Goal: Task Accomplishment & Management: Manage account settings

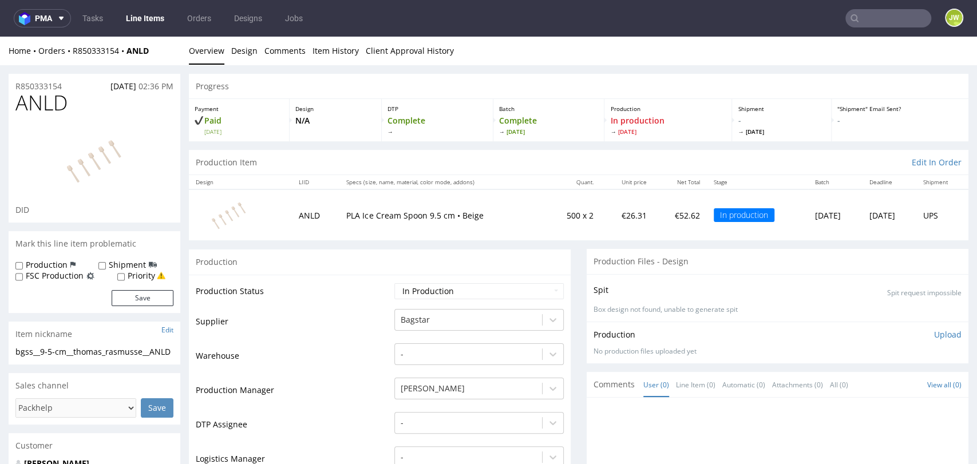
click at [136, 18] on link "Line Items" at bounding box center [145, 18] width 52 height 18
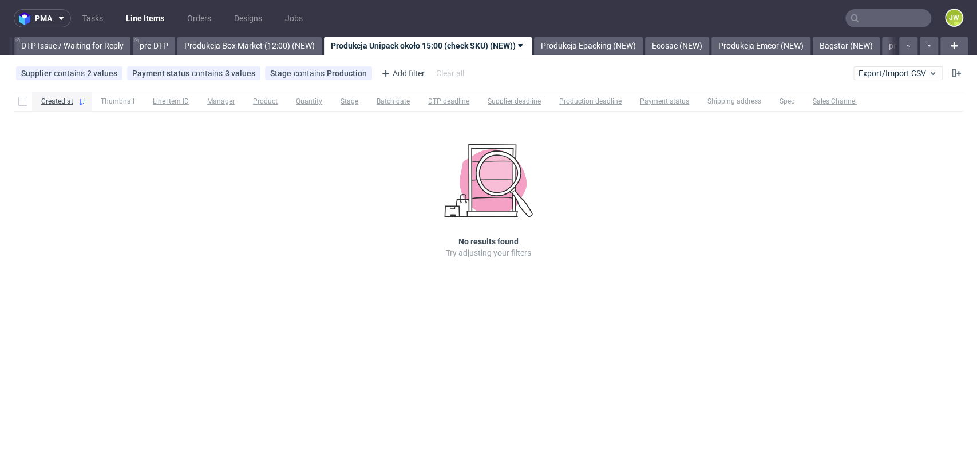
scroll to position [0, 1800]
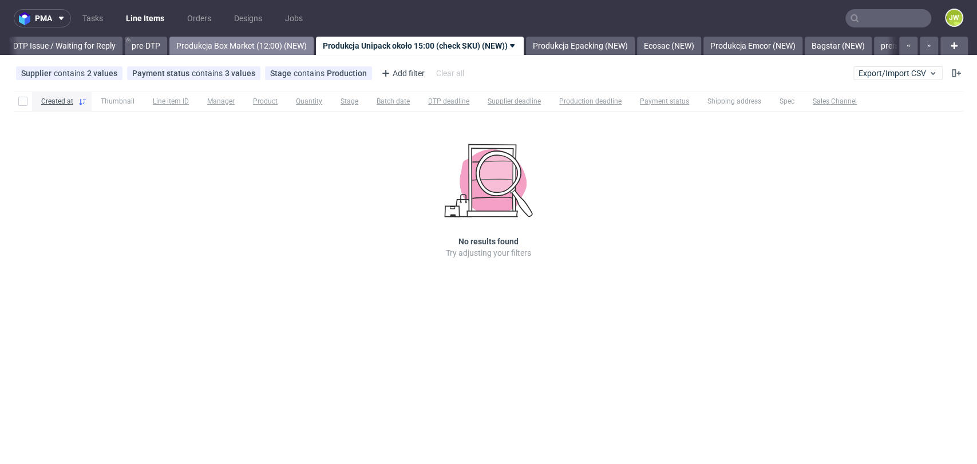
click at [248, 44] on link "Produkcja Box Market (12:00) (NEW)" at bounding box center [241, 46] width 144 height 18
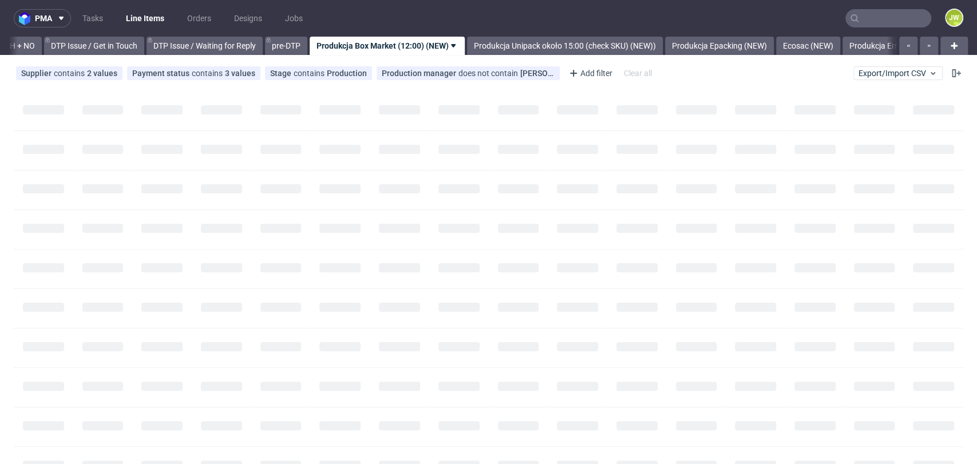
scroll to position [0, 1632]
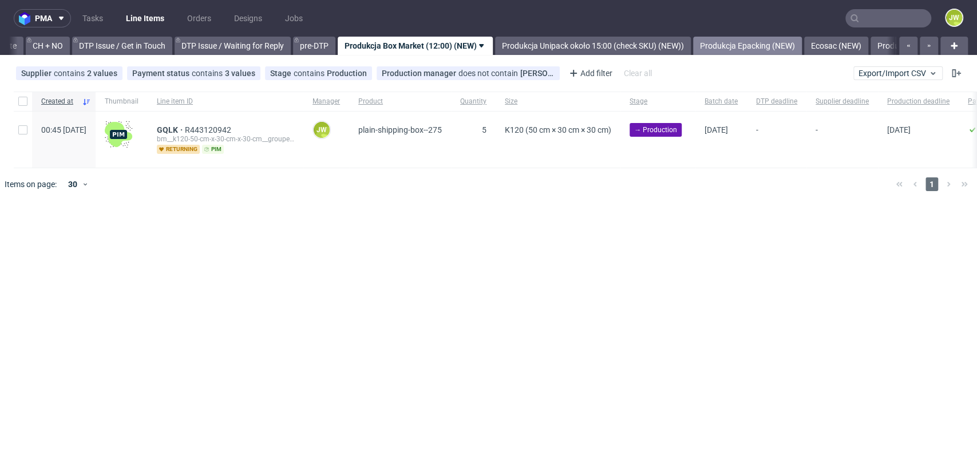
click at [788, 41] on link "Produkcja Epacking (NEW)" at bounding box center [747, 46] width 109 height 18
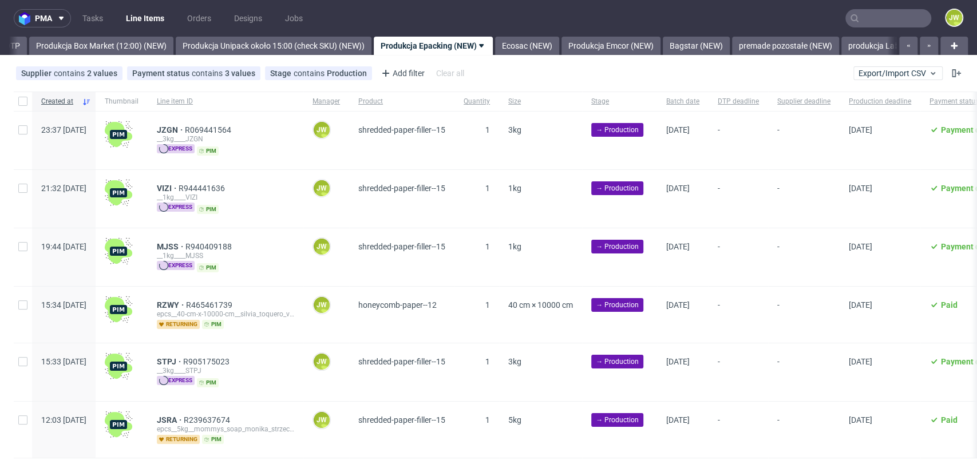
scroll to position [0, 1960]
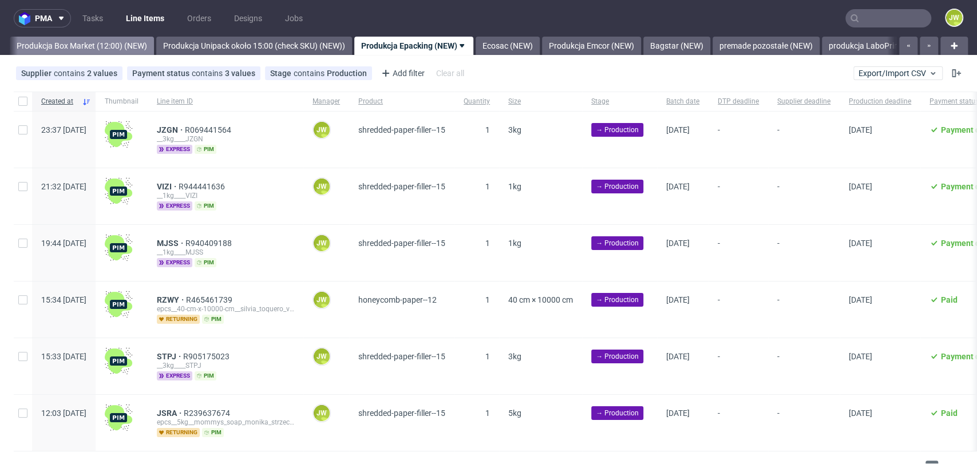
click at [124, 45] on link "Produkcja Box Market (12:00) (NEW)" at bounding box center [82, 46] width 144 height 18
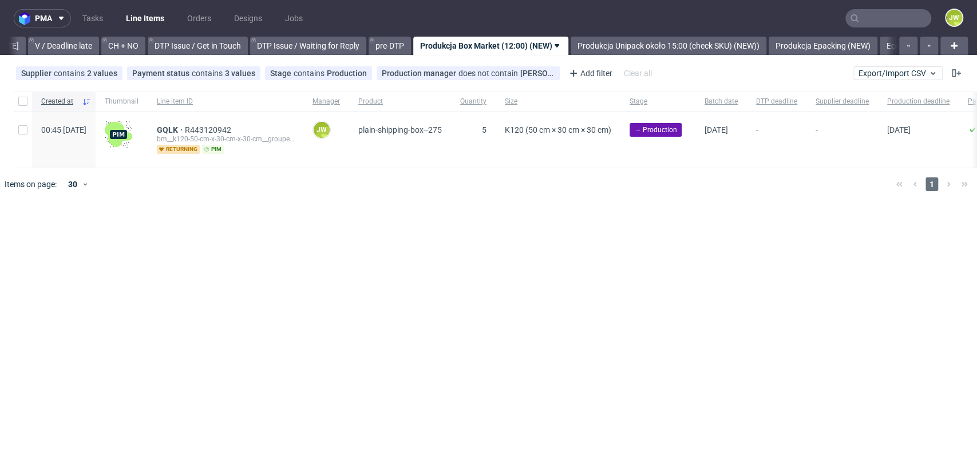
scroll to position [0, 1627]
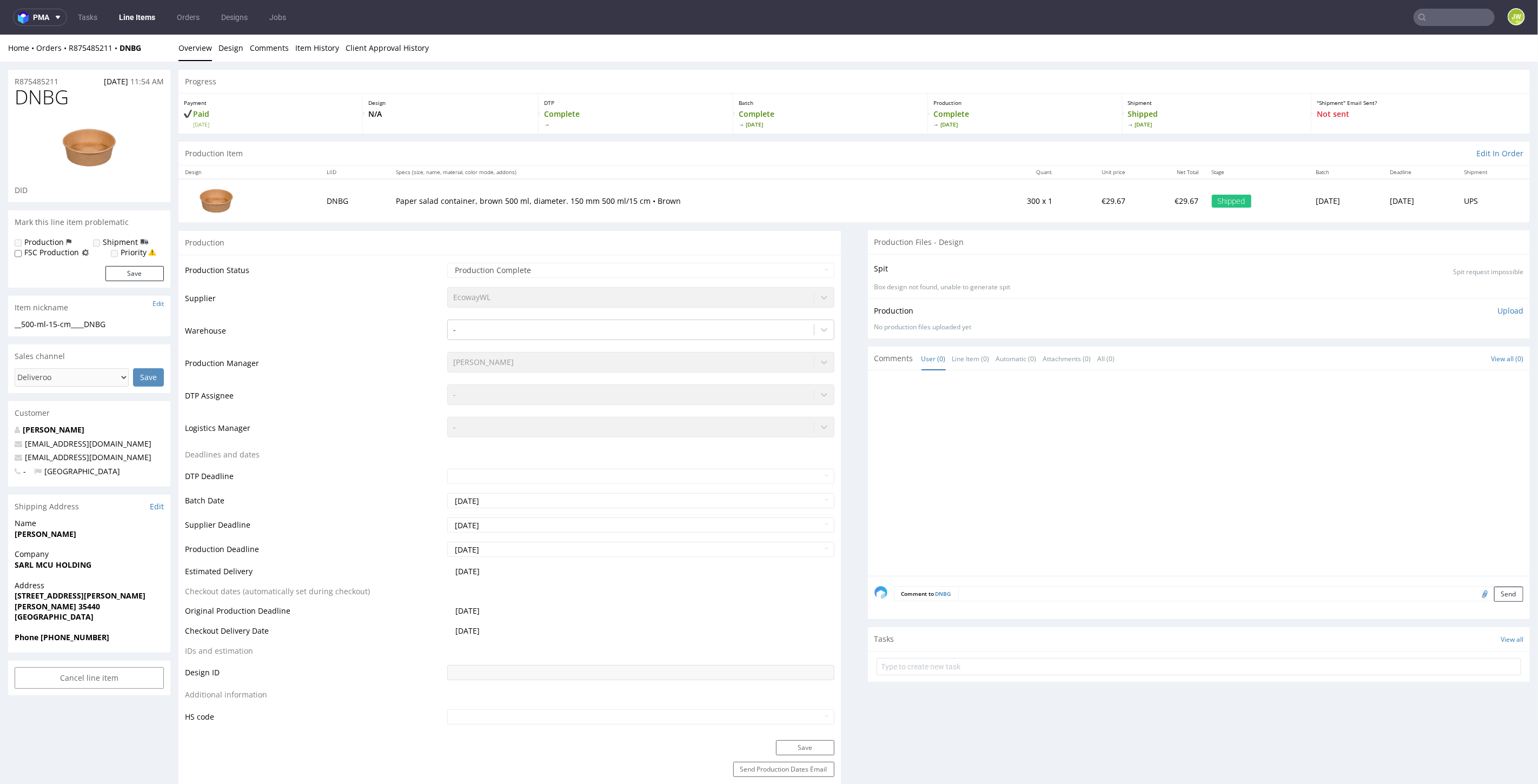
click at [125, 14] on link "Line Items" at bounding box center [137, 17] width 49 height 17
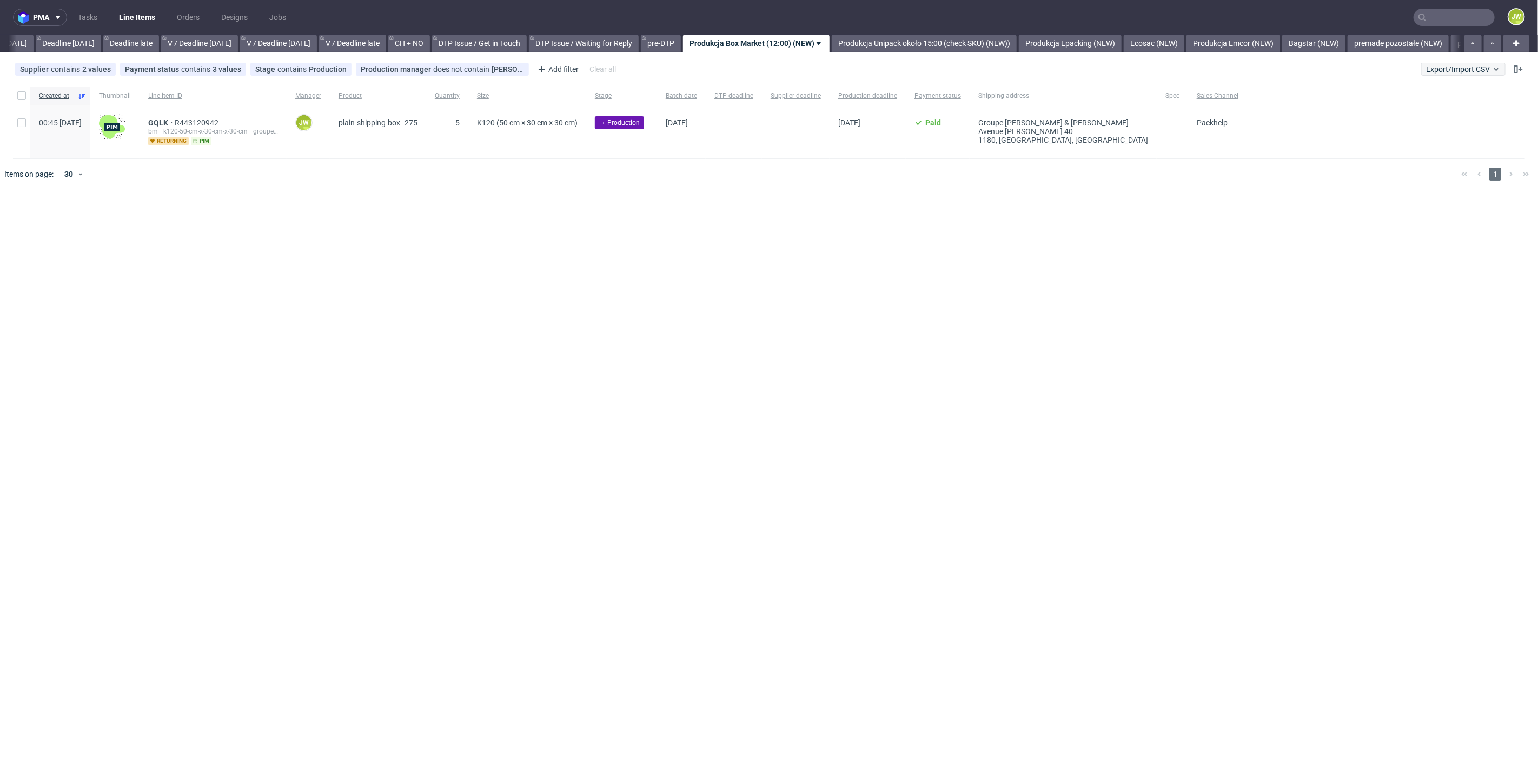
scroll to position [0, 1228]
click at [1476, 65] on span "Export/Import CSV" at bounding box center [1463, 69] width 75 height 9
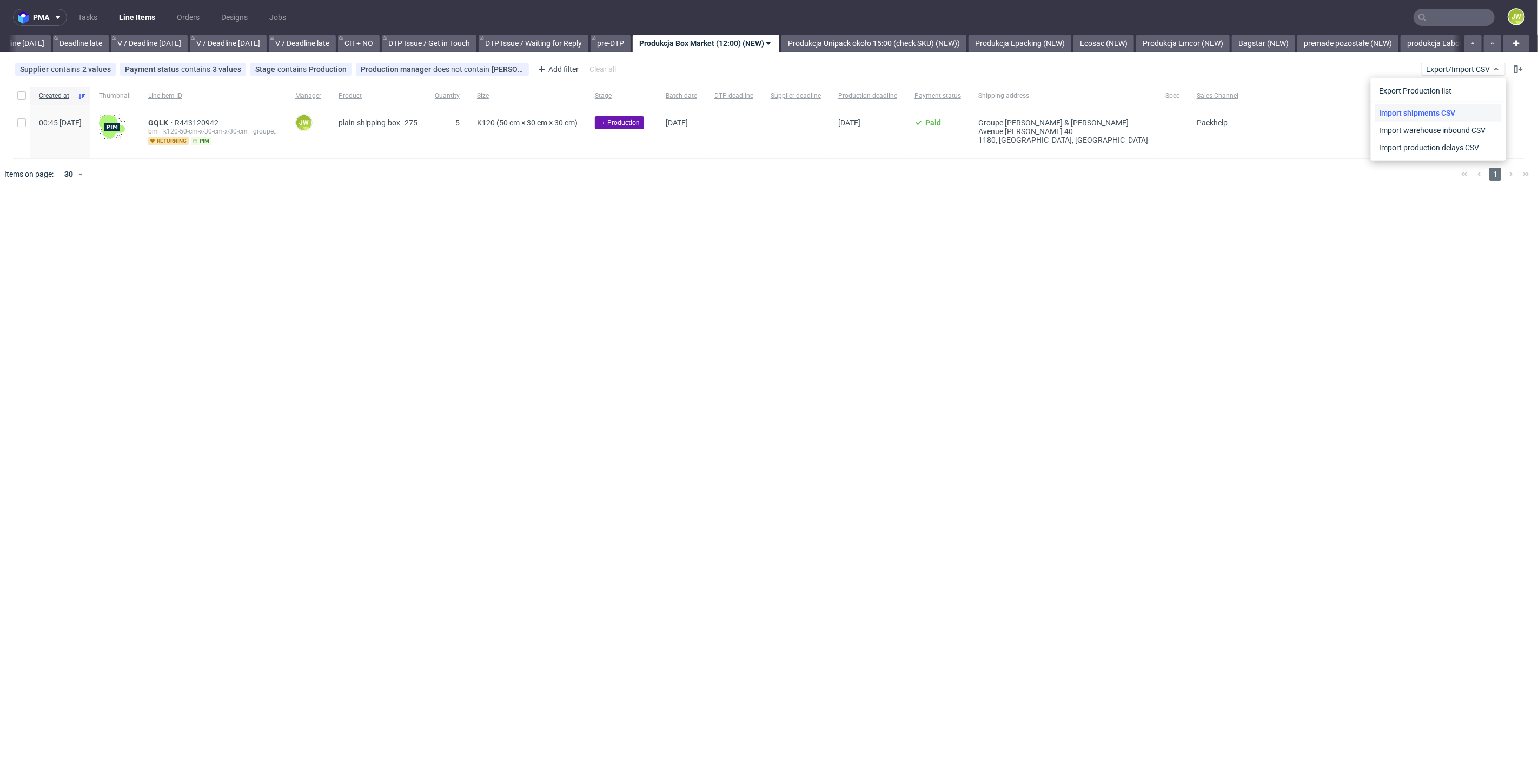
click at [1392, 107] on link "Import shipments CSV" at bounding box center [1439, 112] width 127 height 17
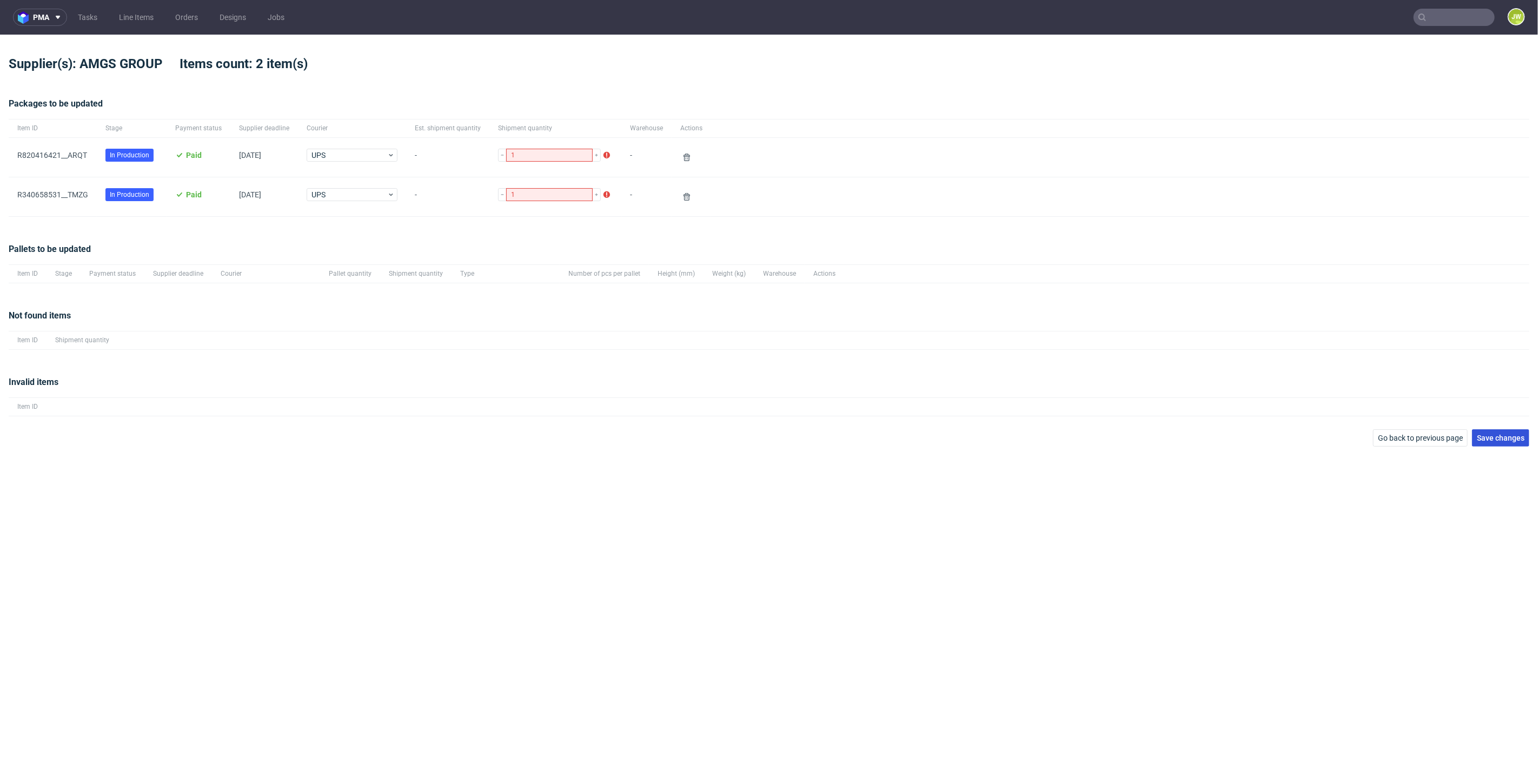
click at [1498, 435] on span "Save changes" at bounding box center [1500, 438] width 47 height 8
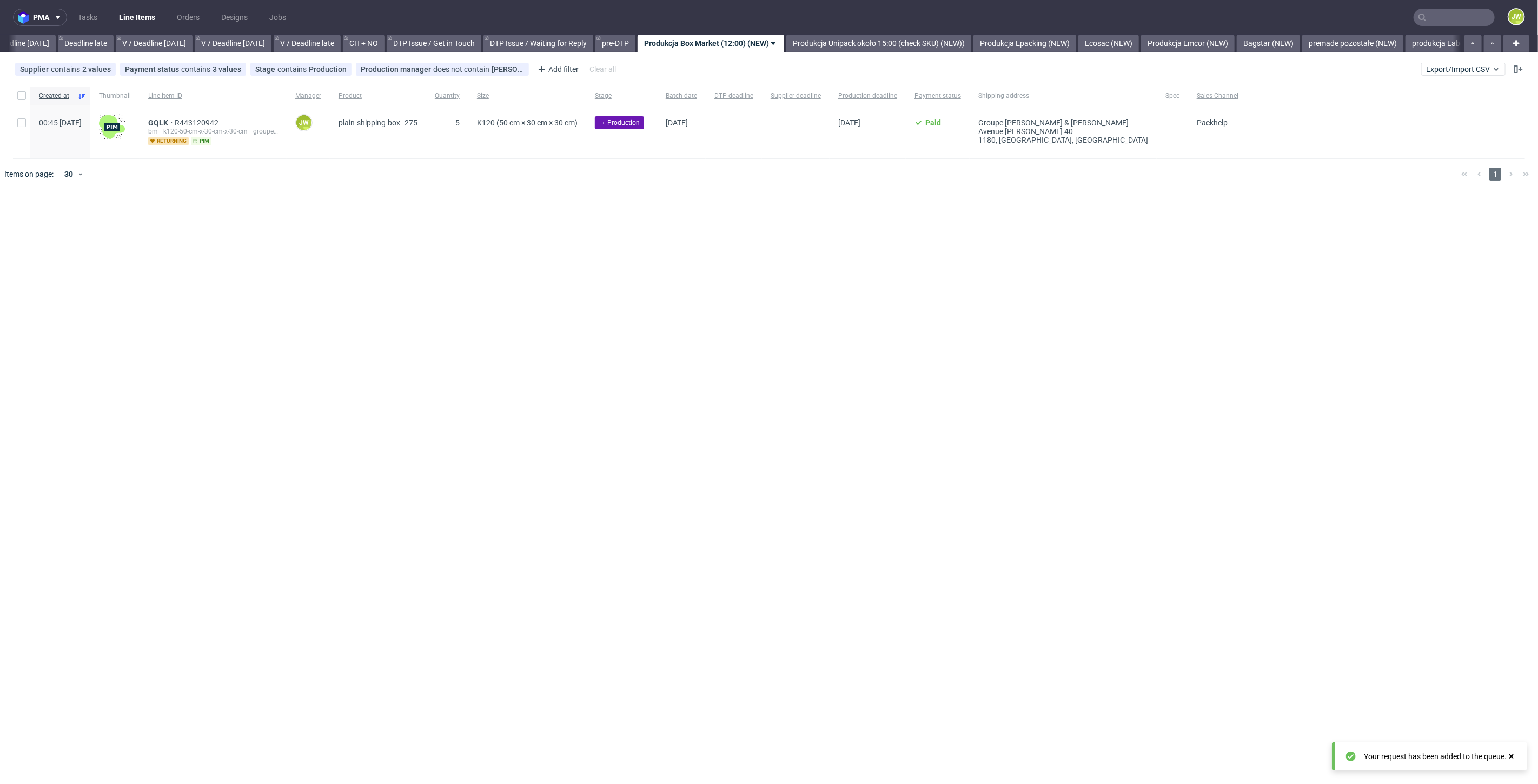
scroll to position [0, 1228]
click at [1432, 18] on input "text" at bounding box center [1454, 17] width 81 height 17
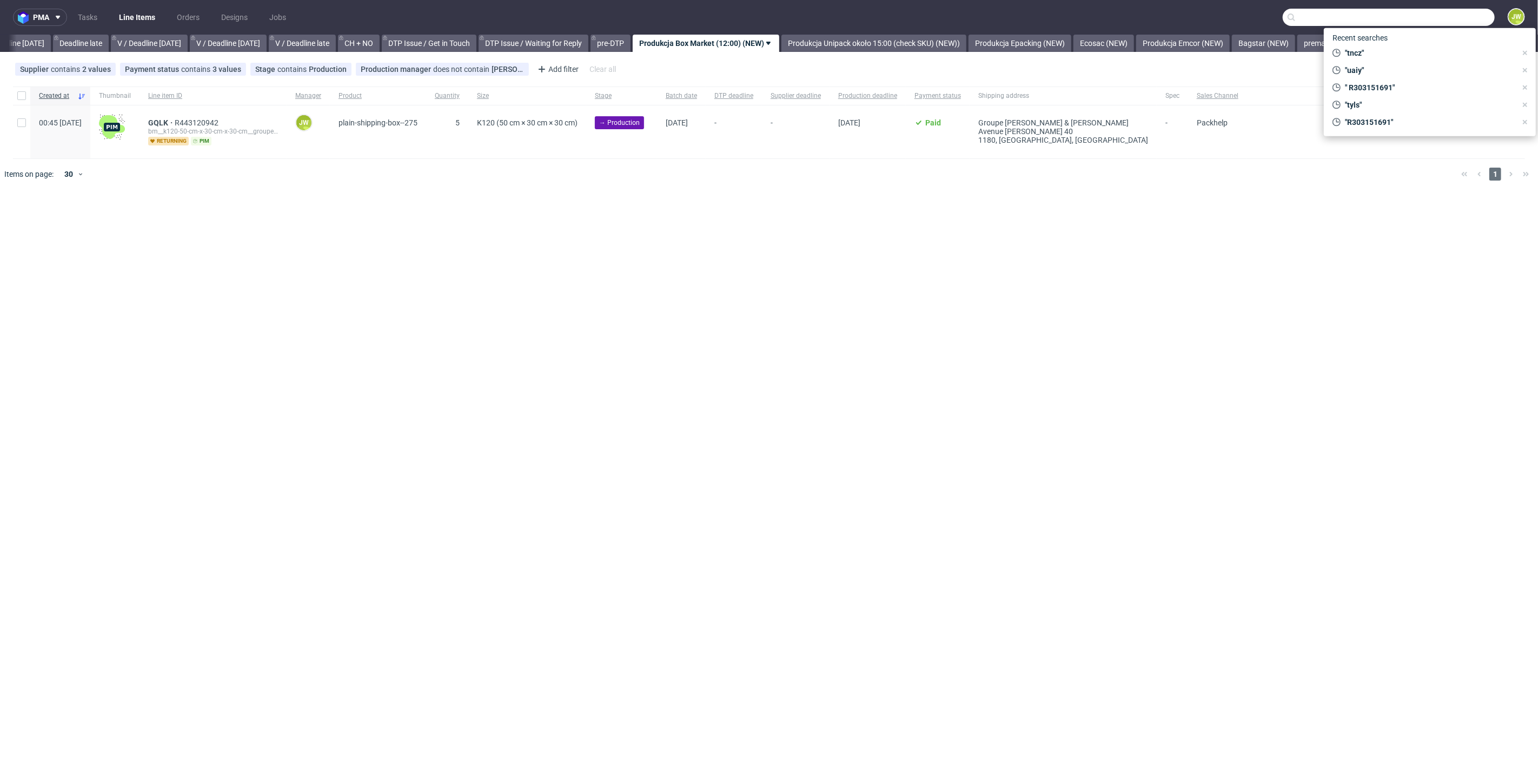
paste input "ZJQE"
type input "ZJQE"
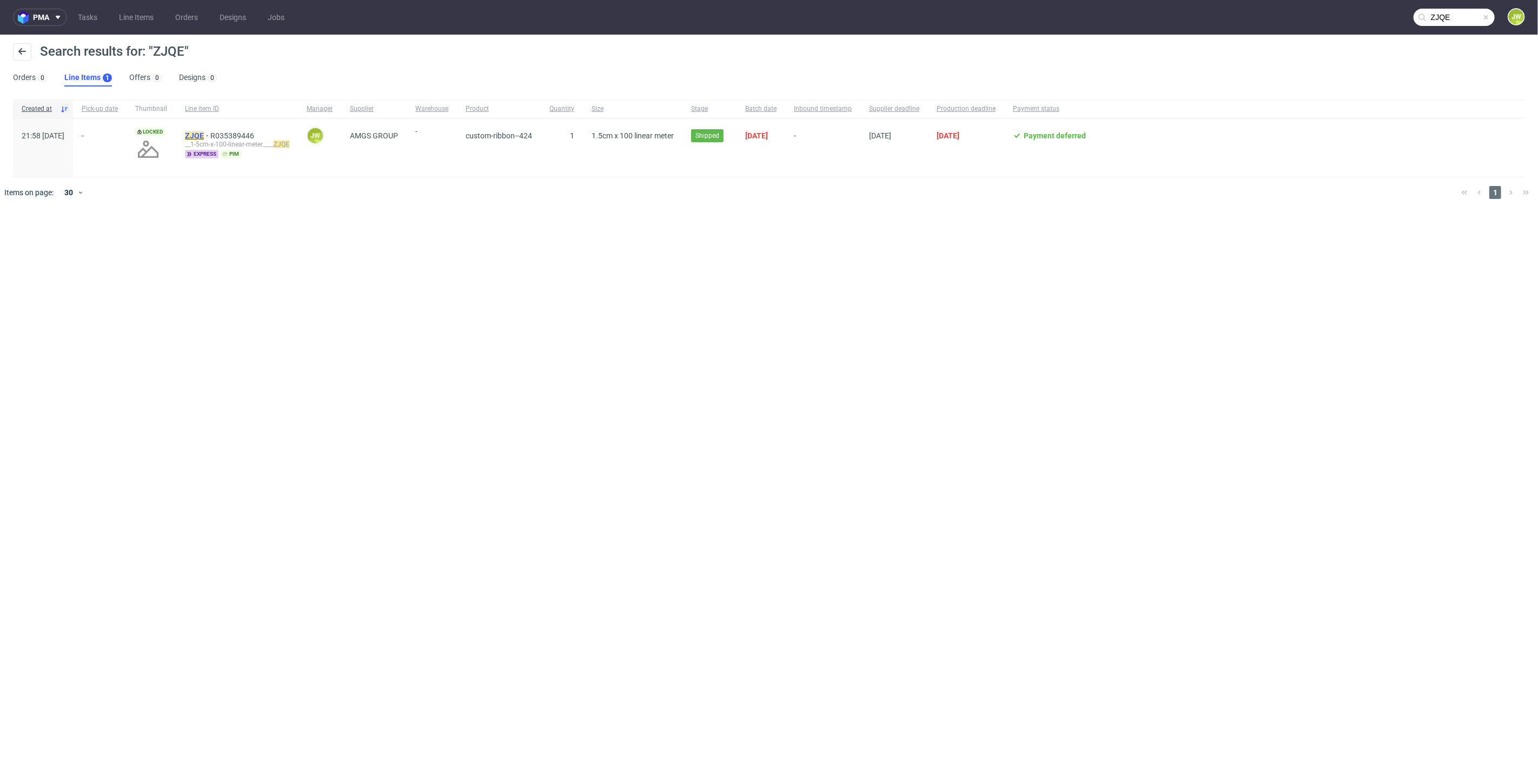
click at [204, 135] on mark "ZJQE" at bounding box center [195, 135] width 19 height 9
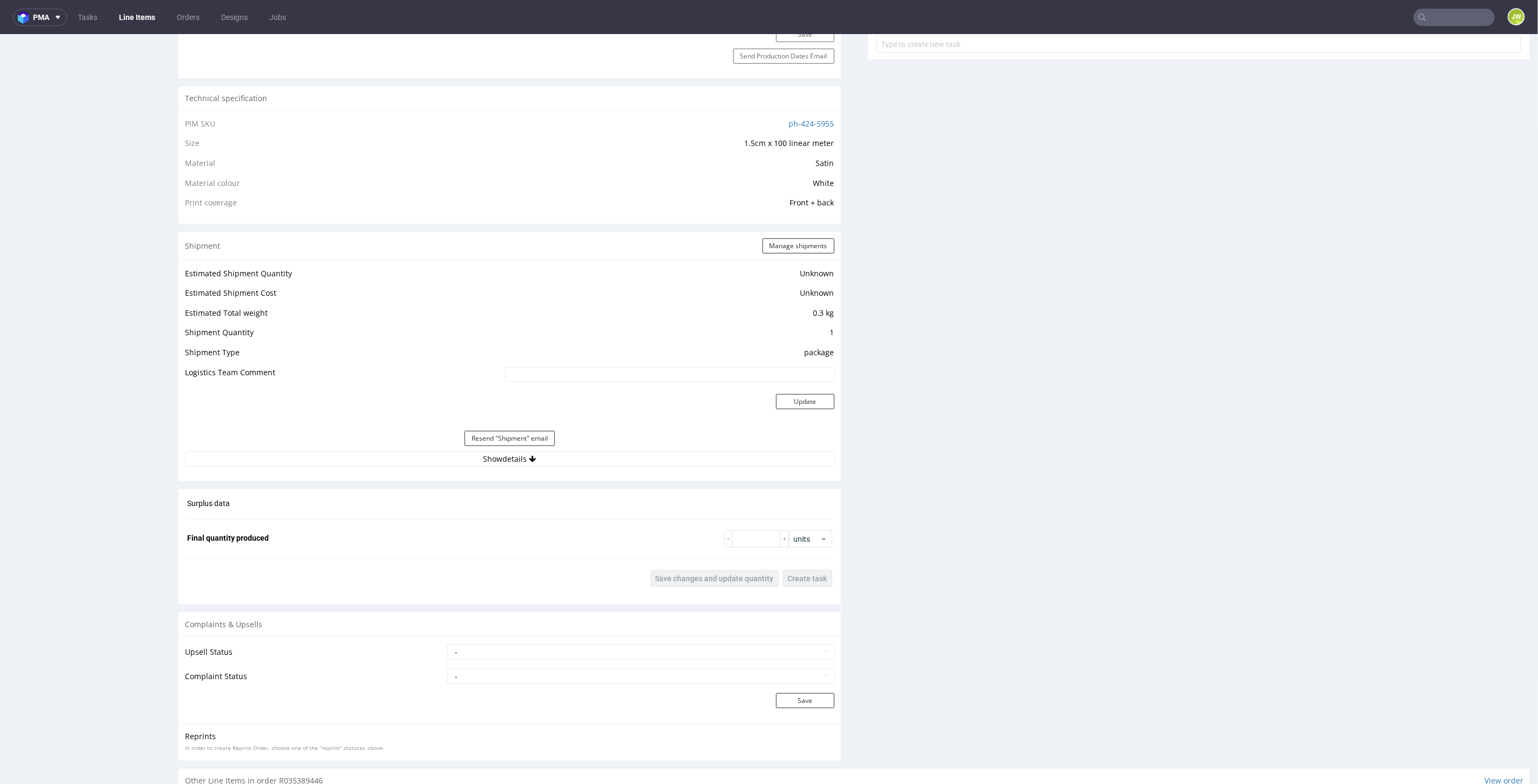
scroll to position [815, 0]
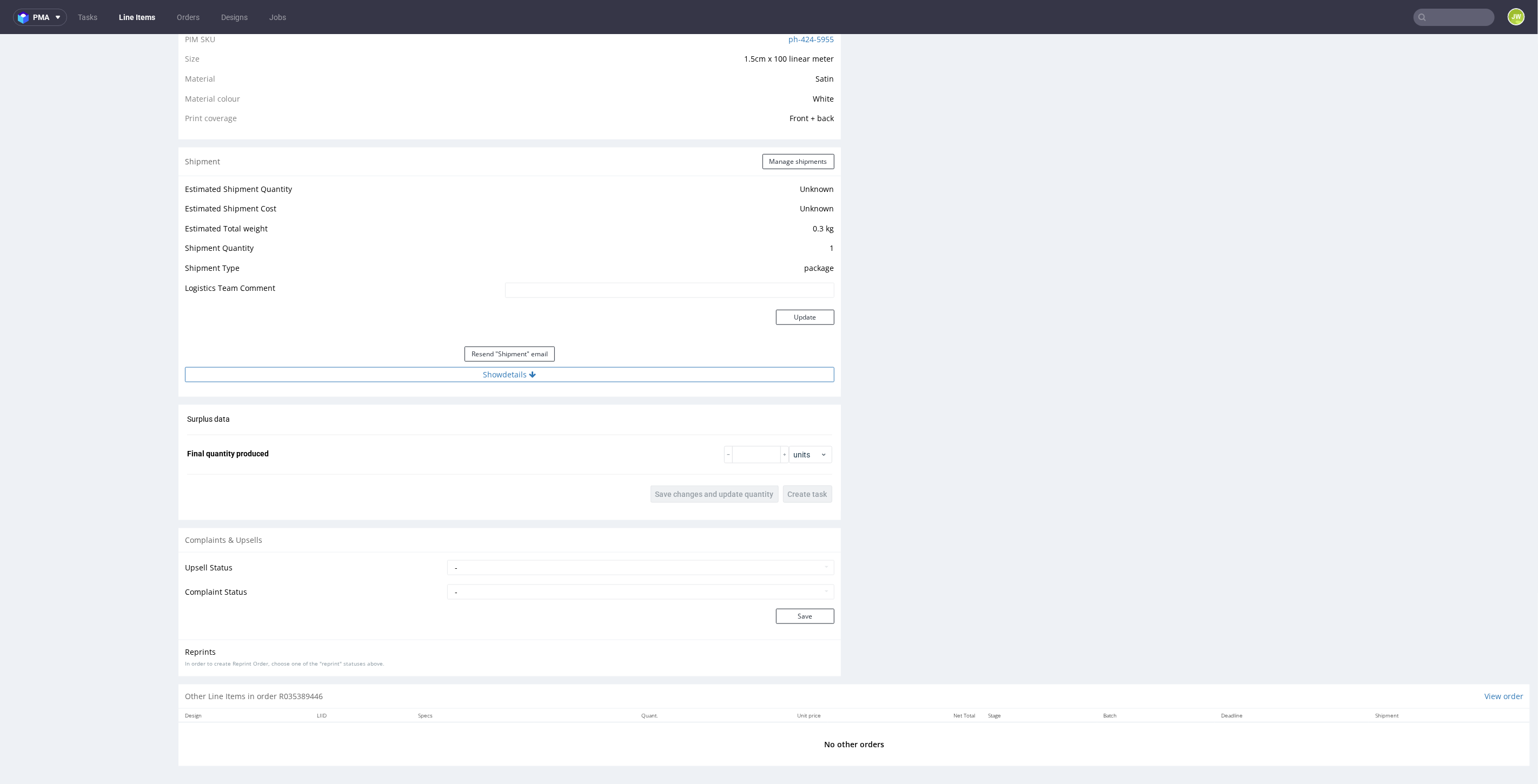
click at [476, 369] on button "Show details" at bounding box center [510, 374] width 650 height 15
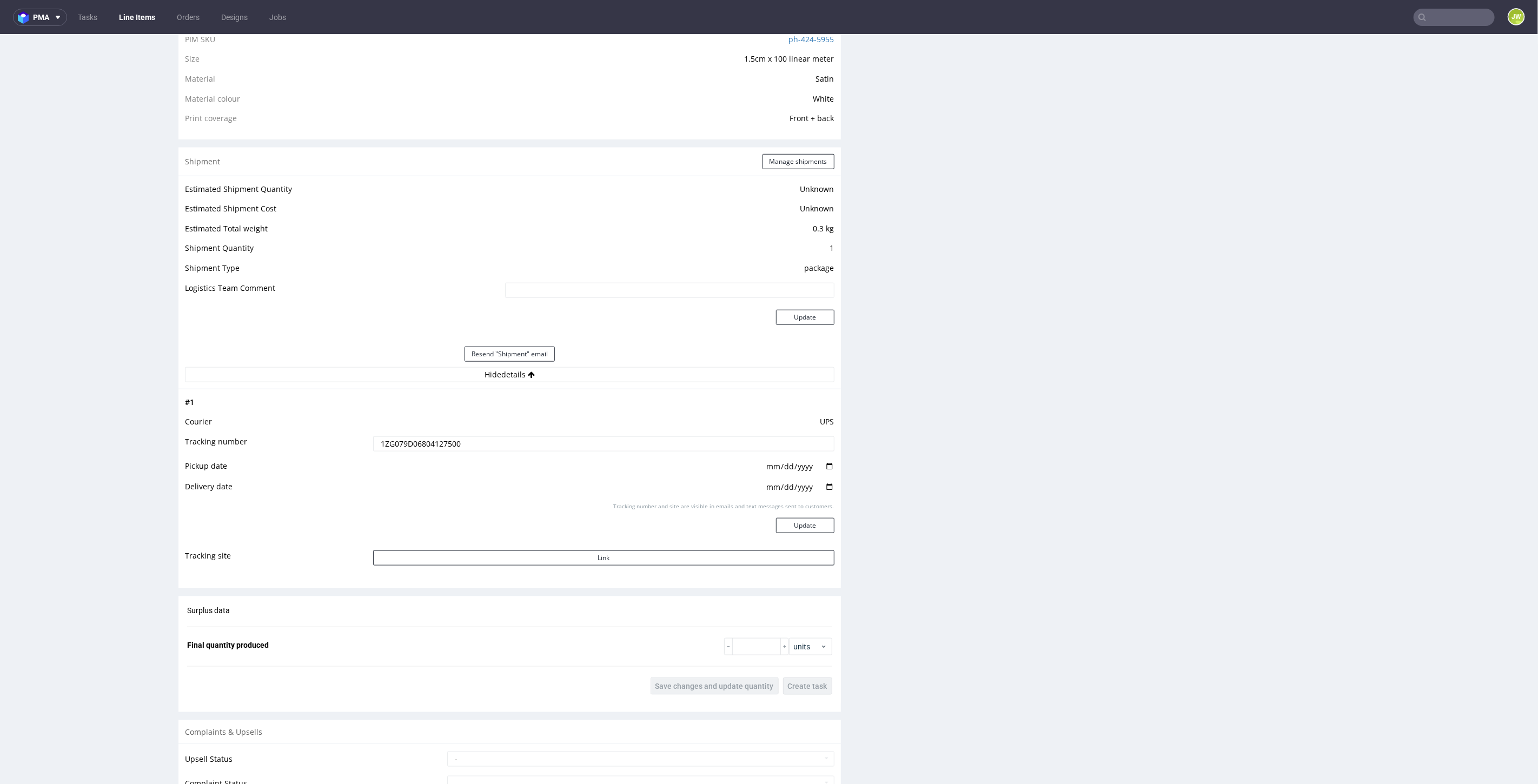
click at [426, 446] on input "1ZG079D06804127500" at bounding box center [604, 443] width 461 height 15
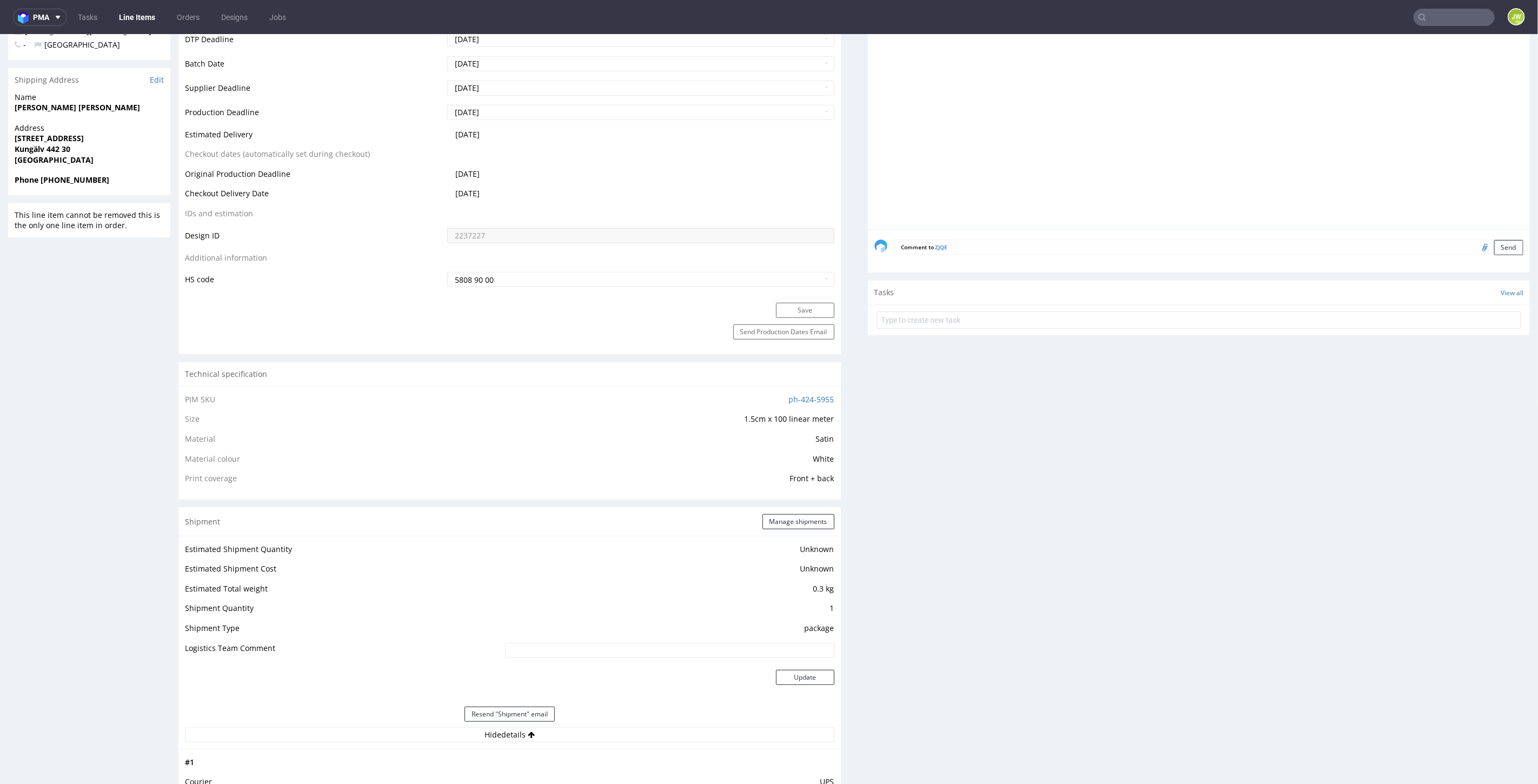
scroll to position [0, 0]
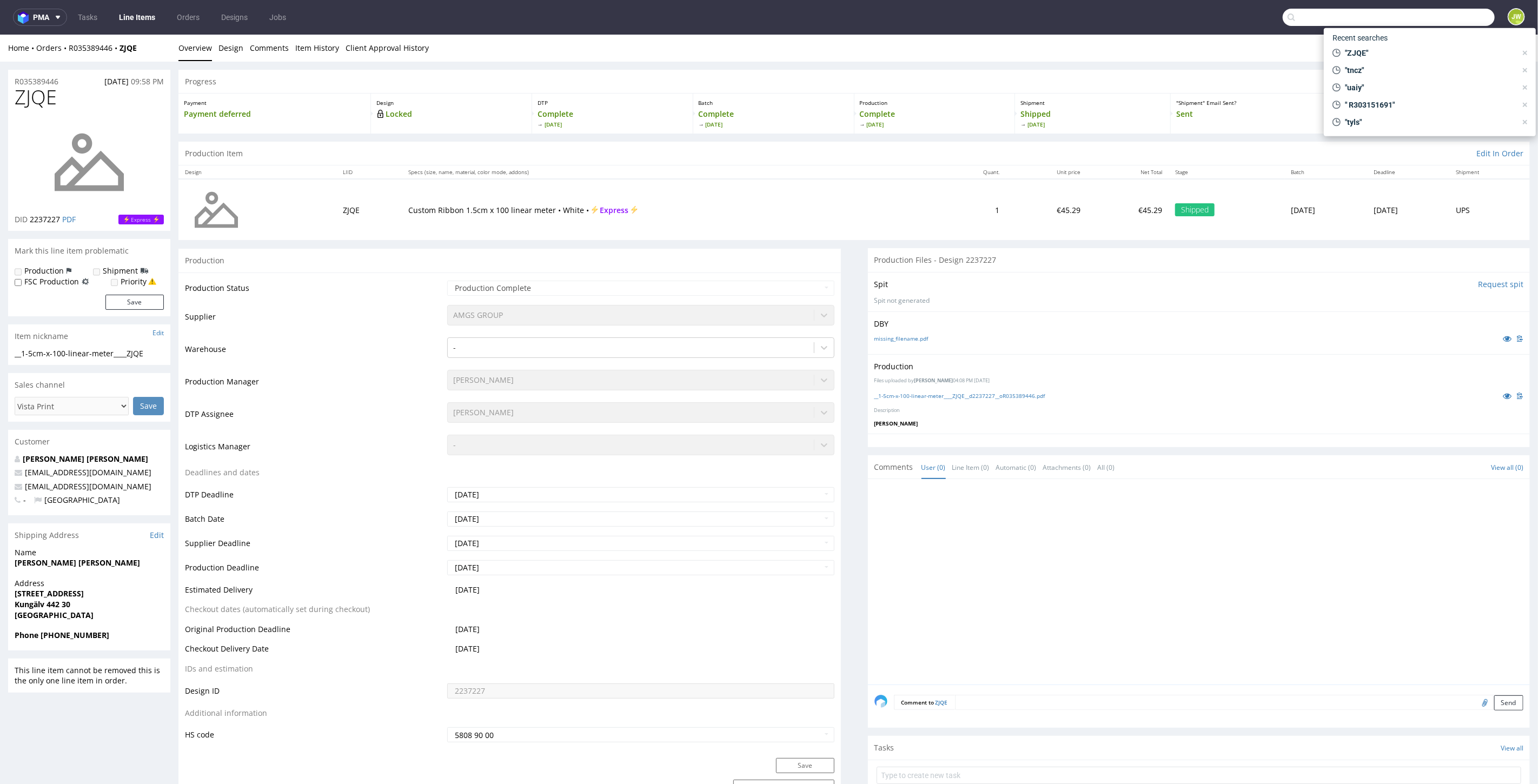
click at [1420, 13] on input "text" at bounding box center [1389, 17] width 212 height 17
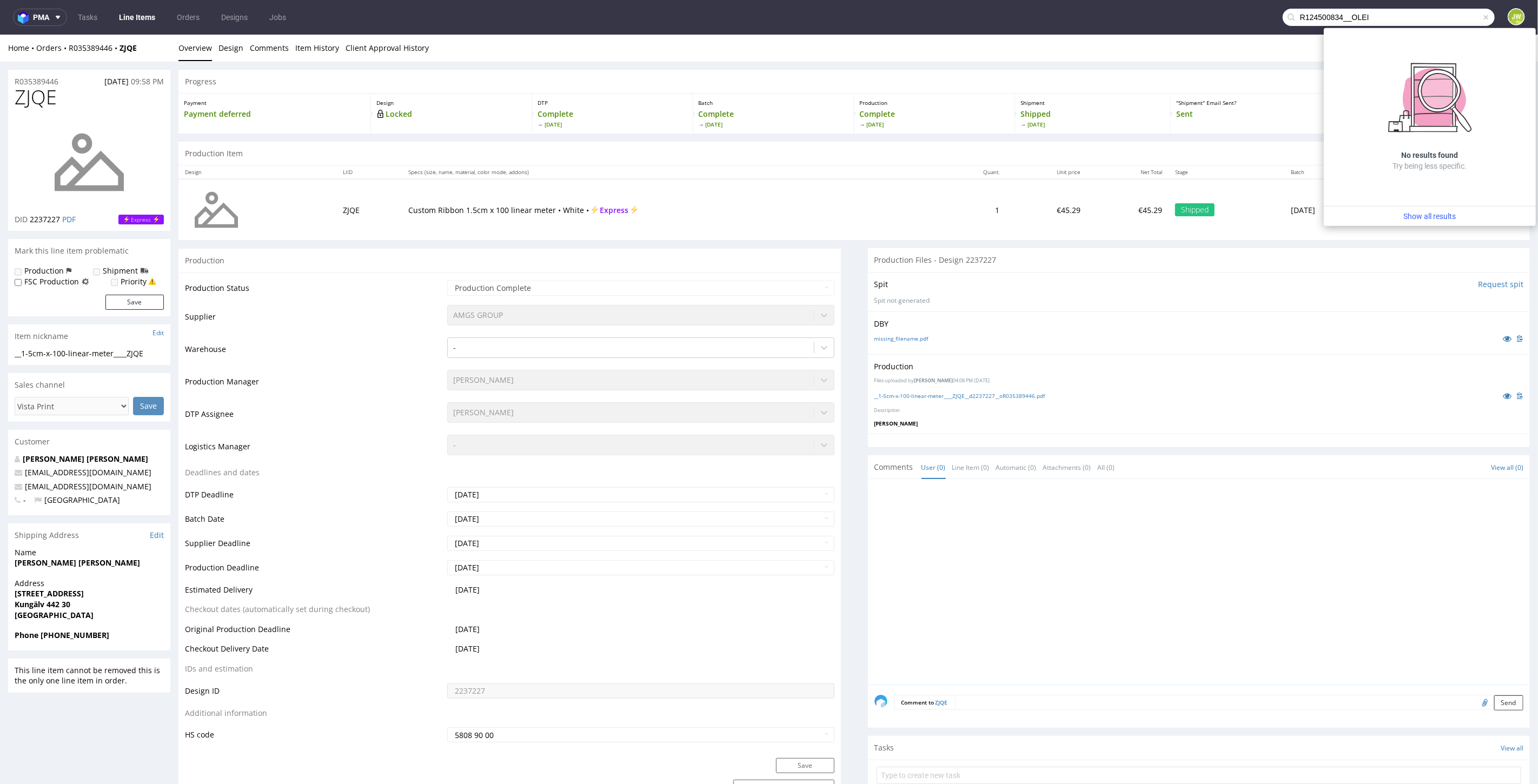
click at [1339, 14] on input "R124500834__OLEI" at bounding box center [1389, 17] width 212 height 17
drag, startPoint x: 1342, startPoint y: 19, endPoint x: 1147, endPoint y: 20, distance: 195.0
click at [1158, 19] on nav "pma Tasks Line Items Orders Designs Jobs R124500834__OLEI JW" at bounding box center [769, 17] width 1538 height 35
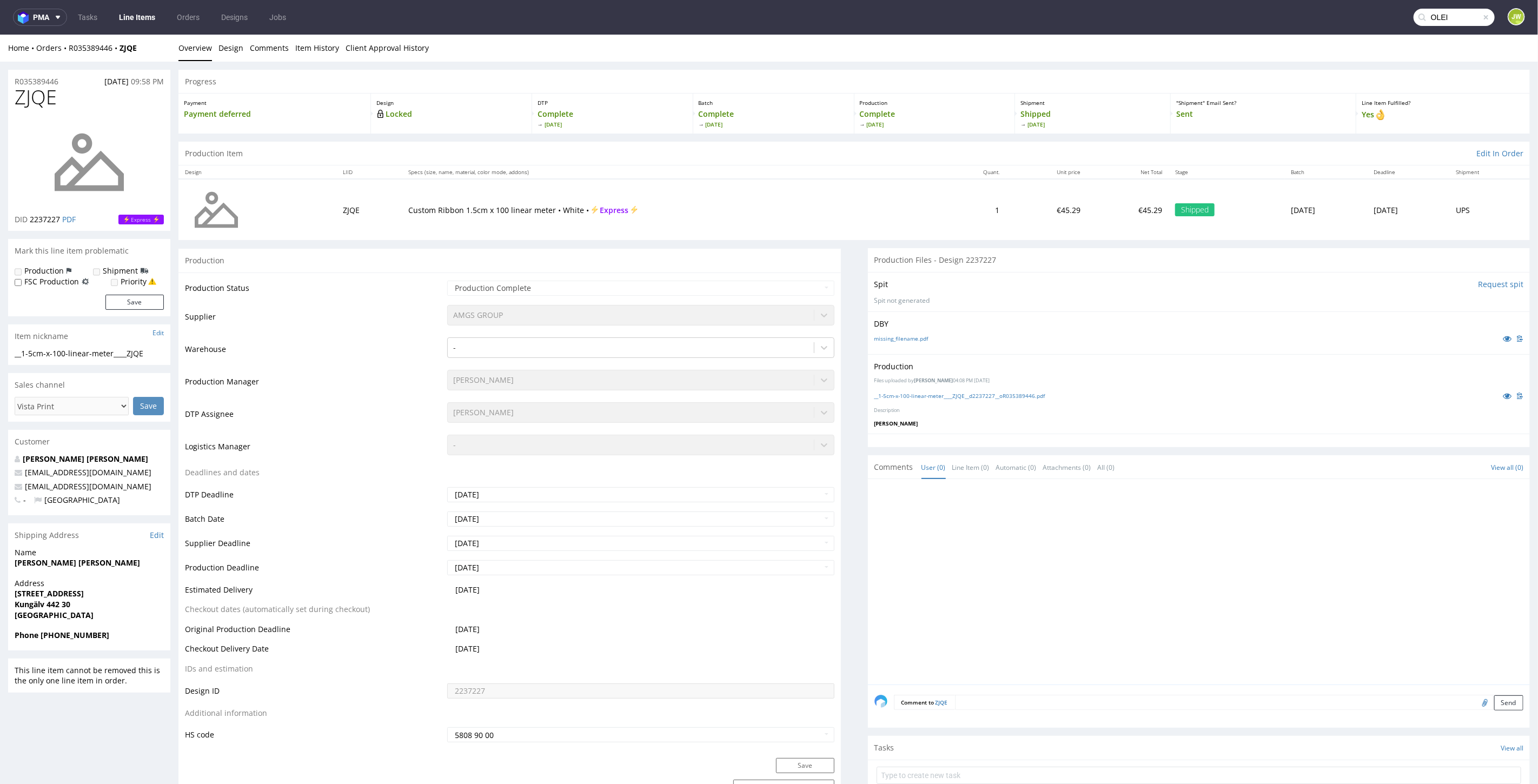
type input "OLEI"
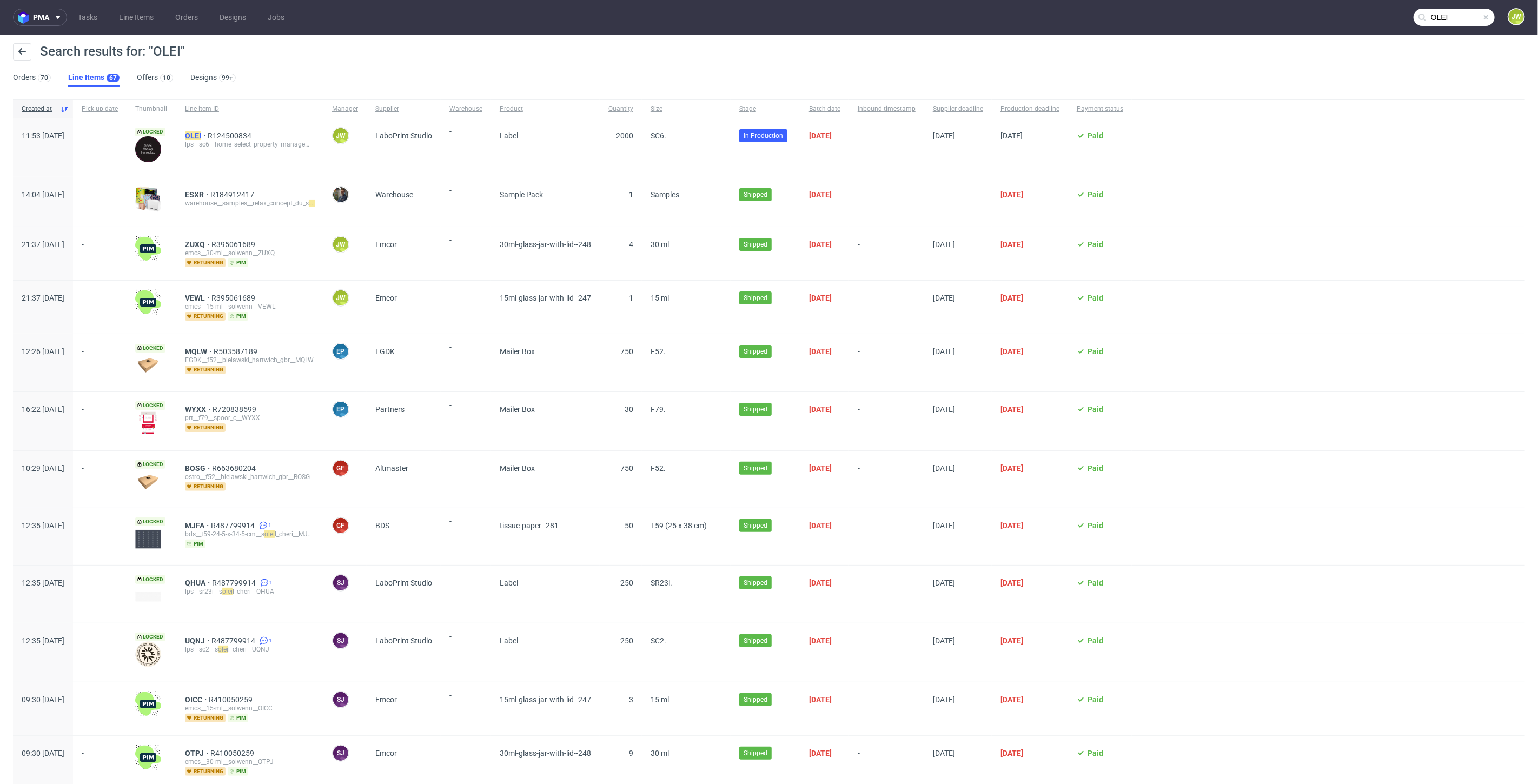
click at [201, 133] on mark "OLEI" at bounding box center [193, 135] width 16 height 9
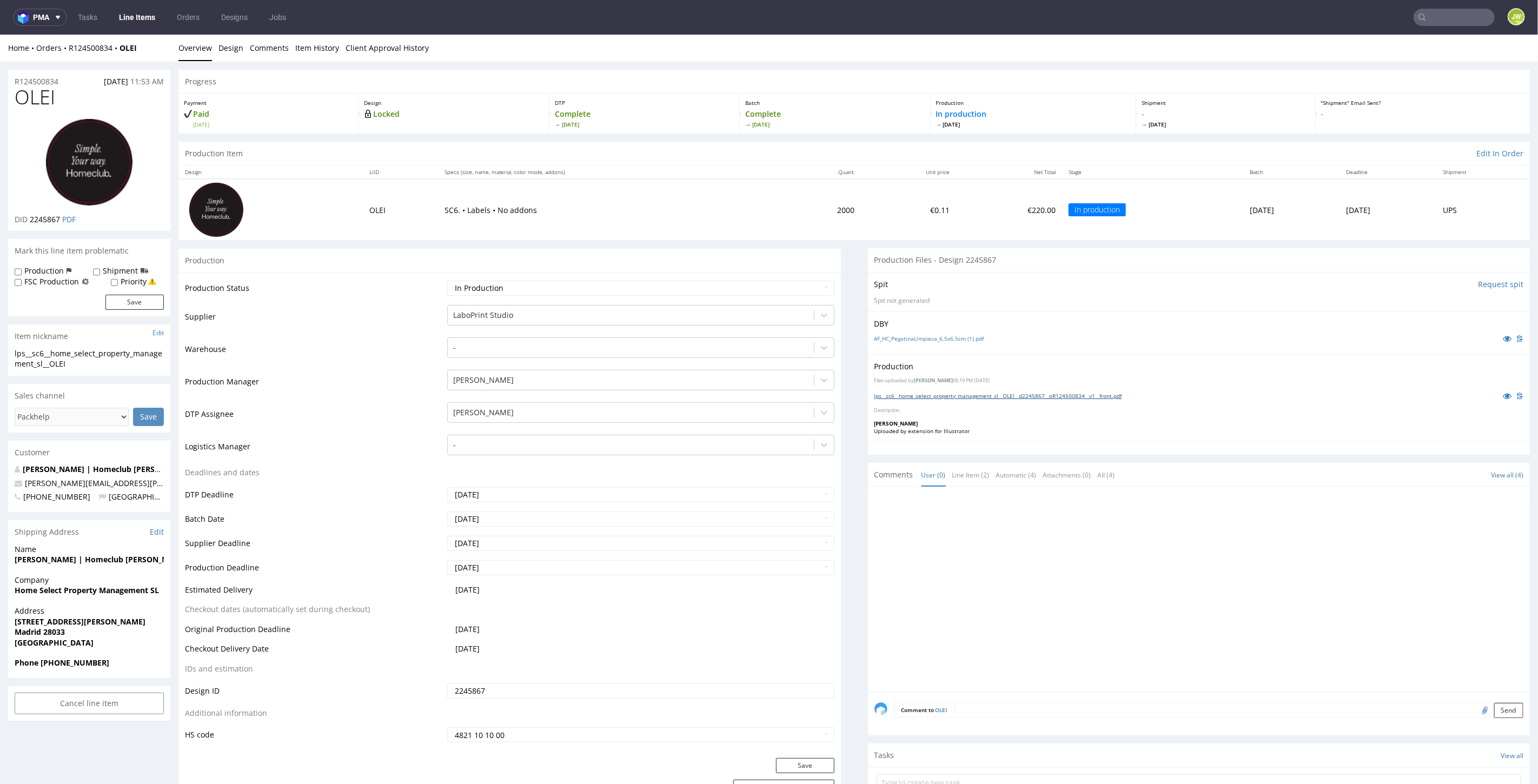
click at [906, 397] on link "lps__sc6__home_select_property_management_sl__OLEI__d2245867__oR124500834__v1__…" at bounding box center [999, 395] width 248 height 8
click at [886, 335] on link "AF_HC_PegatinaLimpieza_6,5x6,5cm (1).pdf" at bounding box center [930, 338] width 110 height 8
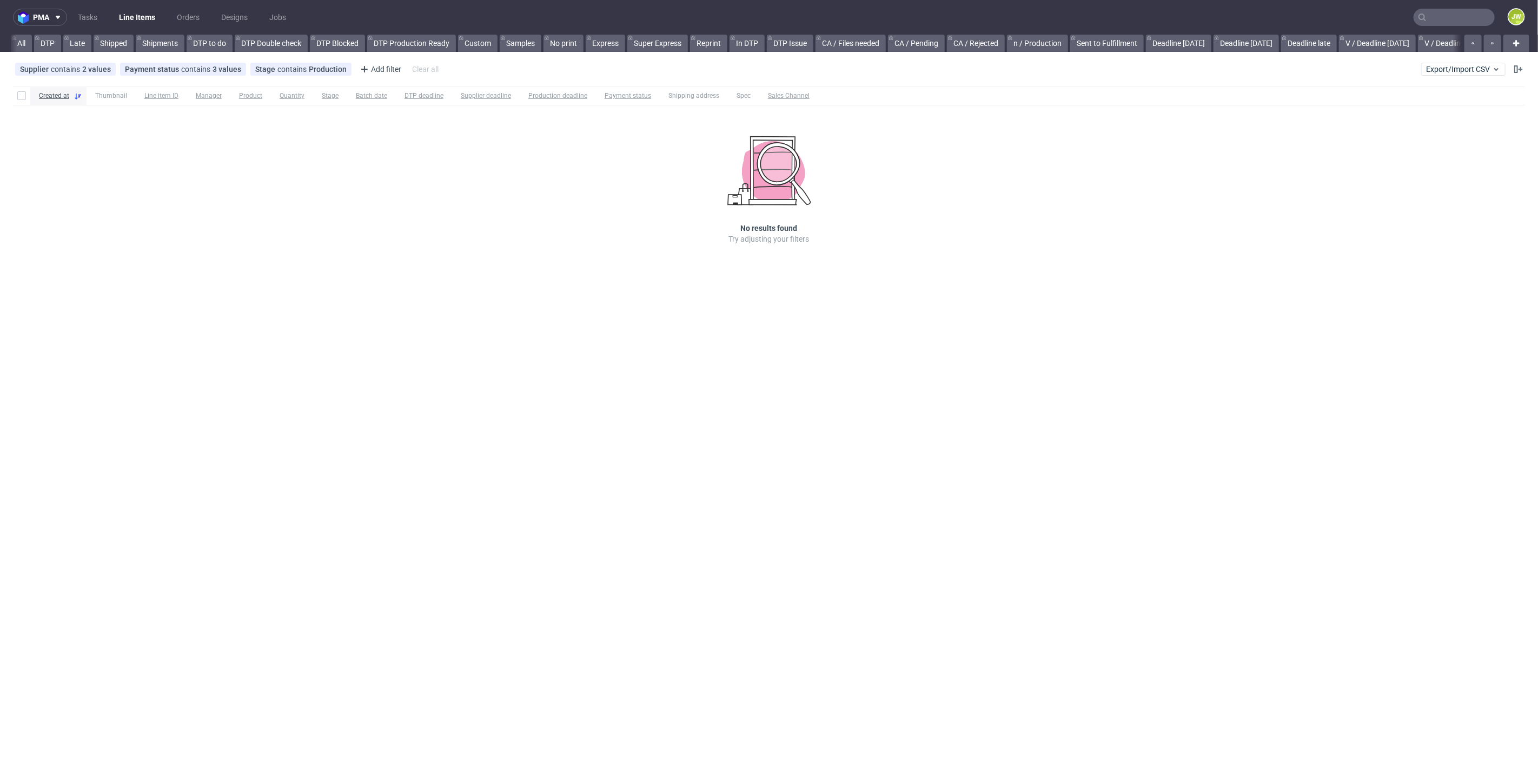
scroll to position [0, 1392]
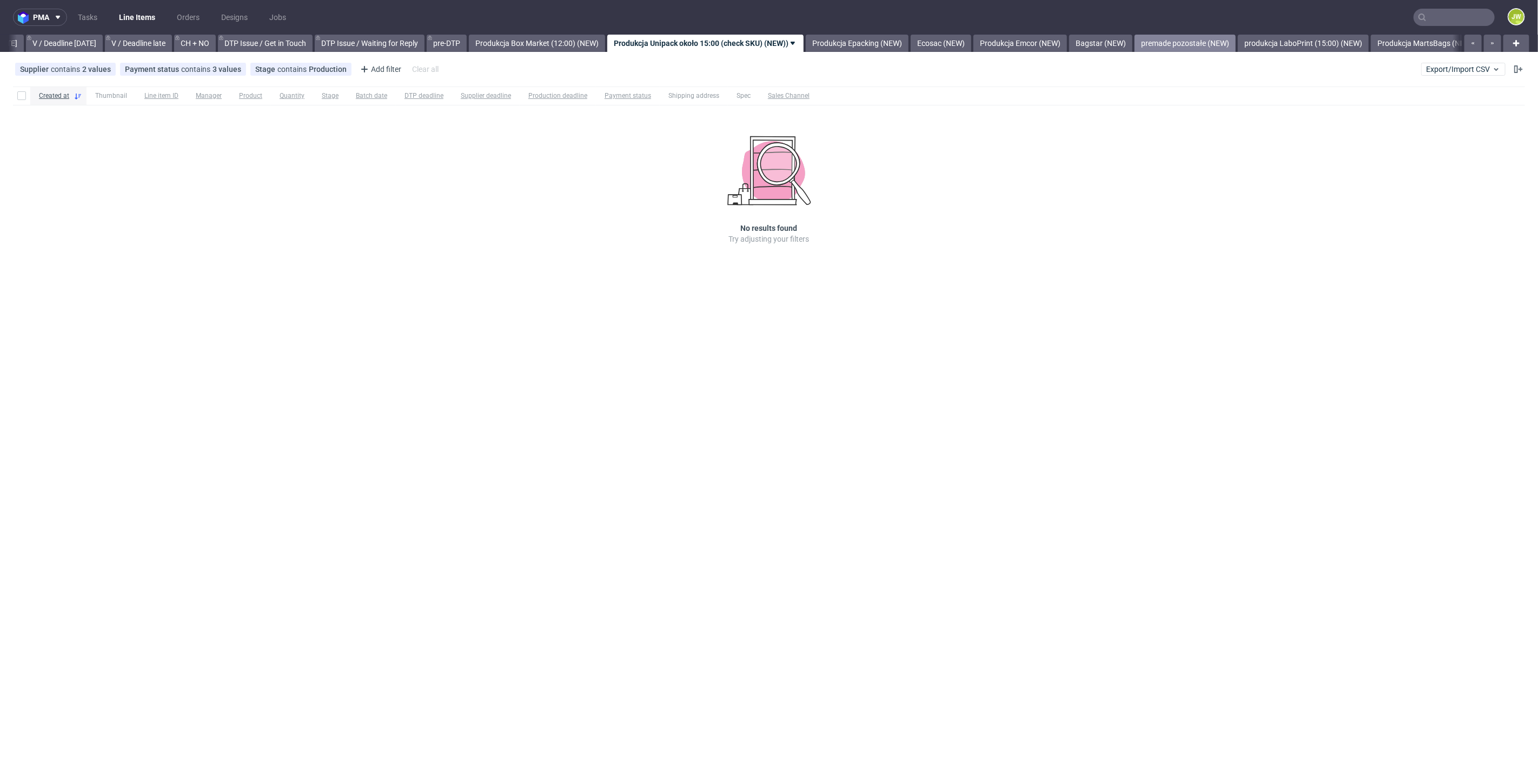
click at [1235, 41] on link "premade pozostałe (NEW)" at bounding box center [1185, 43] width 101 height 17
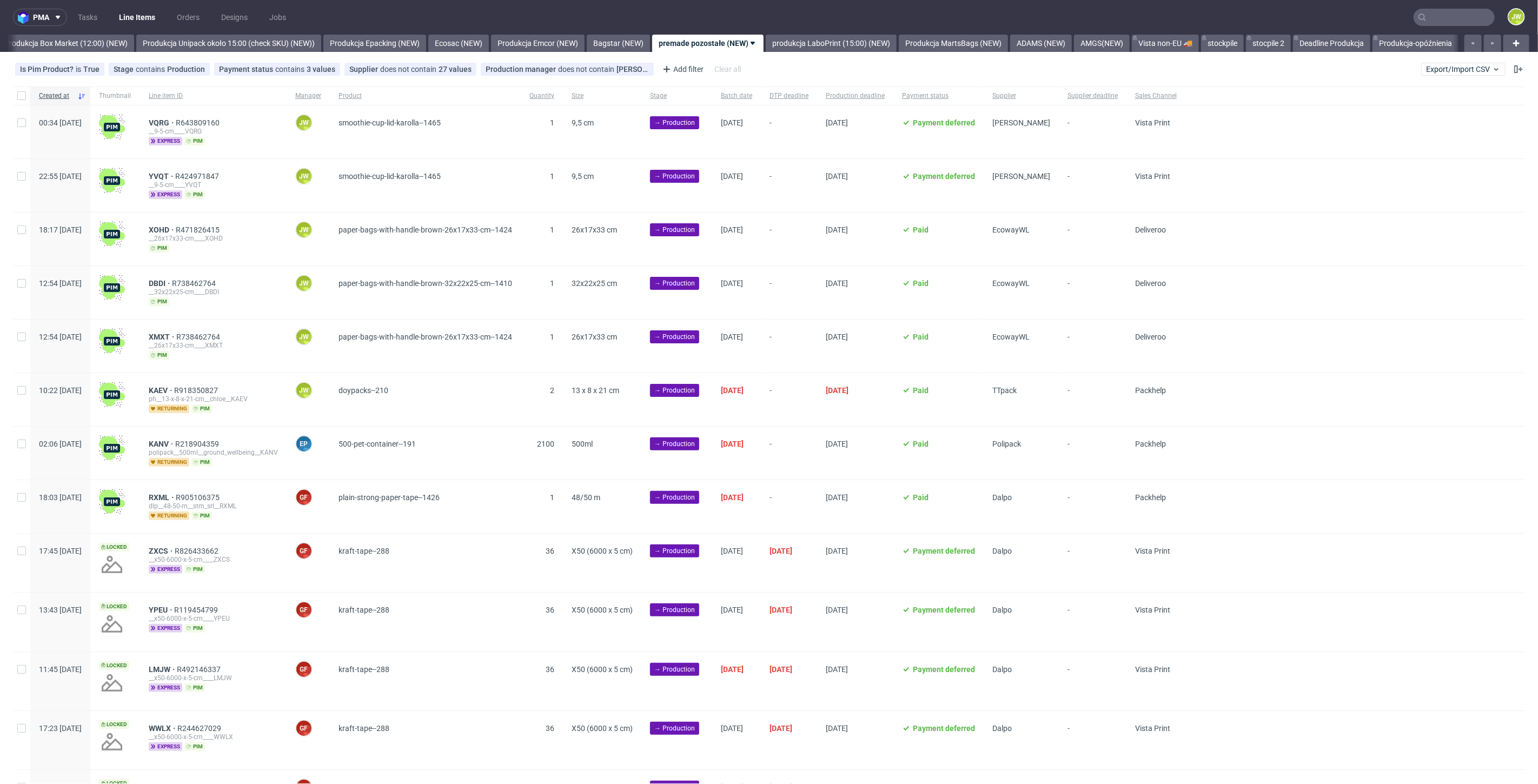
scroll to position [0, 1871]
click at [1446, 69] on span "Export/Import CSV" at bounding box center [1463, 69] width 75 height 9
click at [1401, 111] on link "Import shipments CSV" at bounding box center [1429, 112] width 127 height 17
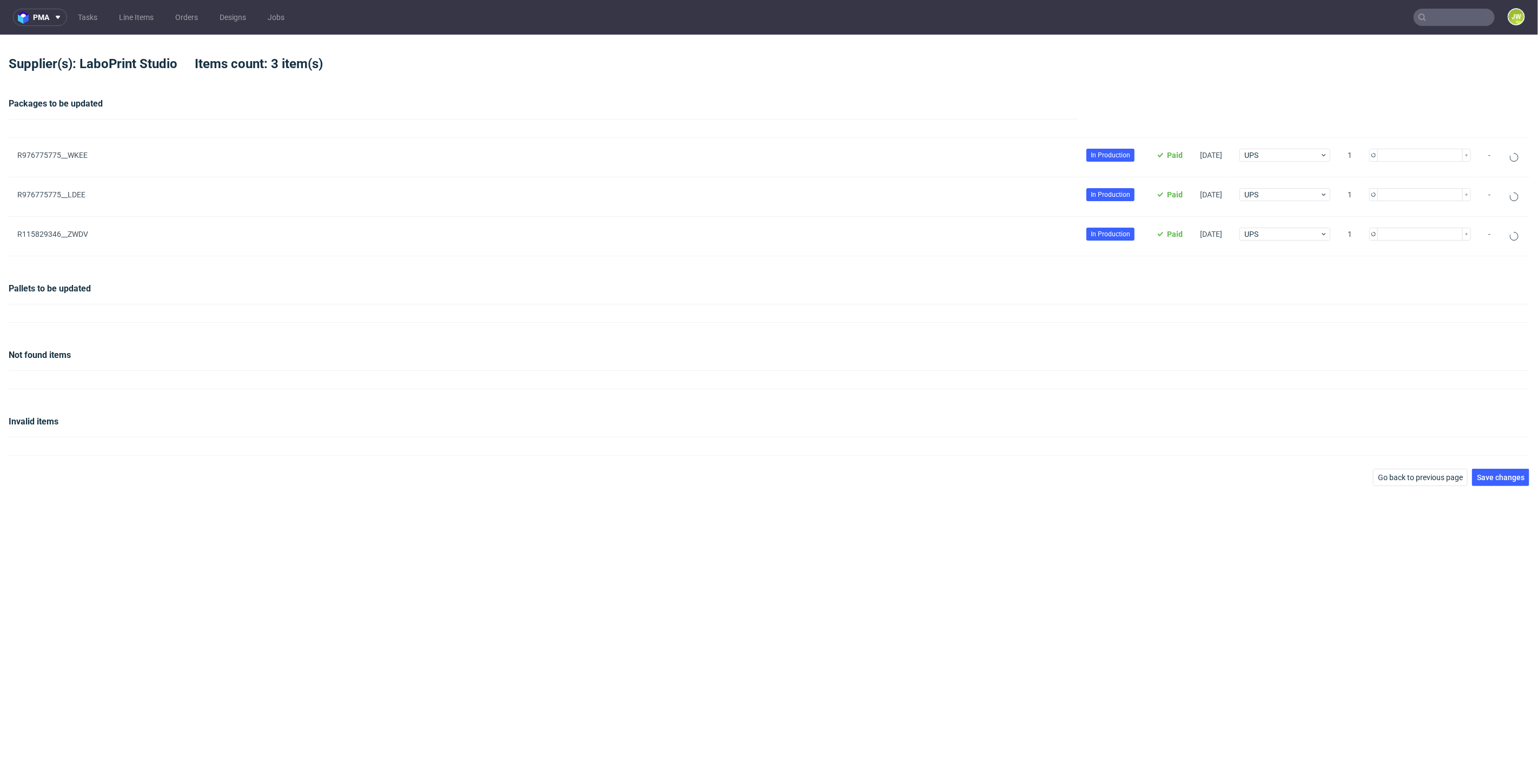
type input "1"
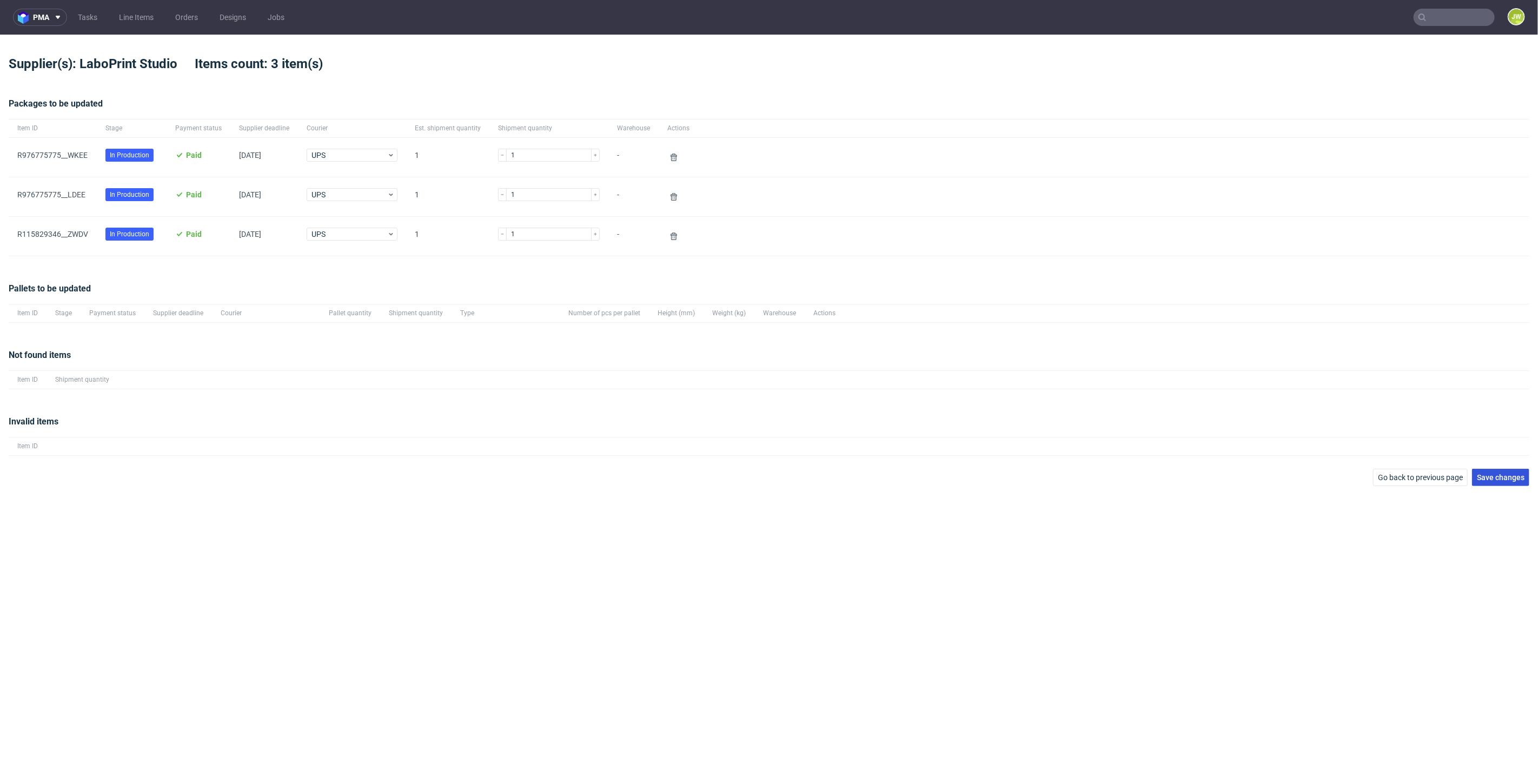
click at [1498, 481] on button "Save changes" at bounding box center [1500, 477] width 58 height 17
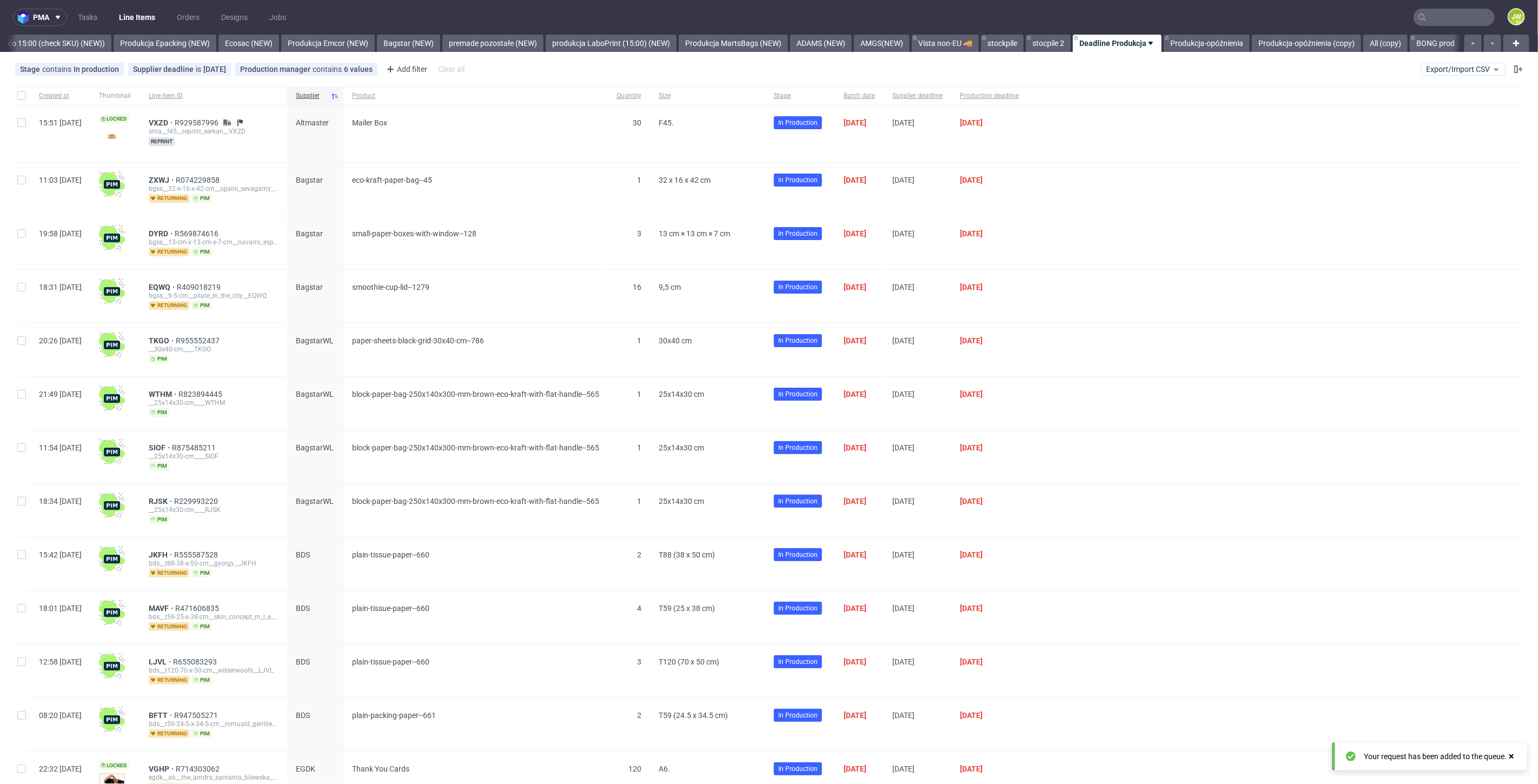
click at [124, 21] on link "Line Items" at bounding box center [137, 17] width 49 height 17
click at [1434, 20] on input "text" at bounding box center [1454, 17] width 81 height 17
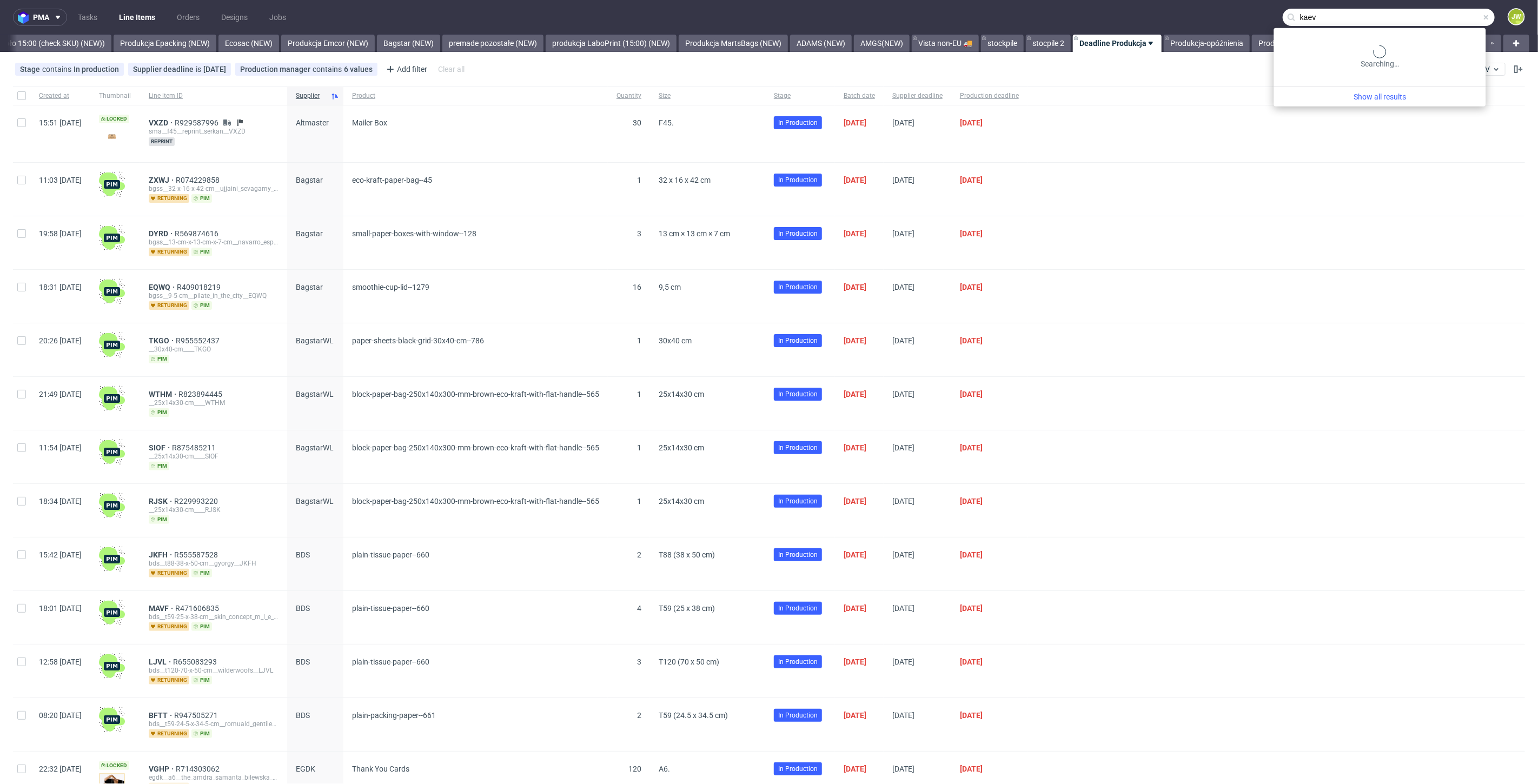
type input "kaev"
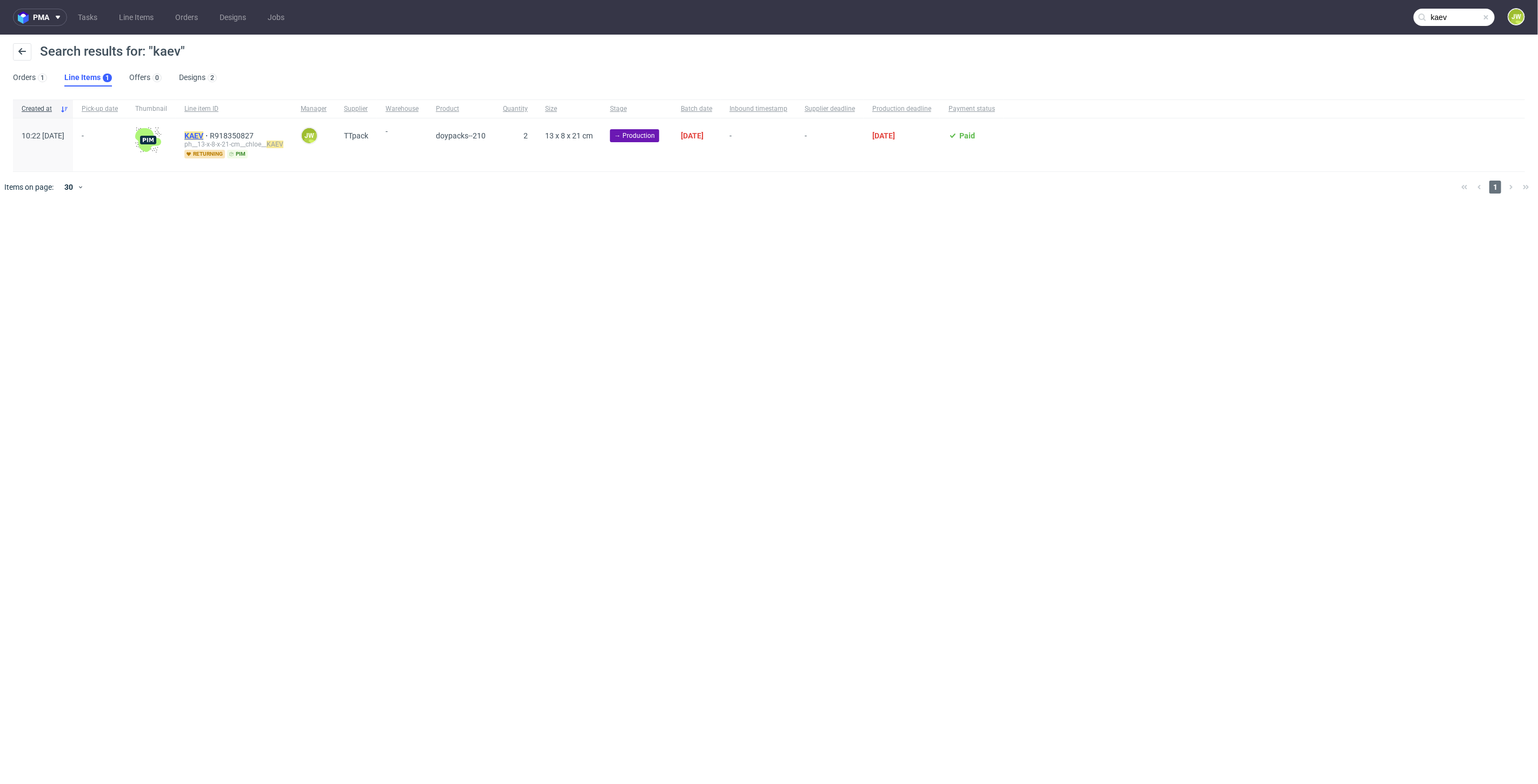
click at [203, 135] on mark "KAEV" at bounding box center [194, 135] width 19 height 9
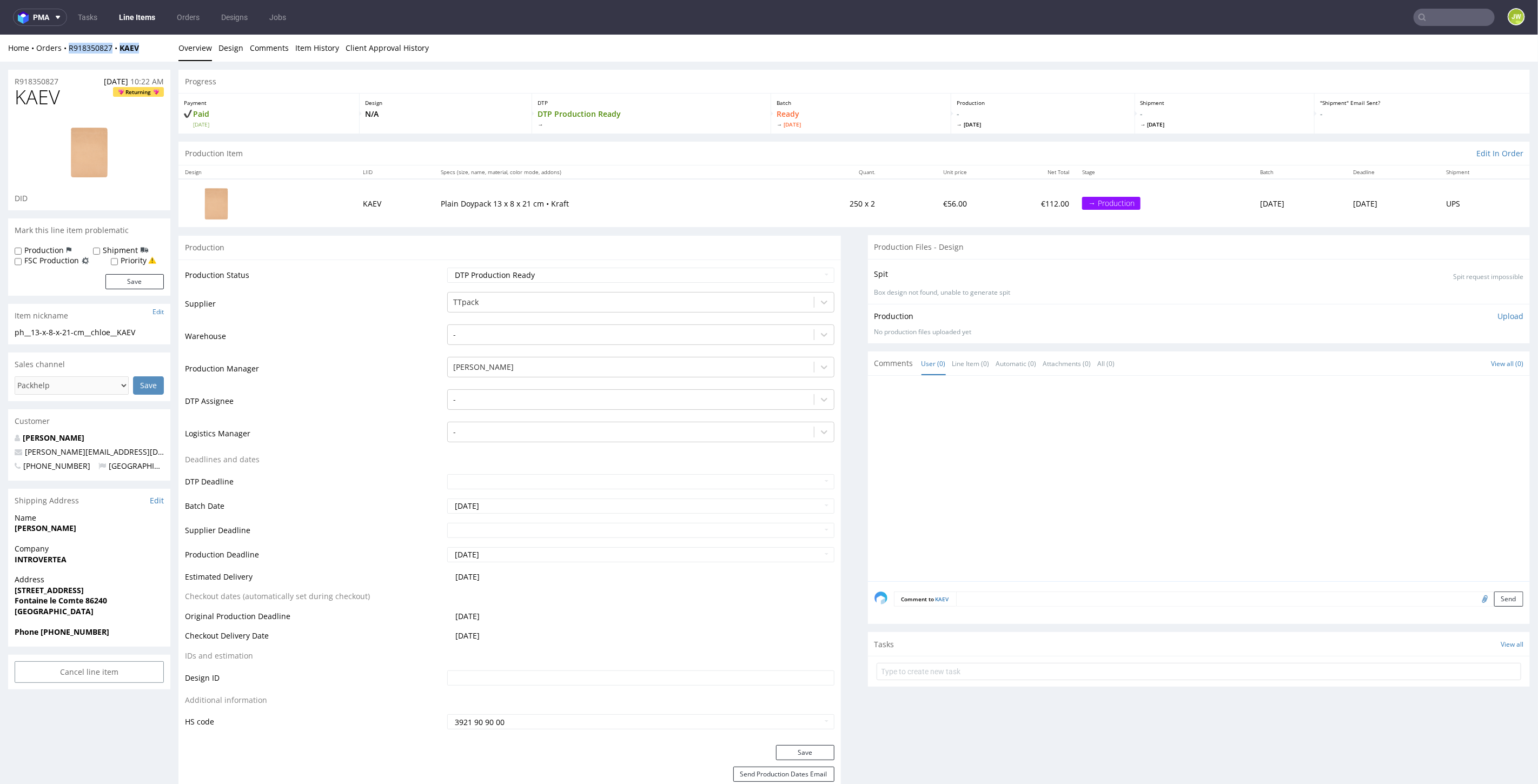
drag, startPoint x: 143, startPoint y: 49, endPoint x: 64, endPoint y: 58, distance: 79.5
click at [64, 58] on div "Home Orders R918350827 KAEV Overview Design Comments Item History Client Approv…" at bounding box center [769, 47] width 1538 height 27
copy div "R918350827 KAEV"
click at [150, 45] on div "Home Orders R918350827 KAEV" at bounding box center [90, 47] width 162 height 10
drag, startPoint x: 150, startPoint y: 45, endPoint x: 85, endPoint y: 53, distance: 65.5
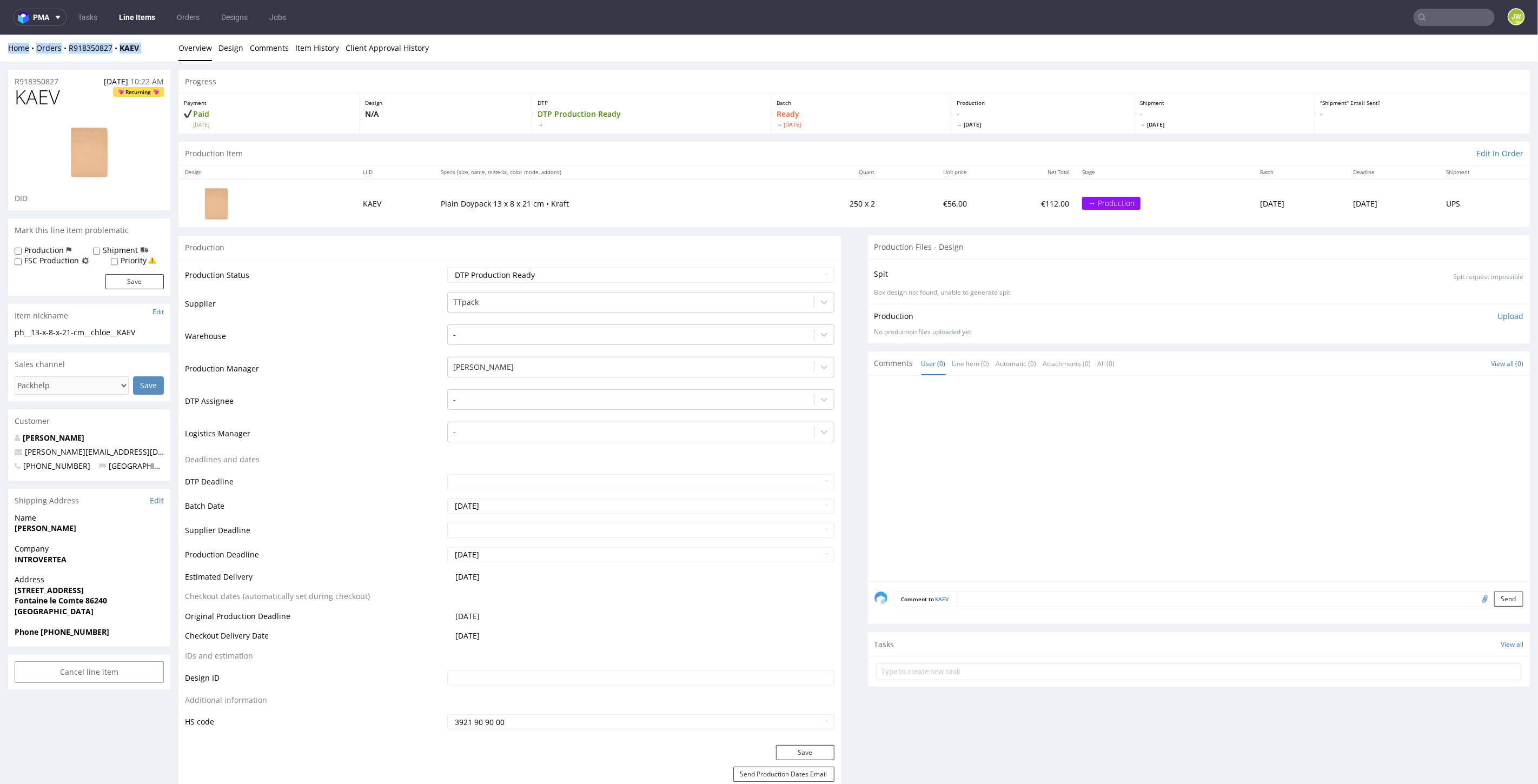
click at [84, 54] on div "Home Orders R918350827 KAEV Overview Design Comments Item History Client Approv…" at bounding box center [769, 47] width 1538 height 27
click at [142, 50] on div "Home Orders R918350827 KAEV" at bounding box center [90, 47] width 162 height 10
click at [151, 49] on div "Home Orders R918350827 KAEV" at bounding box center [90, 47] width 162 height 10
drag, startPoint x: 151, startPoint y: 48, endPoint x: 66, endPoint y: 51, distance: 85.1
click at [66, 51] on div "Home Orders R918350827 KAEV" at bounding box center [90, 47] width 162 height 10
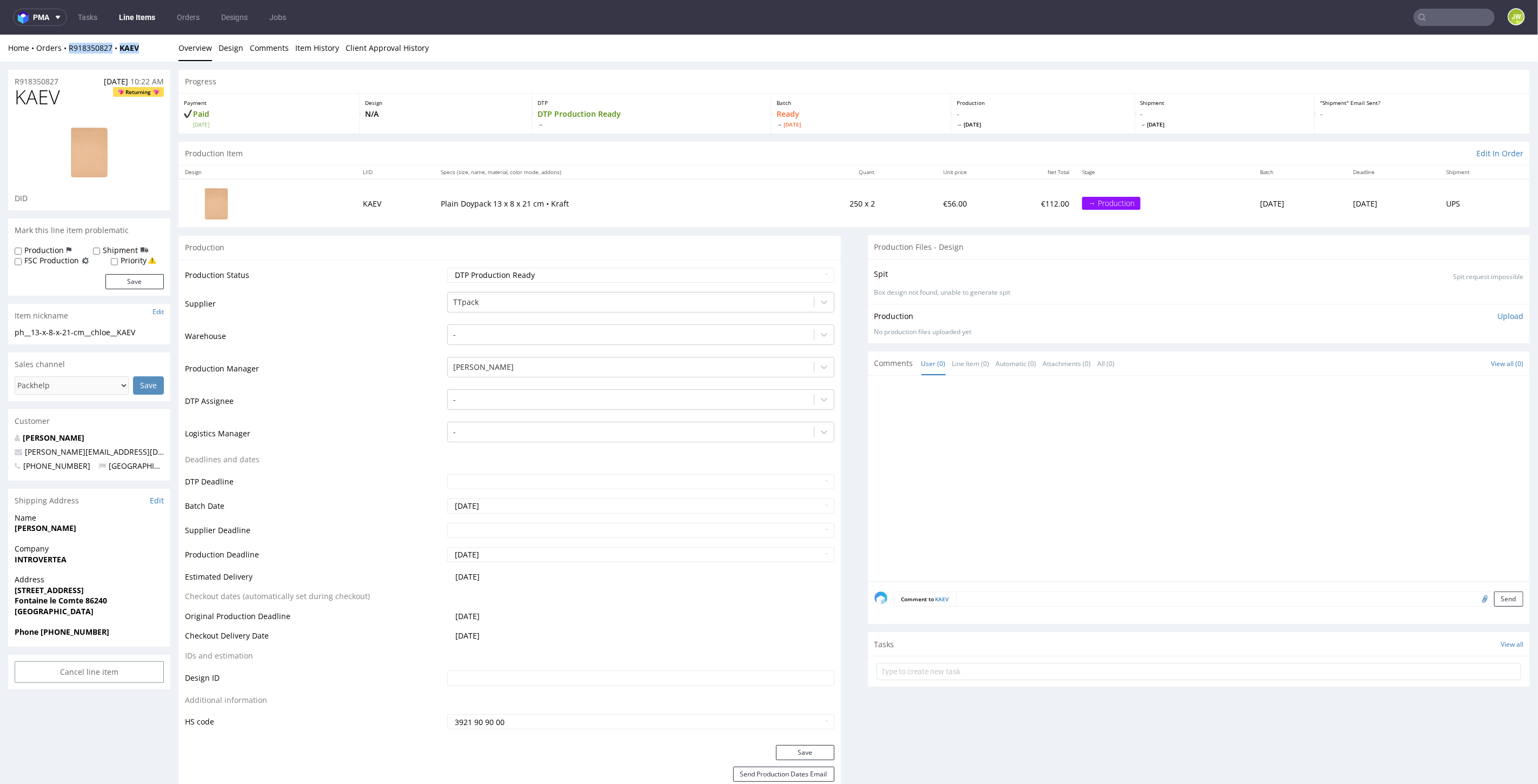
copy div "R918350827 KAEV"
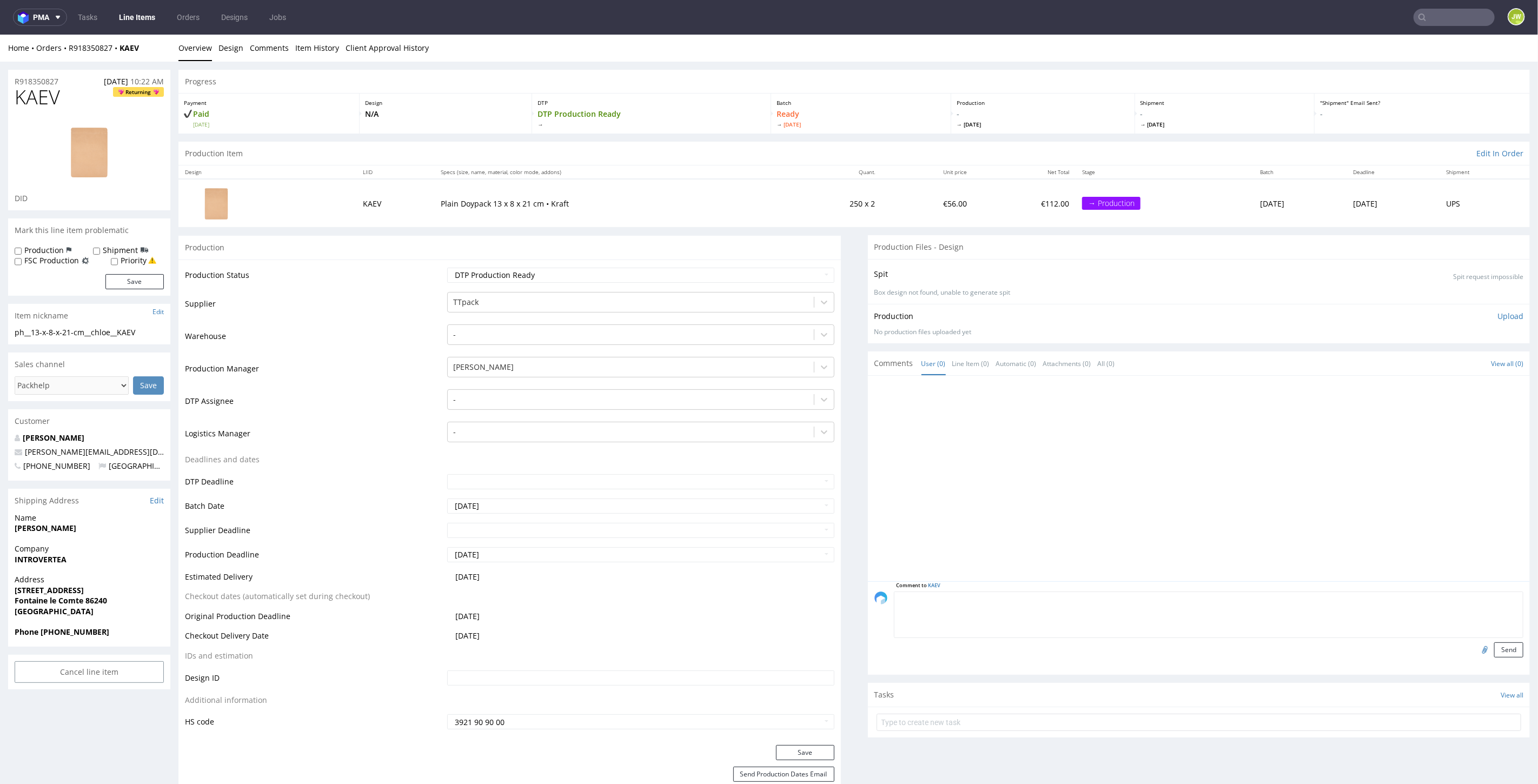
click at [976, 598] on textarea at bounding box center [1208, 614] width 630 height 46
type textarea "Etykieta gotowa 19.08"
click at [1495, 651] on button "Send" at bounding box center [1509, 649] width 29 height 15
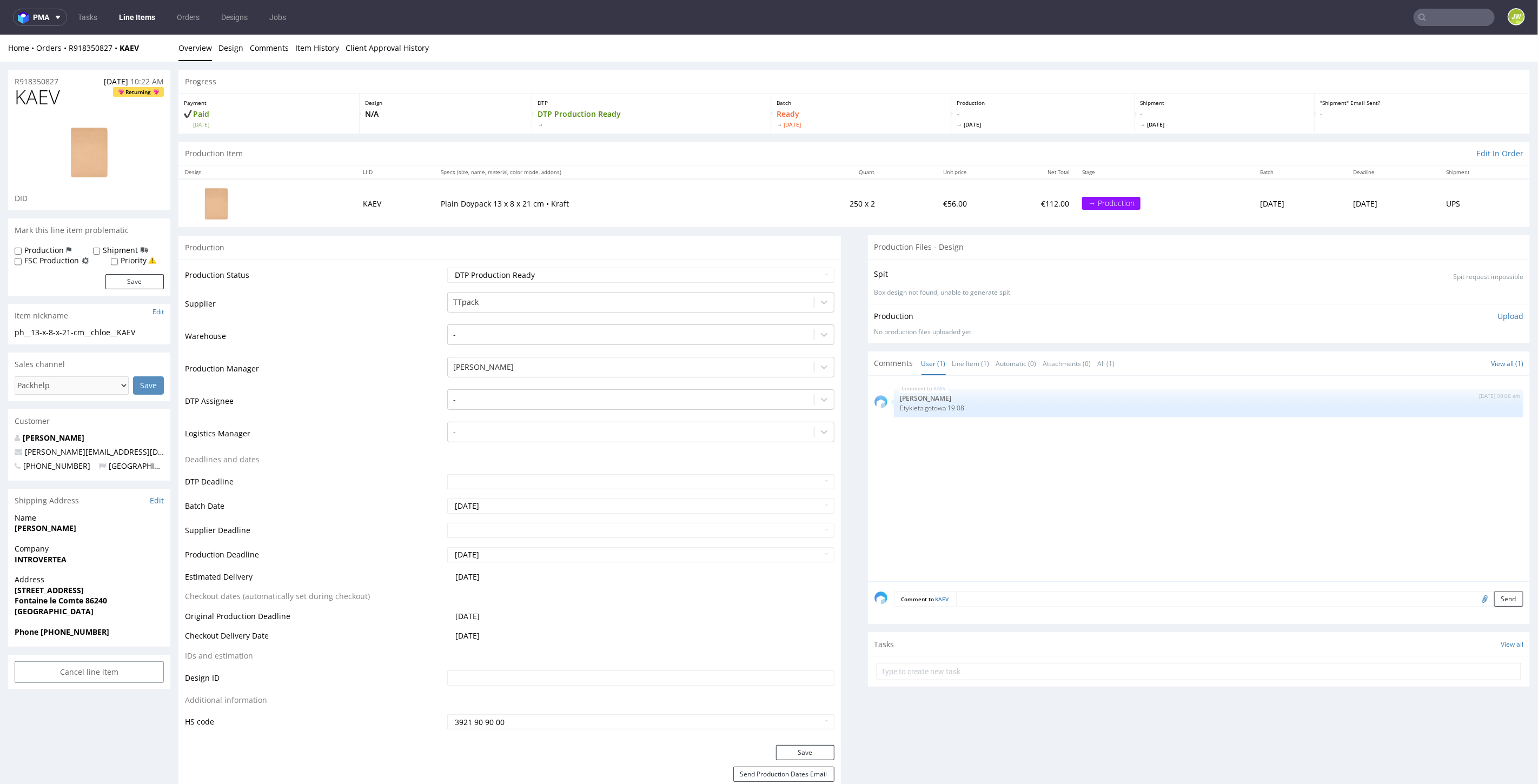
click at [134, 22] on link "Line Items" at bounding box center [137, 17] width 49 height 17
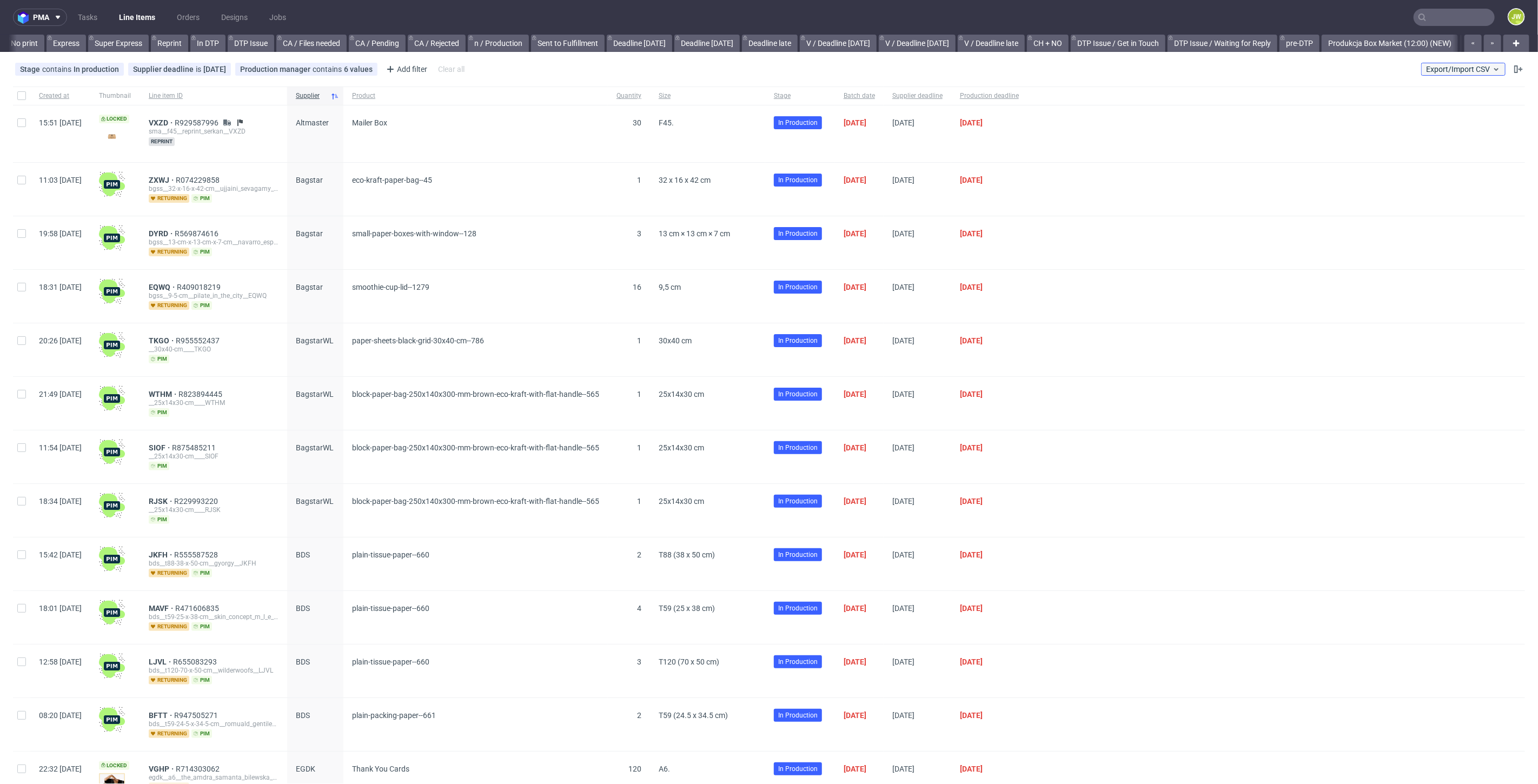
click at [1461, 70] on span "Export/Import CSV" at bounding box center [1463, 69] width 75 height 9
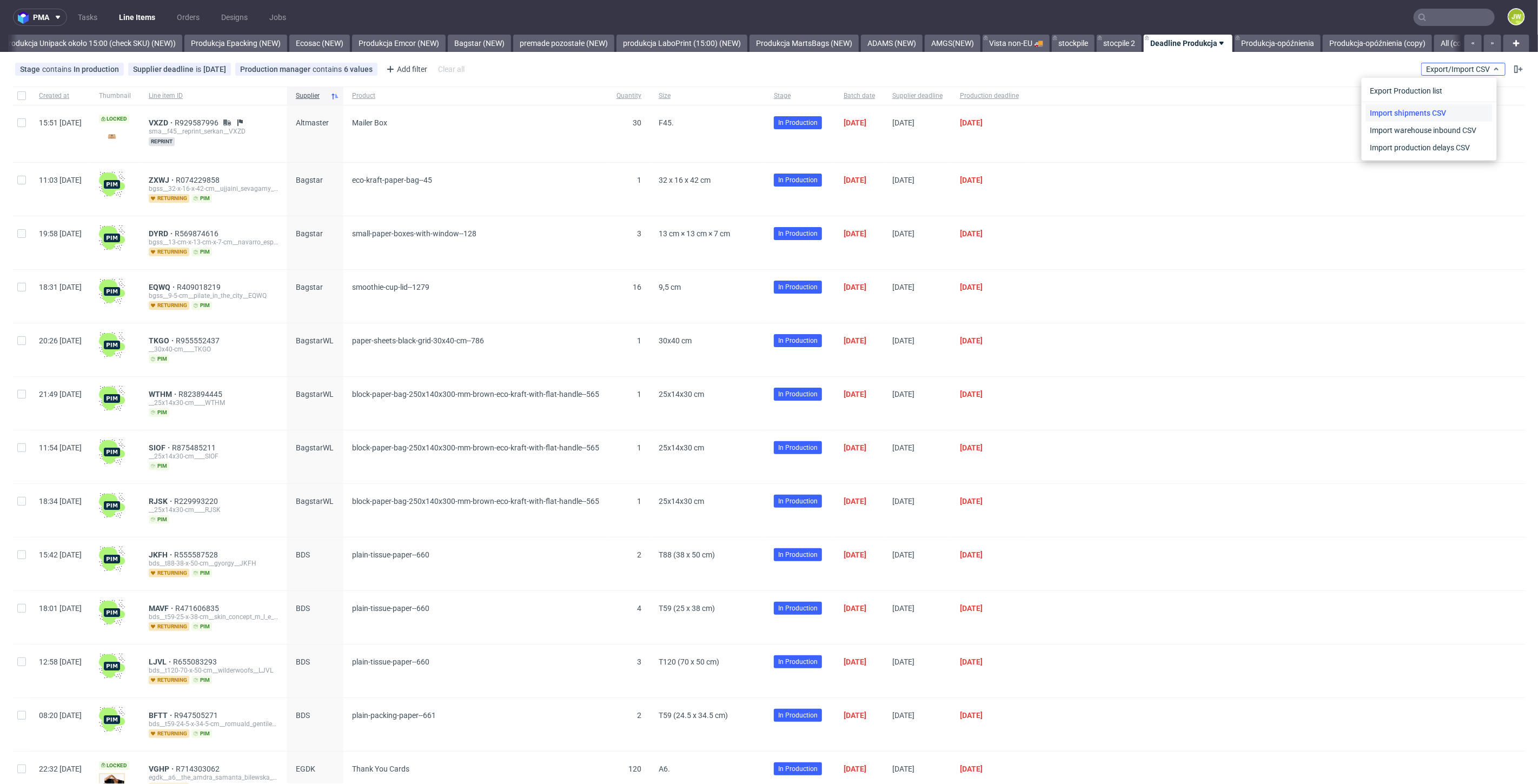
scroll to position [0, 2111]
click at [1383, 111] on link "Import shipments CSV" at bounding box center [1429, 112] width 127 height 17
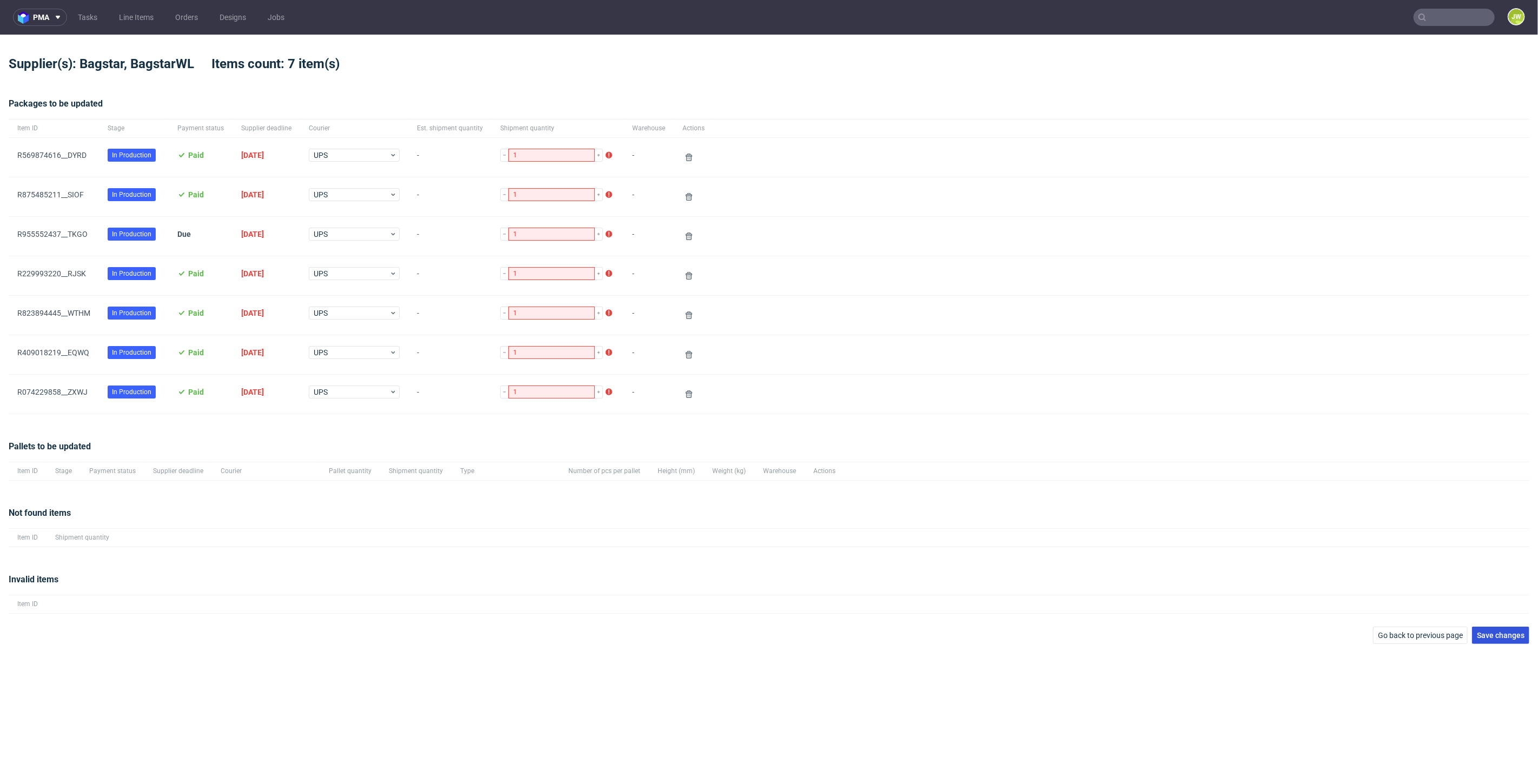
click at [1503, 639] on button "Save changes" at bounding box center [1500, 635] width 58 height 17
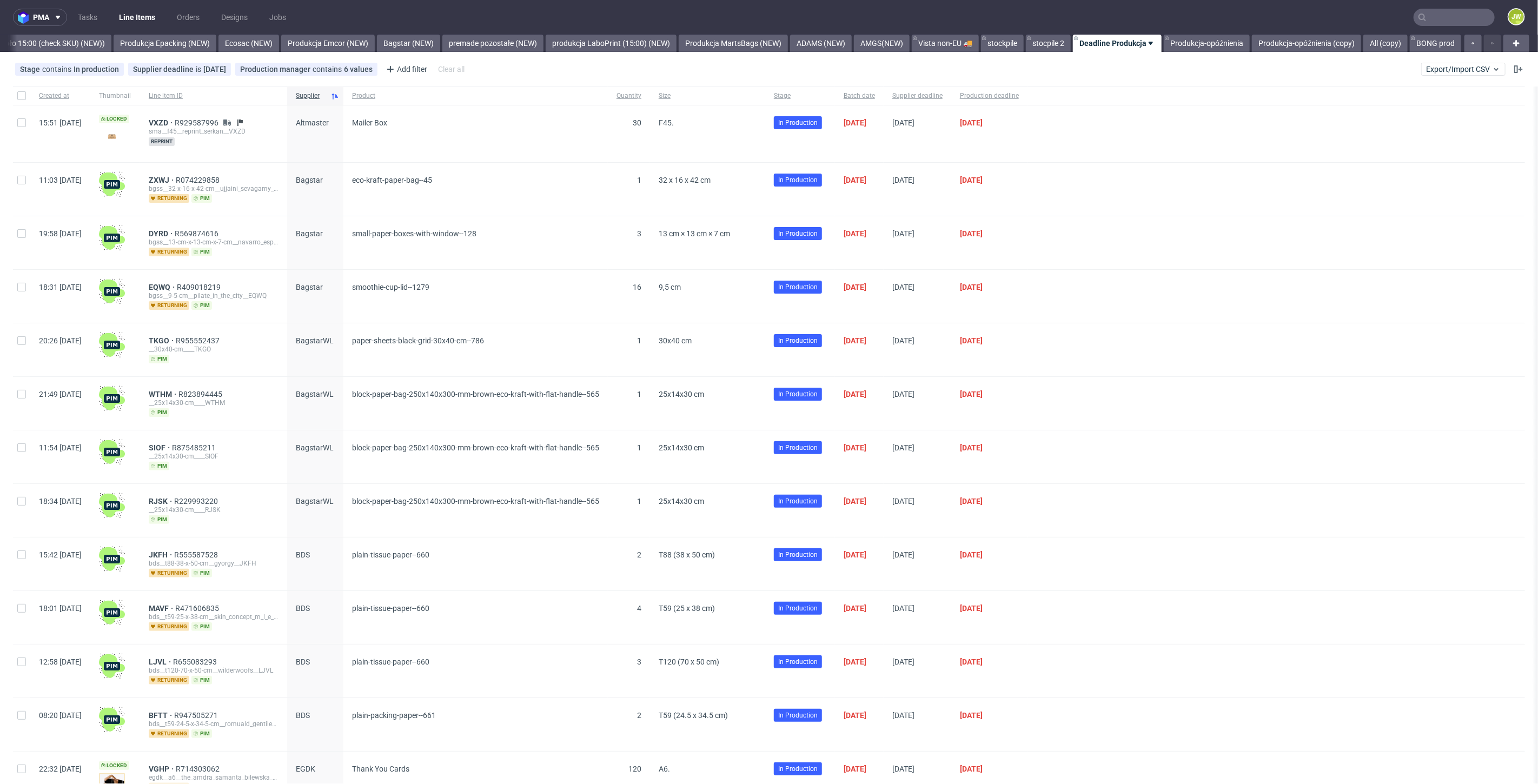
scroll to position [0, 2111]
click at [65, 43] on link "Produkcja Unipack około 15:00 (check SKU) (NEW))" at bounding box center [19, 43] width 185 height 17
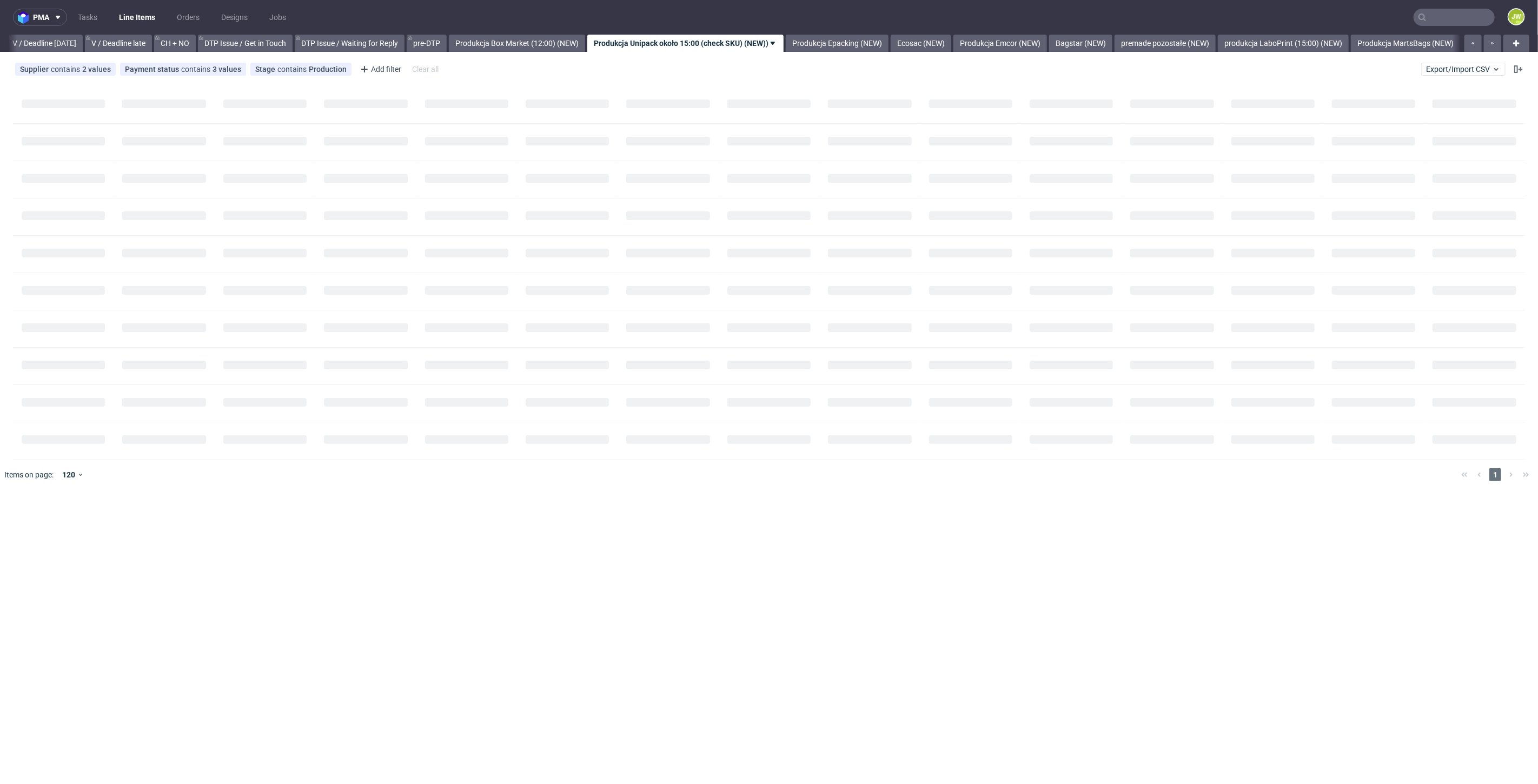
scroll to position [0, 1392]
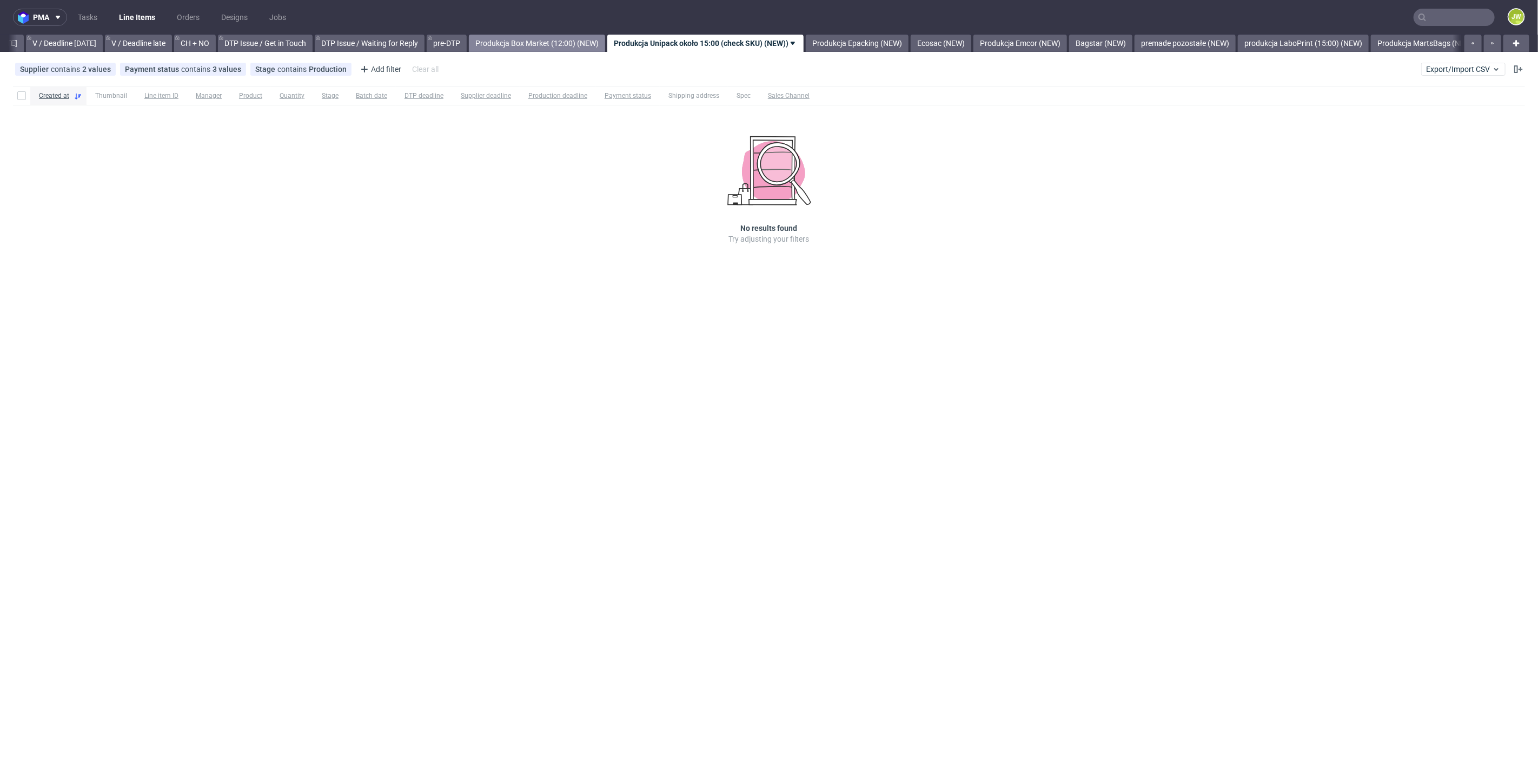
click at [535, 51] on link "Produkcja Box Market (12:00) (NEW)" at bounding box center [537, 43] width 136 height 17
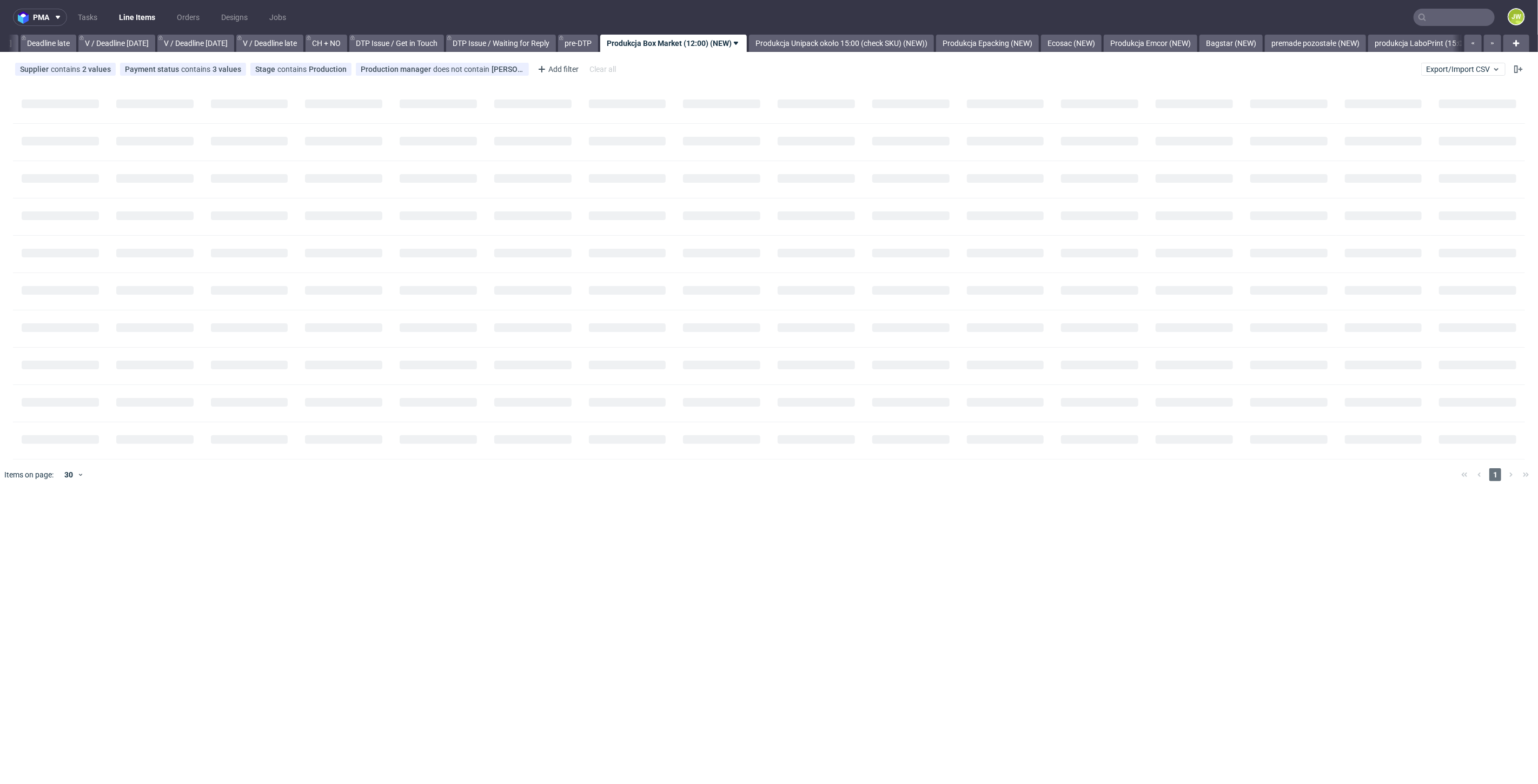
scroll to position [0, 1228]
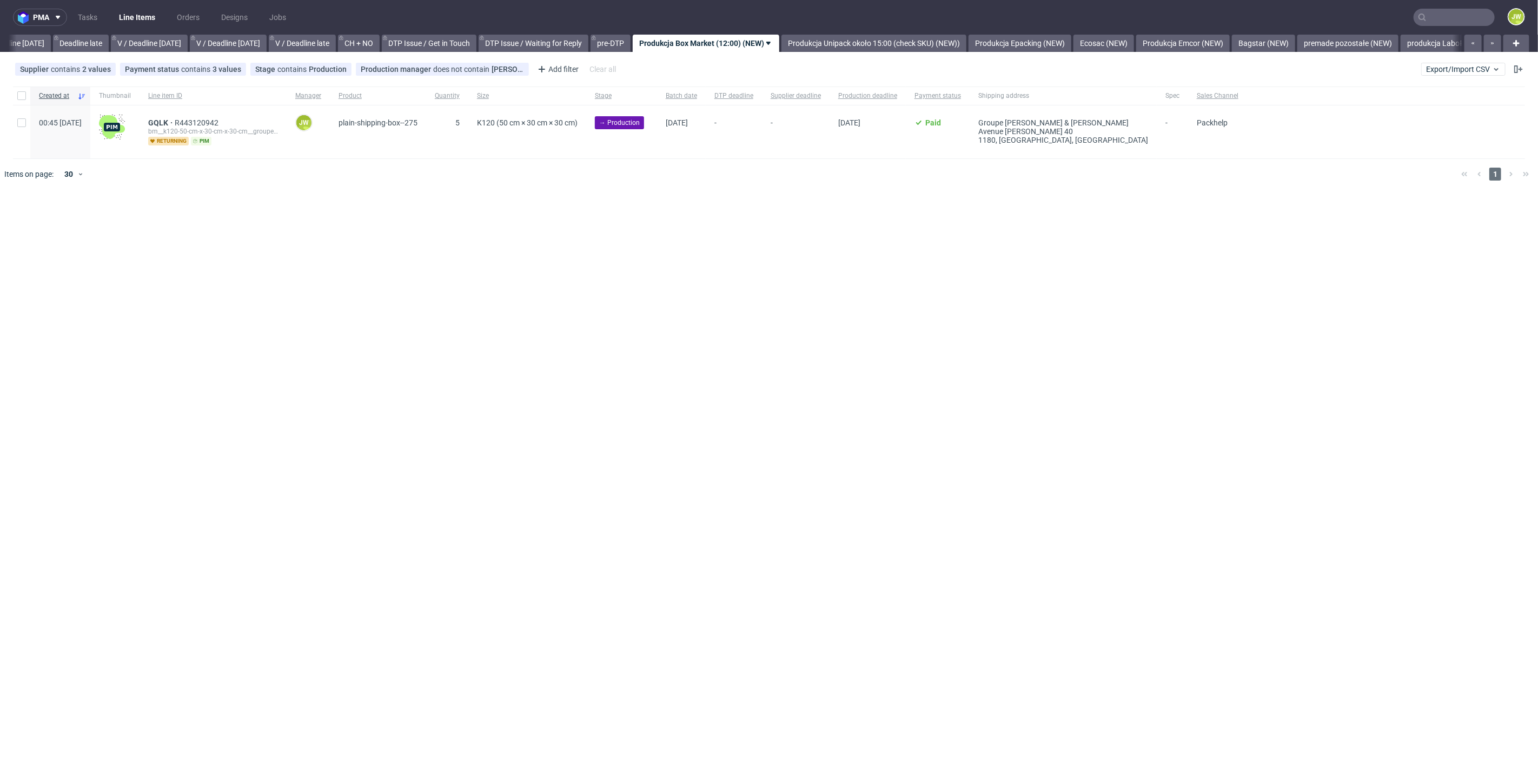
click at [475, 260] on div "pma Tasks Line Items Orders Designs Jobs JW All DTP Late Shipped Shipments DTP …" at bounding box center [769, 392] width 1538 height 784
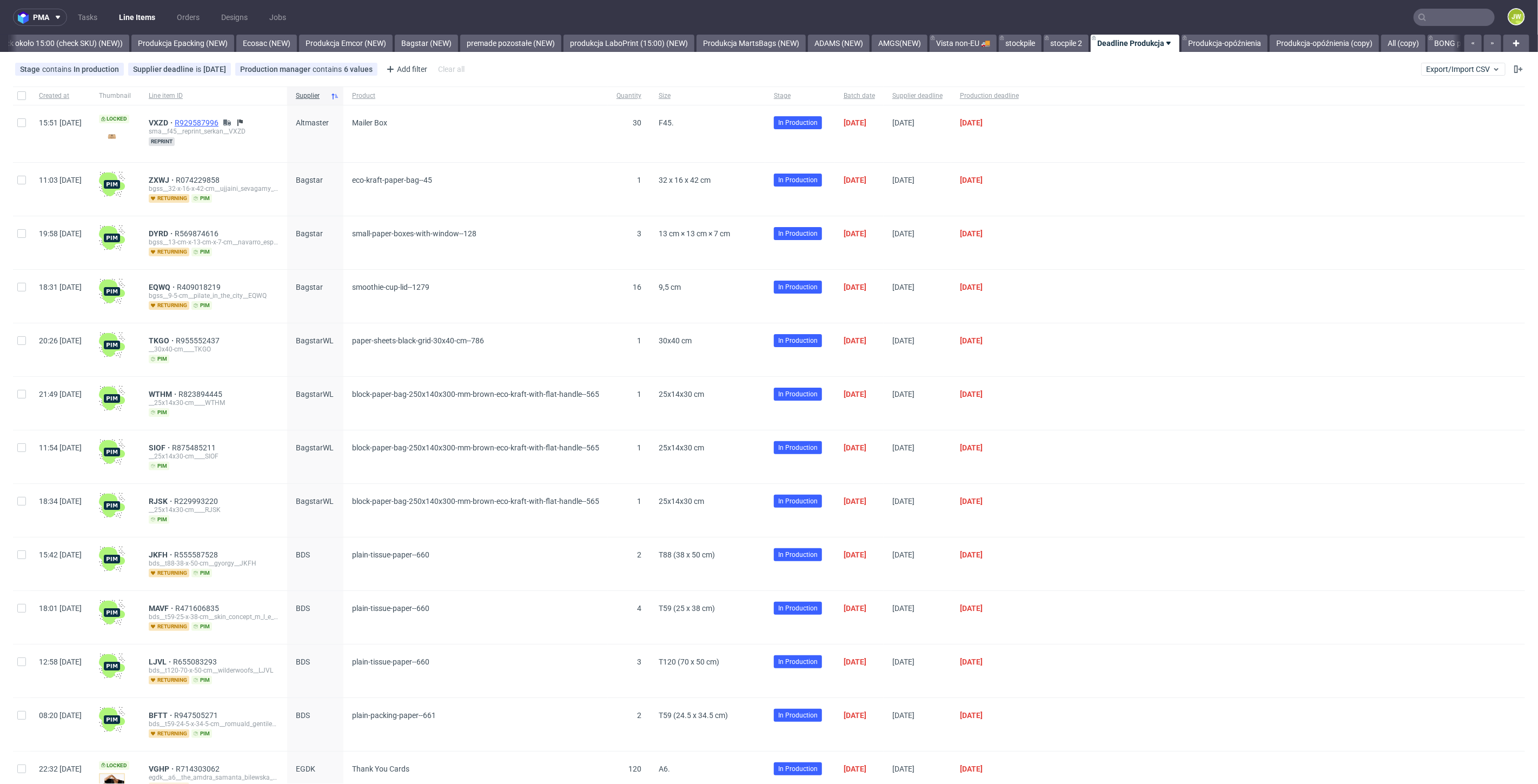
scroll to position [0, 2111]
click at [1443, 16] on input "text" at bounding box center [1454, 17] width 81 height 17
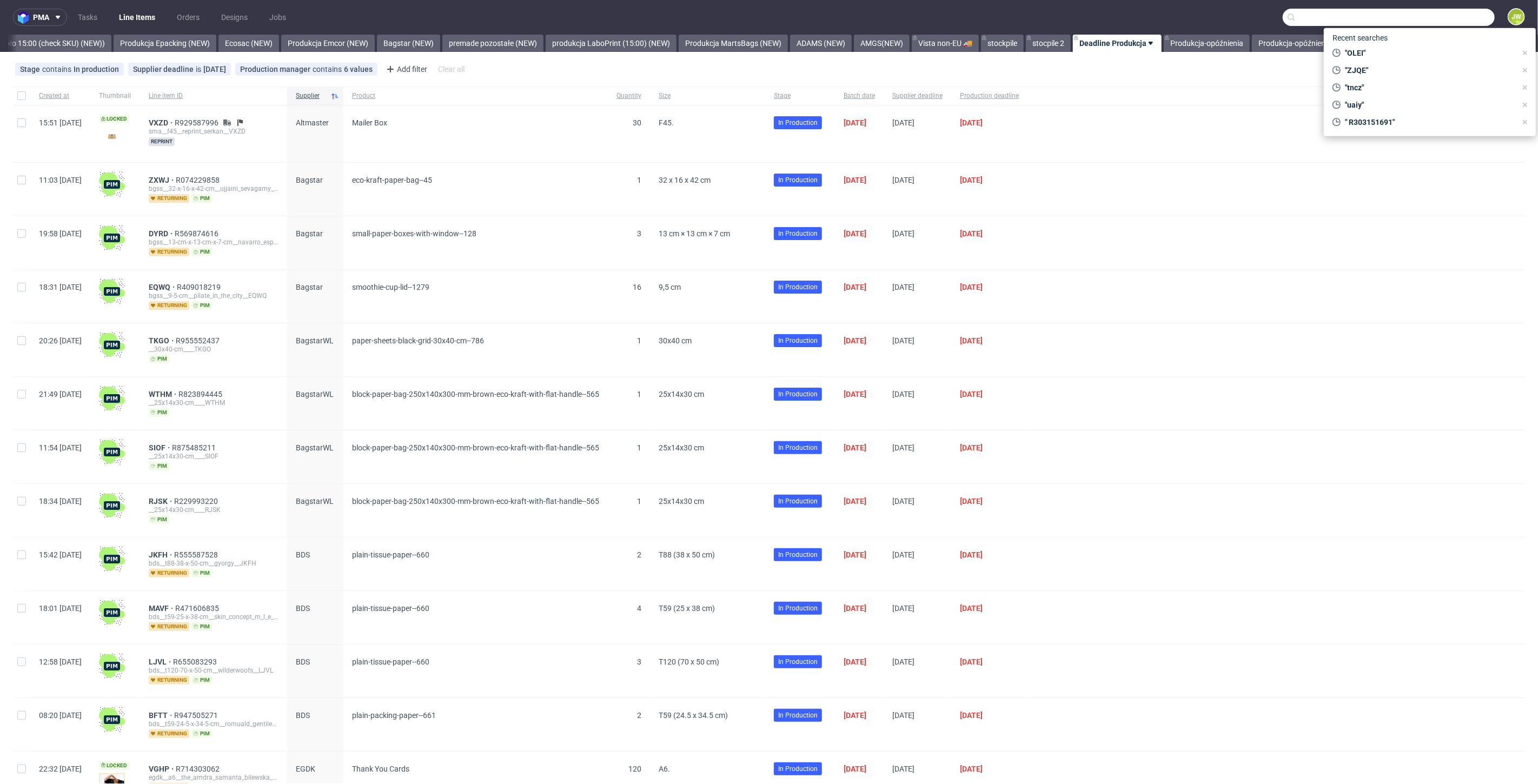
paste input "R124500834__VMKD"
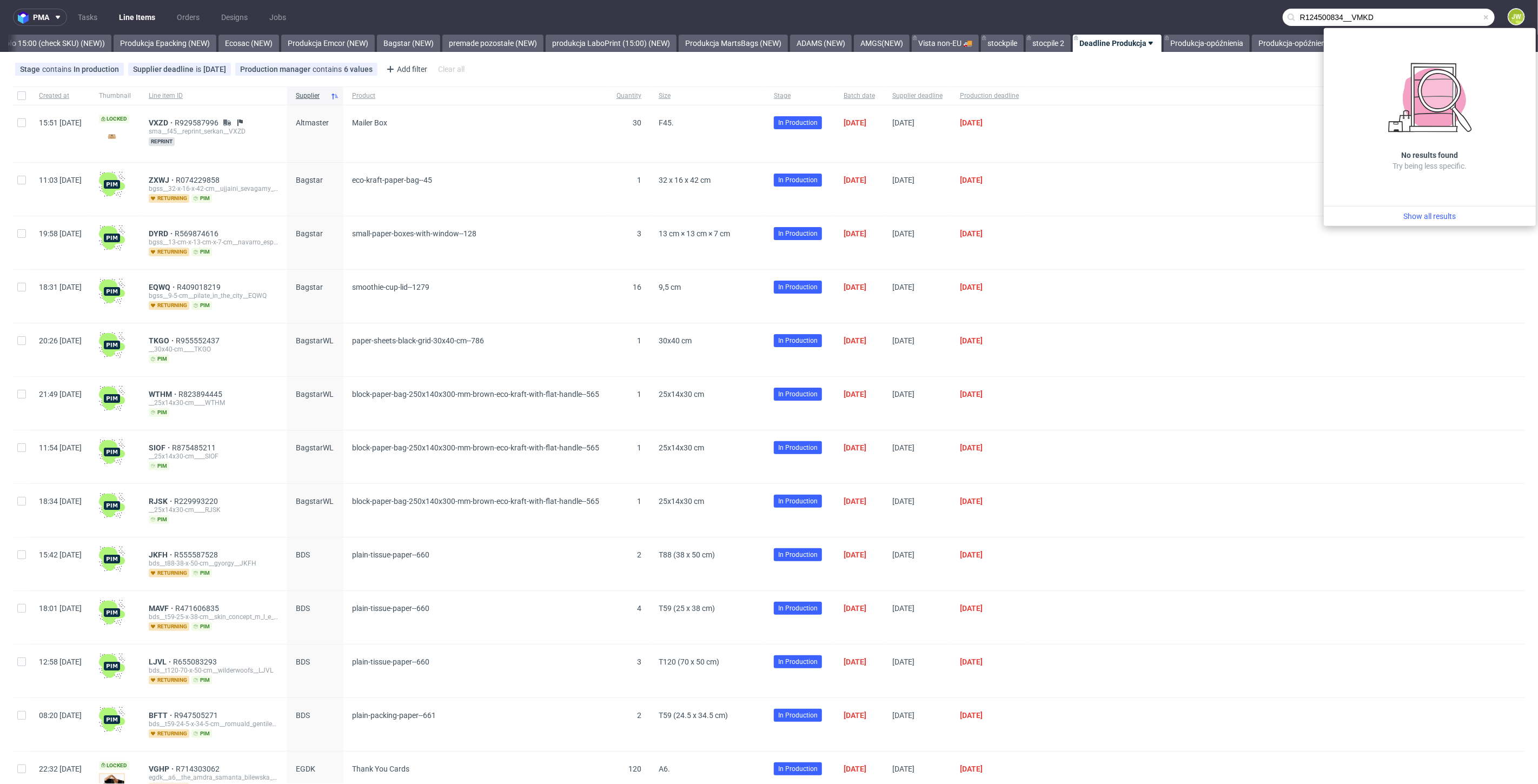
drag, startPoint x: 1344, startPoint y: 20, endPoint x: 1223, endPoint y: 18, distance: 121.0
click at [1227, 18] on nav "pma Tasks Line Items Orders Designs Jobs R124500834__VMKD JW" at bounding box center [769, 17] width 1538 height 35
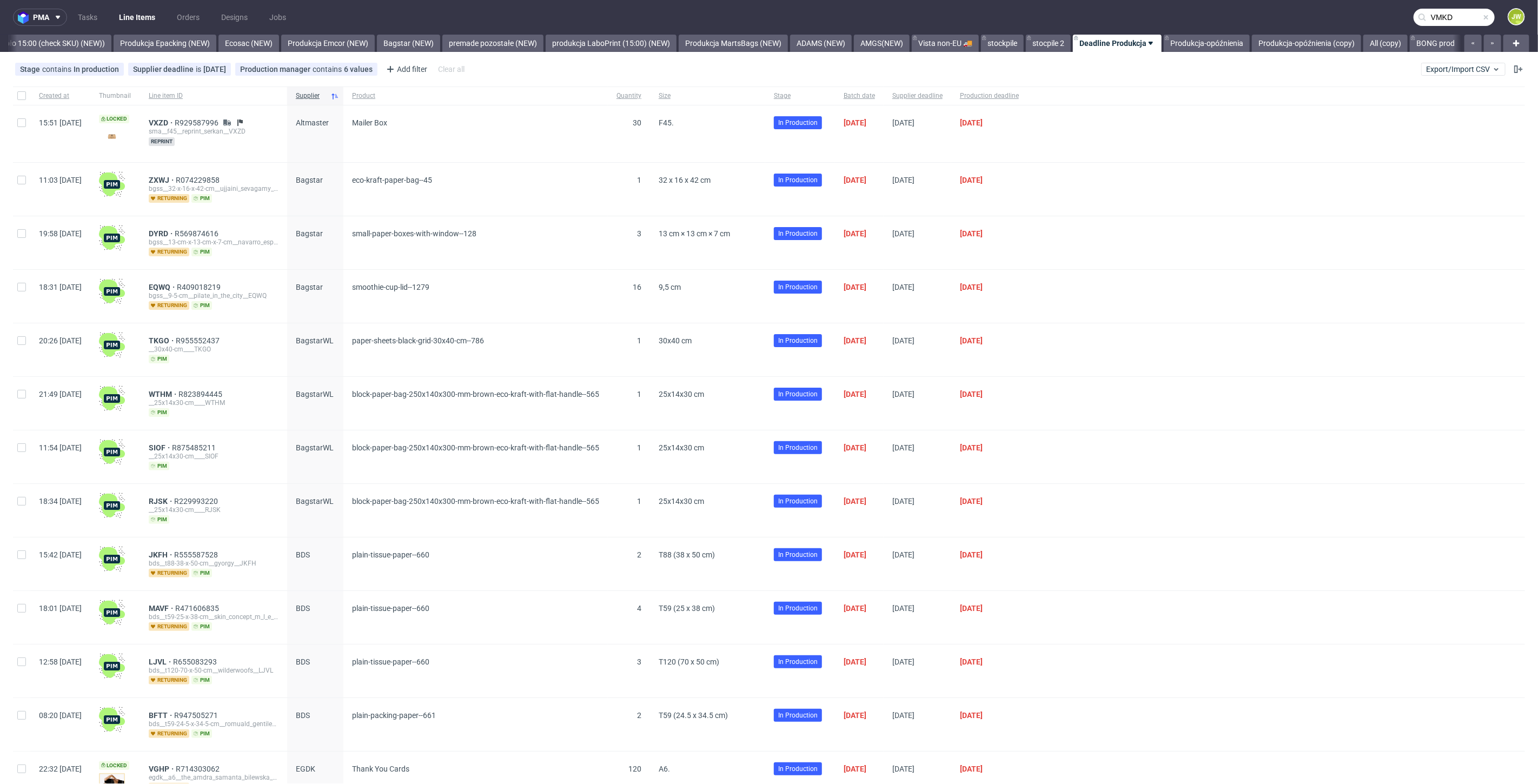
type input "VMKD"
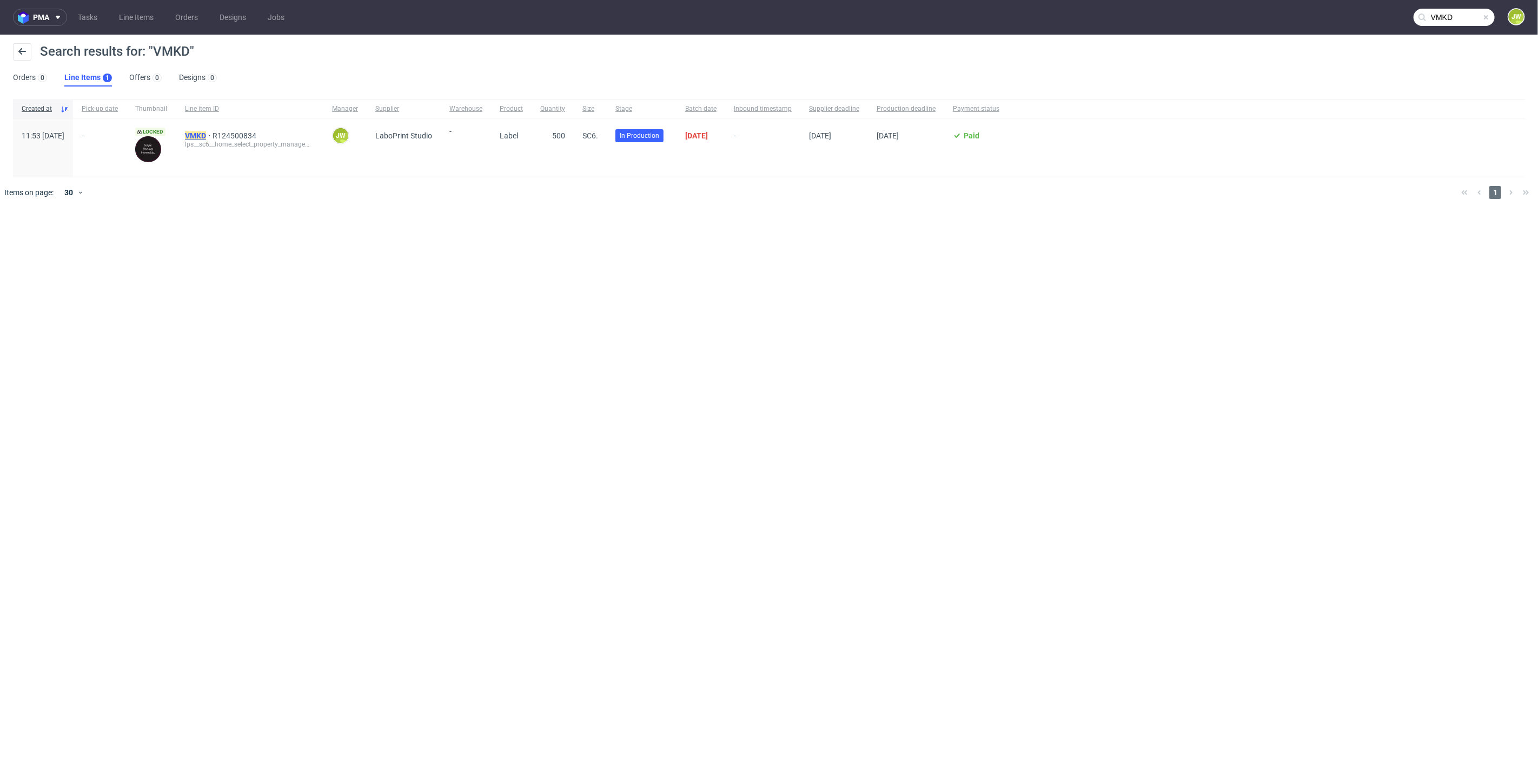
click at [206, 133] on mark "VMKD" at bounding box center [196, 135] width 21 height 9
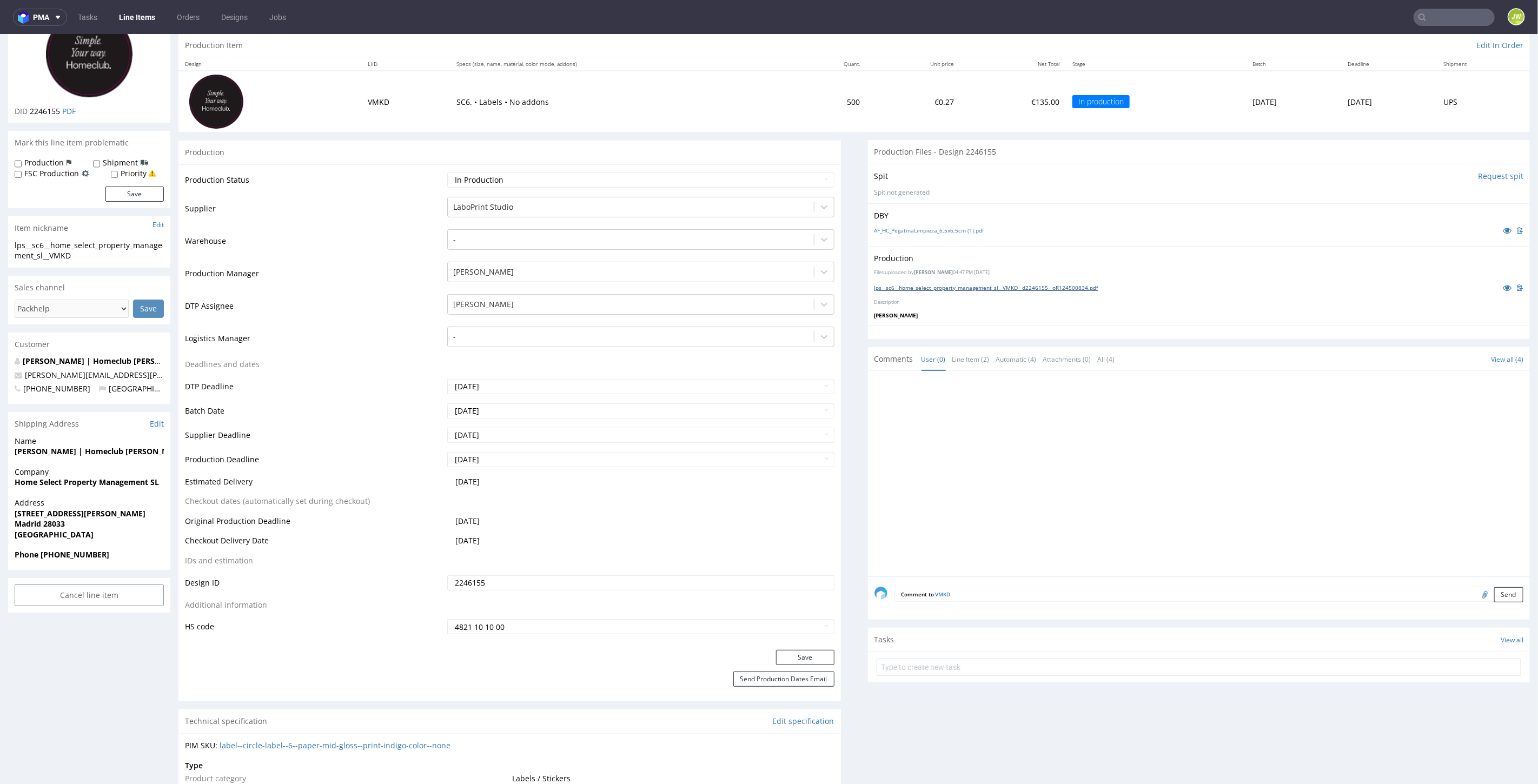
scroll to position [107, 0]
click at [905, 285] on link "lps__sc6__home_select_property_management_sl__VMKD__d2246155__oR124500834.pdf" at bounding box center [986, 288] width 224 height 8
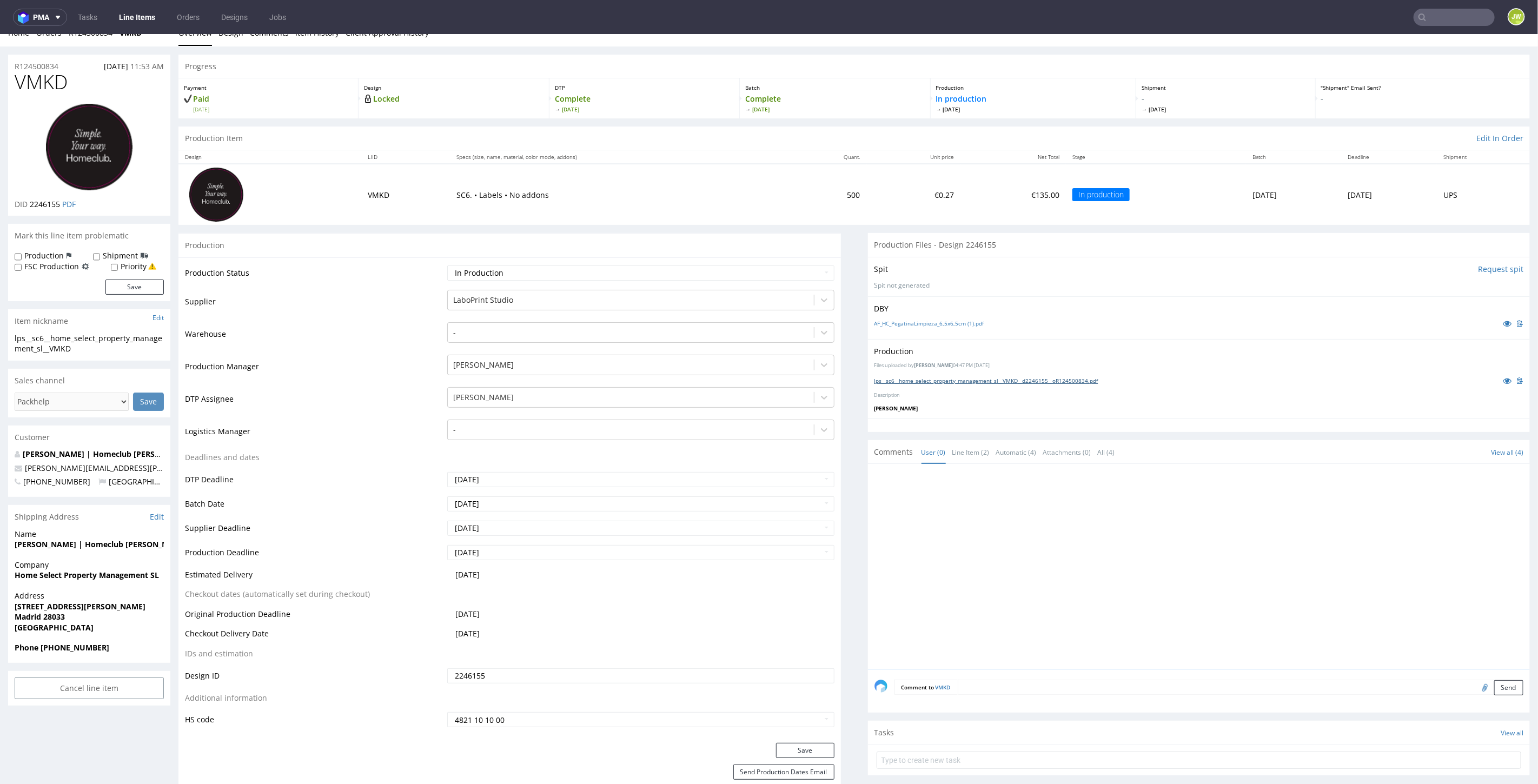
scroll to position [60, 0]
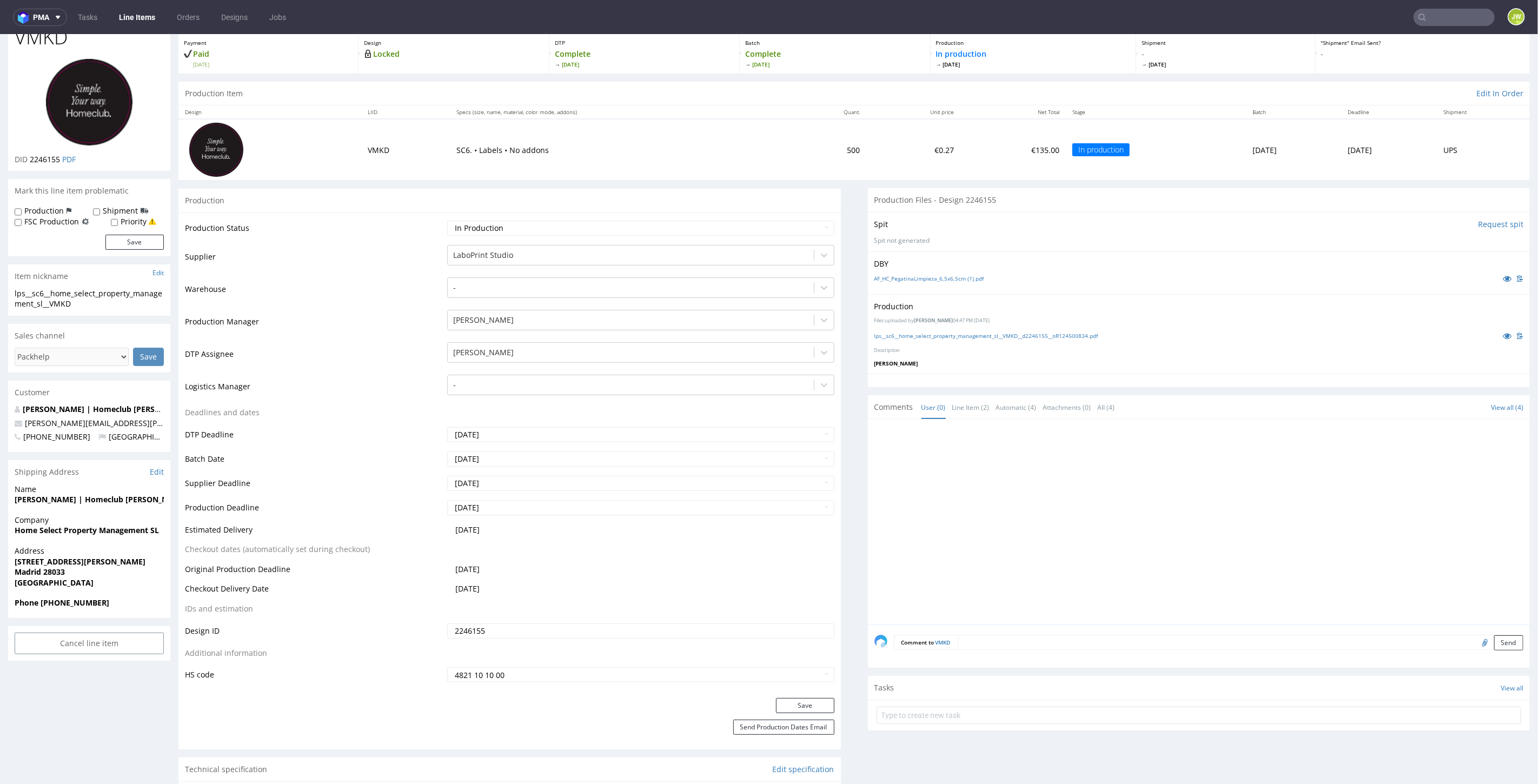
click at [883, 273] on div "AF_HC_PegatinaLimpieza_6,5x6,5cm (1).pdf" at bounding box center [1200, 278] width 650 height 12
click at [883, 274] on link "AF_HC_PegatinaLimpieza_6,5x6,5cm (1).pdf" at bounding box center [930, 278] width 110 height 8
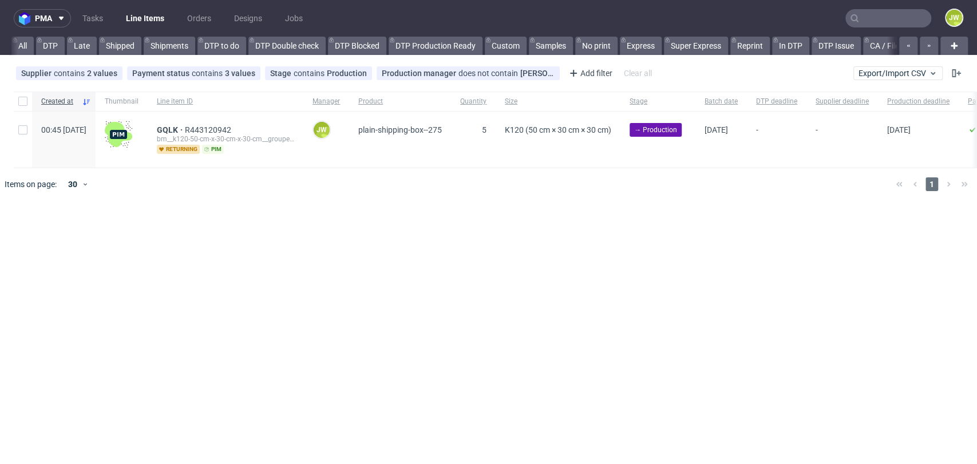
scroll to position [0, 1627]
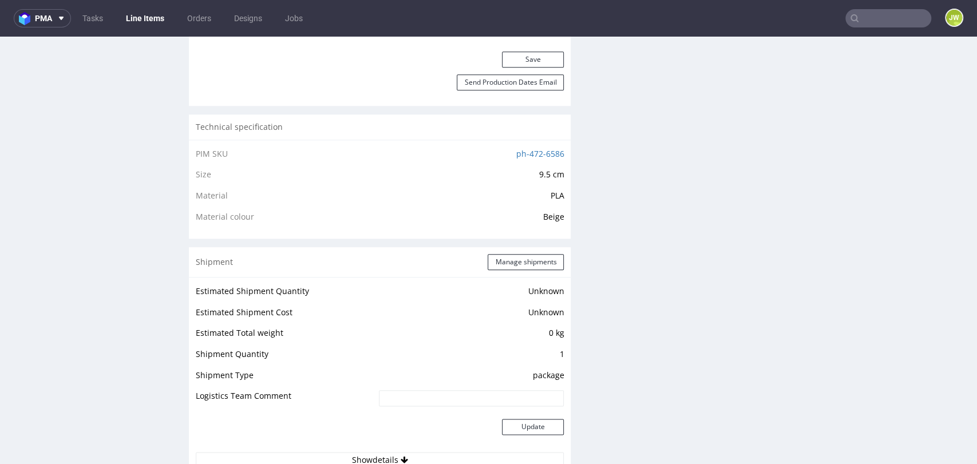
scroll to position [700, 0]
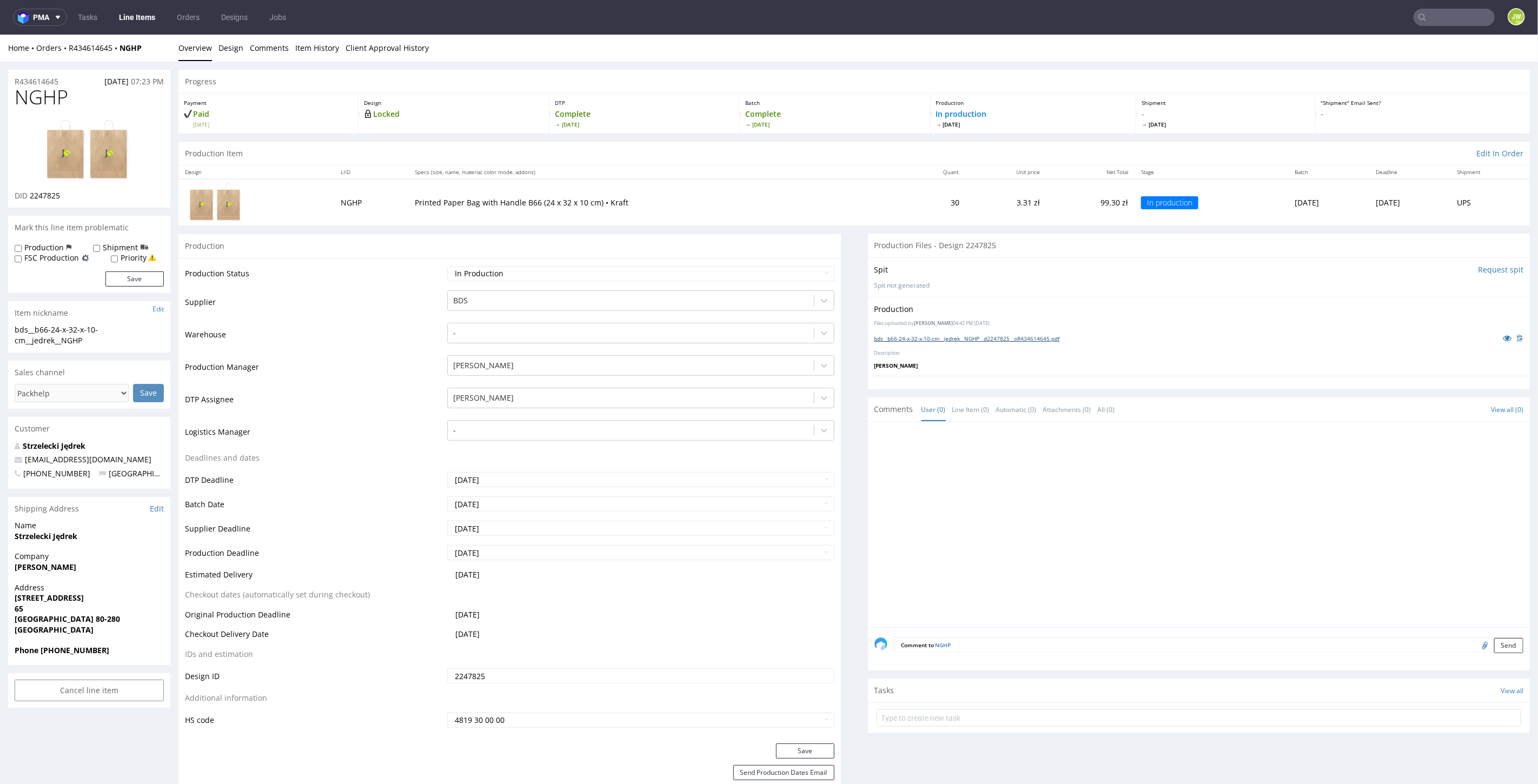
click at [925, 337] on link "bds__b66-24-x-32-x-10-cm__jedrek__NGHP__d2247825__oR434614645.pdf" at bounding box center [967, 338] width 185 height 8
drag, startPoint x: 151, startPoint y: 45, endPoint x: 64, endPoint y: 53, distance: 87.4
click at [64, 53] on div "Home Orders R434614645 NGHP Overview Design Comments Item History Client Approv…" at bounding box center [769, 47] width 1538 height 27
copy div "R434614645 NGHP"
click at [95, 248] on input "Shipment" at bounding box center [95, 247] width 7 height 9
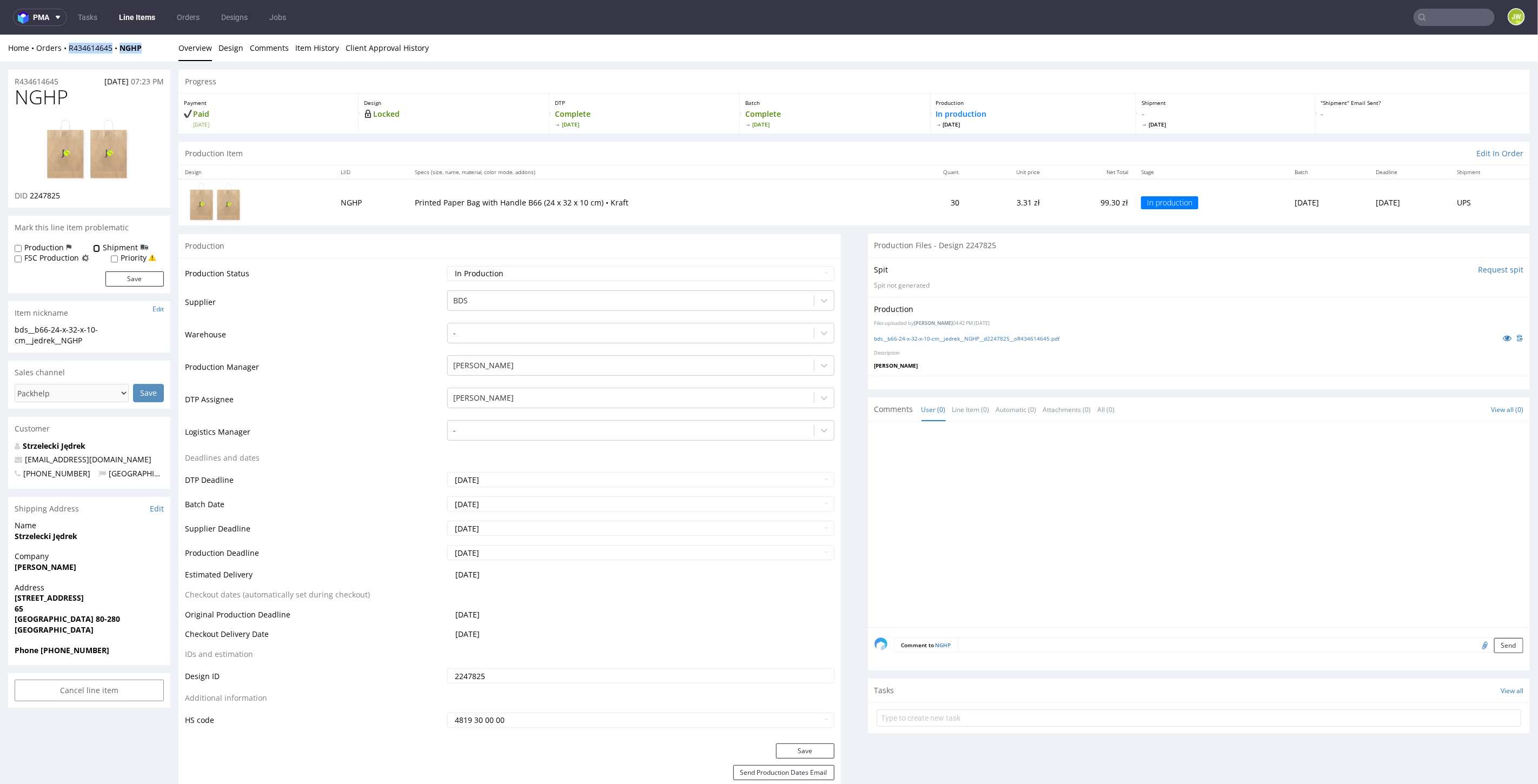
checkbox input "true"
click at [961, 640] on textarea at bounding box center [1240, 644] width 566 height 15
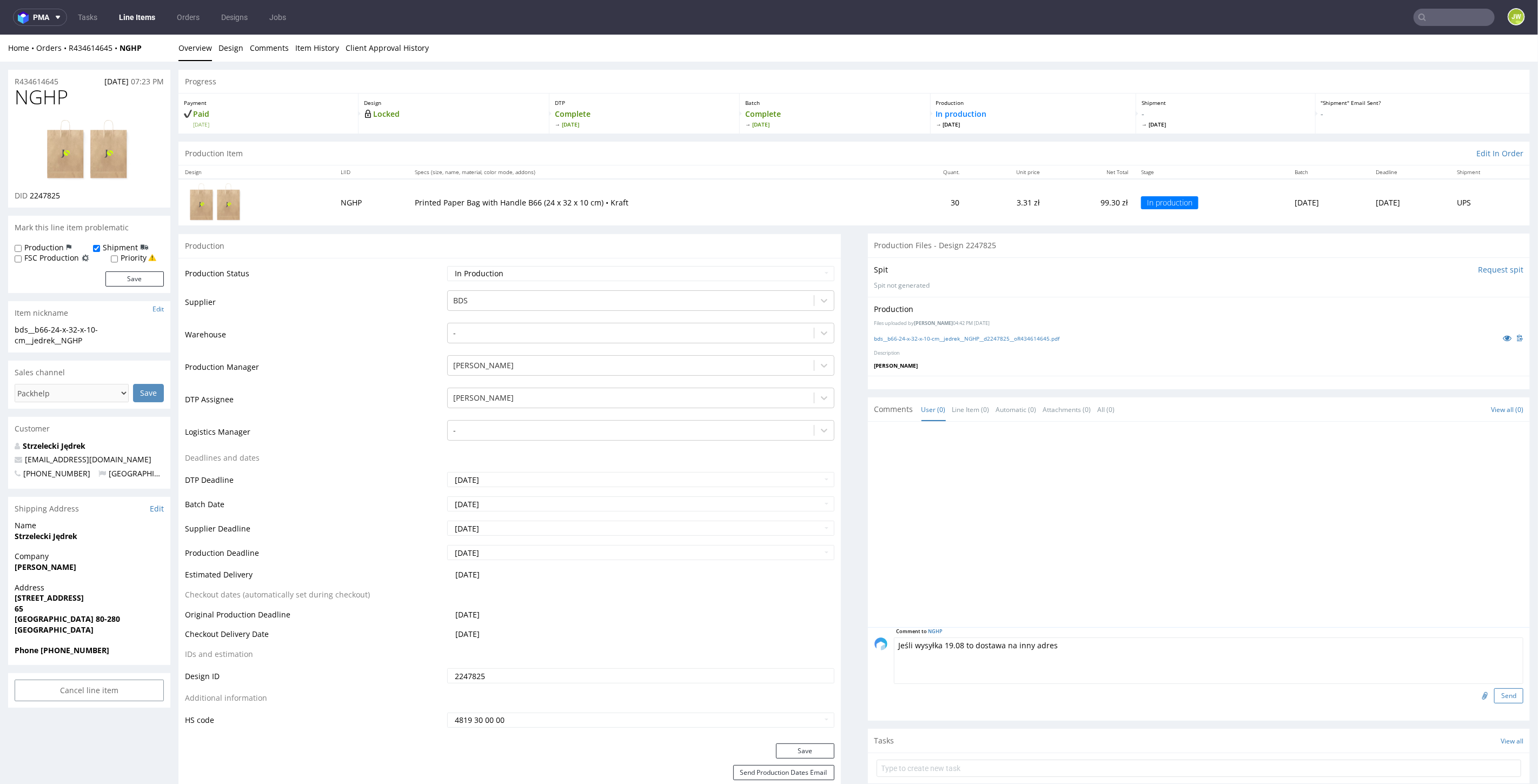
type textarea "Jeśli wysyłka 19.08 to dostawa na inny adres"
click at [1495, 693] on button "Send" at bounding box center [1509, 695] width 29 height 15
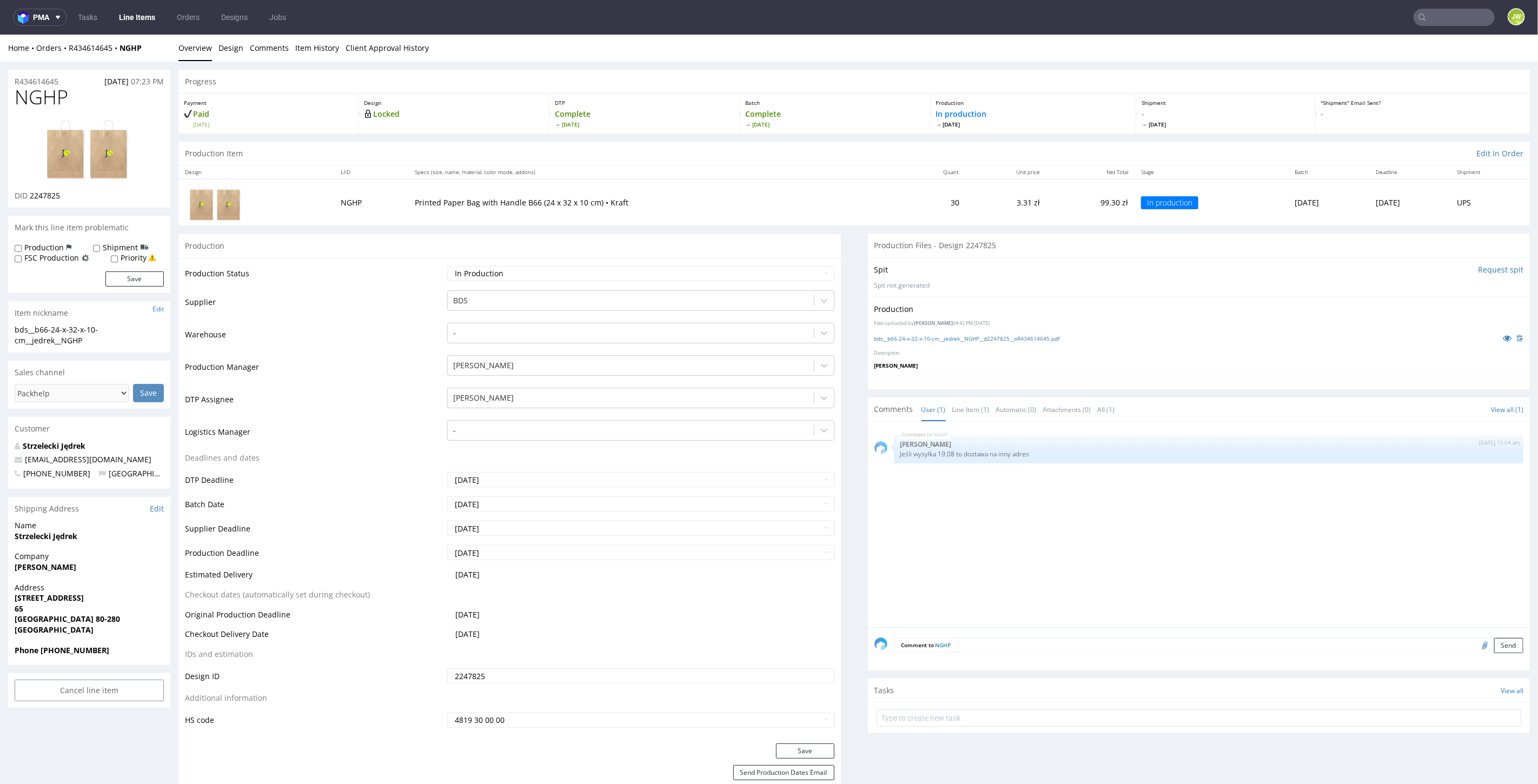
click at [984, 503] on div "NGHP 19th Aug 25 | 10:04 am Jędrzej Wiśniewski Jeśli wysyłka 19.08 to dostawa n…" at bounding box center [1203, 527] width 656 height 199
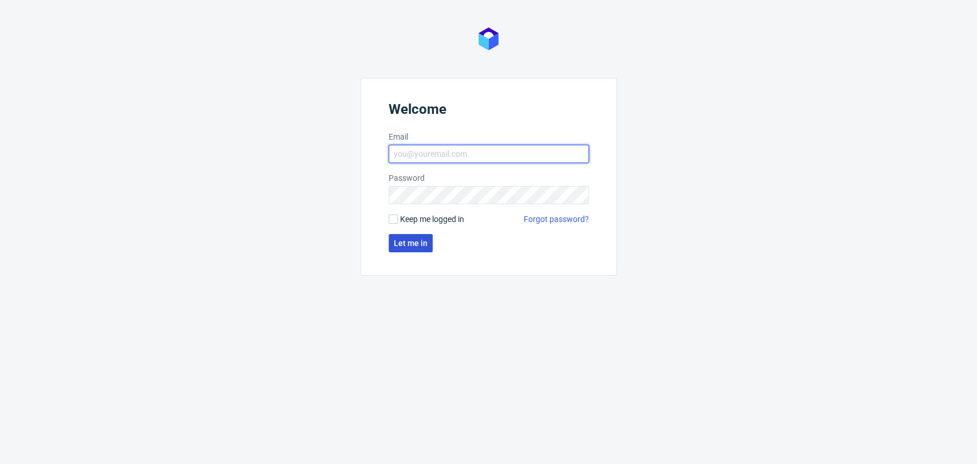
type input "[PERSON_NAME][EMAIL_ADDRESS][DOMAIN_NAME]"
click at [402, 240] on span "Let me in" at bounding box center [411, 243] width 34 height 8
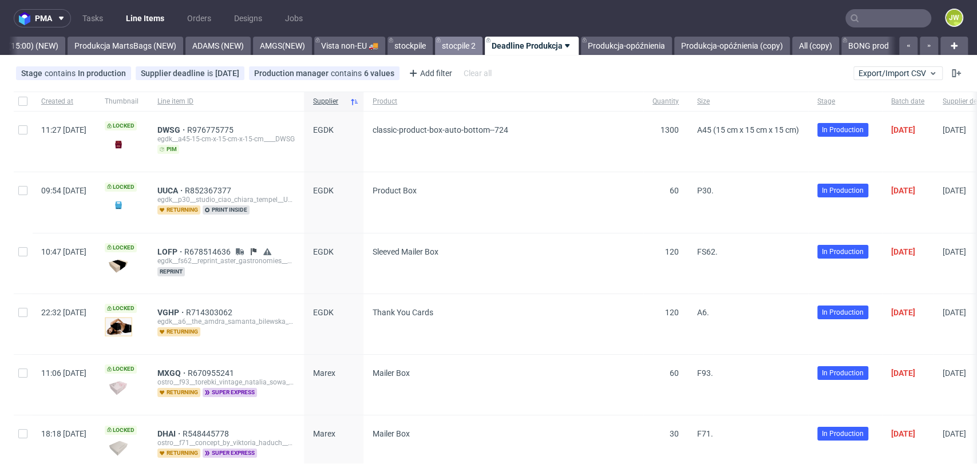
scroll to position [0, 2890]
click at [96, 52] on link "Produkcja MartsBags (NEW)" at bounding box center [126, 46] width 116 height 18
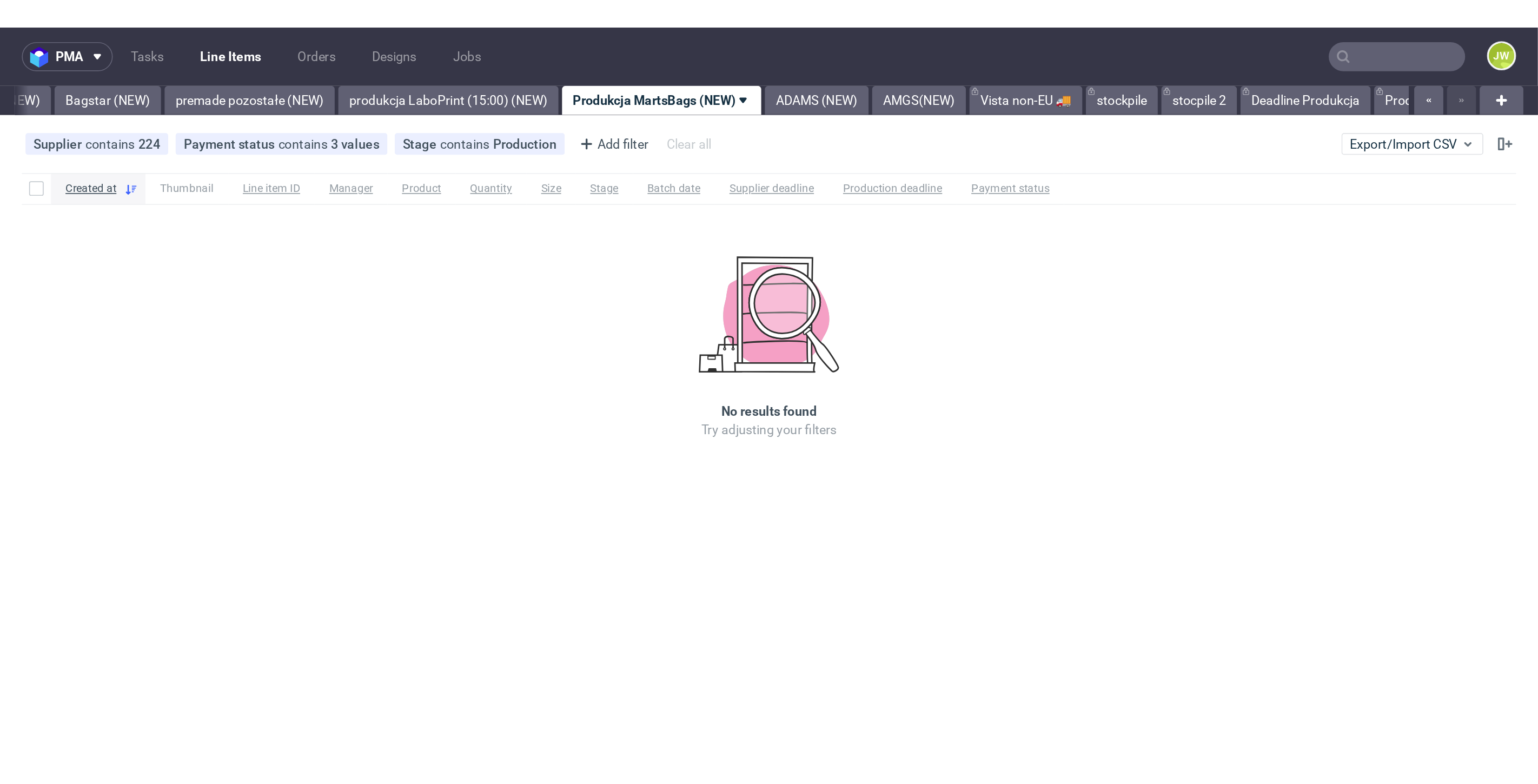
scroll to position [0, 2103]
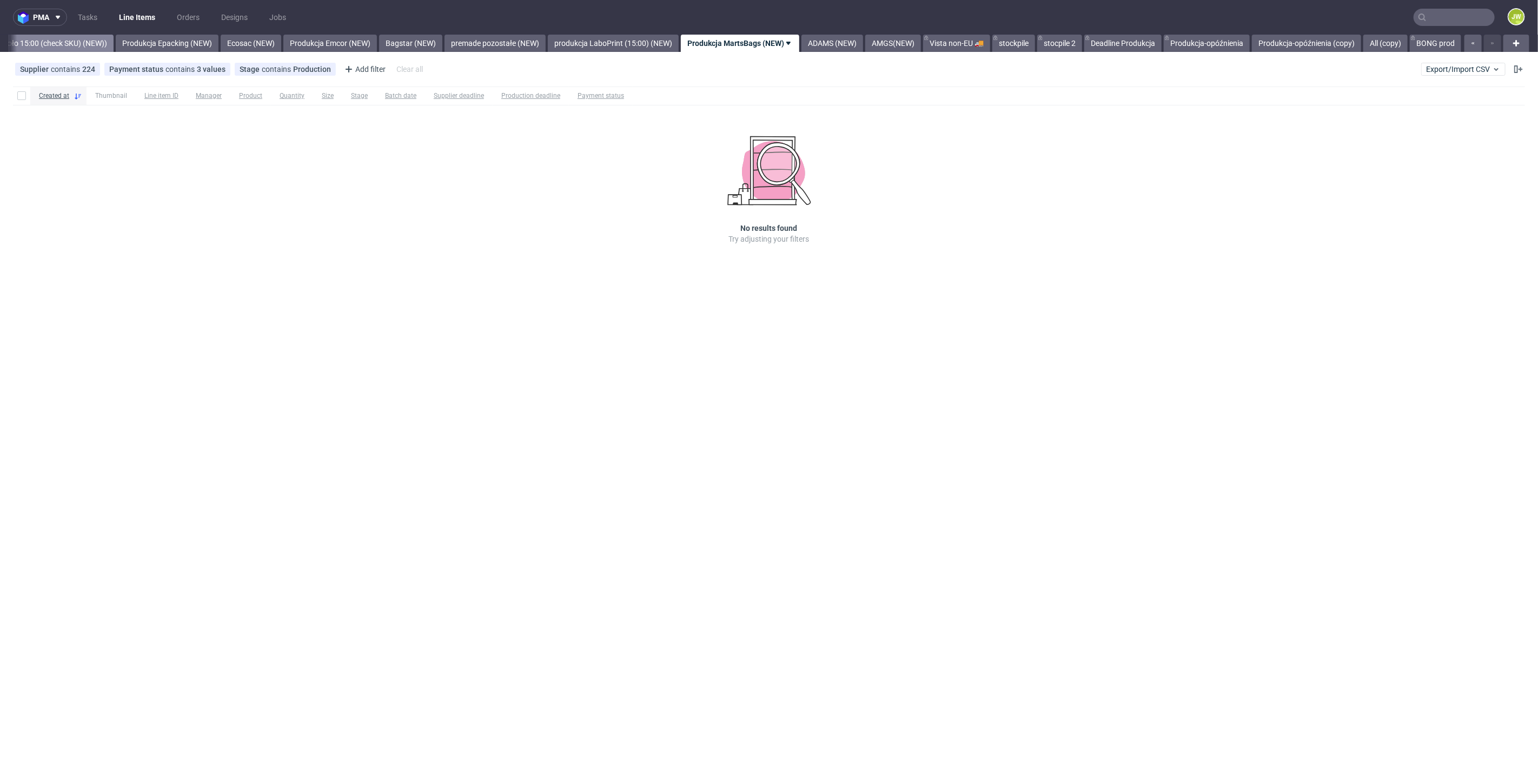
click at [77, 43] on link "Produkcja Unipack około 15:00 (check SKU) (NEW))" at bounding box center [21, 43] width 185 height 17
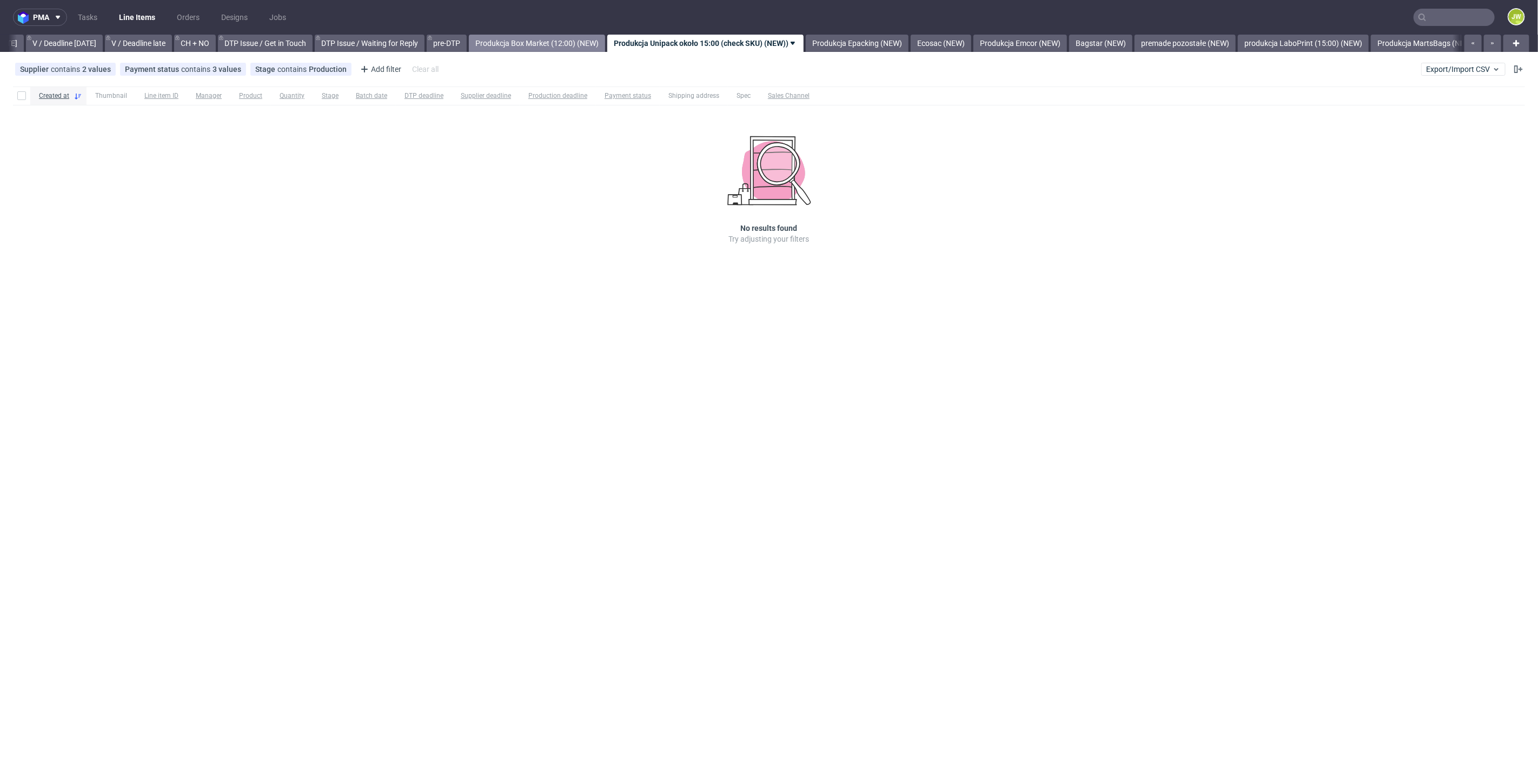
click at [582, 47] on link "Produkcja Box Market (12:00) (NEW)" at bounding box center [537, 43] width 136 height 17
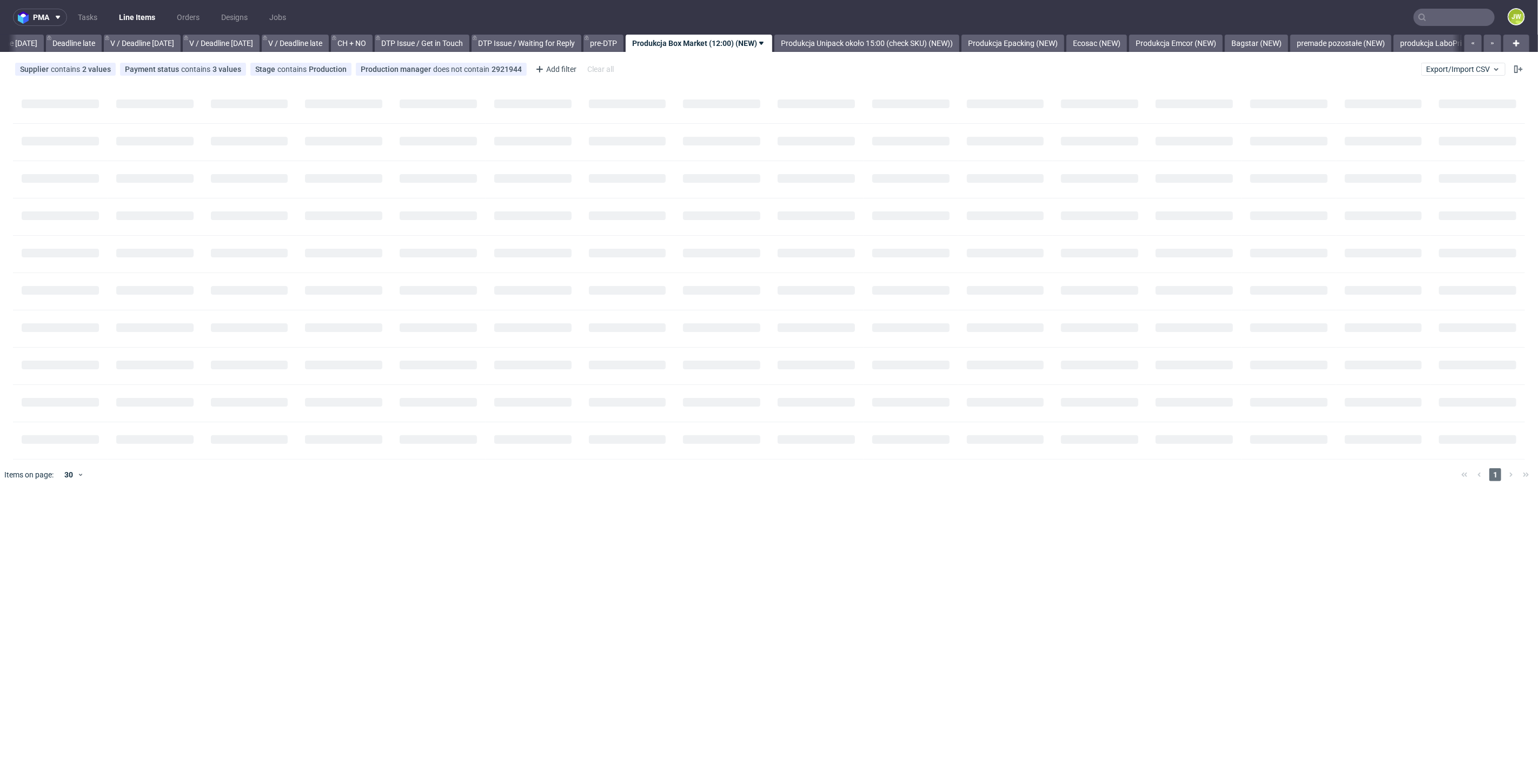
scroll to position [0, 1228]
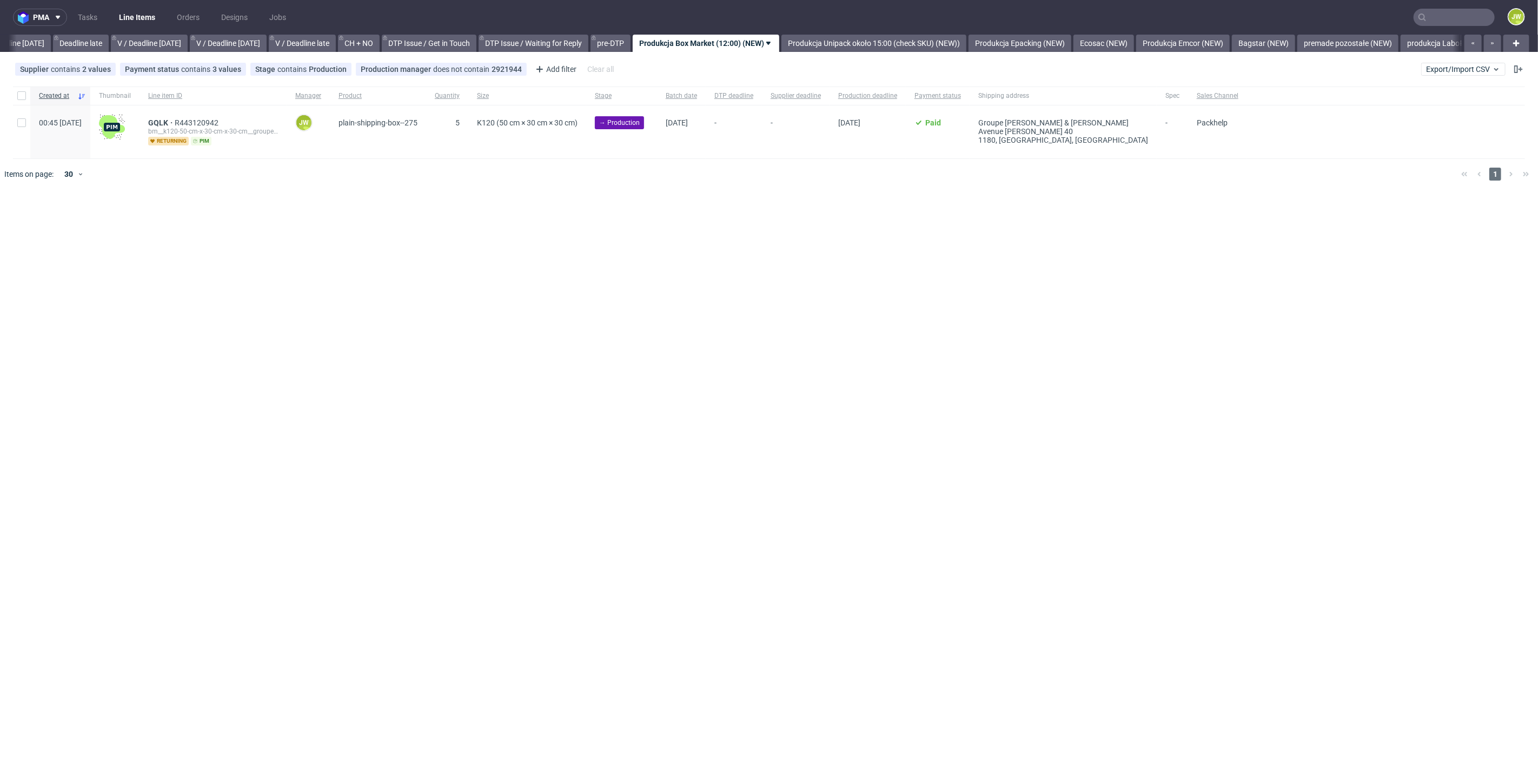
drag, startPoint x: 409, startPoint y: 221, endPoint x: 392, endPoint y: 218, distance: 17.3
click at [406, 221] on div "pma Tasks Line Items Orders Designs Jobs JW All DTP Late Shipped Shipments DTP …" at bounding box center [769, 392] width 1538 height 784
click at [23, 95] on input "checkbox" at bounding box center [21, 95] width 9 height 9
checkbox input "true"
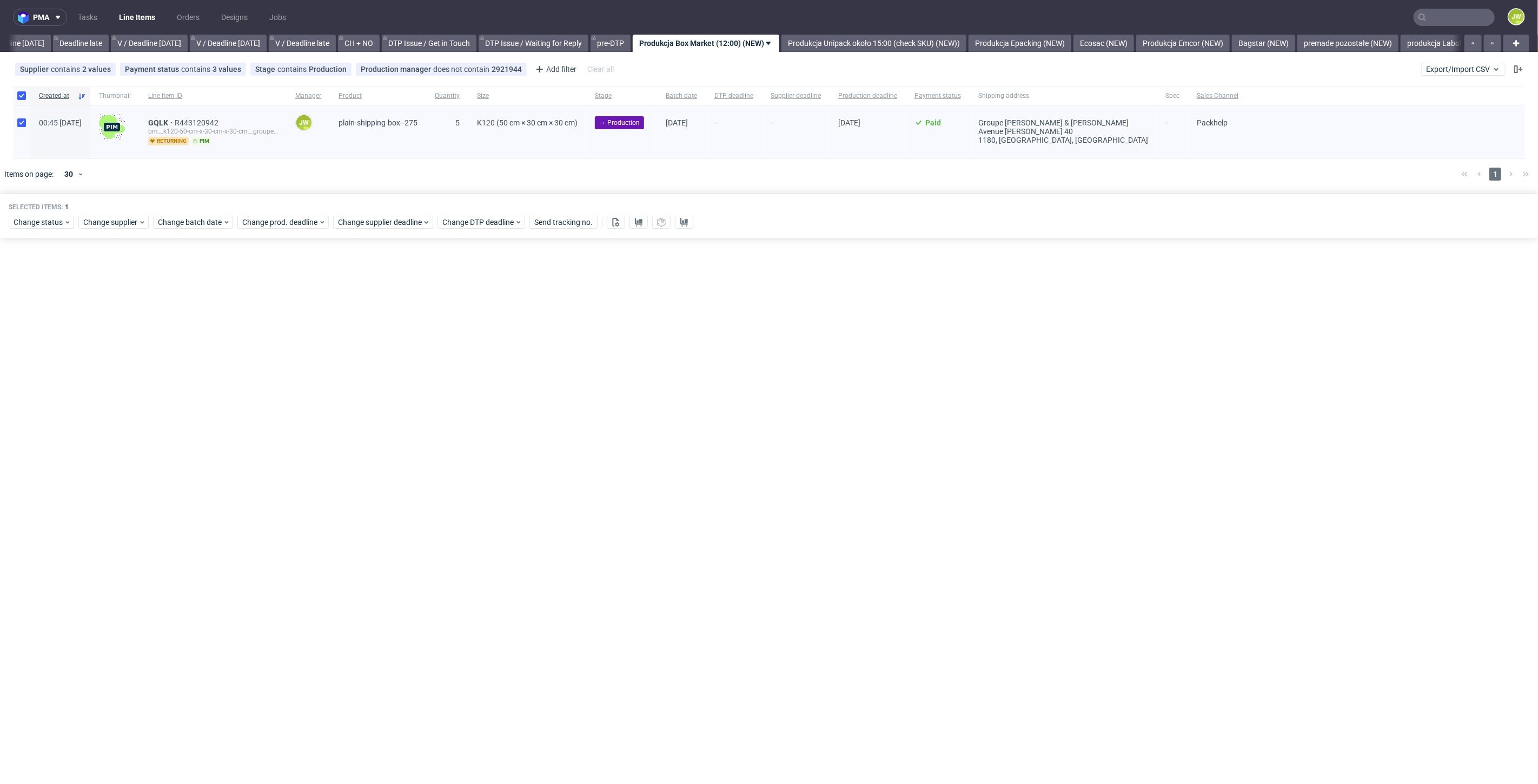
click at [389, 293] on div "pma Tasks Line Items Orders Designs Jobs JW All DTP Late Shipped Shipments DTP …" at bounding box center [769, 392] width 1538 height 784
click at [191, 227] on div "Change batch date" at bounding box center [193, 222] width 80 height 13
click at [200, 344] on button "19" at bounding box center [209, 343] width 17 height 17
click at [284, 408] on button "Save" at bounding box center [282, 403] width 26 height 17
click at [262, 221] on span "Change prod. deadline" at bounding box center [280, 222] width 77 height 10
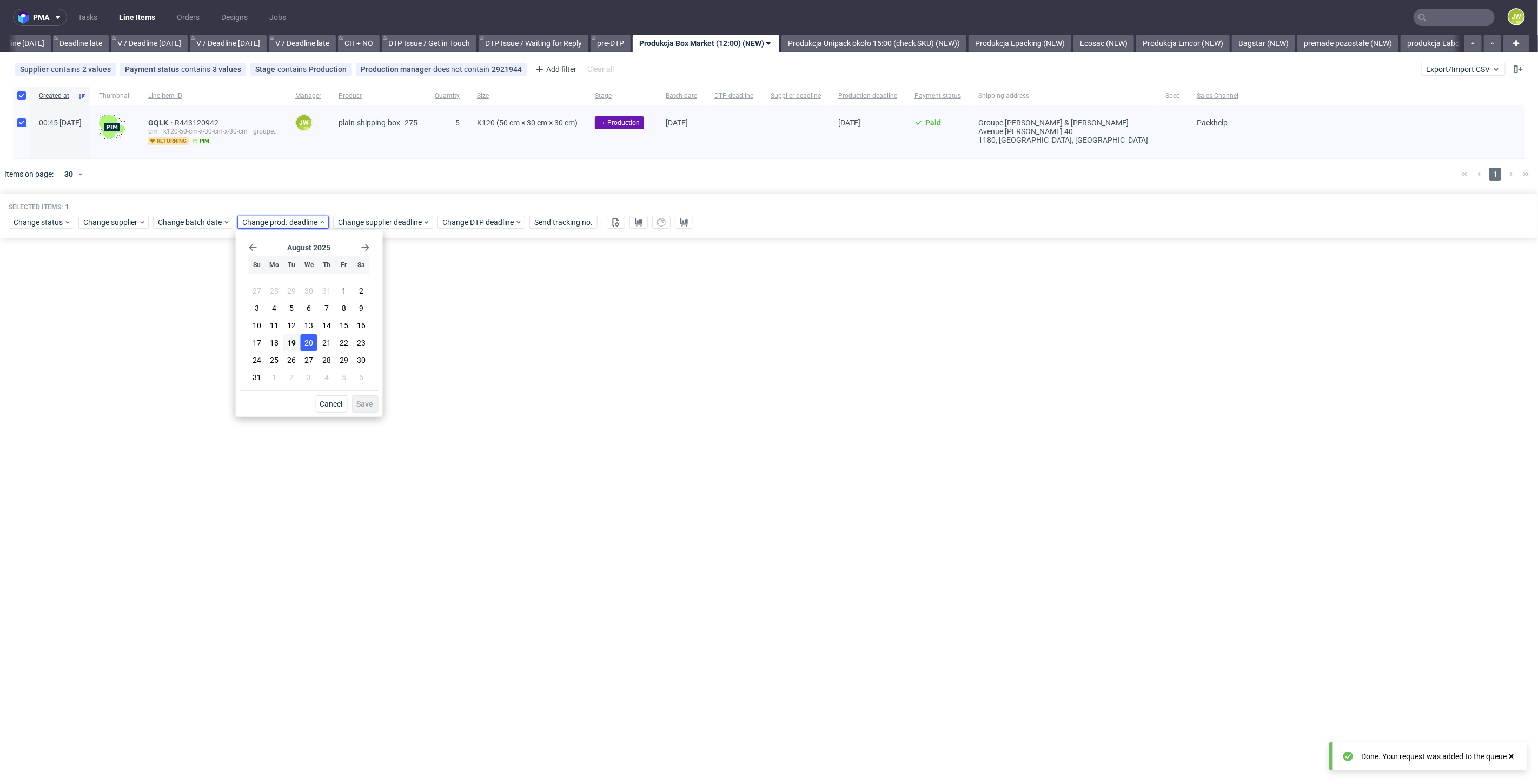
click at [300, 342] on section "27 28 29 30 31 1 2 3 4 5 6 7 8 9 10 11 12 13 14 15 16 17 18 19 20 21 22 23 24 2…" at bounding box center [309, 334] width 121 height 104
click at [309, 340] on span "20" at bounding box center [309, 342] width 9 height 10
click at [358, 401] on span "Save" at bounding box center [366, 404] width 17 height 8
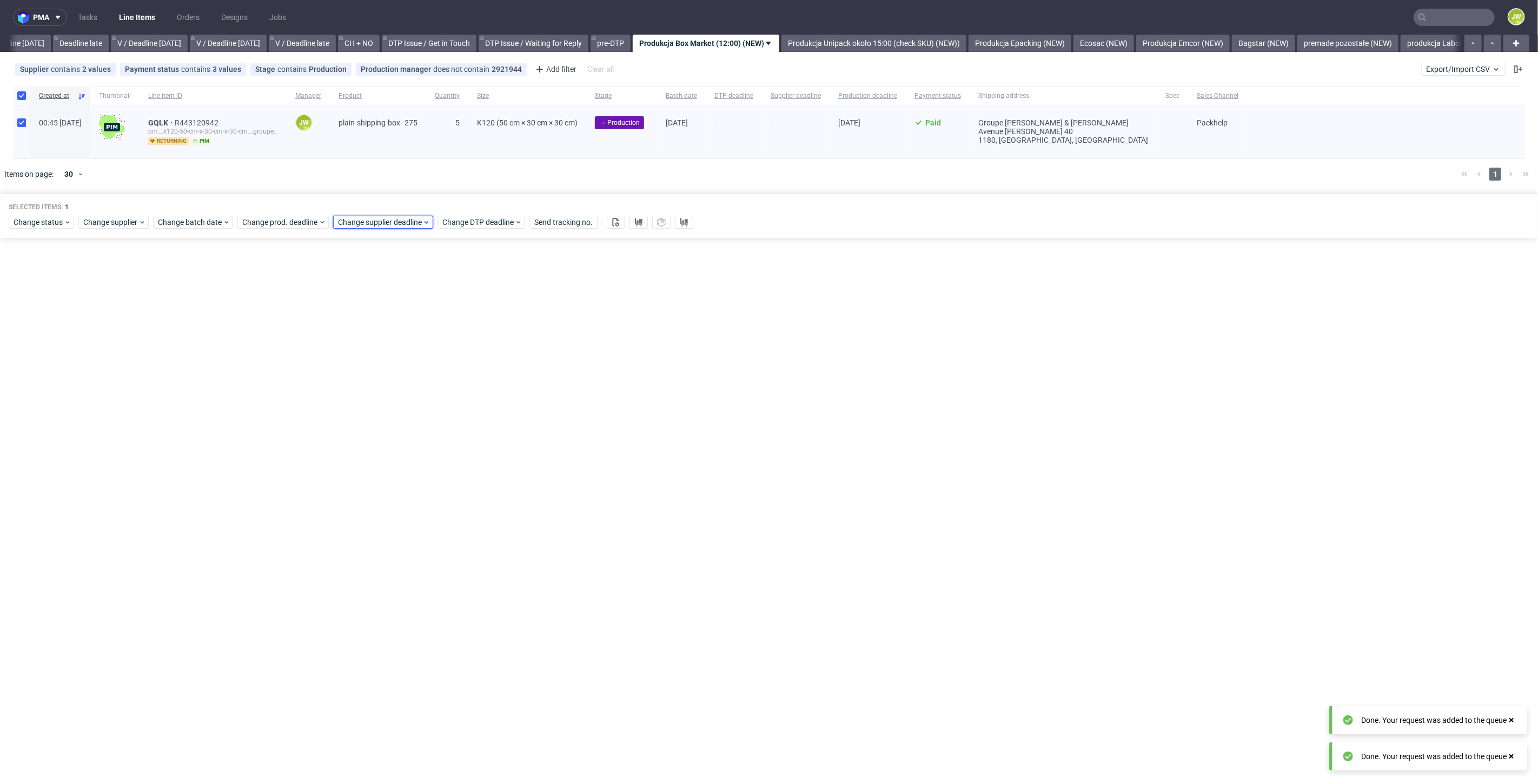
click at [344, 225] on span "Change supplier deadline" at bounding box center [380, 222] width 84 height 10
click at [400, 341] on button "20" at bounding box center [405, 343] width 17 height 17
click at [478, 408] on div "August 2025 Su Mo Tu We Th Fr Sa 27 28 29 30 31 1 2 3 4 5 6 7 8 9 10 11 12 13 1…" at bounding box center [405, 323] width 147 height 186
click at [468, 404] on span "Save" at bounding box center [461, 404] width 17 height 8
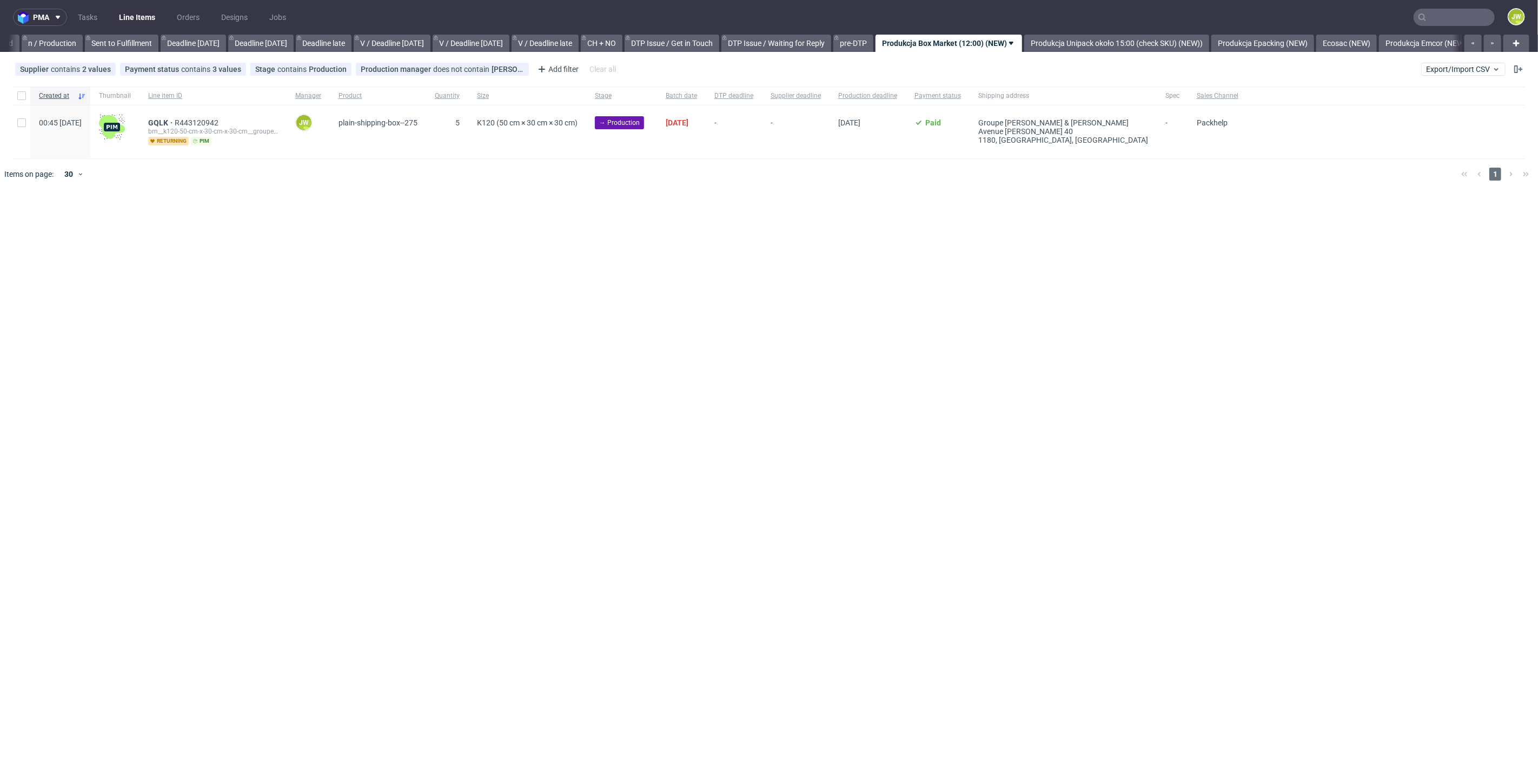
scroll to position [0, 1176]
drag, startPoint x: 736, startPoint y: 203, endPoint x: 708, endPoint y: 200, distance: 28.2
click at [731, 204] on div "pma Tasks Line Items Orders Designs Jobs JW All DTP Late Shipped Shipments DTP …" at bounding box center [769, 392] width 1538 height 784
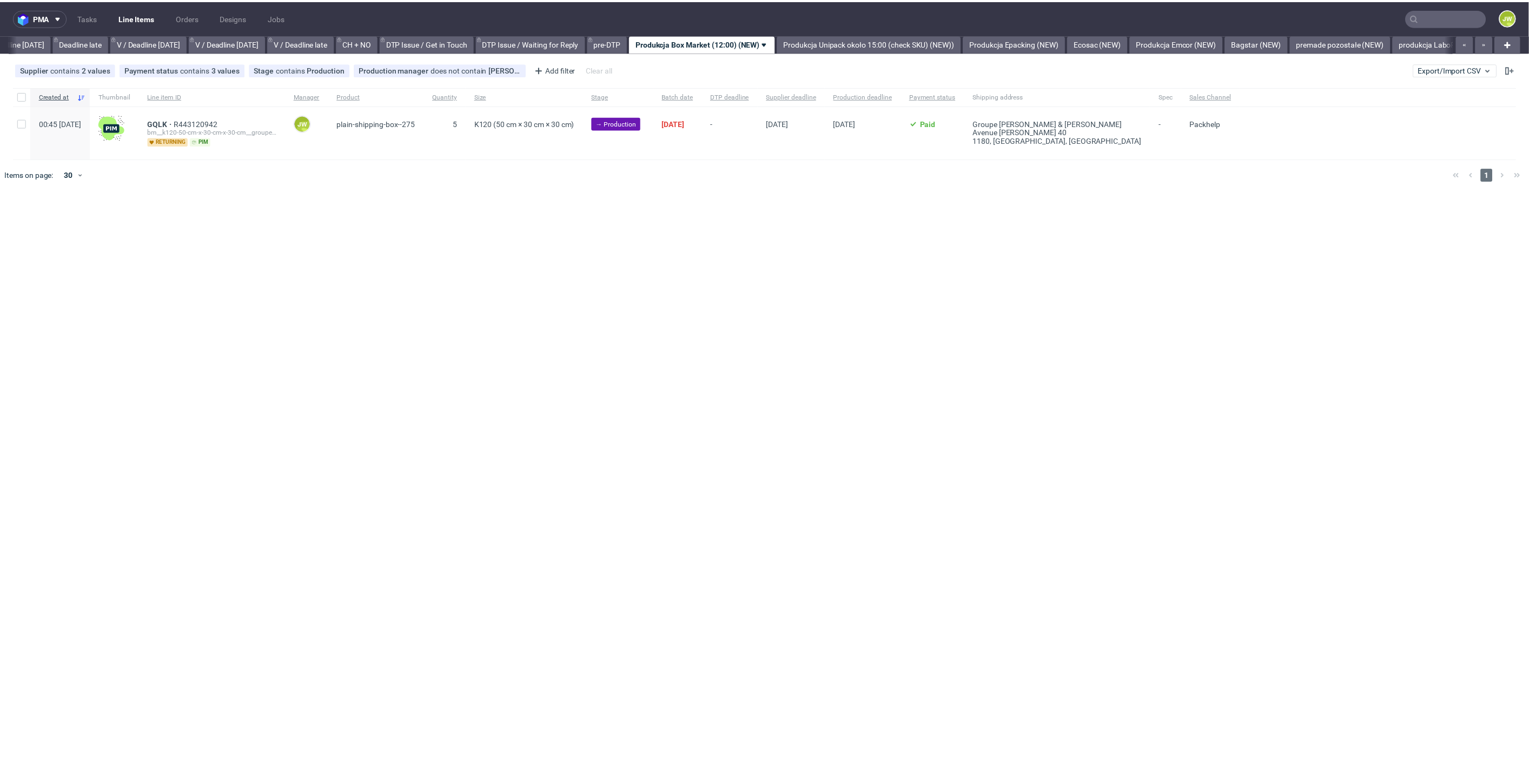
scroll to position [0, 1228]
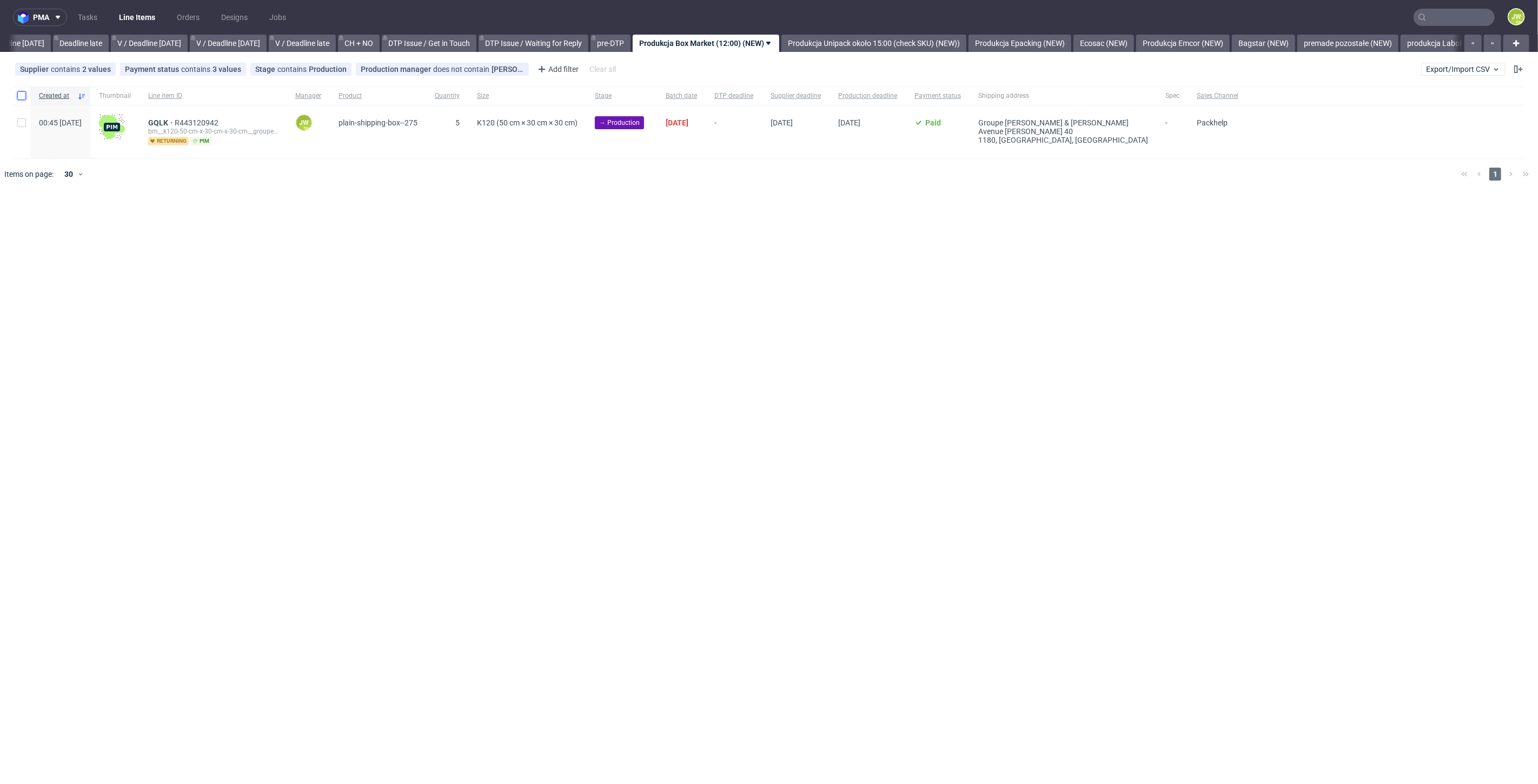
click at [24, 96] on input "checkbox" at bounding box center [21, 95] width 9 height 9
checkbox input "true"
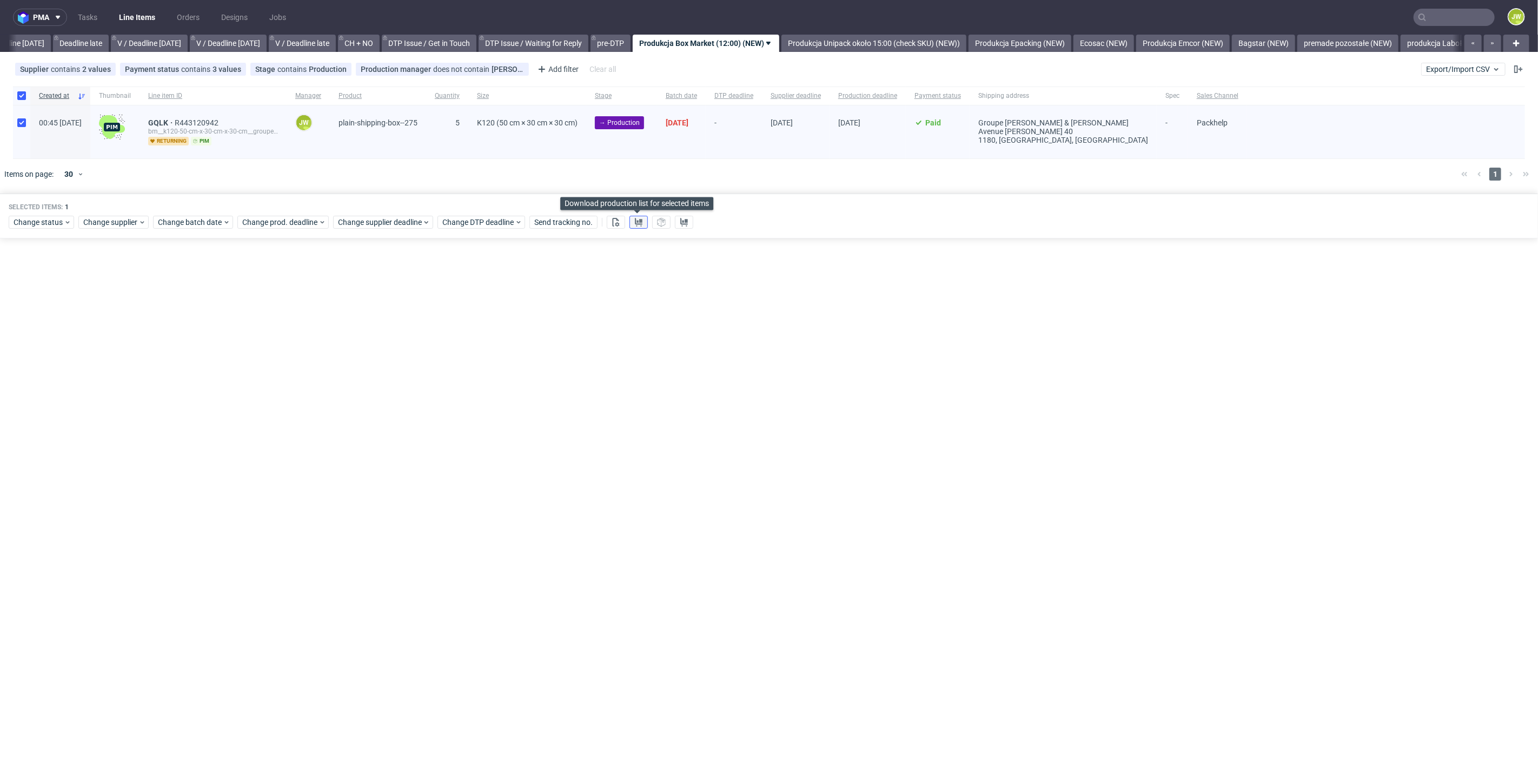
click at [632, 219] on button at bounding box center [638, 222] width 18 height 13
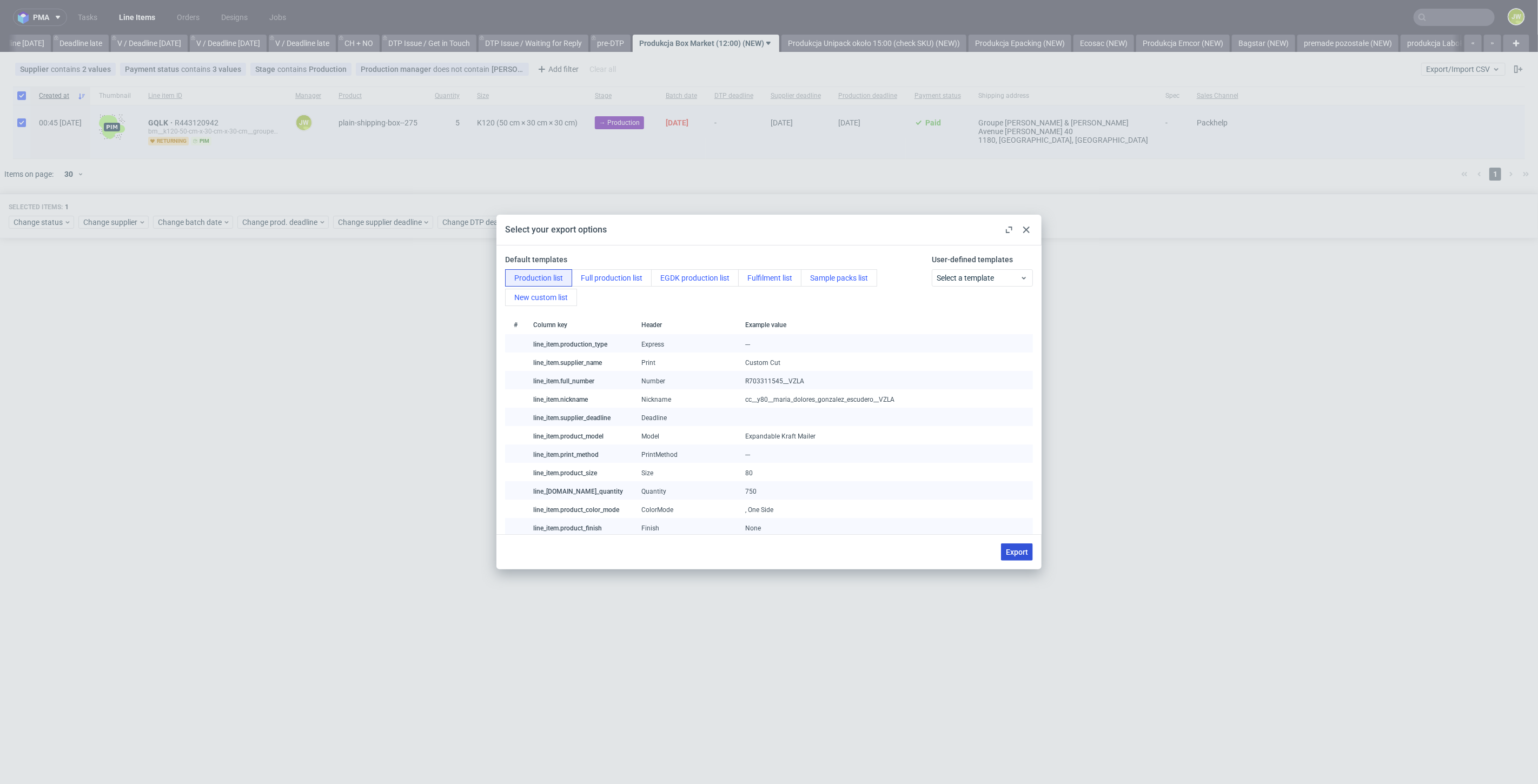
click at [1020, 555] on span "Export" at bounding box center [1017, 552] width 22 height 8
checkbox input "false"
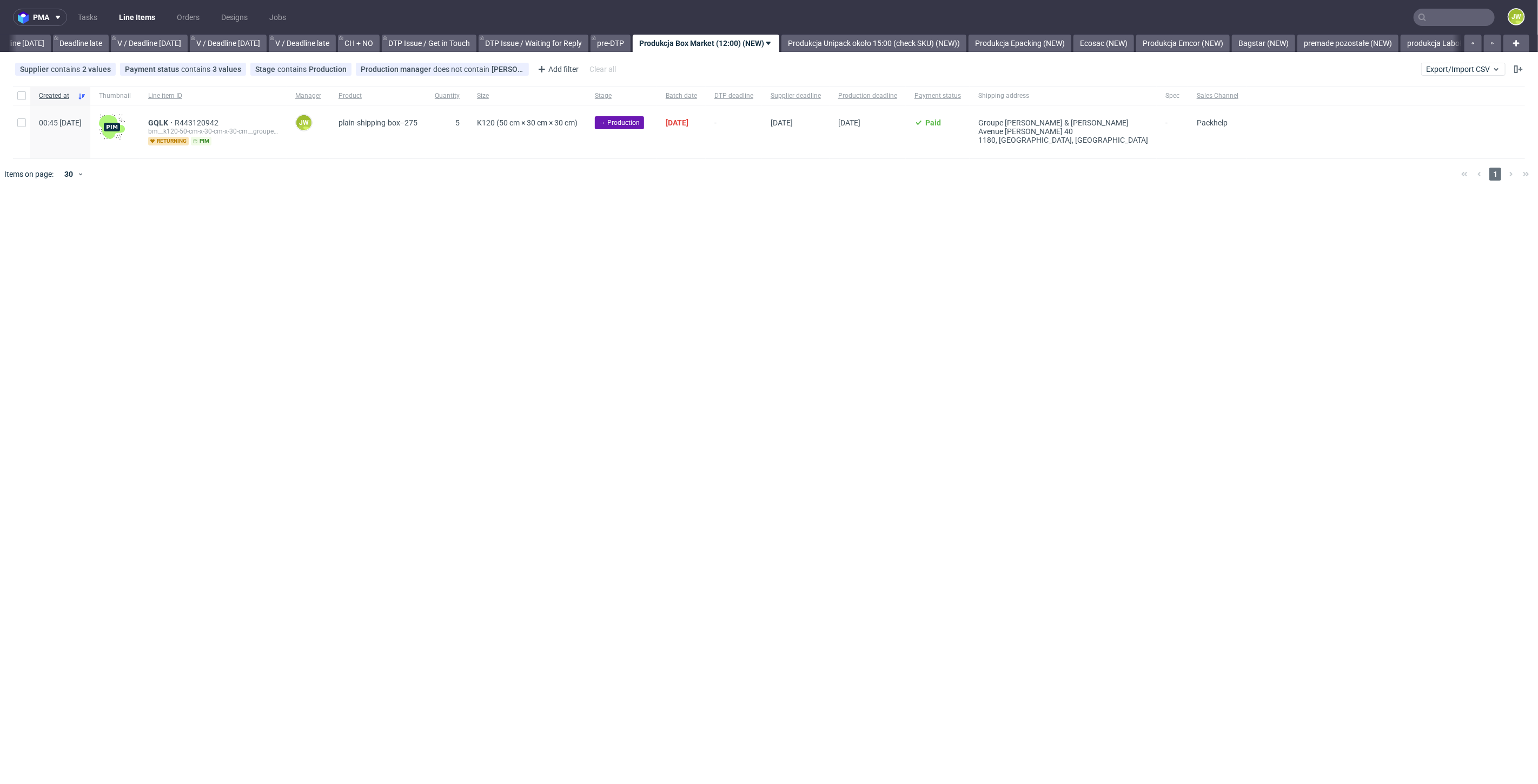
click at [639, 290] on div "pma Tasks Line Items Orders Designs Jobs JW All DTP Late Shipped Shipments DTP …" at bounding box center [769, 392] width 1538 height 784
click at [25, 101] on div at bounding box center [22, 95] width 17 height 18
checkbox input "true"
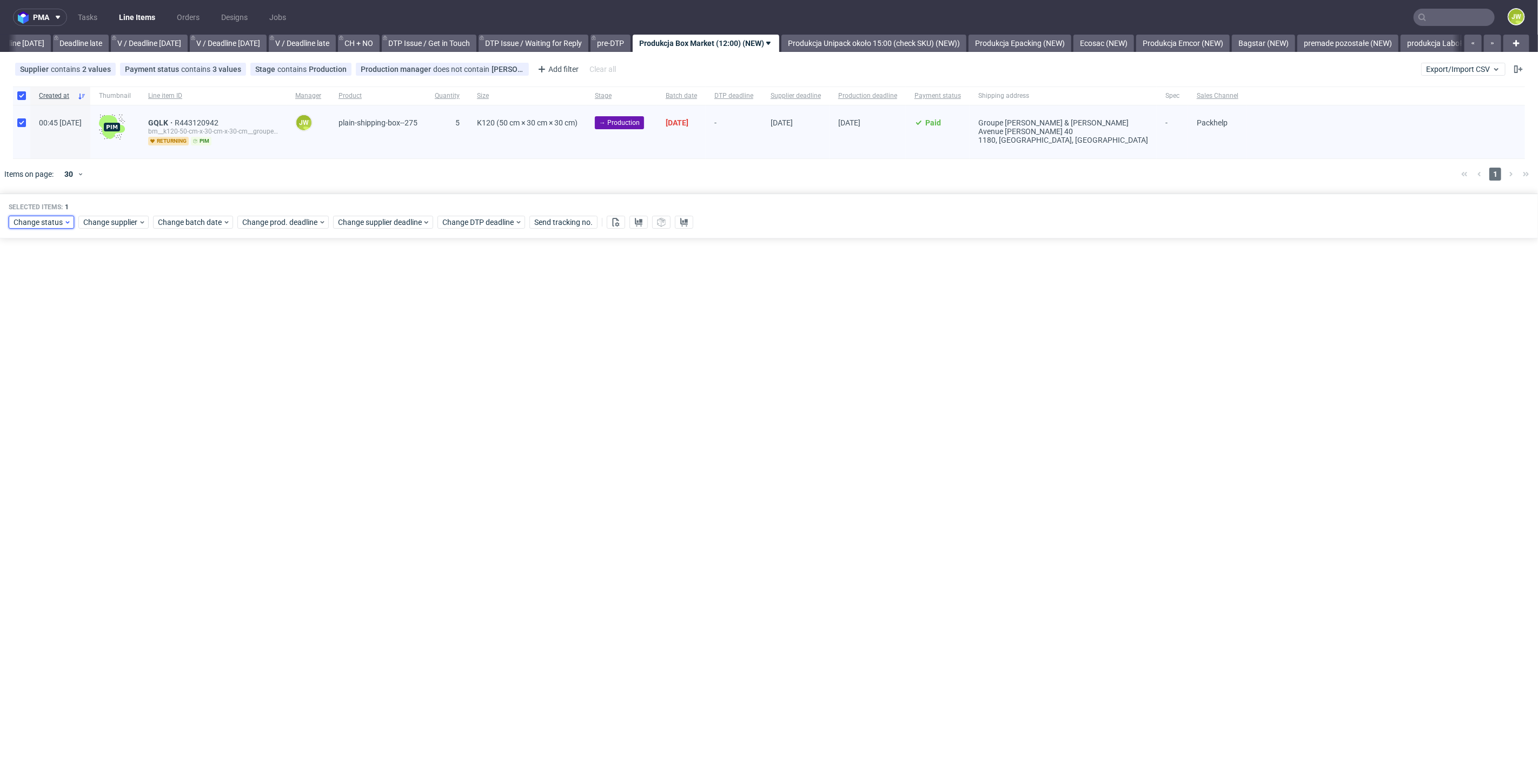
click at [40, 224] on span "Change status" at bounding box center [38, 222] width 50 height 10
click at [46, 360] on span "In Production" at bounding box center [41, 362] width 55 height 15
click at [122, 378] on span "Save" at bounding box center [124, 382] width 17 height 8
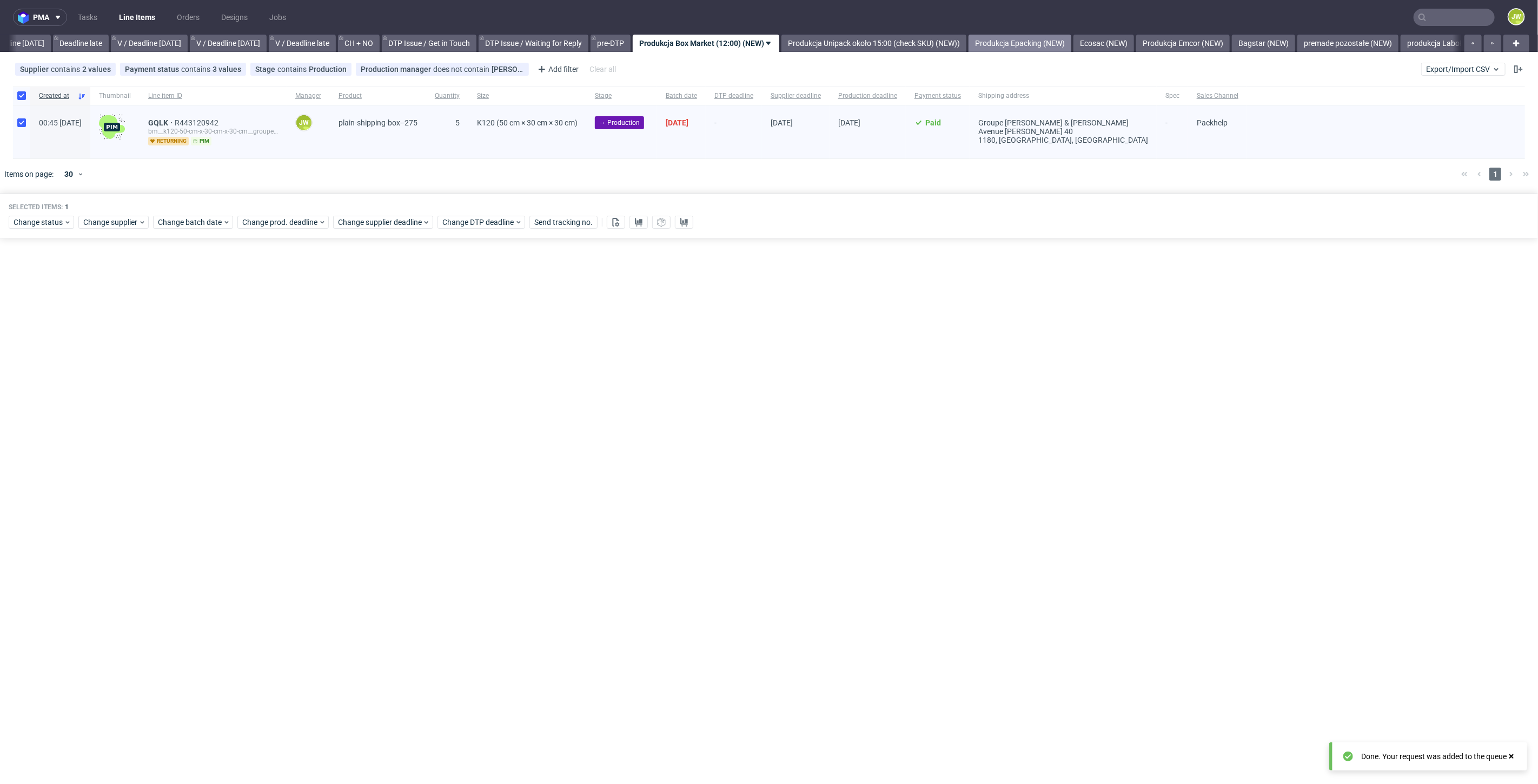
drag, startPoint x: 1036, startPoint y: 43, endPoint x: 1017, endPoint y: 47, distance: 19.4
click at [1039, 43] on link "Produkcja Epacking (NEW)" at bounding box center [1019, 43] width 103 height 17
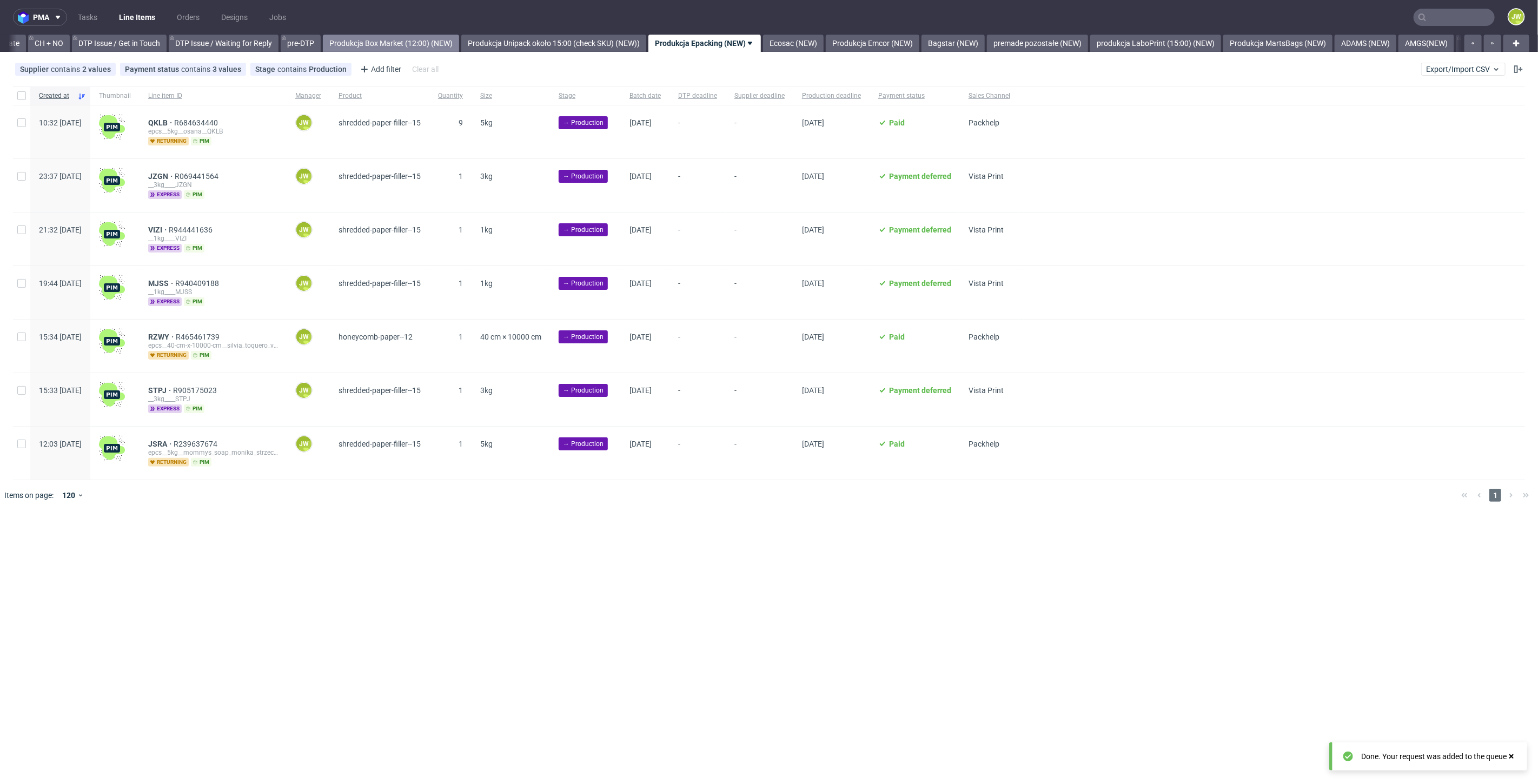
click at [390, 47] on link "Produkcja Box Market (12:00) (NEW)" at bounding box center [391, 43] width 136 height 17
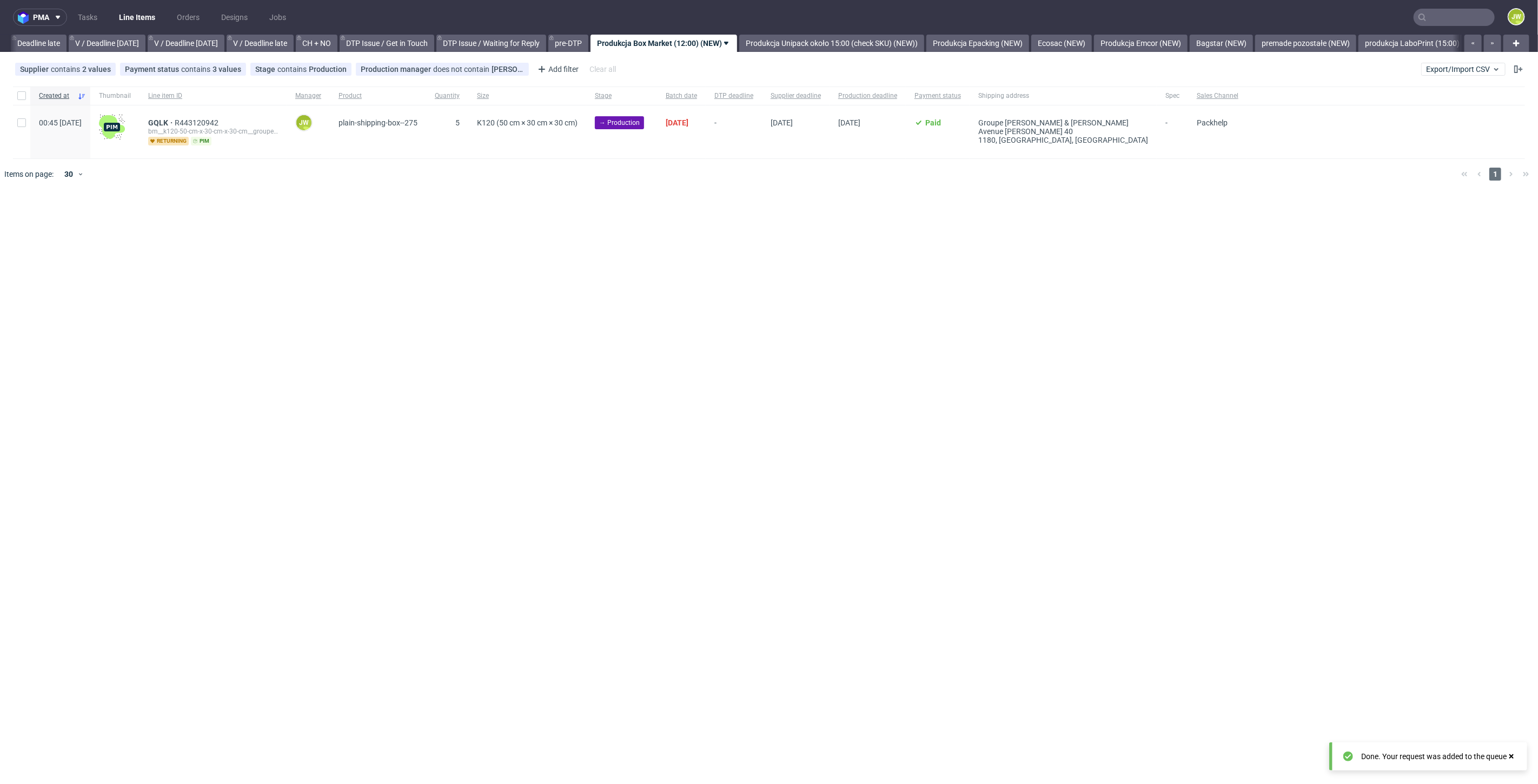
scroll to position [0, 1228]
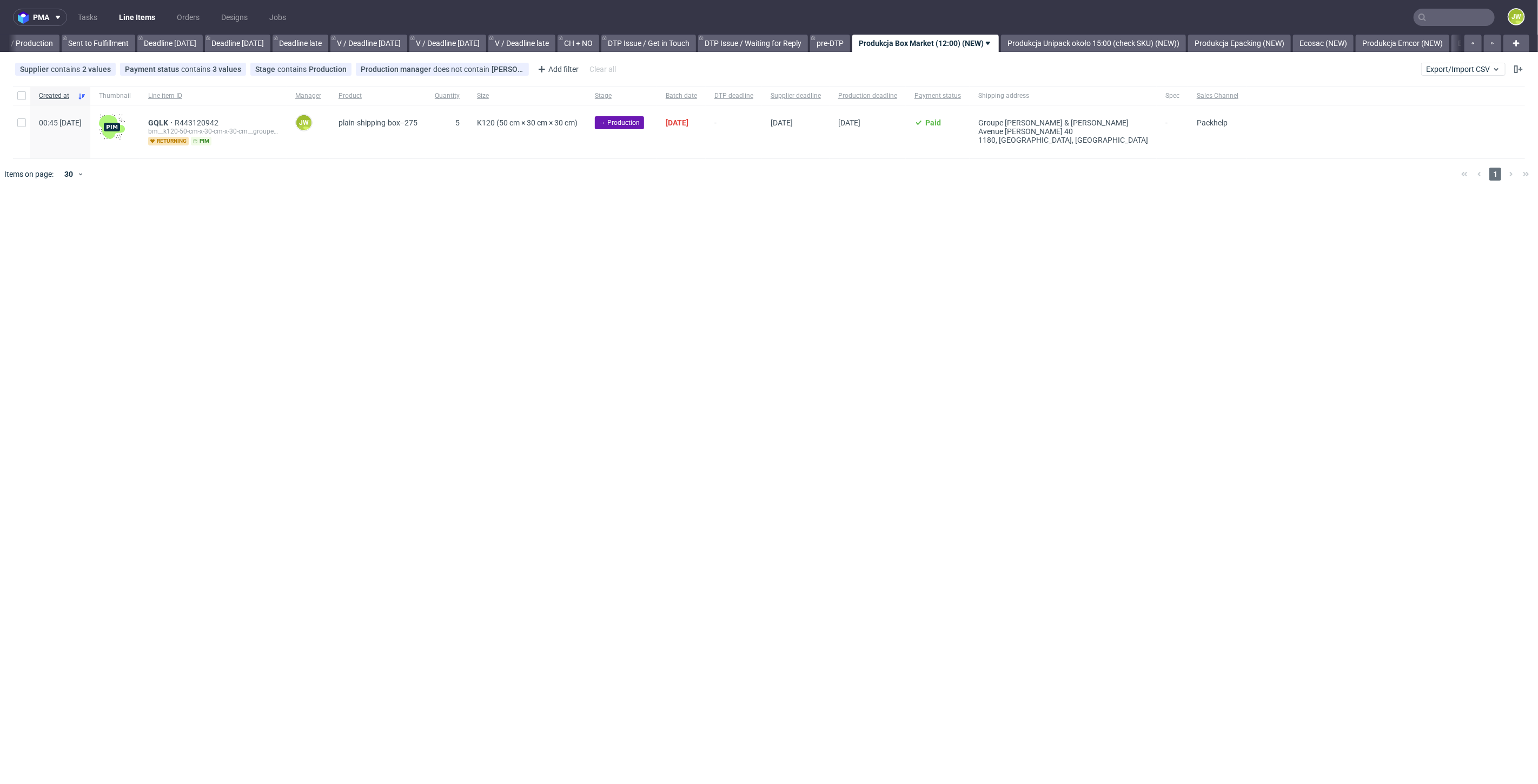
scroll to position [0, 1121]
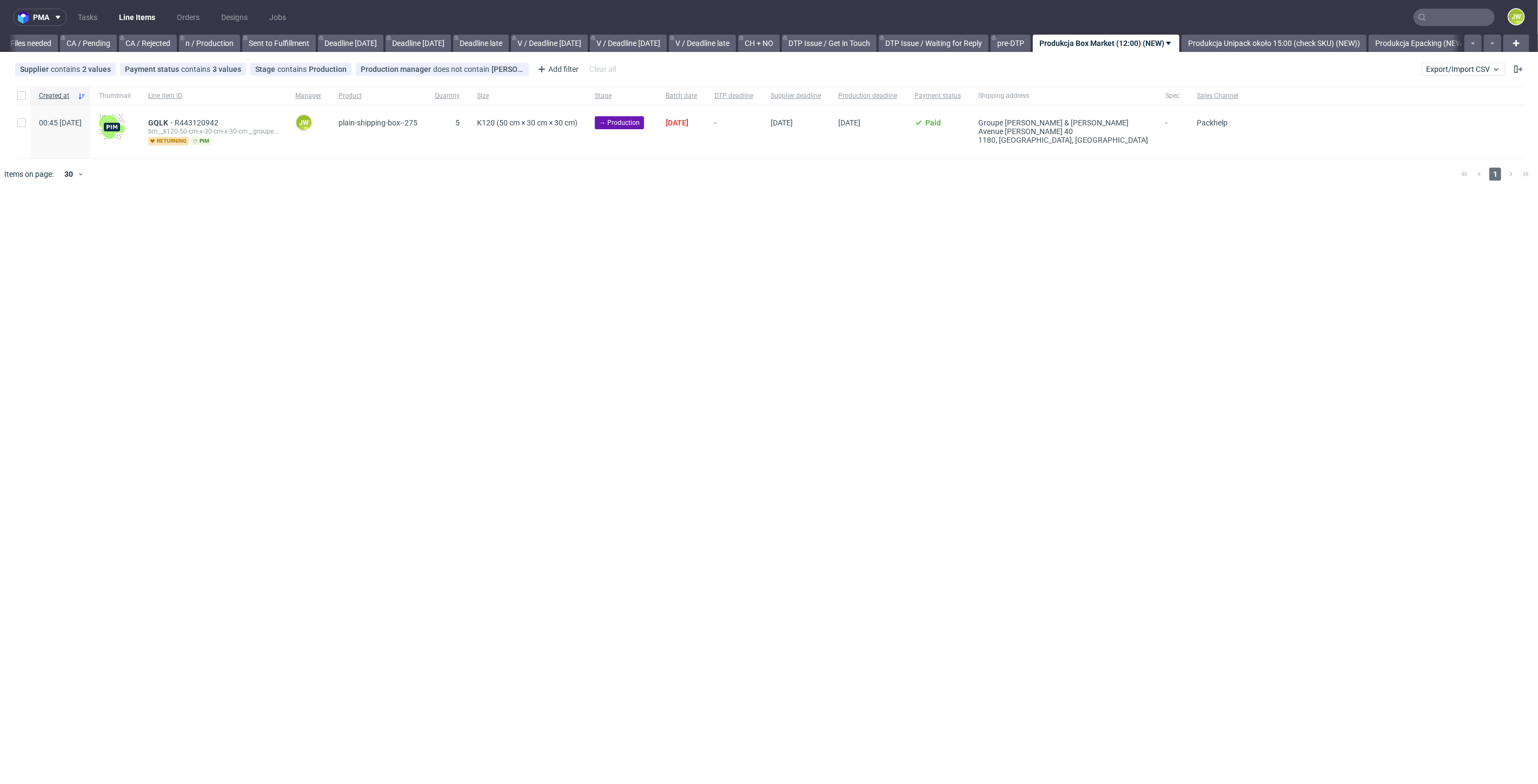
scroll to position [0, 1048]
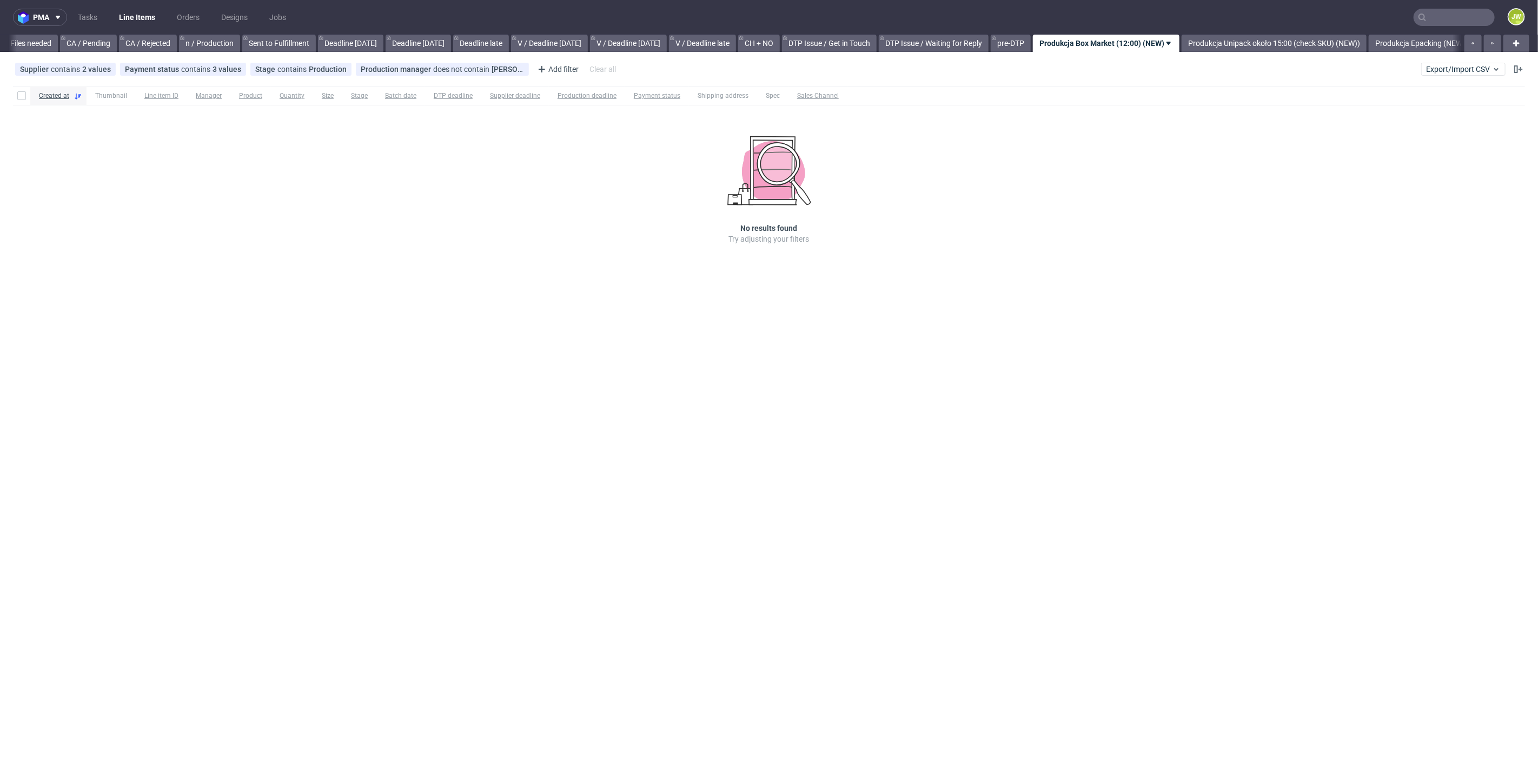
scroll to position [0, 1029]
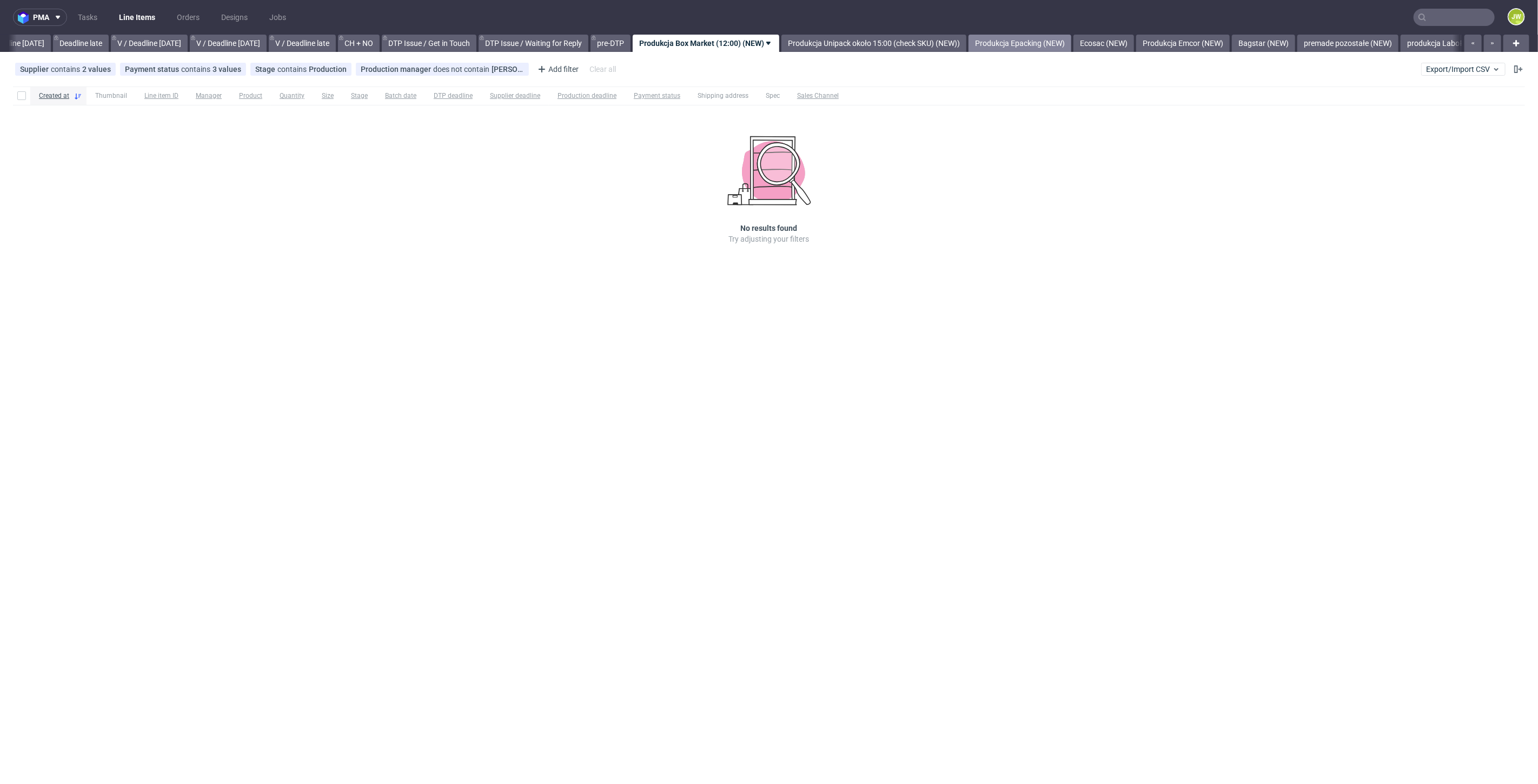
click at [1040, 45] on link "Produkcja Epacking (NEW)" at bounding box center [1019, 43] width 103 height 17
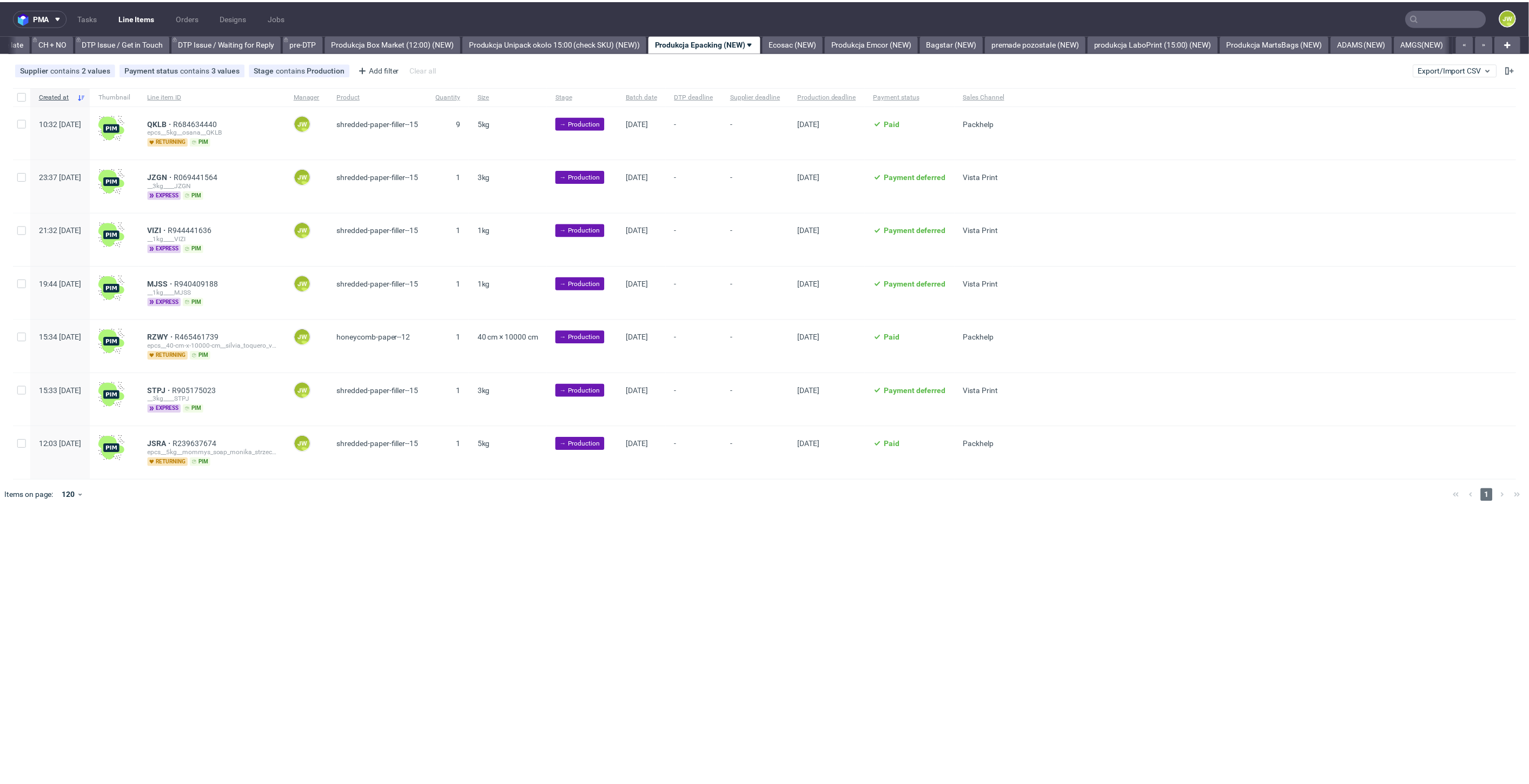
scroll to position [0, 1538]
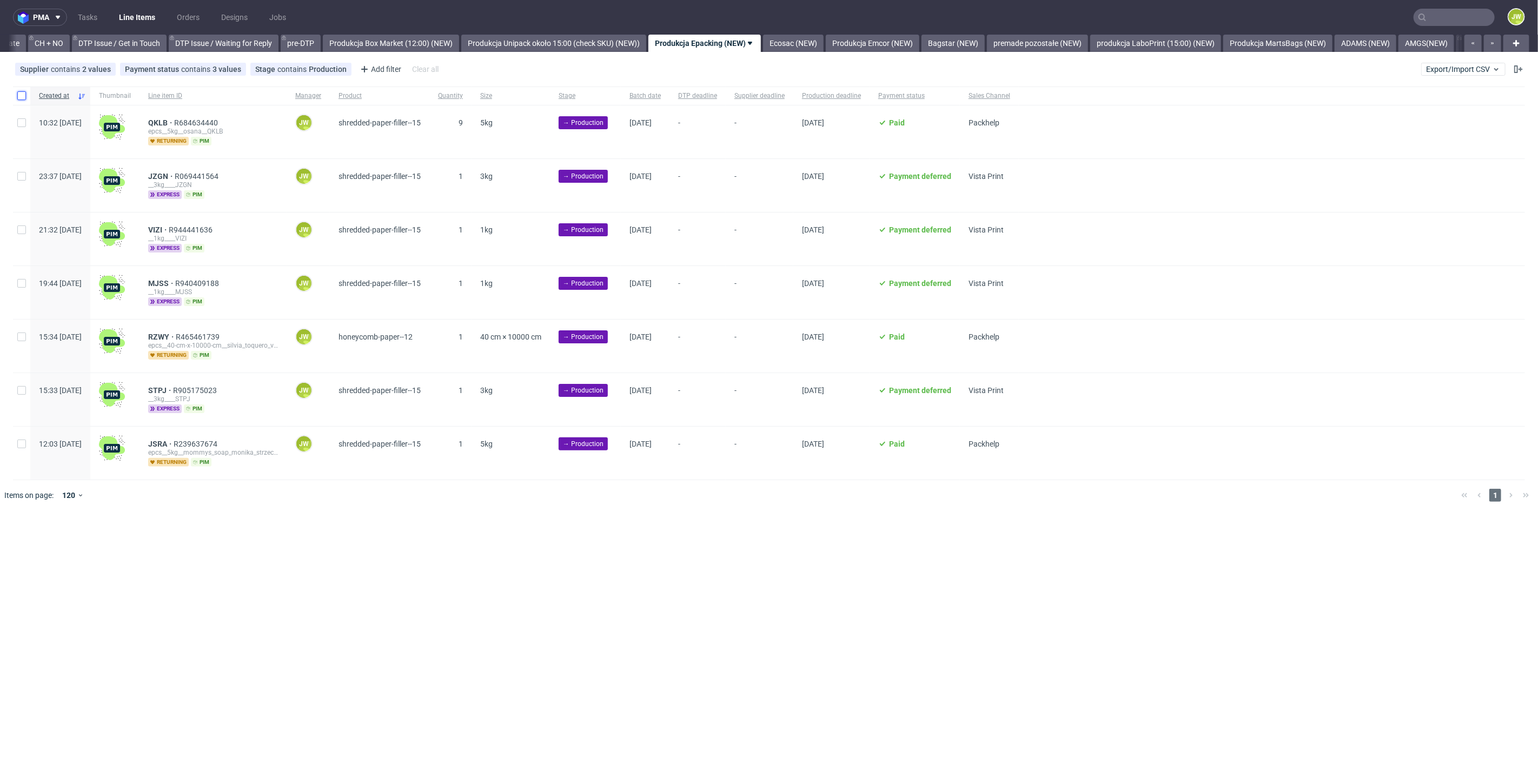
click at [19, 98] on input "checkbox" at bounding box center [21, 95] width 9 height 9
checkbox input "true"
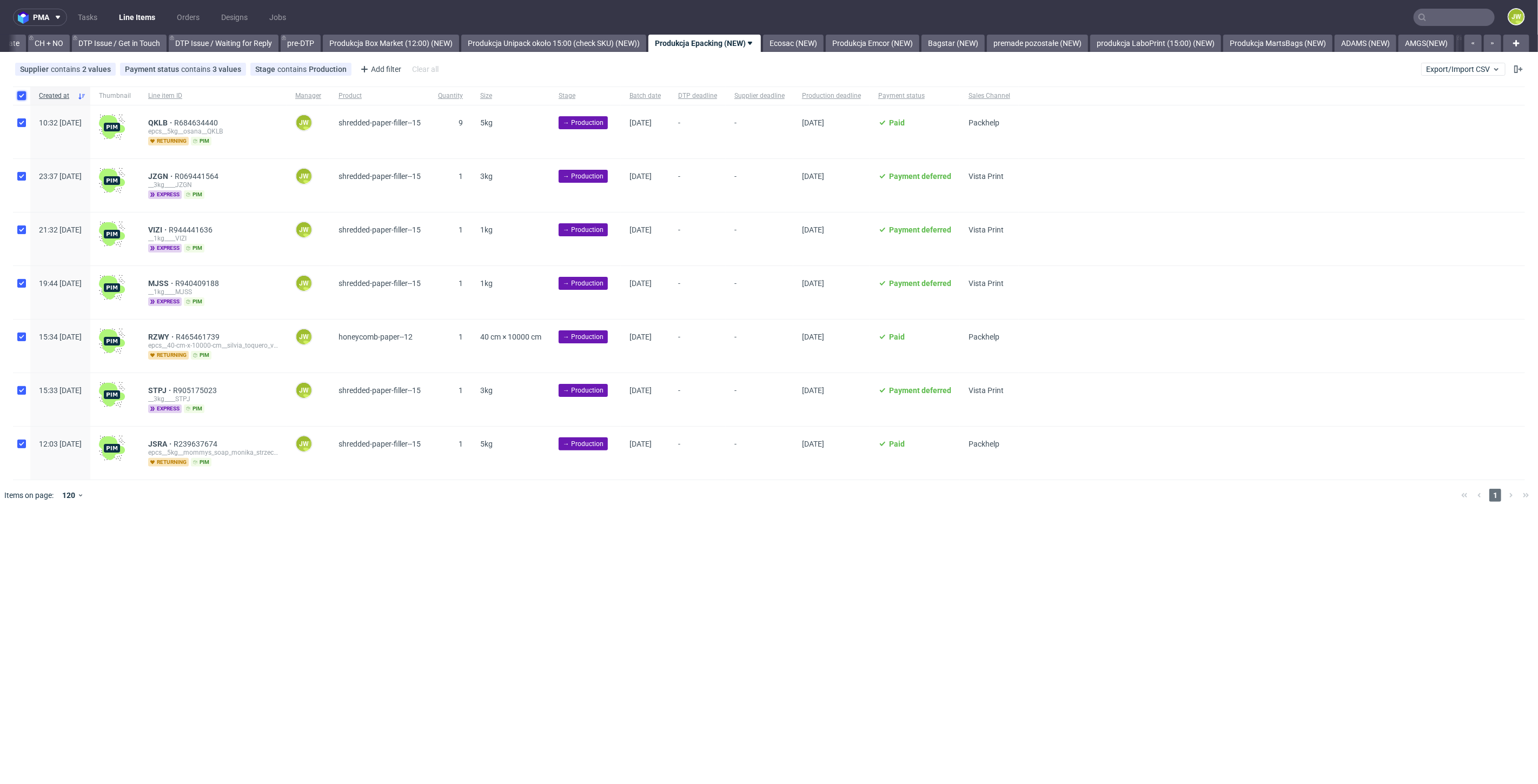
checkbox input "true"
click at [180, 538] on span "Change batch date" at bounding box center [190, 543] width 65 height 10
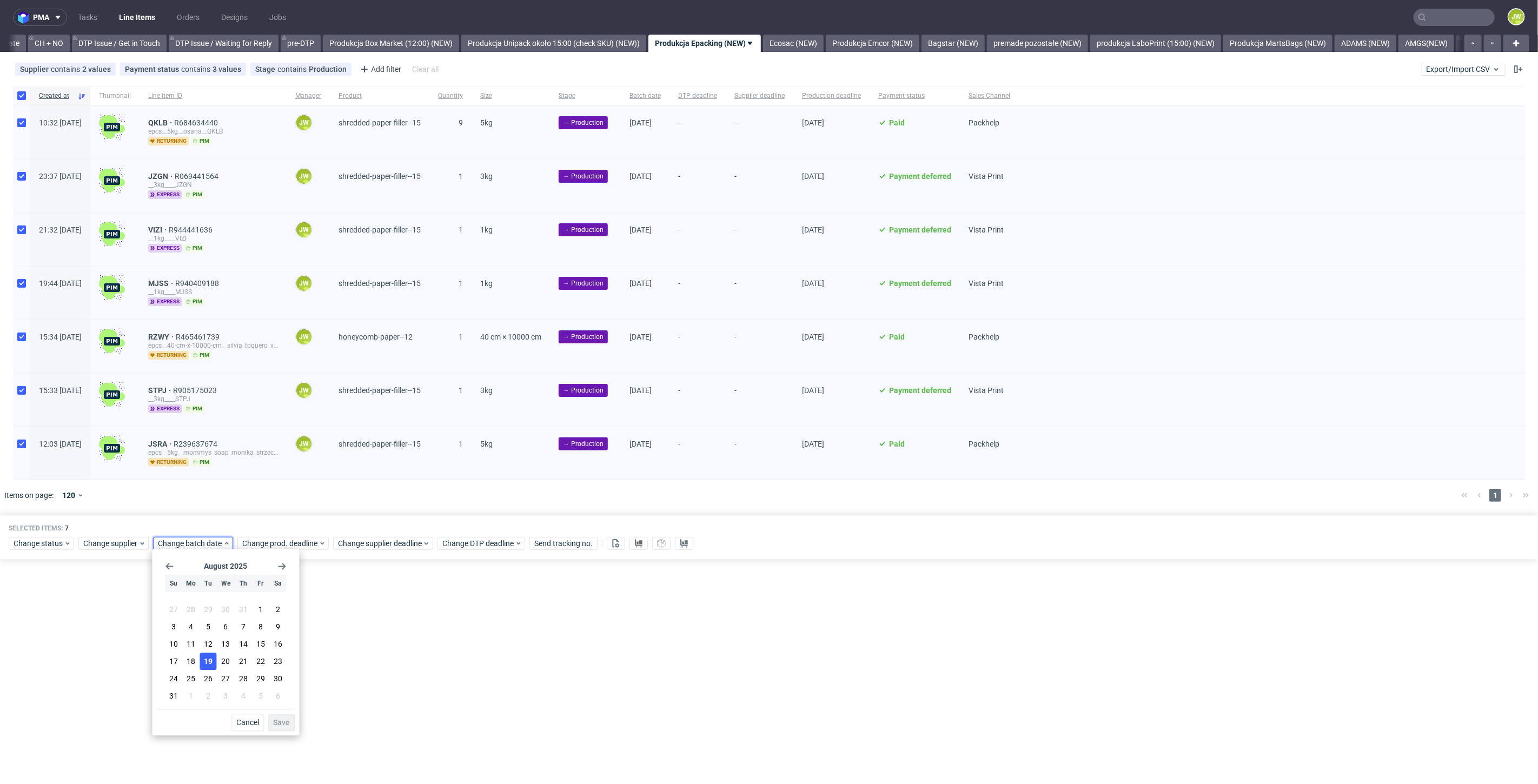
click at [206, 656] on span "19" at bounding box center [208, 661] width 9 height 10
click at [285, 726] on span "Save" at bounding box center [282, 723] width 17 height 8
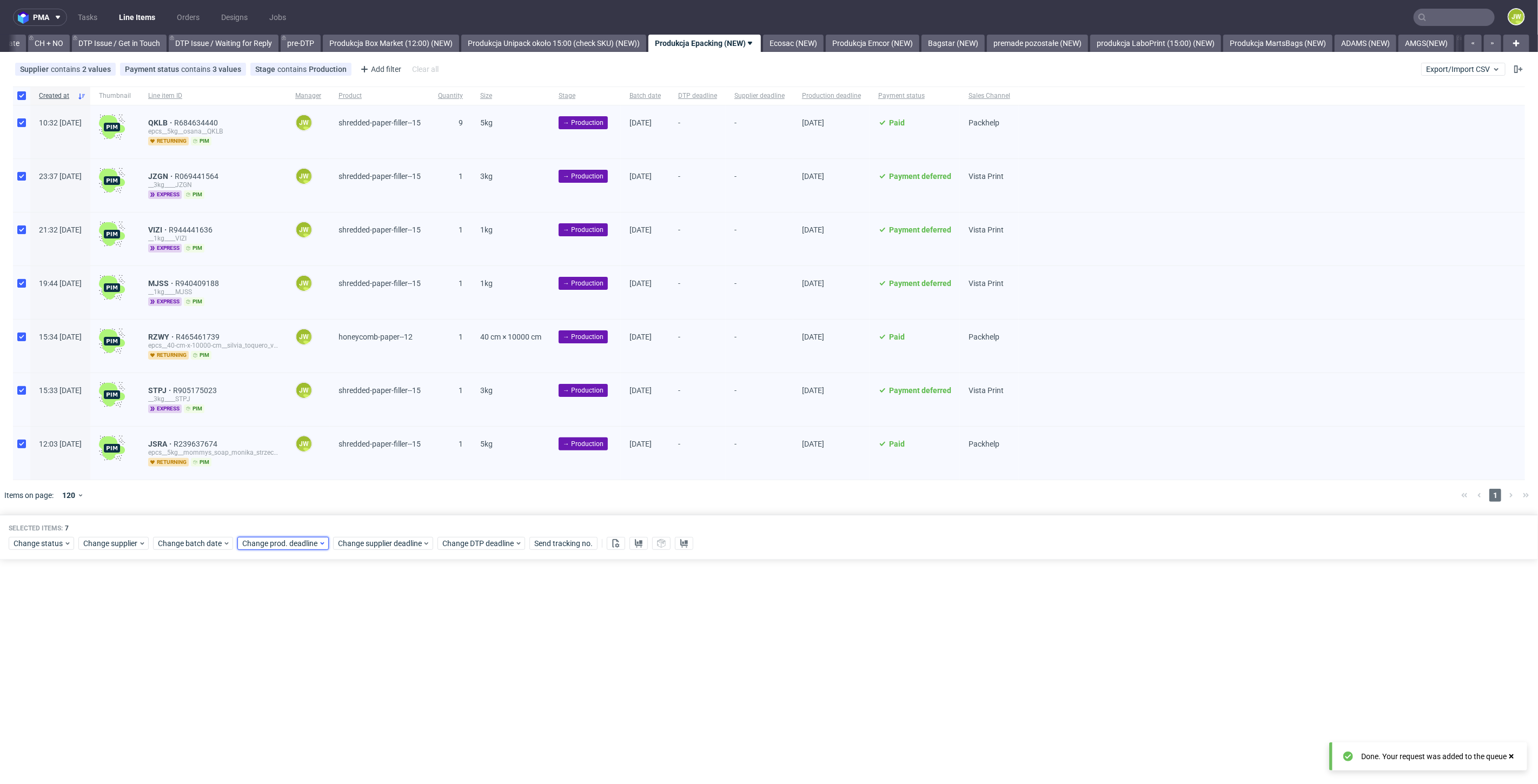
click at [259, 542] on span "Change prod. deadline" at bounding box center [280, 543] width 77 height 10
click at [308, 664] on span "20" at bounding box center [309, 661] width 9 height 10
click at [363, 722] on span "Save" at bounding box center [366, 723] width 17 height 8
click at [371, 538] on span "Change supplier deadline" at bounding box center [380, 543] width 84 height 10
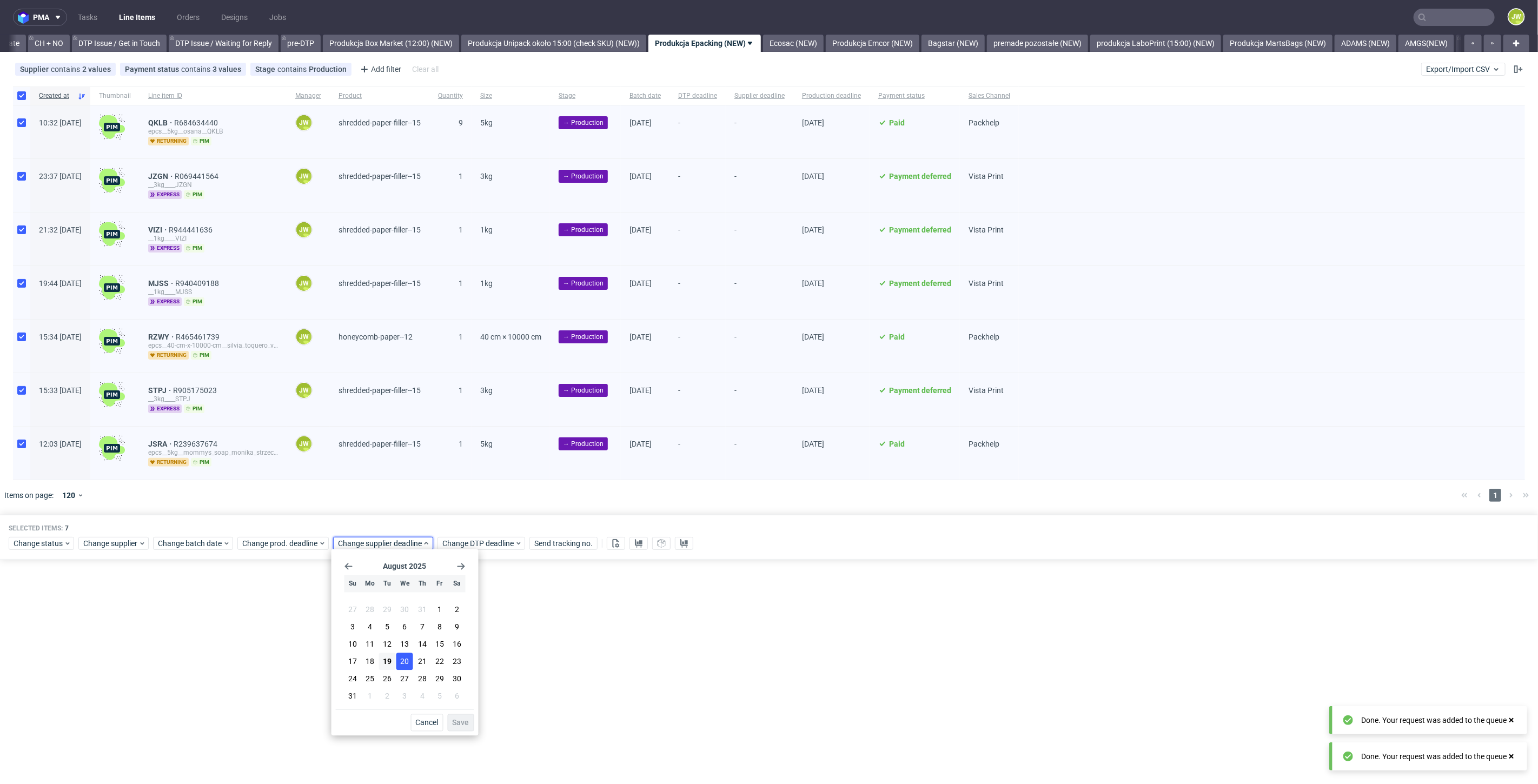
click at [400, 664] on button "20" at bounding box center [405, 662] width 17 height 17
click at [458, 716] on button "Save" at bounding box center [461, 723] width 26 height 17
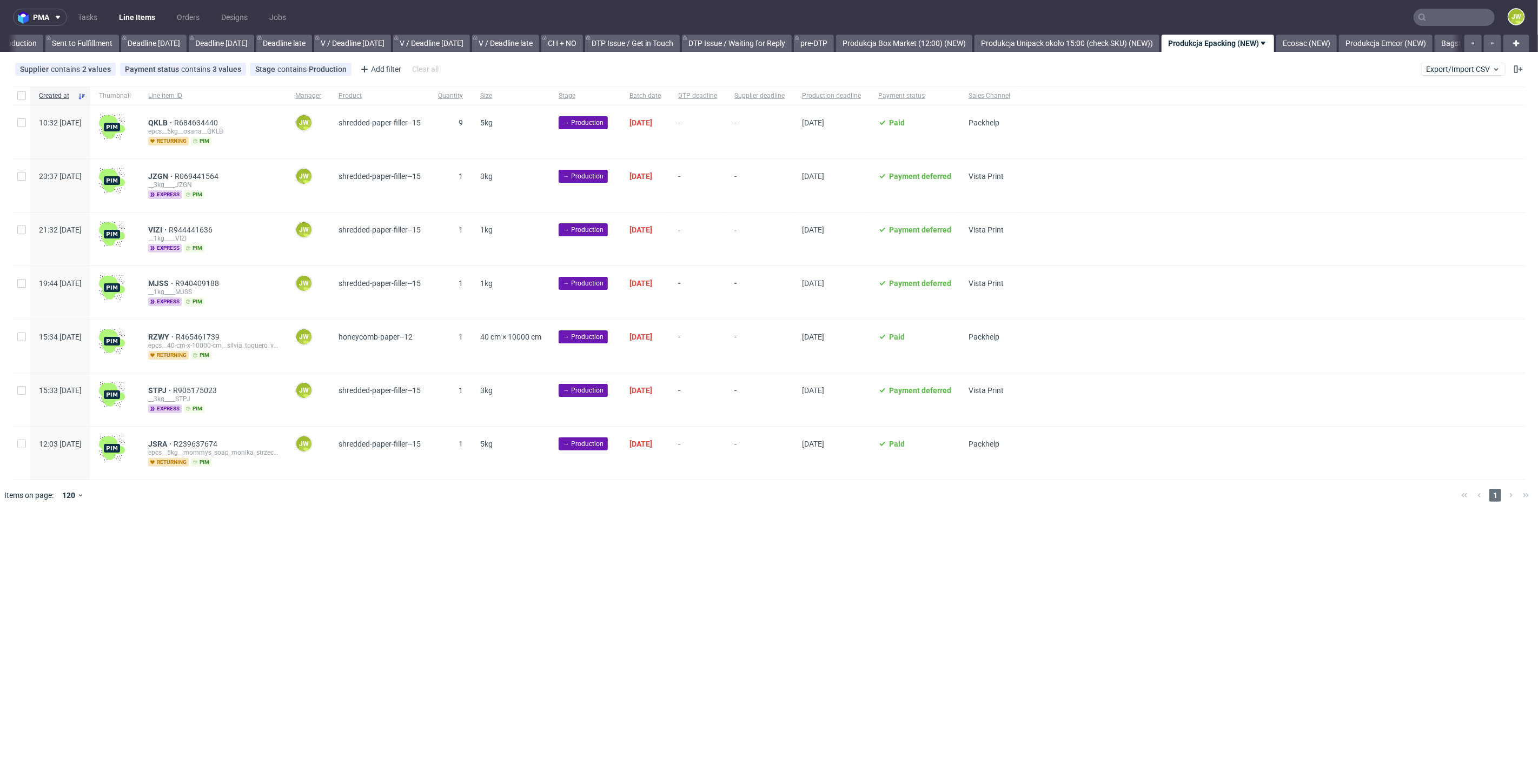
scroll to position [0, 1263]
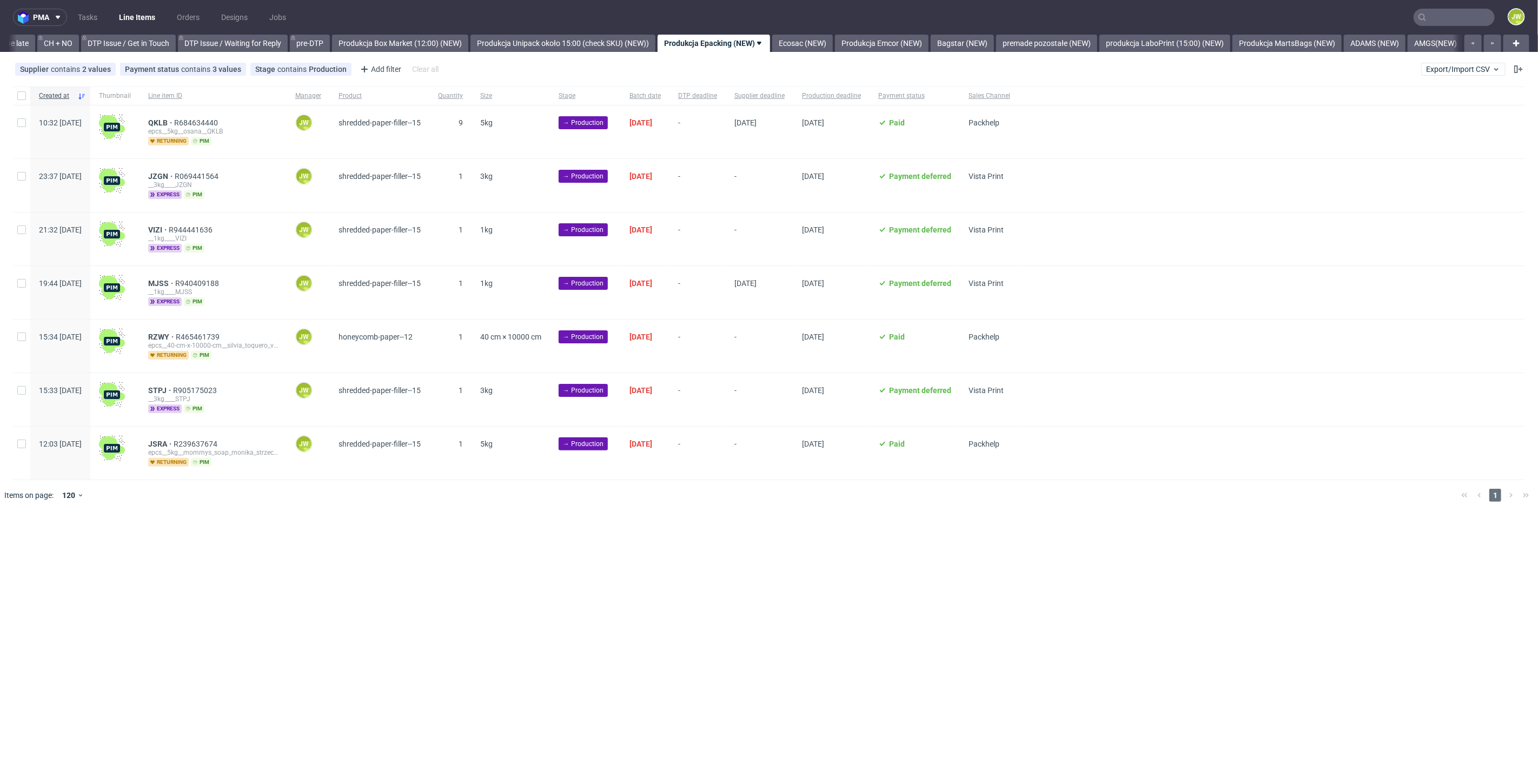
click at [666, 528] on div "pma Tasks Line Items Orders Designs Jobs JW All DTP Late Shipped Shipments DTP …" at bounding box center [769, 392] width 1538 height 784
click at [824, 43] on link "Ecosac (NEW)" at bounding box center [794, 43] width 60 height 17
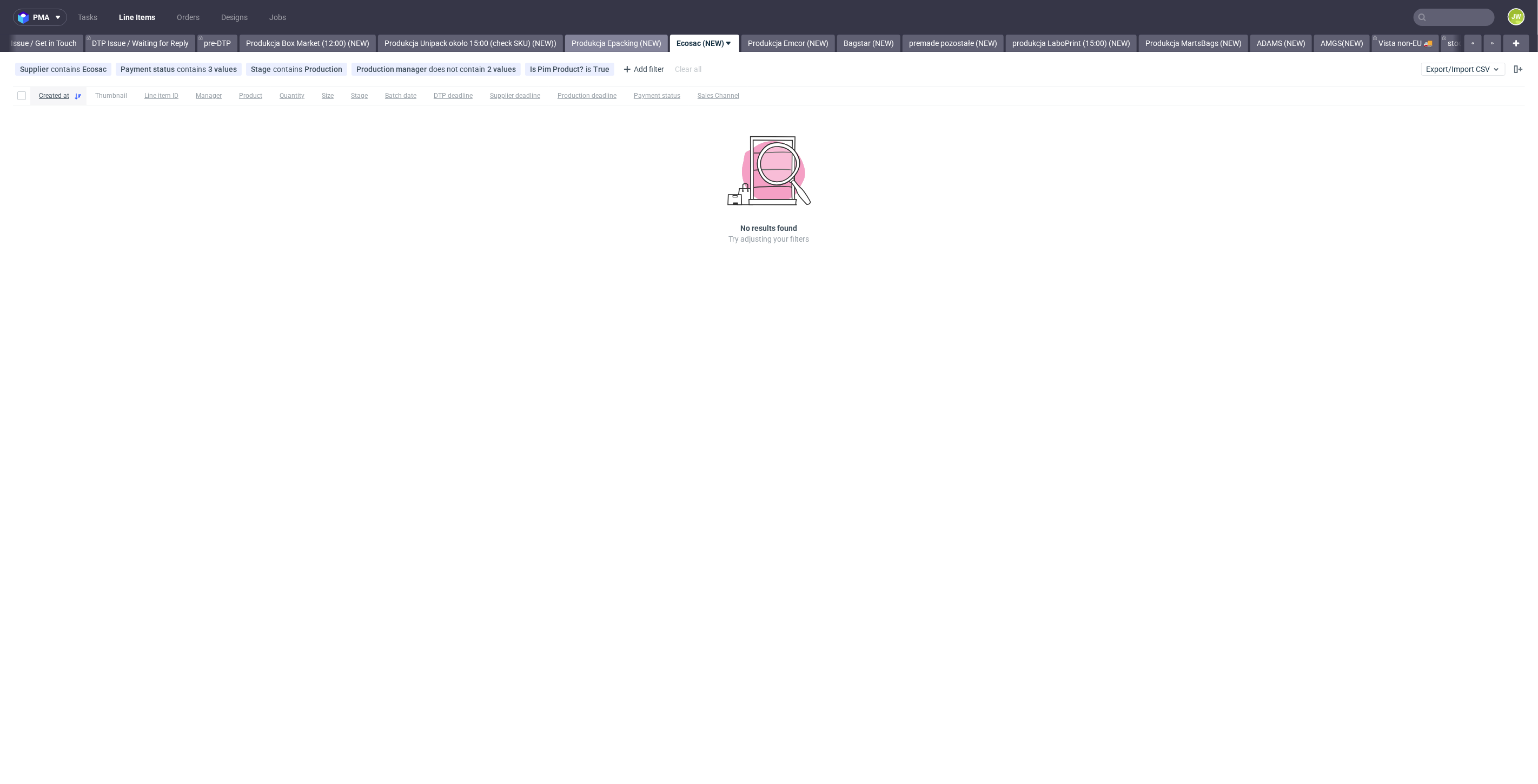
click at [641, 43] on link "Produkcja Epacking (NEW)" at bounding box center [616, 43] width 103 height 17
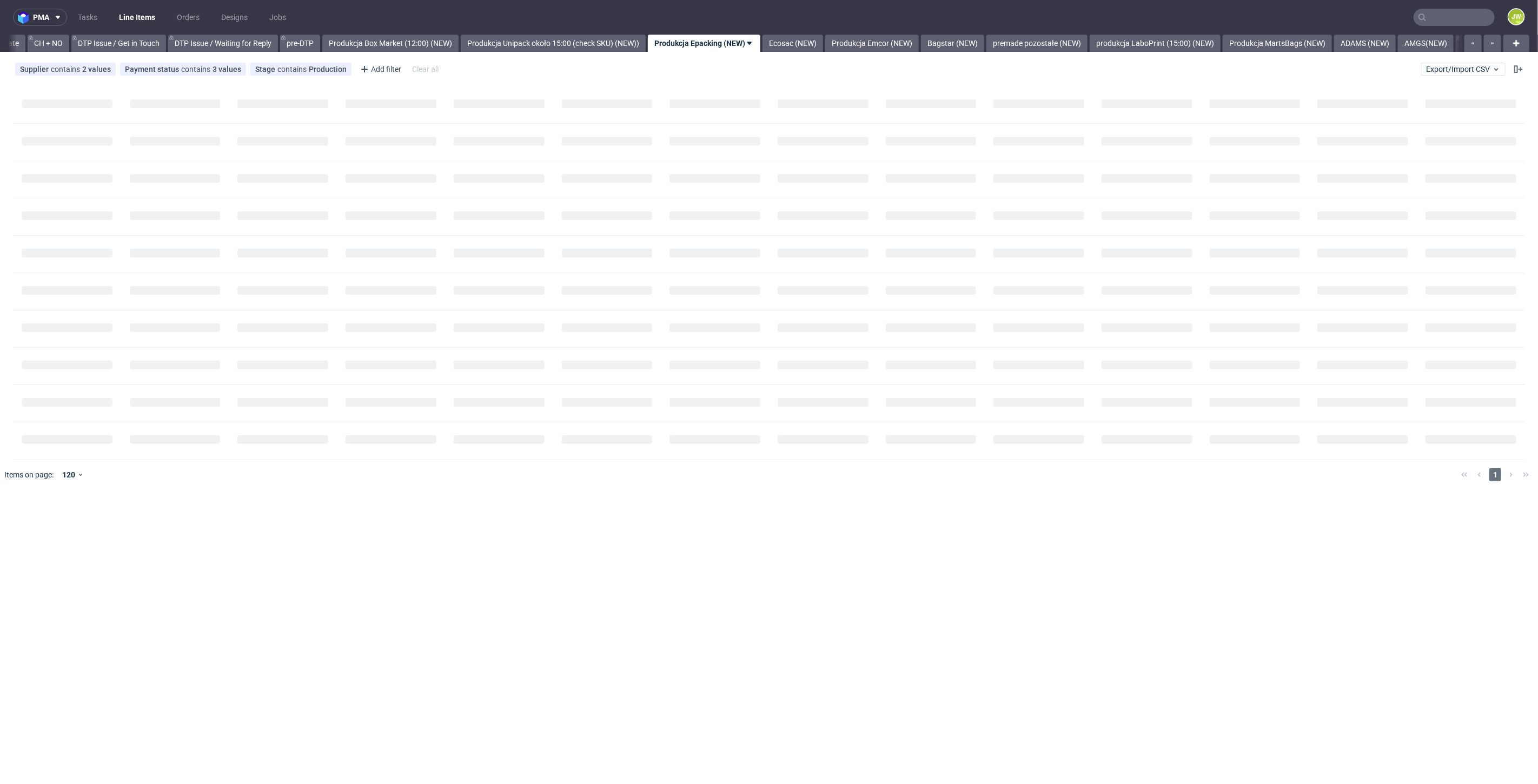
scroll to position [0, 1538]
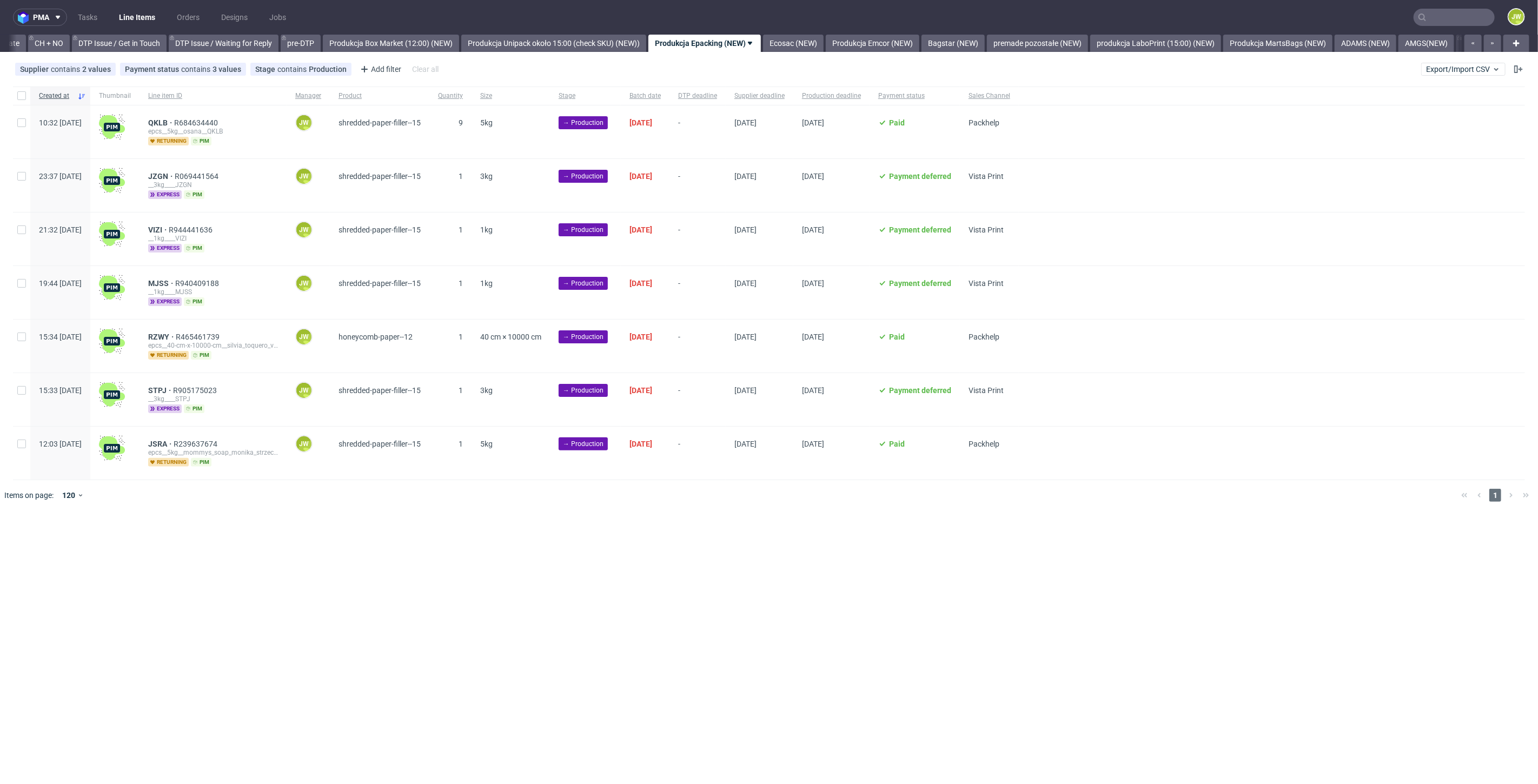
click at [16, 96] on div at bounding box center [22, 95] width 17 height 18
checkbox input "true"
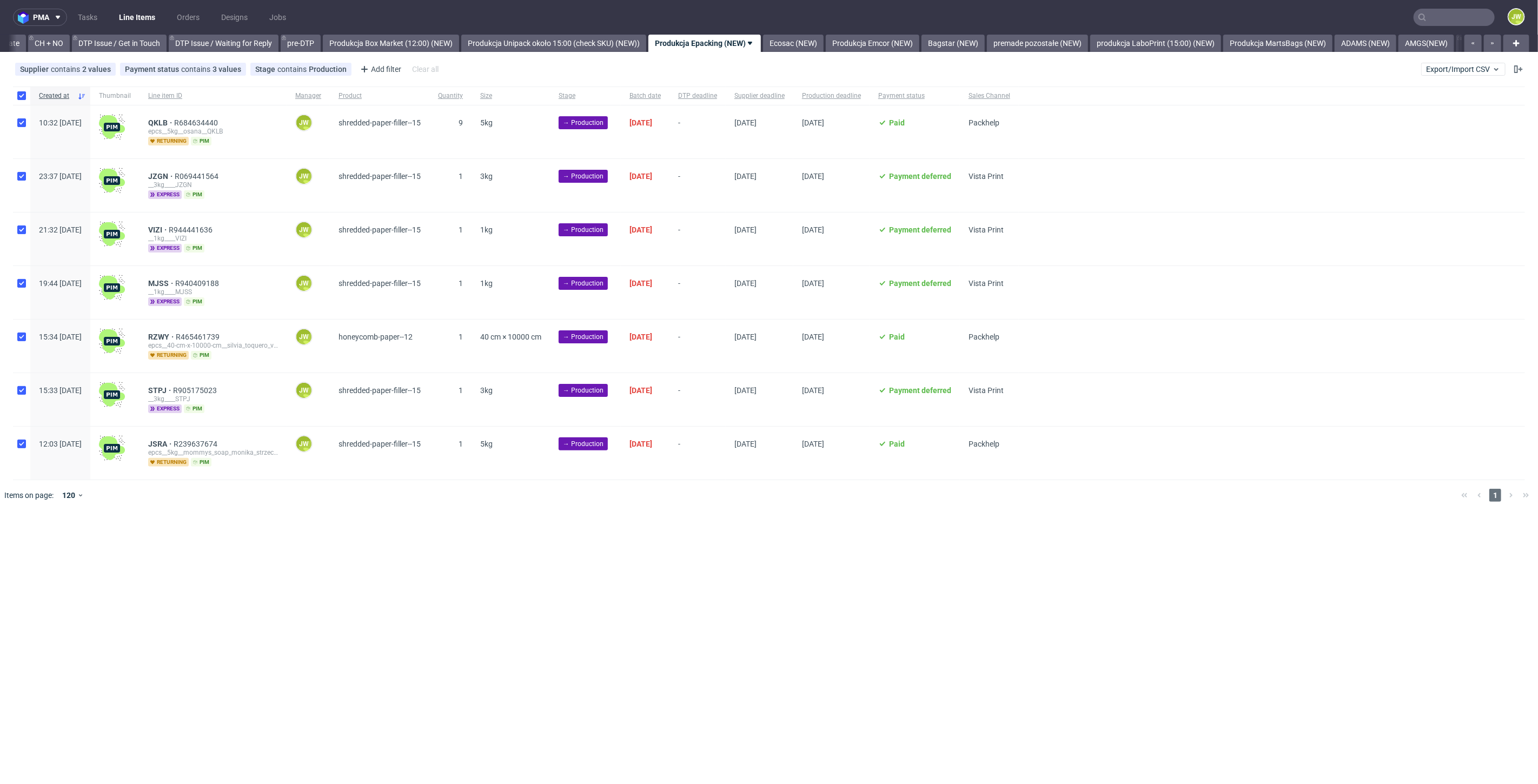
checkbox input "true"
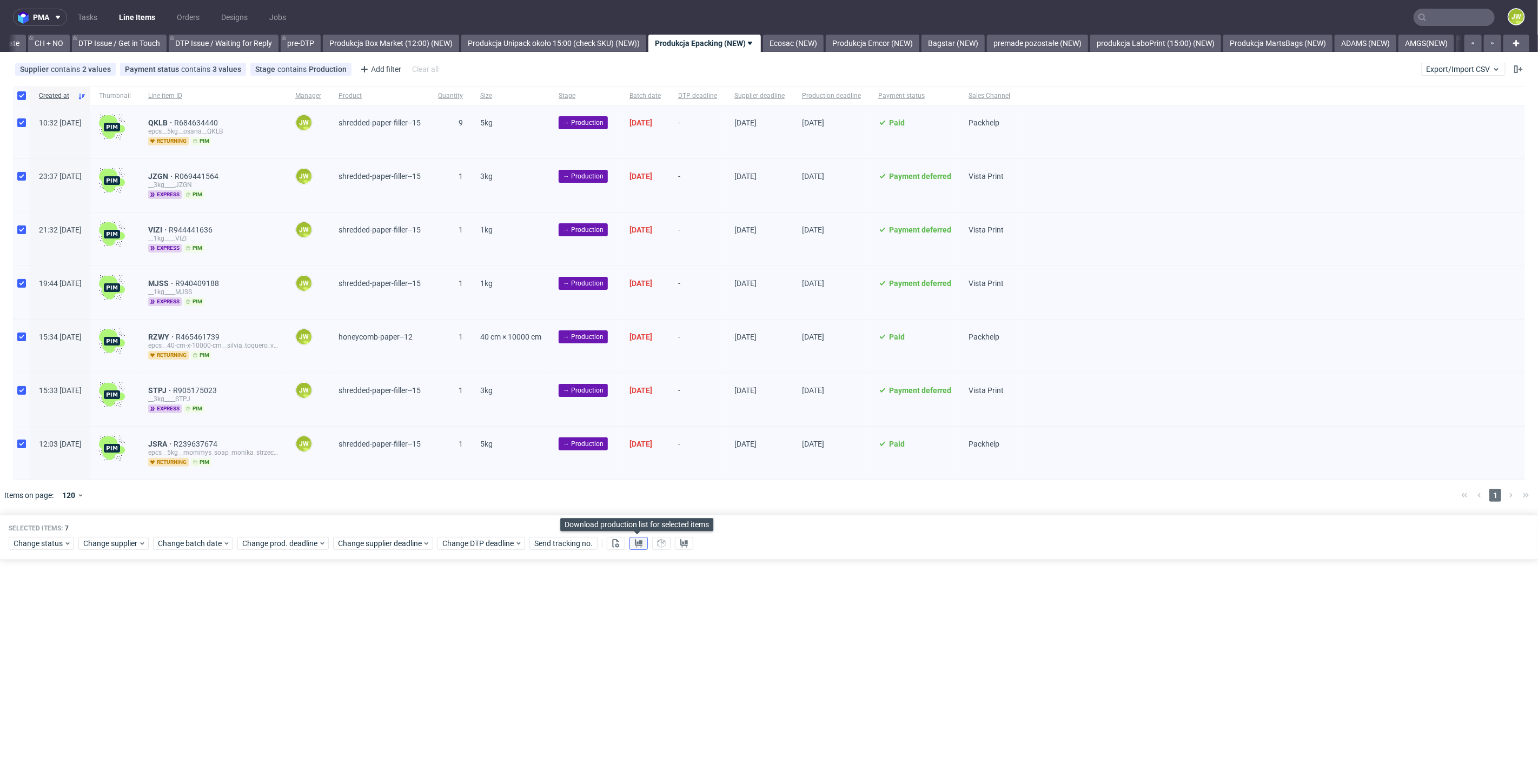
click at [635, 543] on icon at bounding box center [638, 543] width 9 height 9
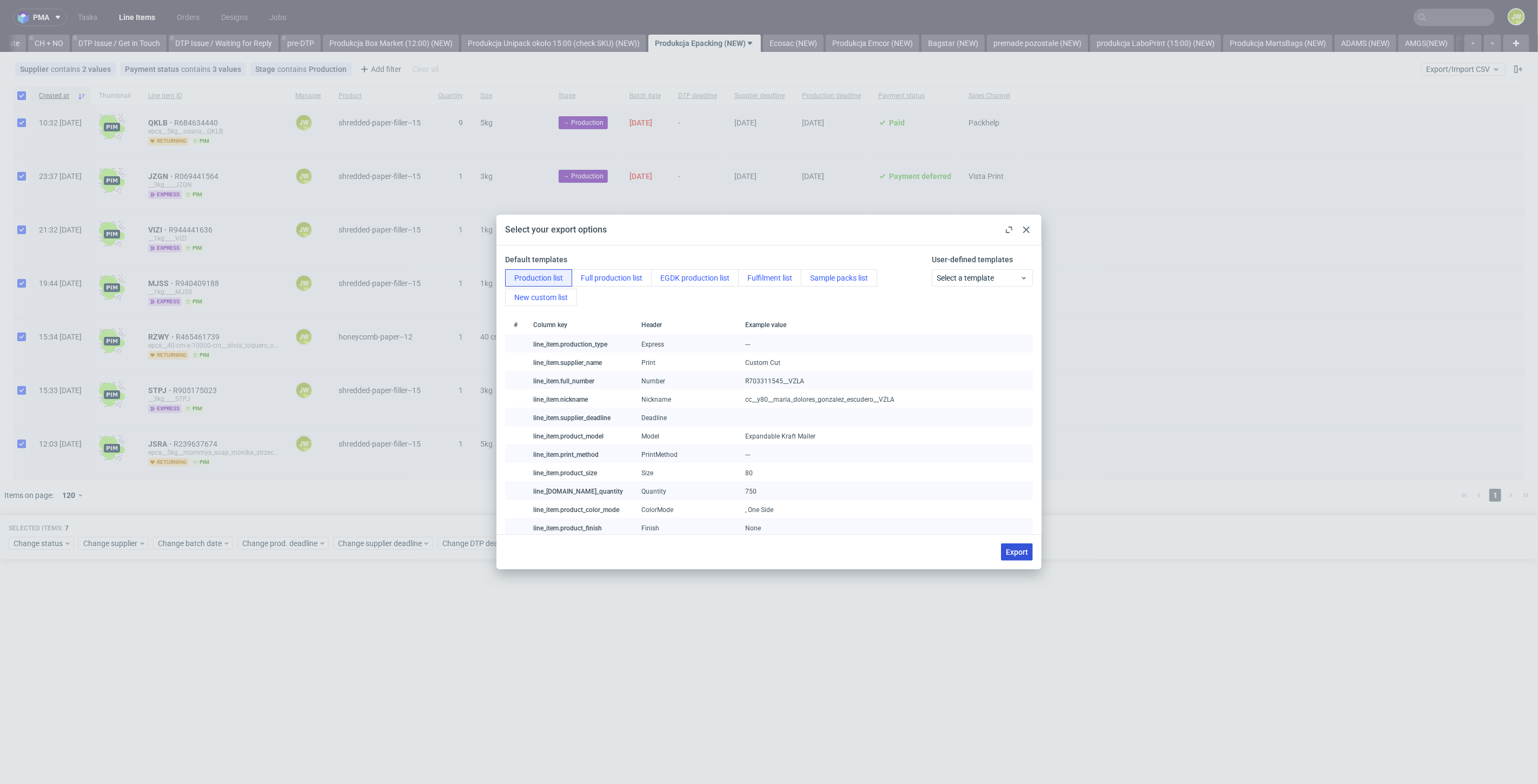
click at [1013, 551] on span "Export" at bounding box center [1017, 552] width 22 height 8
checkbox input "false"
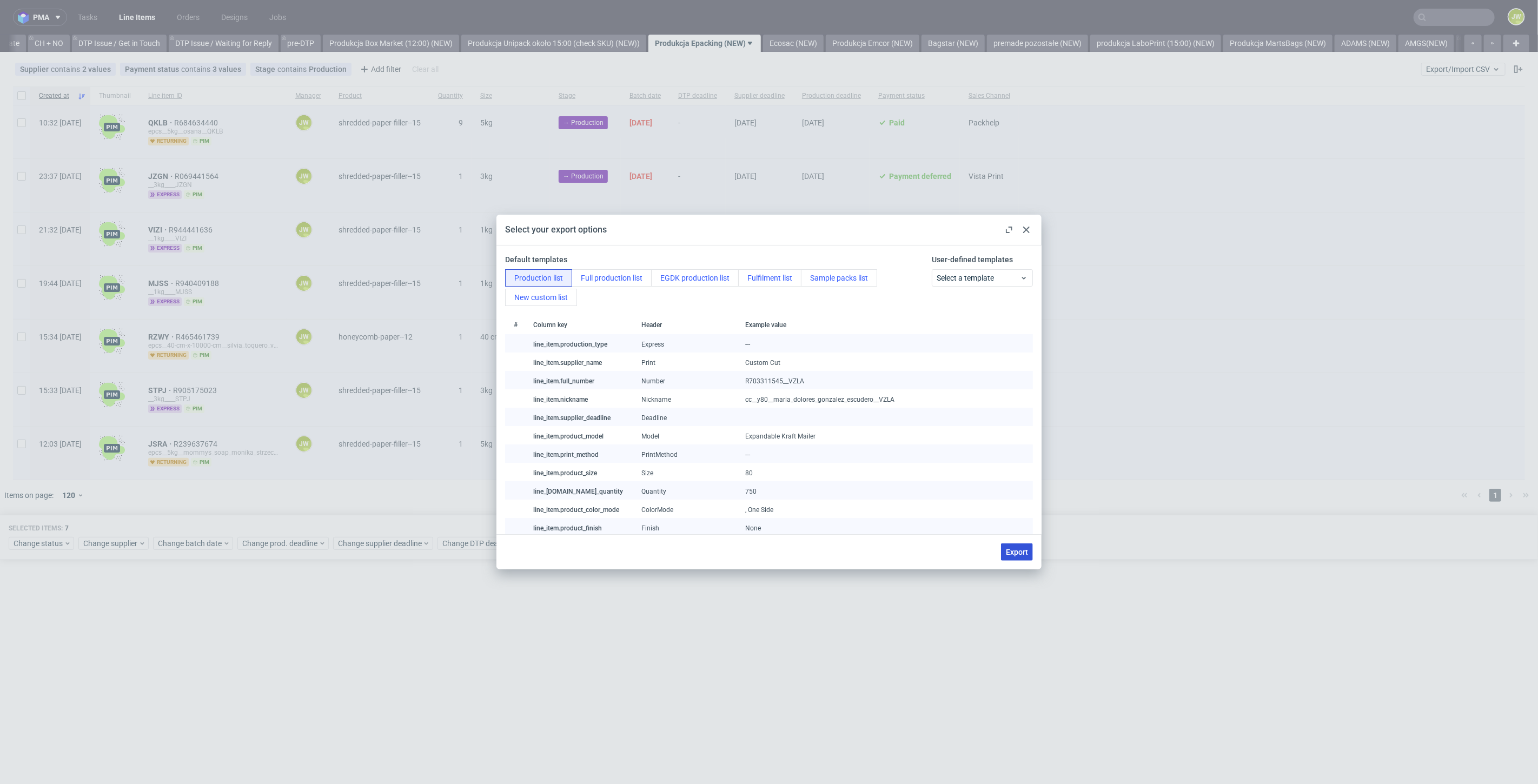
checkbox input "false"
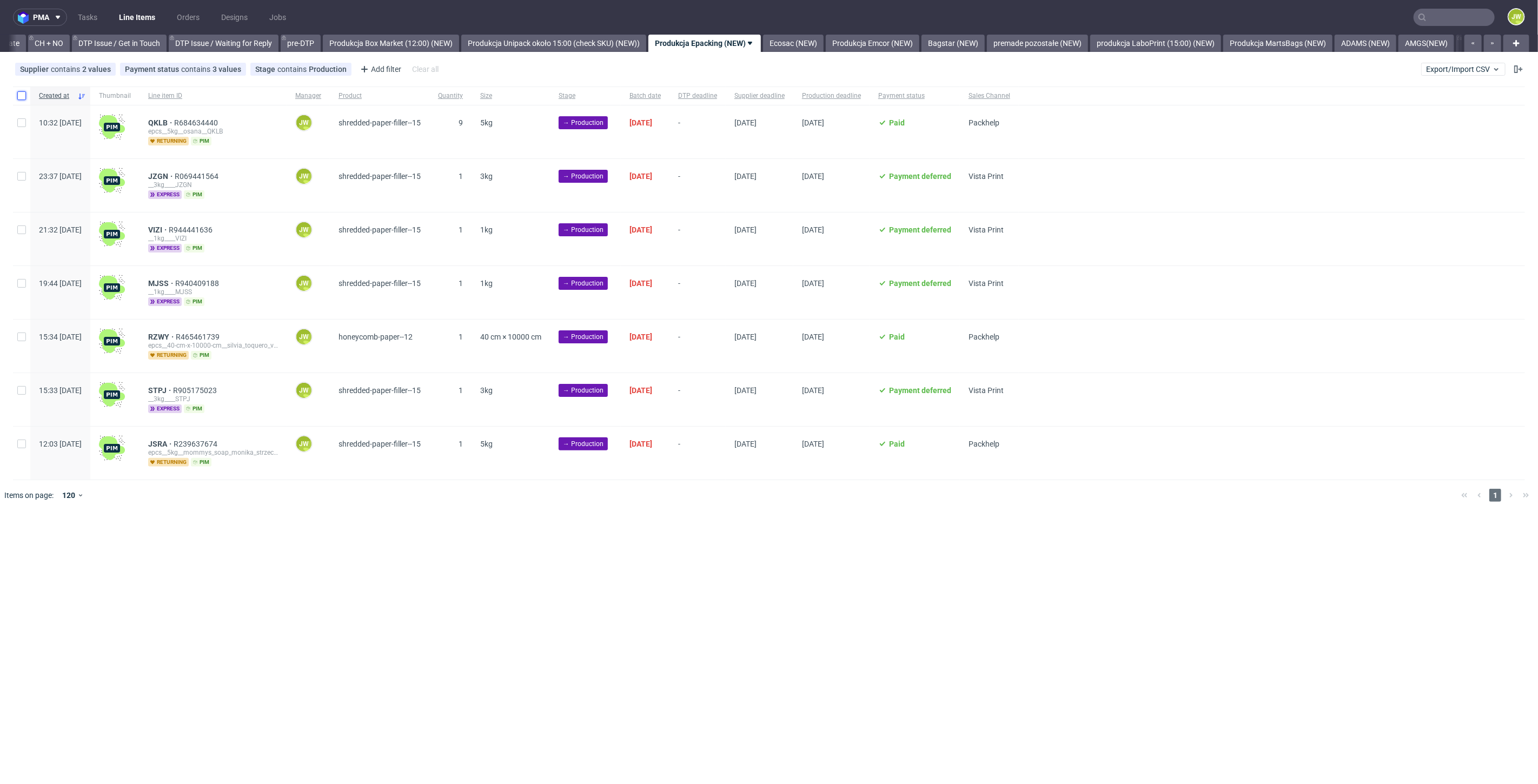
click at [22, 92] on input "checkbox" at bounding box center [21, 95] width 9 height 9
checkbox input "true"
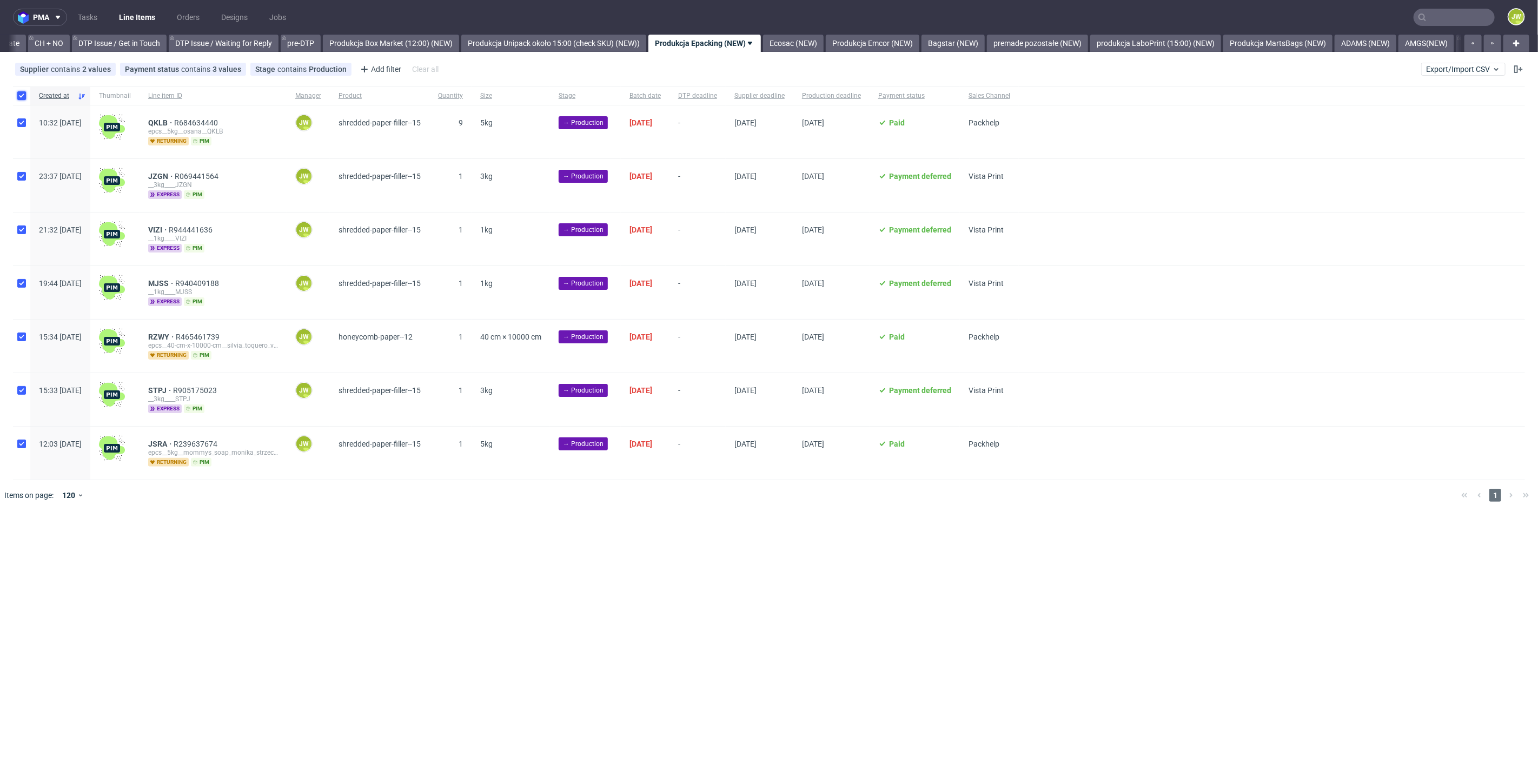
checkbox input "true"
click at [41, 545] on span "Change status" at bounding box center [38, 543] width 50 height 10
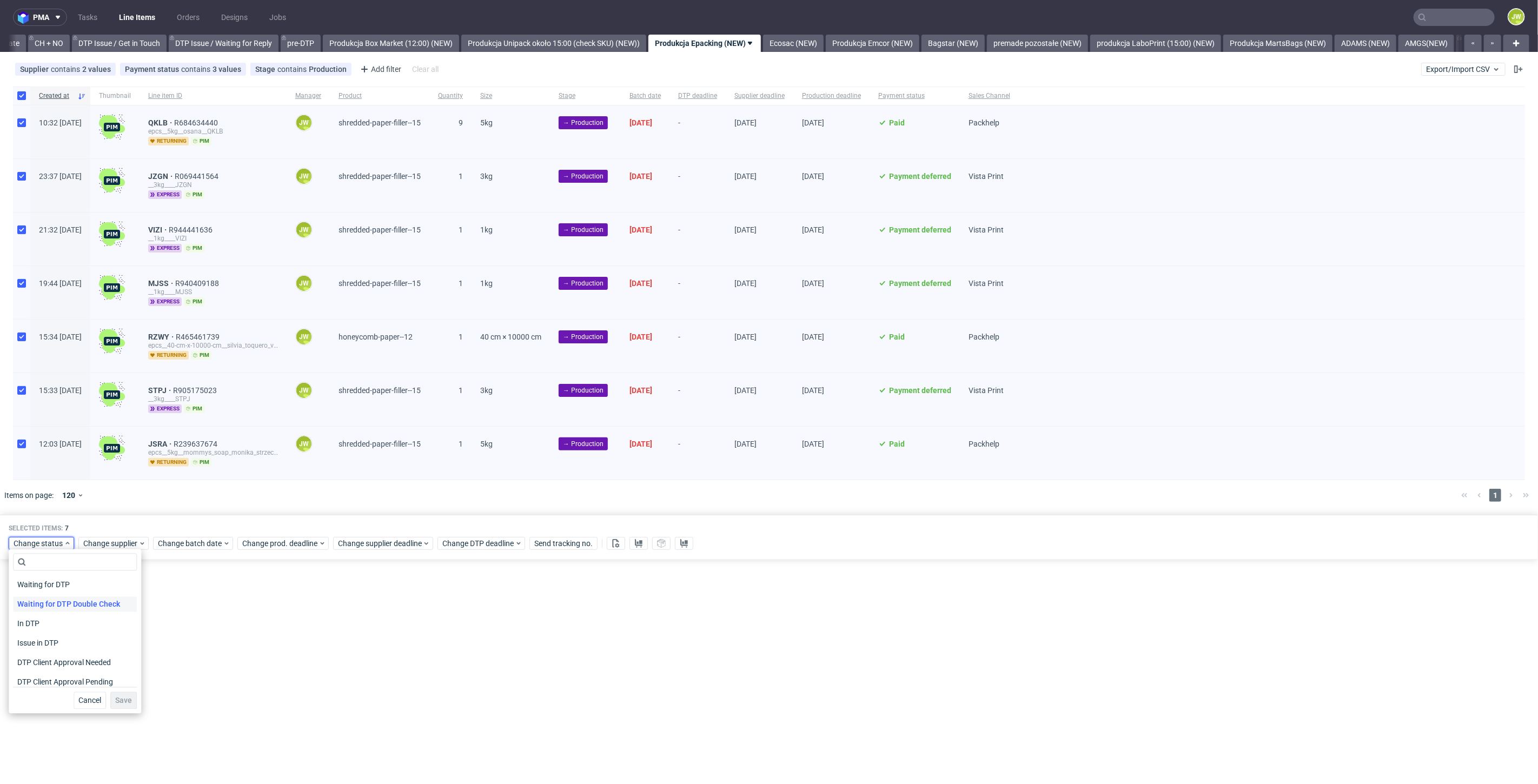
scroll to position [60, 0]
click at [37, 681] on span "In Production" at bounding box center [41, 681] width 55 height 15
click at [117, 699] on span "Save" at bounding box center [124, 701] width 17 height 8
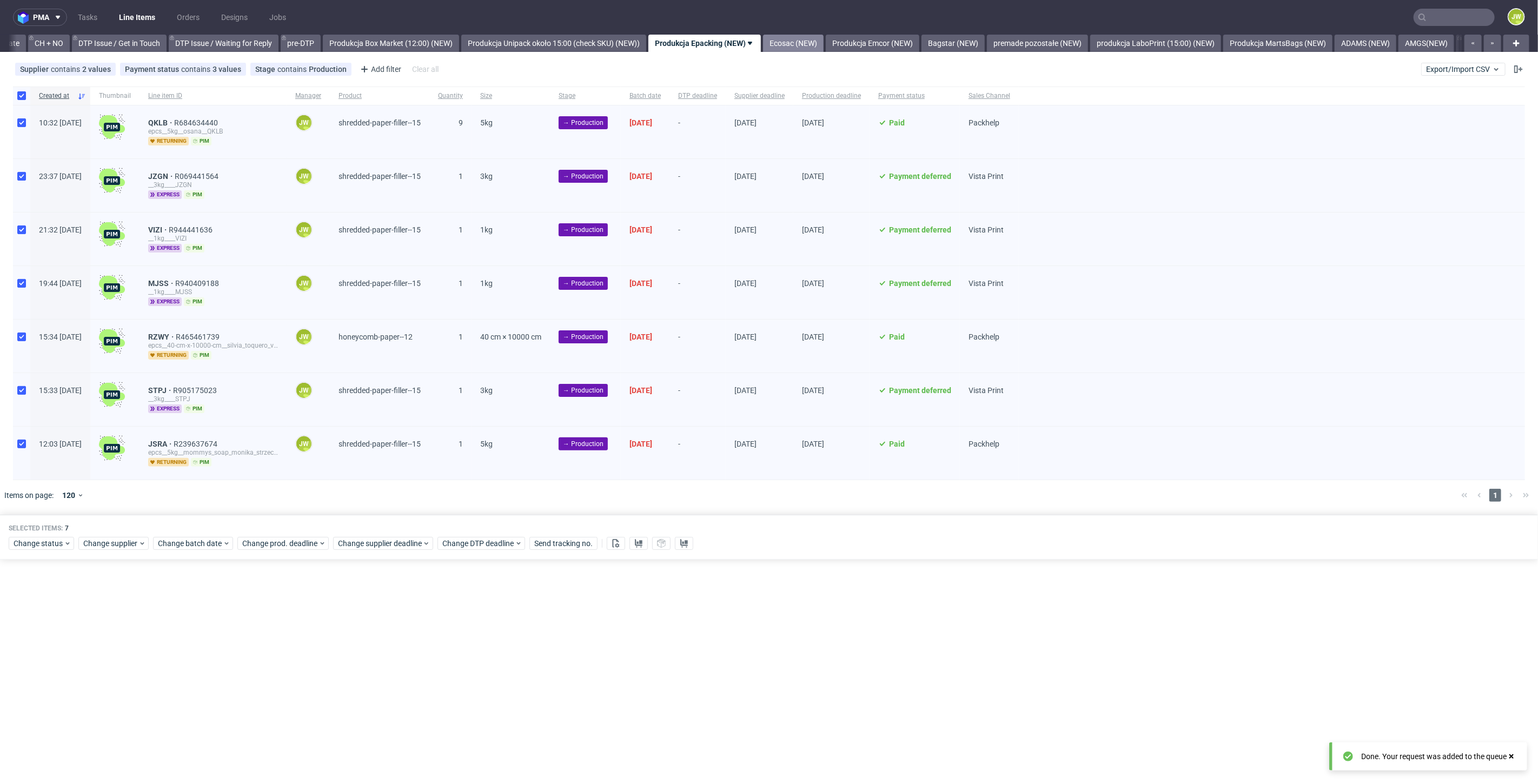
click at [808, 43] on link "Ecosac (NEW)" at bounding box center [794, 43] width 60 height 17
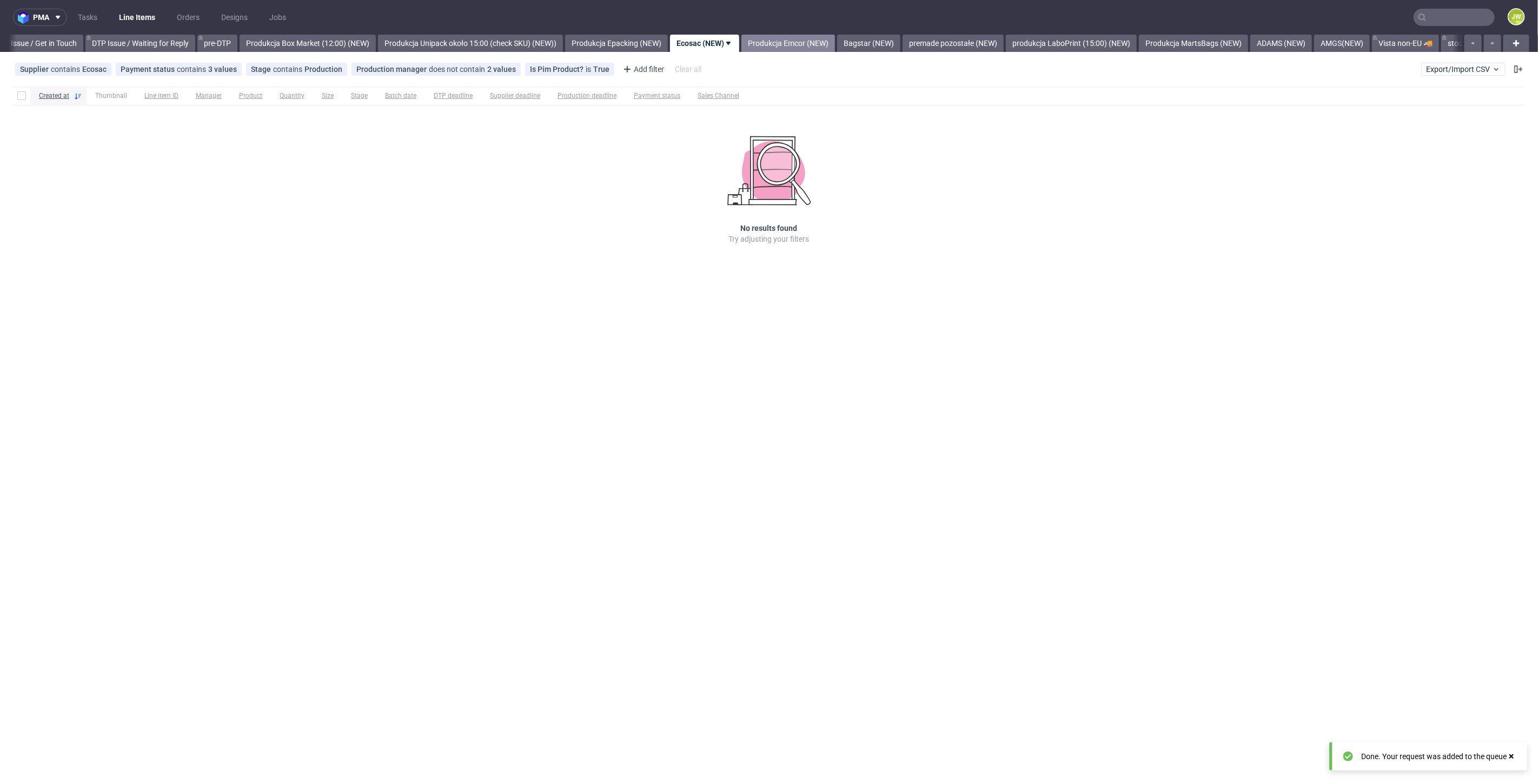
click at [789, 38] on link "Produkcja Emcor (NEW)" at bounding box center [788, 43] width 94 height 17
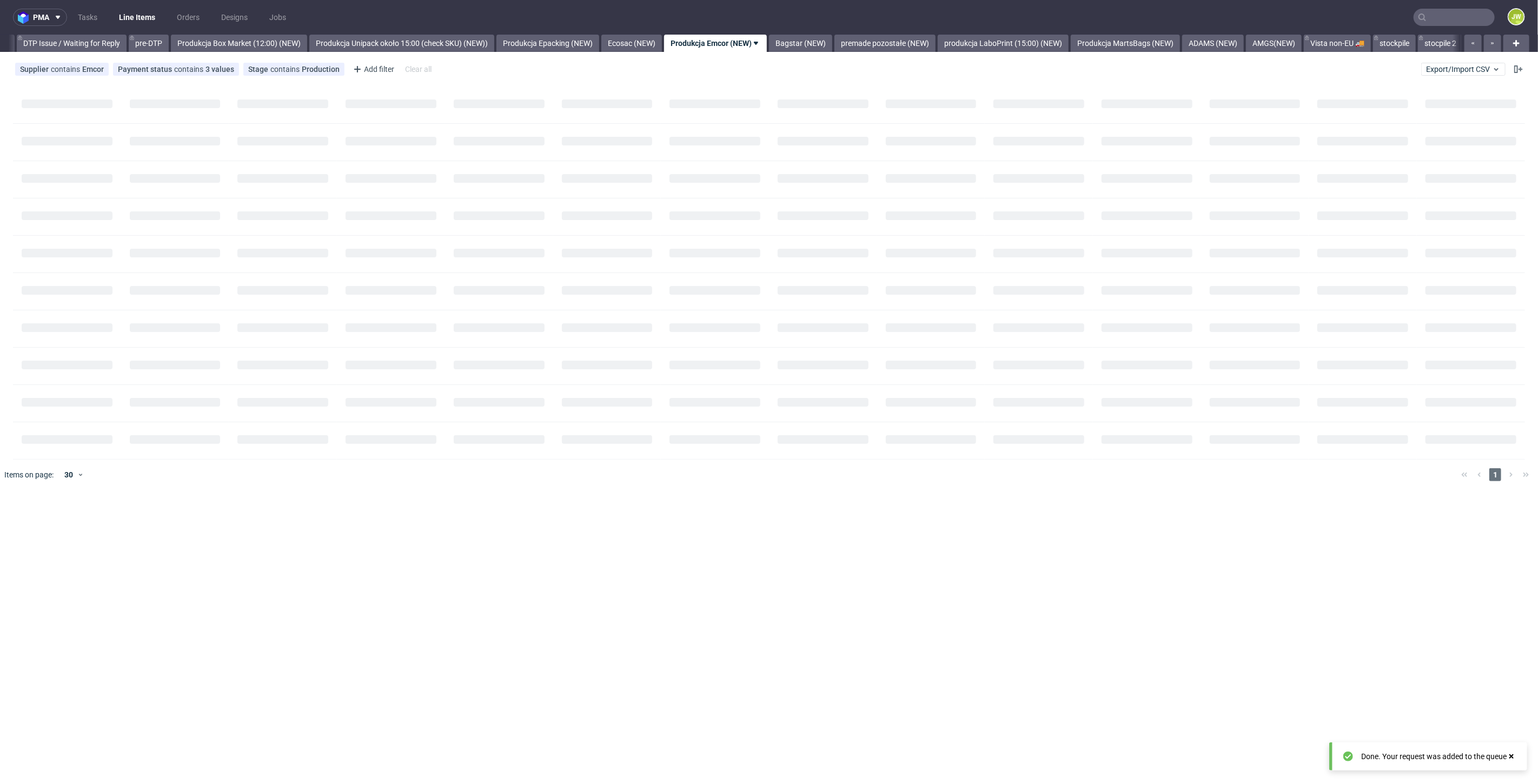
scroll to position [0, 1701]
click at [793, 43] on link "Bagstar (NEW)" at bounding box center [789, 43] width 63 height 17
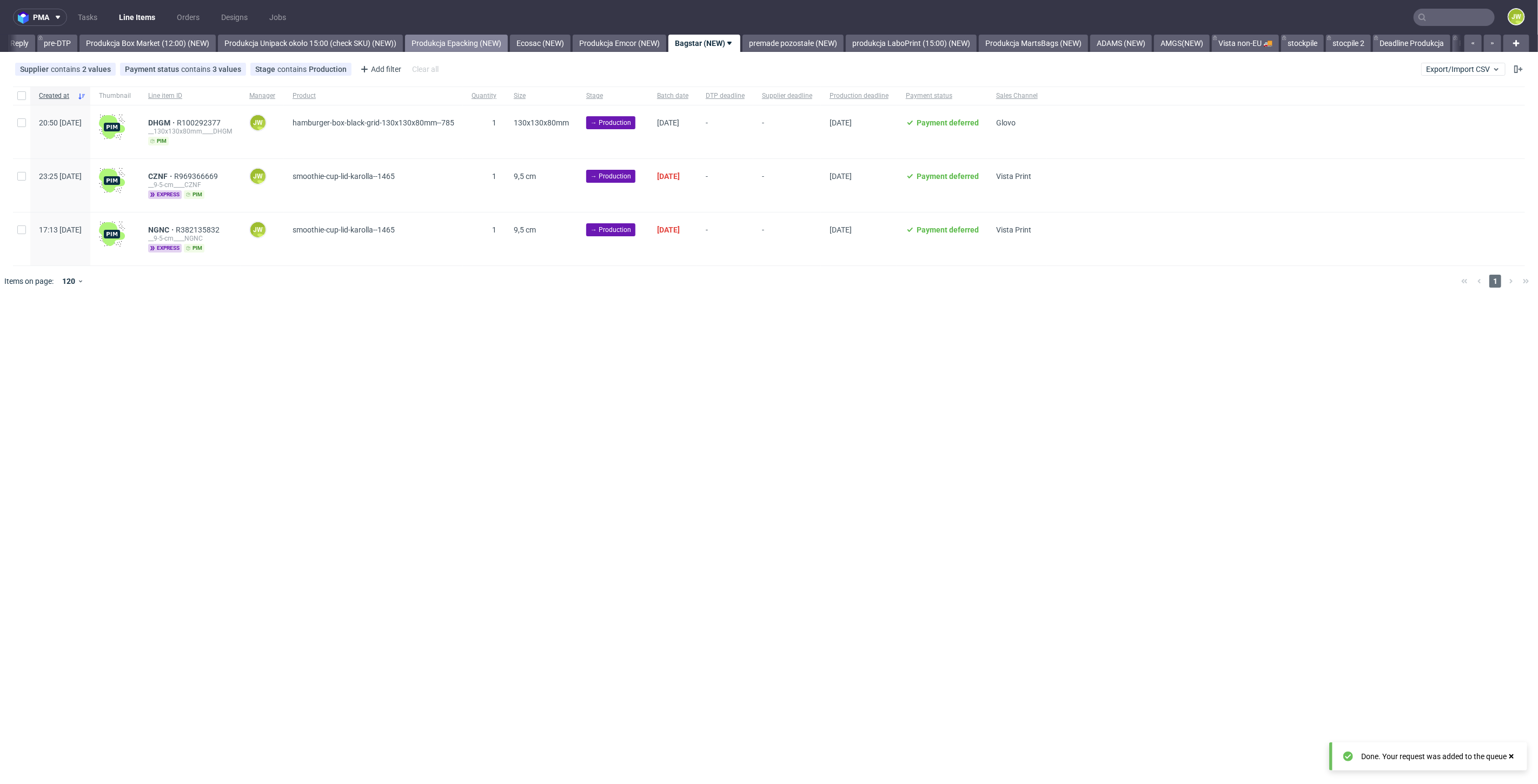
click at [487, 41] on link "Produkcja Epacking (NEW)" at bounding box center [456, 43] width 103 height 17
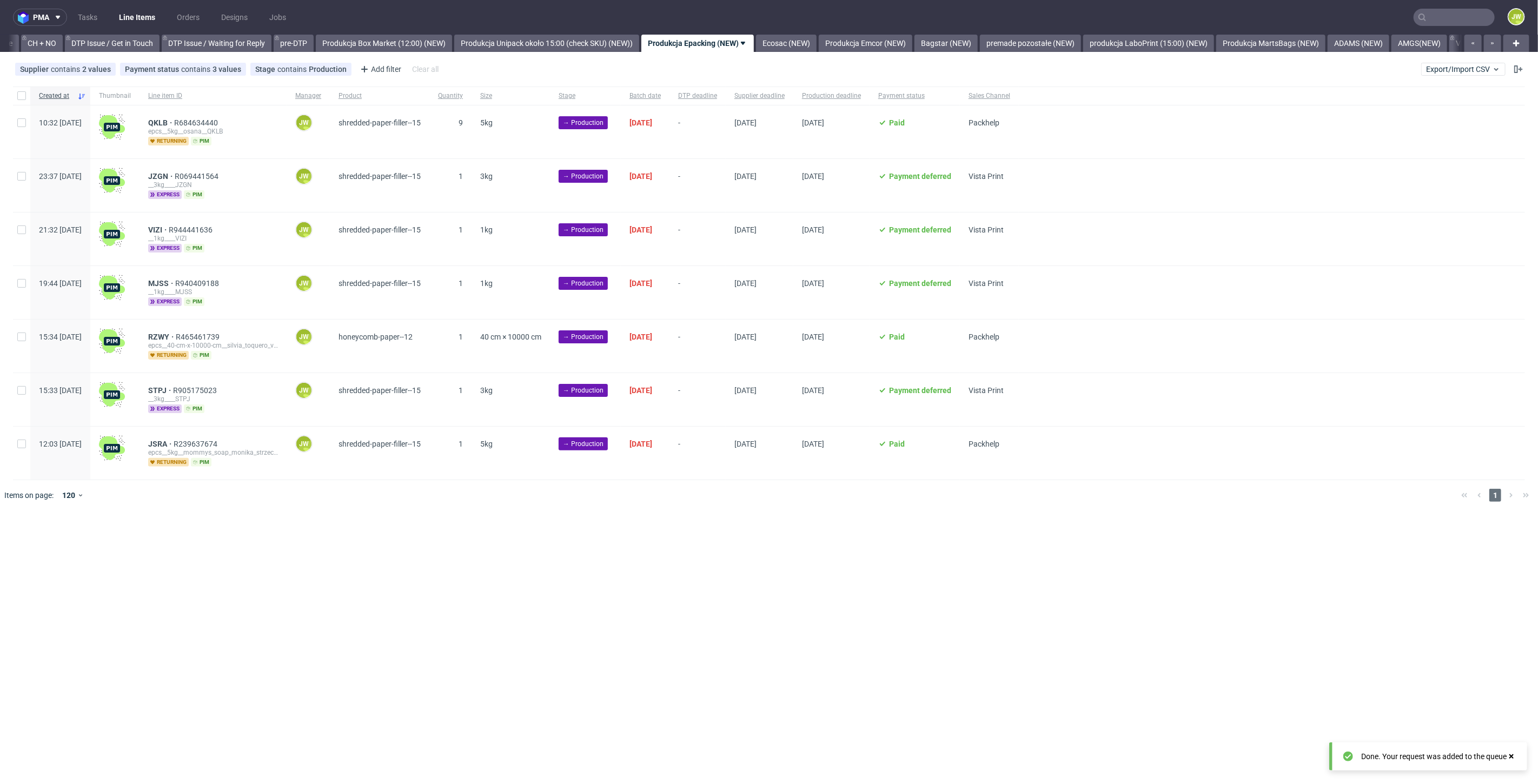
scroll to position [0, 1538]
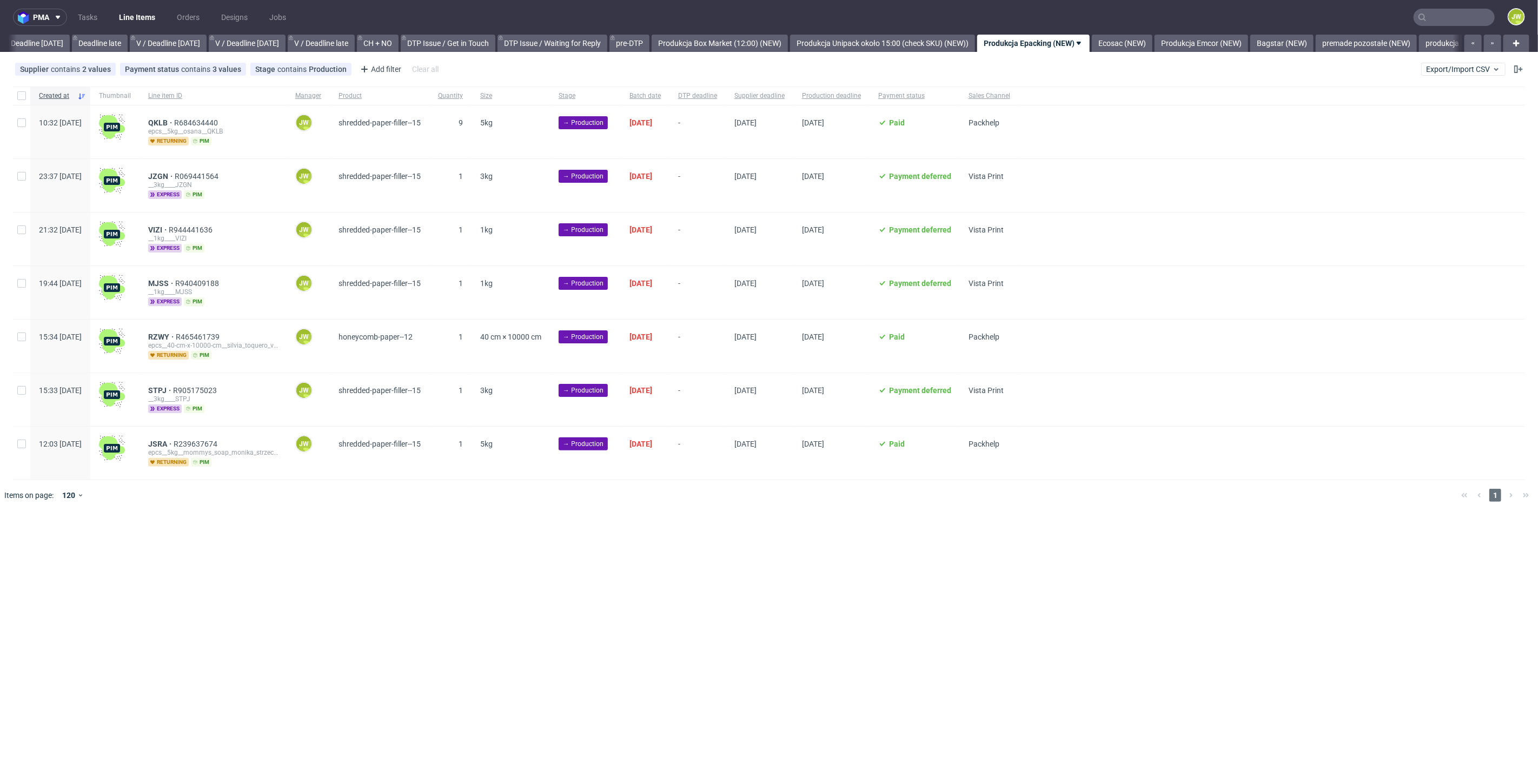
scroll to position [0, 1361]
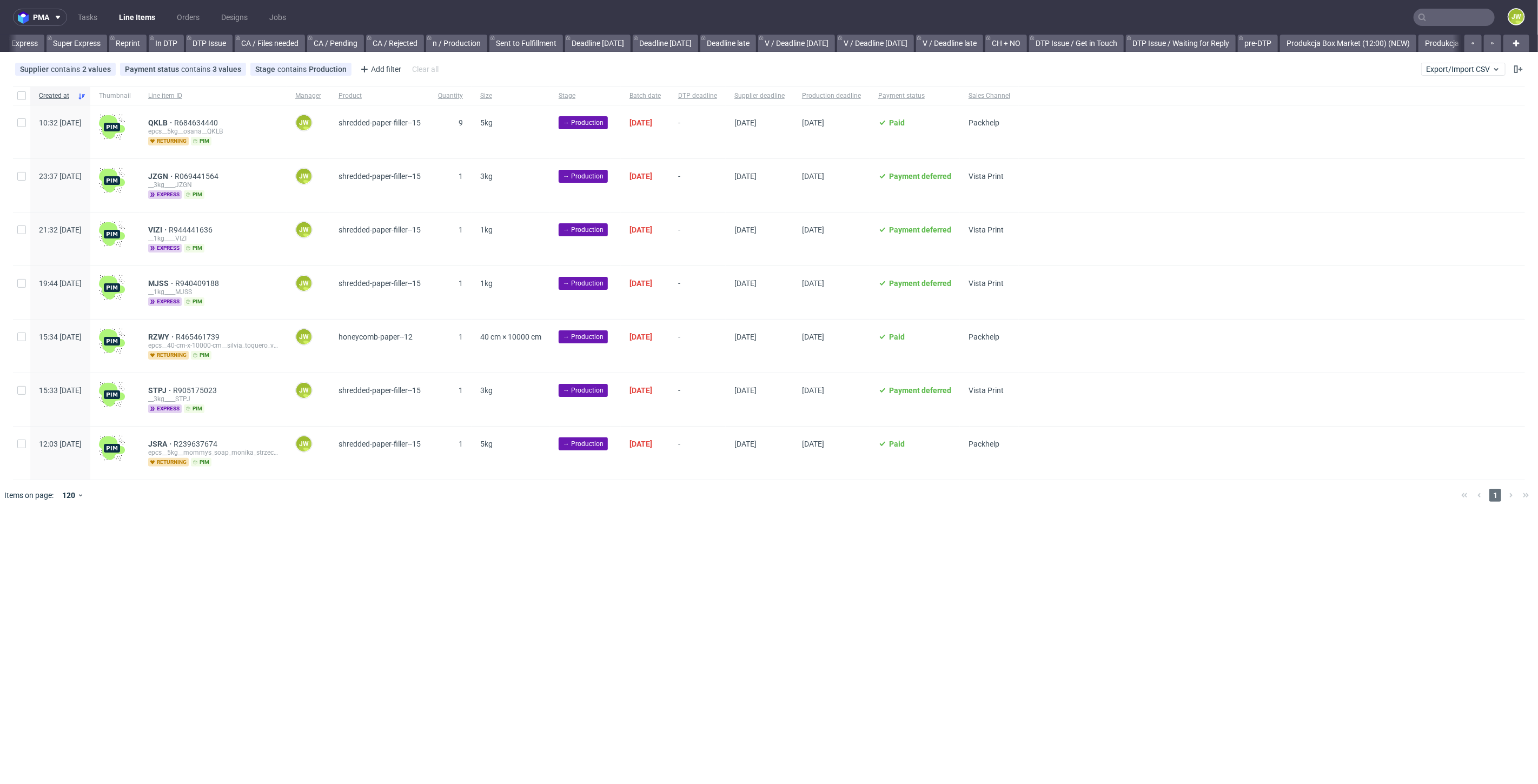
scroll to position [0, 1069]
click at [883, 36] on link "Produkcja Emcor (NEW)" at bounding box center [872, 43] width 94 height 17
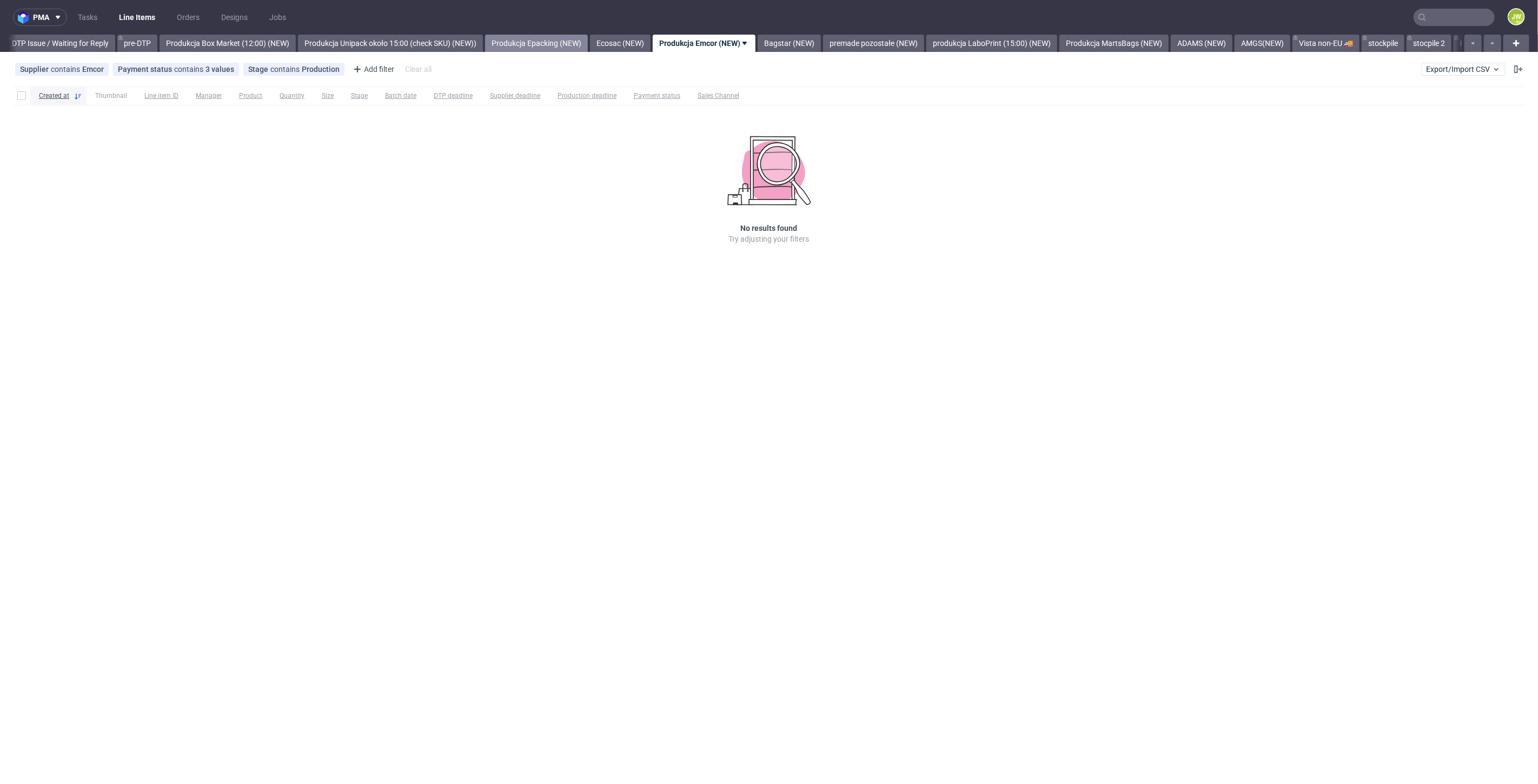
click at [570, 36] on link "Produkcja Epacking (NEW)" at bounding box center [536, 43] width 103 height 17
click at [919, 40] on link "Produkcja Emcor (NEW)" at bounding box center [872, 43] width 94 height 17
click at [821, 41] on link "Bagstar (NEW)" at bounding box center [789, 43] width 63 height 17
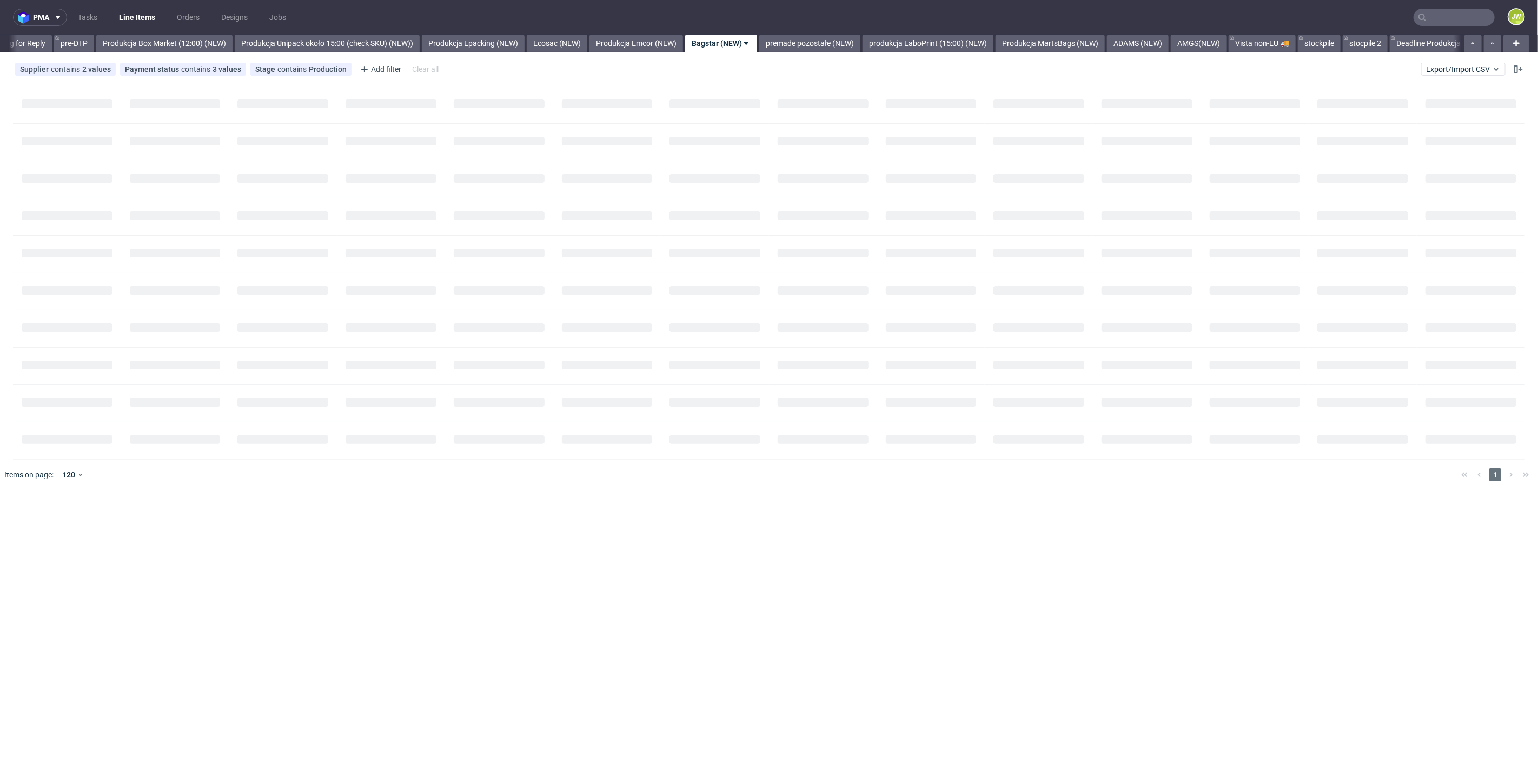
scroll to position [0, 1782]
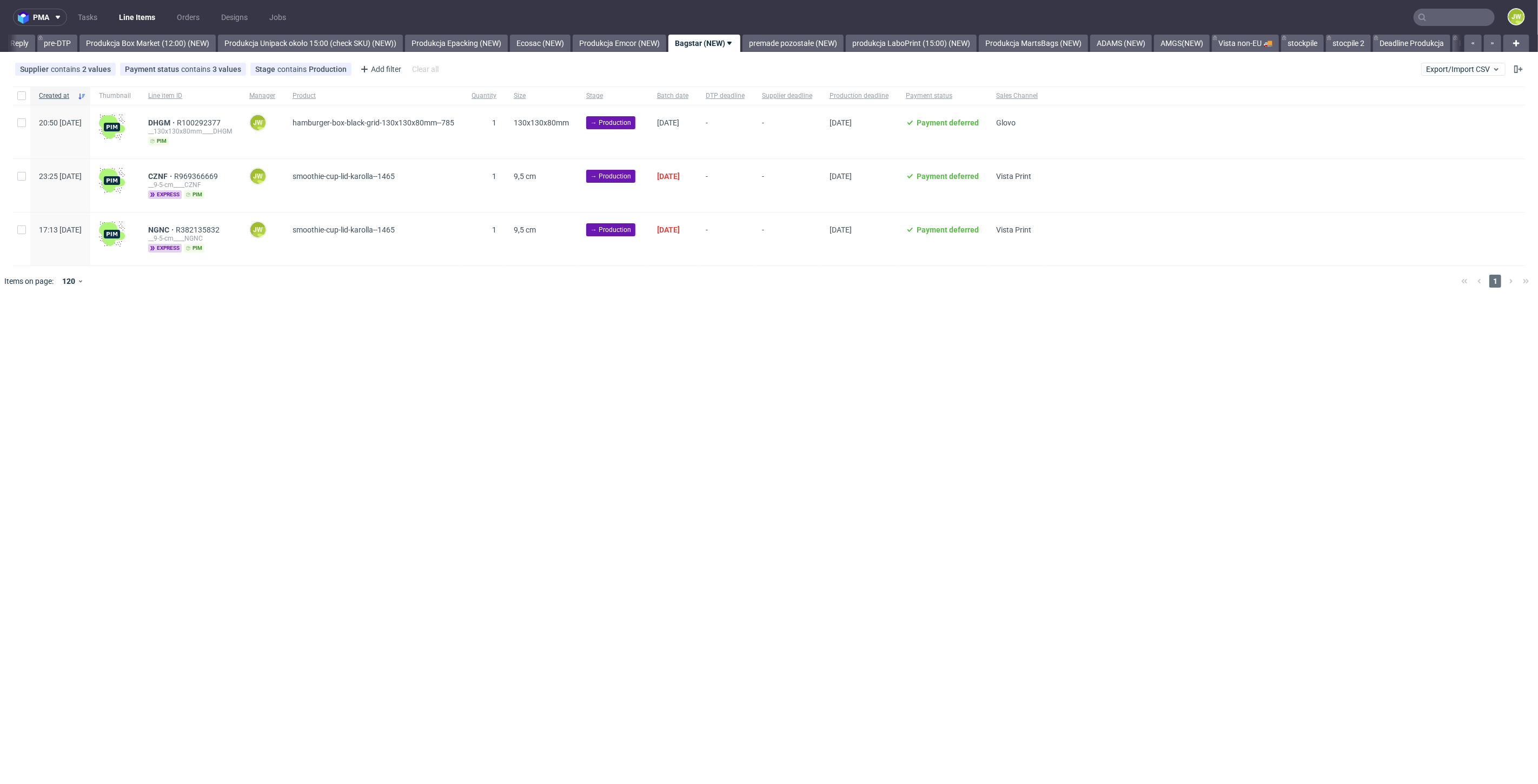
drag, startPoint x: 555, startPoint y: 483, endPoint x: 461, endPoint y: 387, distance: 134.4
click at [554, 486] on div "pma Tasks Line Items Orders Designs Jobs JW All DTP Late Shipped Shipments DTP …" at bounding box center [769, 392] width 1538 height 784
click at [27, 96] on div at bounding box center [22, 95] width 17 height 18
checkbox input "true"
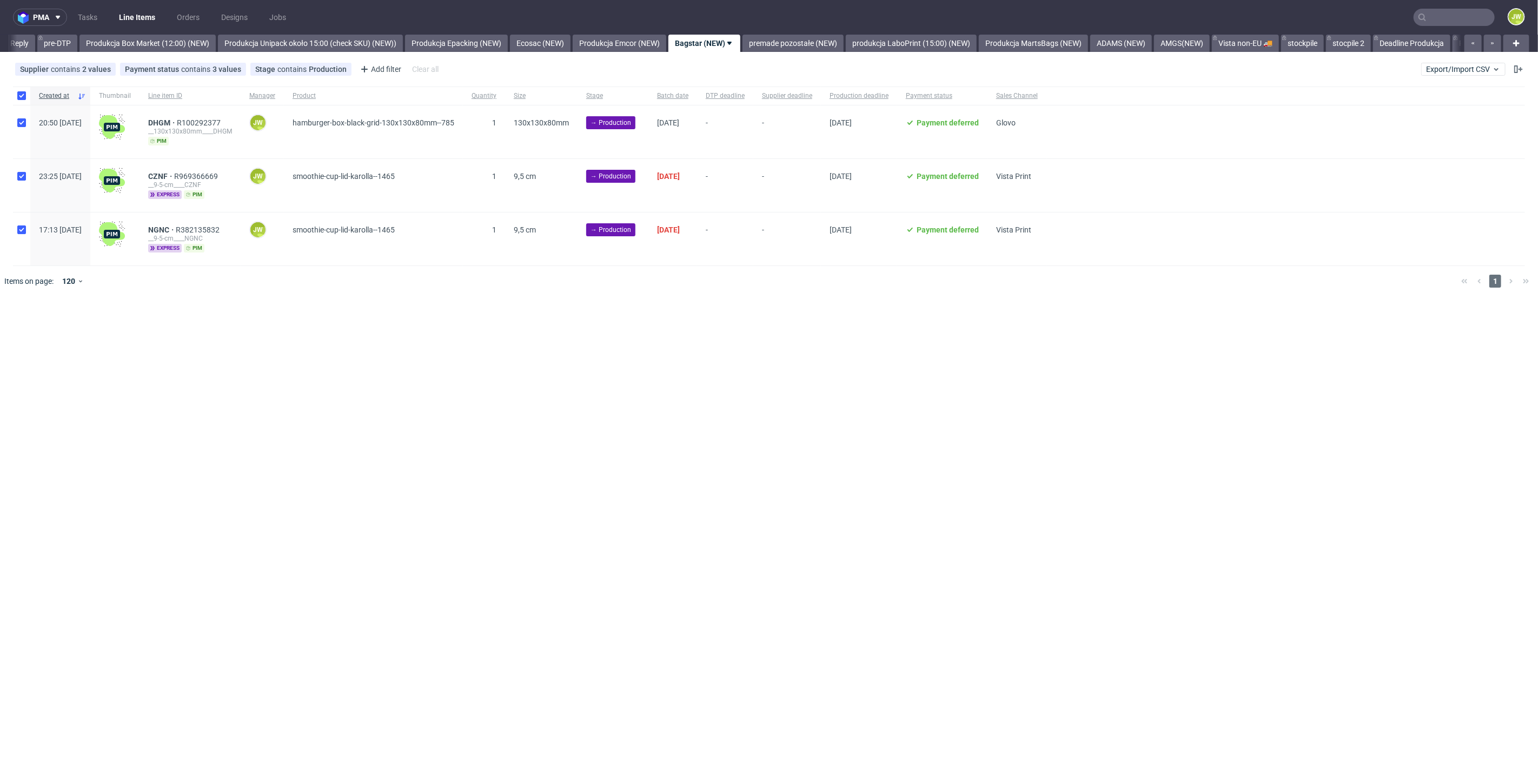
checkbox input "true"
click at [196, 330] on span "Change batch date" at bounding box center [190, 329] width 65 height 10
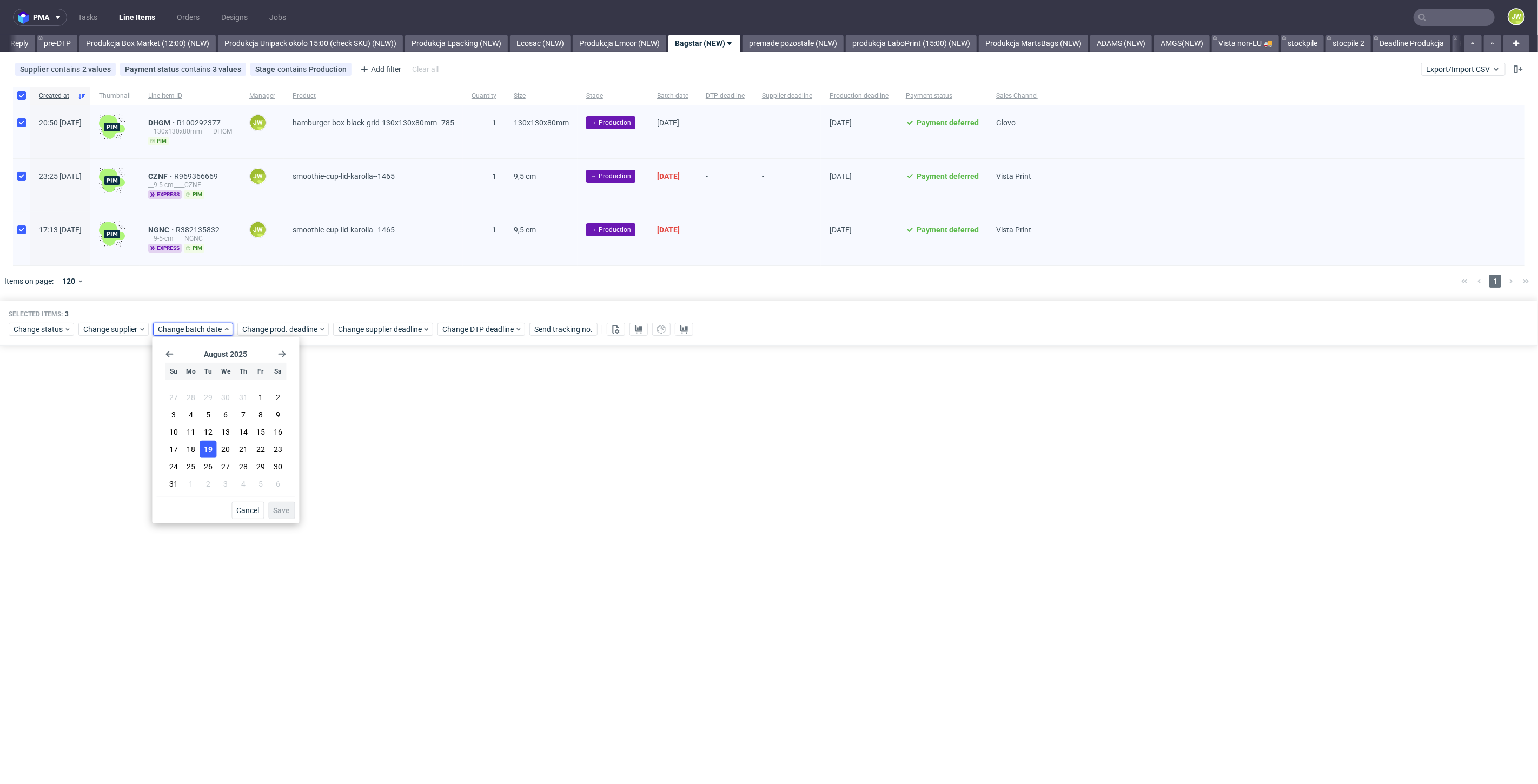
click at [210, 449] on span "19" at bounding box center [208, 449] width 9 height 10
click at [290, 512] on button "Save" at bounding box center [282, 510] width 26 height 17
click at [264, 322] on div "Change status Change supplier Change batch date Change prod. deadline Change su…" at bounding box center [769, 328] width 1521 height 16
click at [262, 317] on div "Selected items: 3 Change status Change supplier Change batch date Change prod. …" at bounding box center [769, 323] width 1538 height 45
click at [263, 328] on span "Change prod. deadline" at bounding box center [280, 329] width 77 height 10
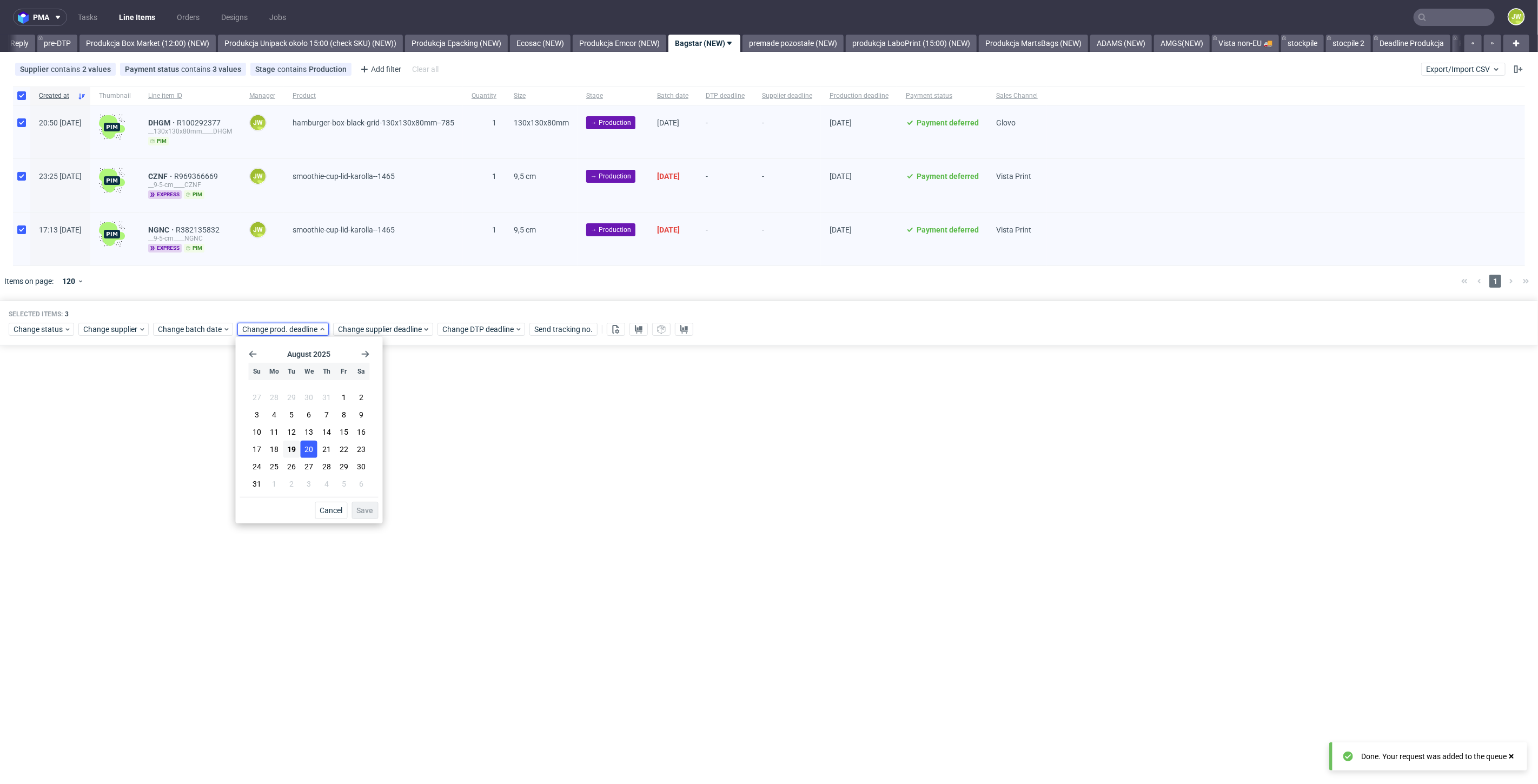
click at [308, 454] on span "20" at bounding box center [309, 449] width 9 height 10
click at [361, 506] on span "Save" at bounding box center [366, 510] width 17 height 8
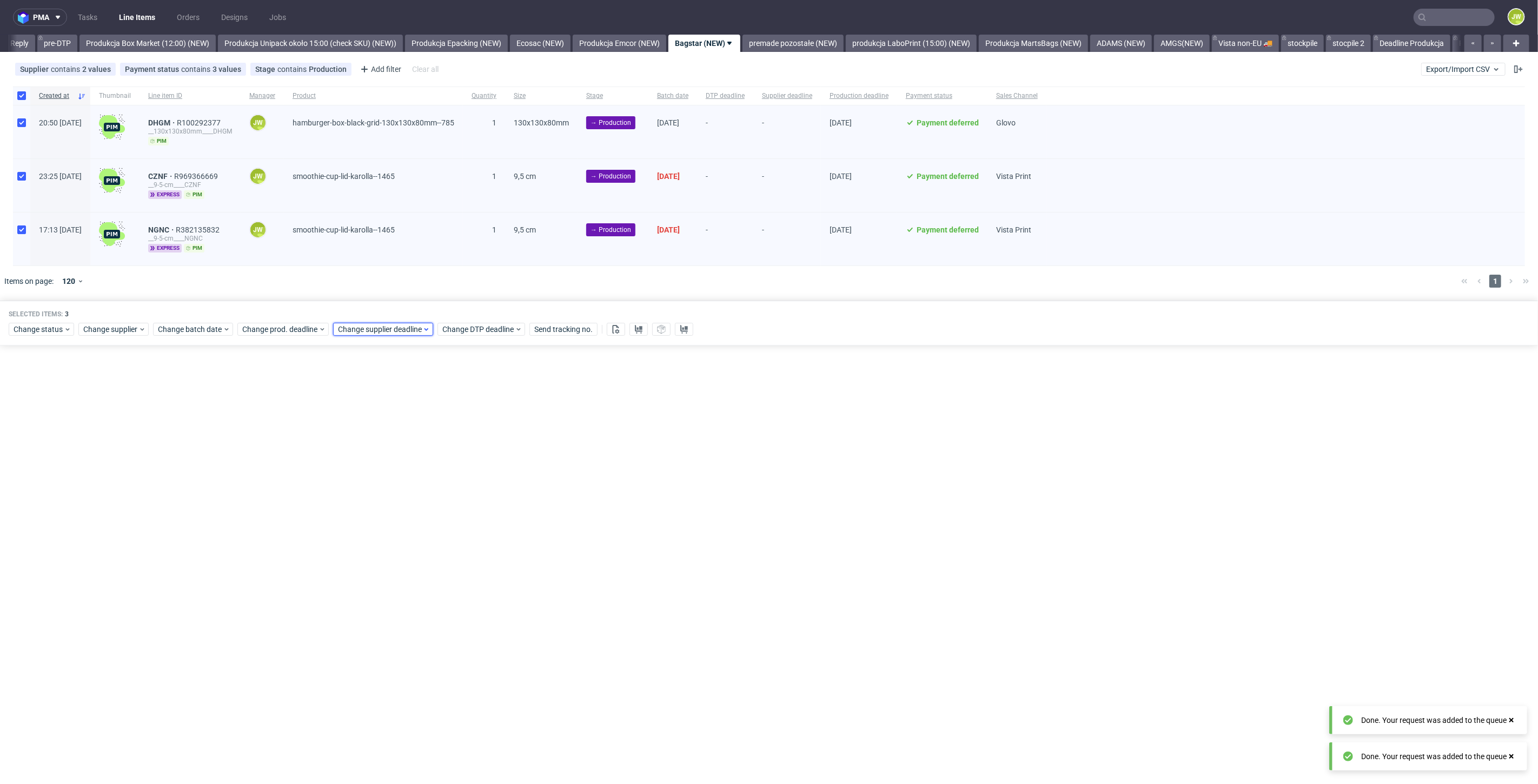
click at [344, 332] on span "Change supplier deadline" at bounding box center [380, 329] width 84 height 10
click at [403, 449] on span "20" at bounding box center [404, 449] width 9 height 10
click at [460, 512] on span "Save" at bounding box center [461, 510] width 17 height 8
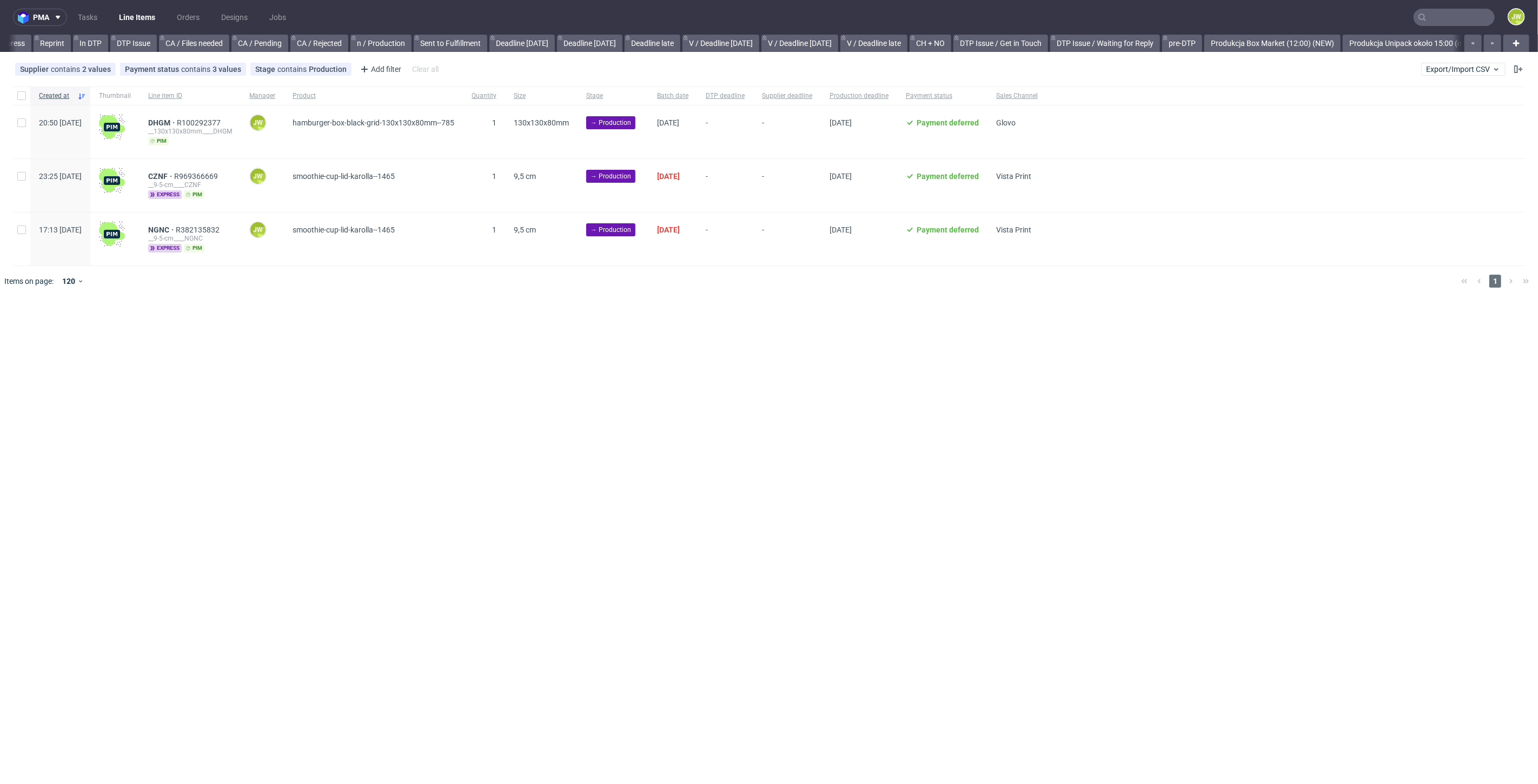
scroll to position [0, 1459]
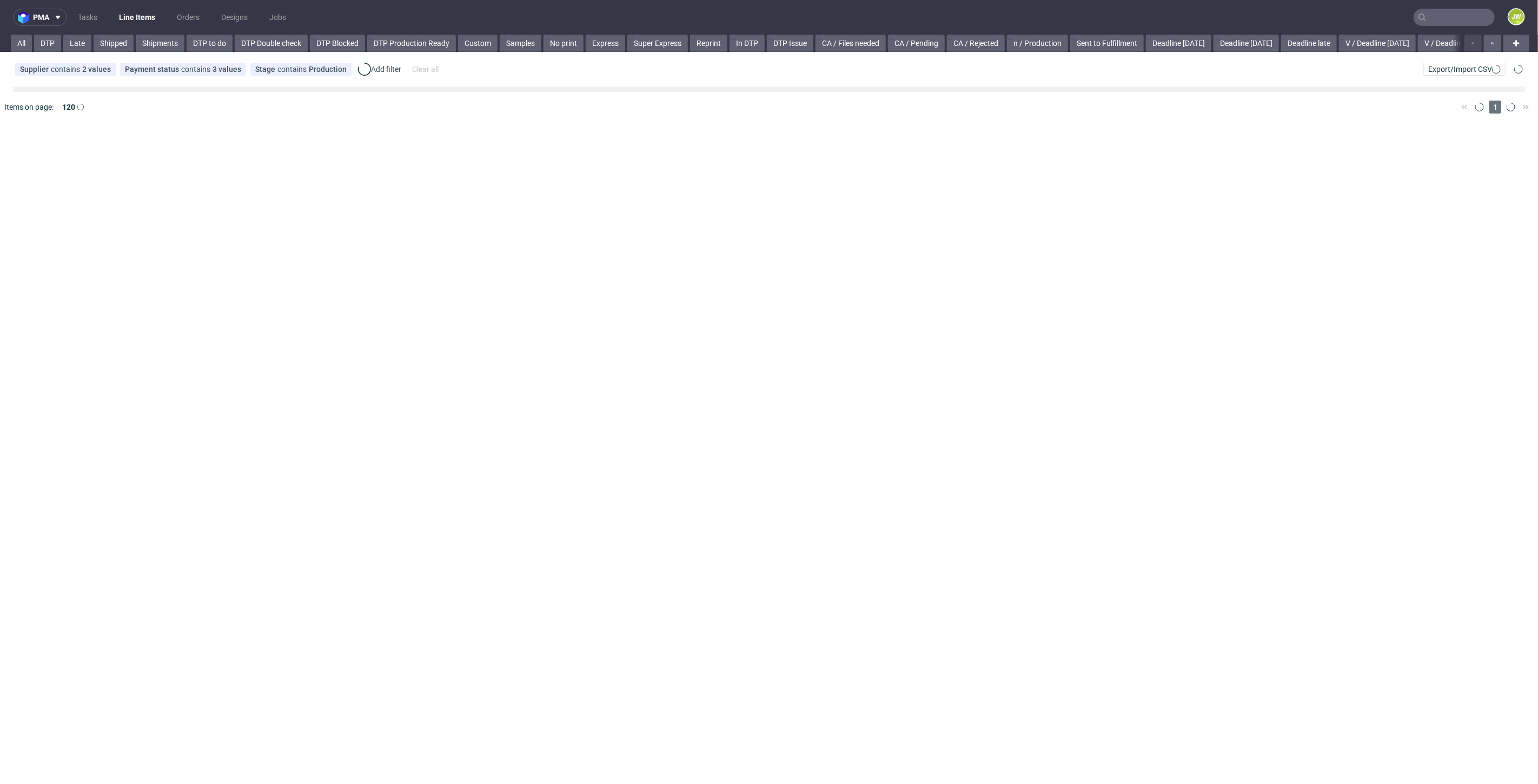
scroll to position [0, 17]
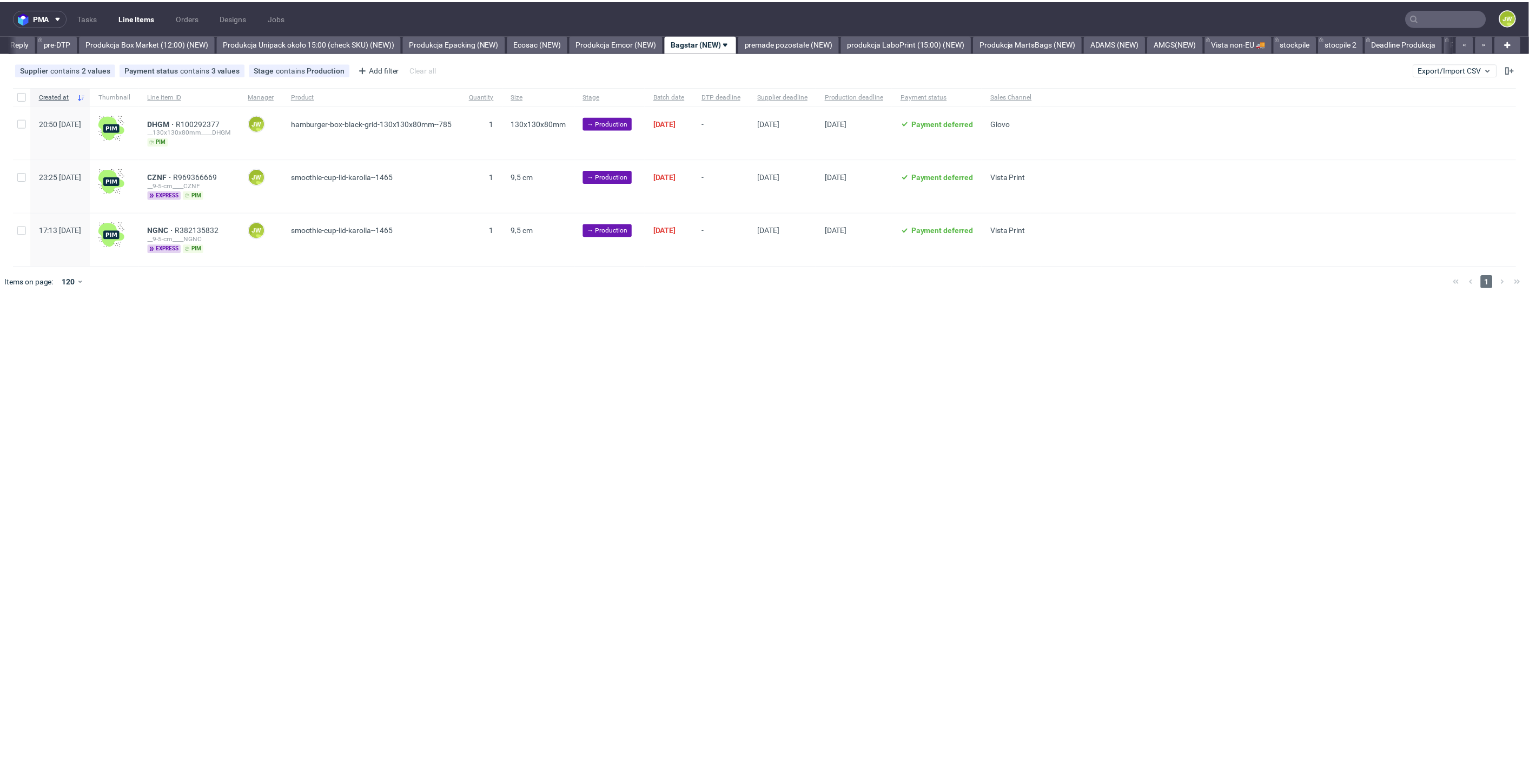
scroll to position [0, 1782]
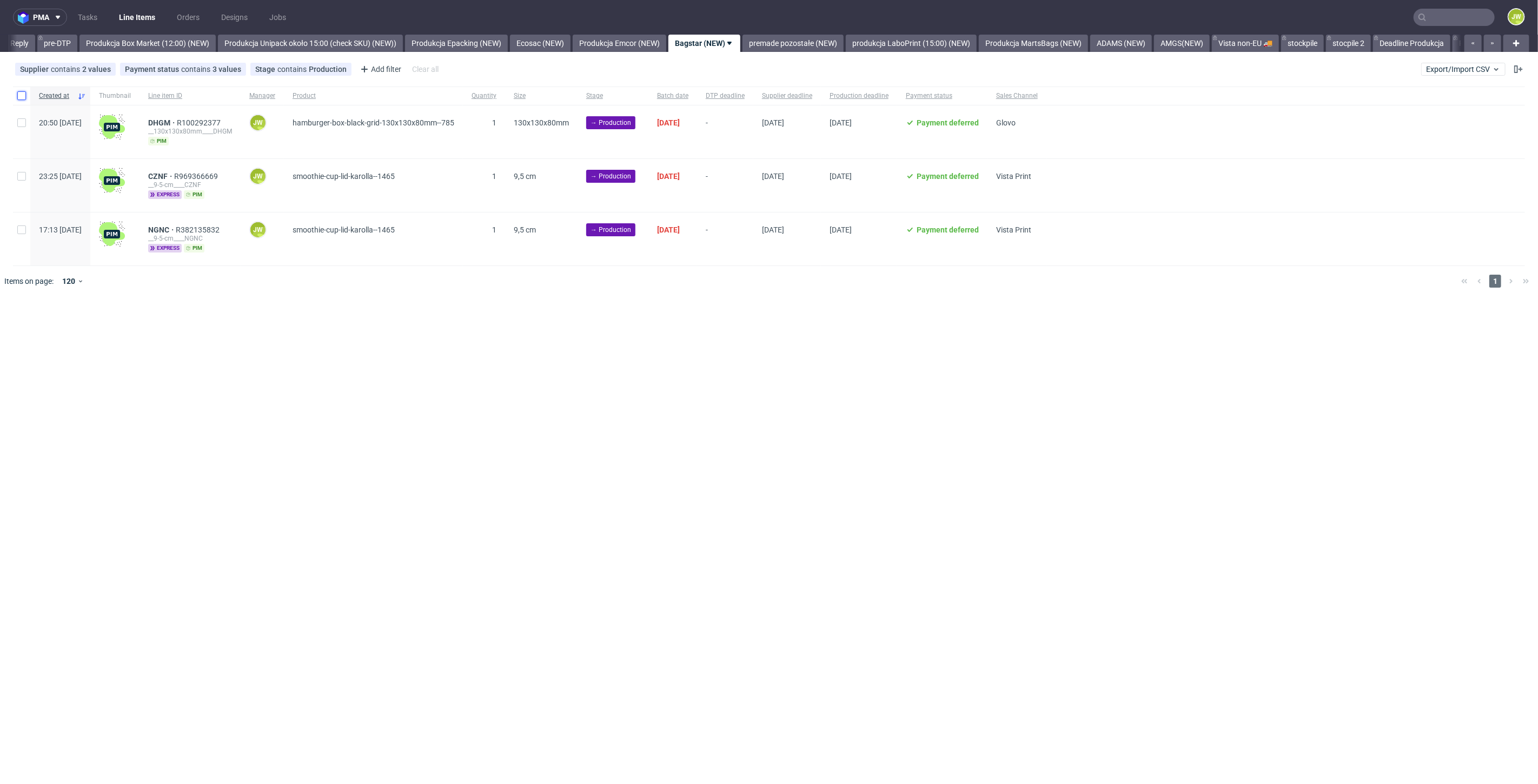
click at [19, 94] on input "checkbox" at bounding box center [21, 95] width 9 height 9
checkbox input "true"
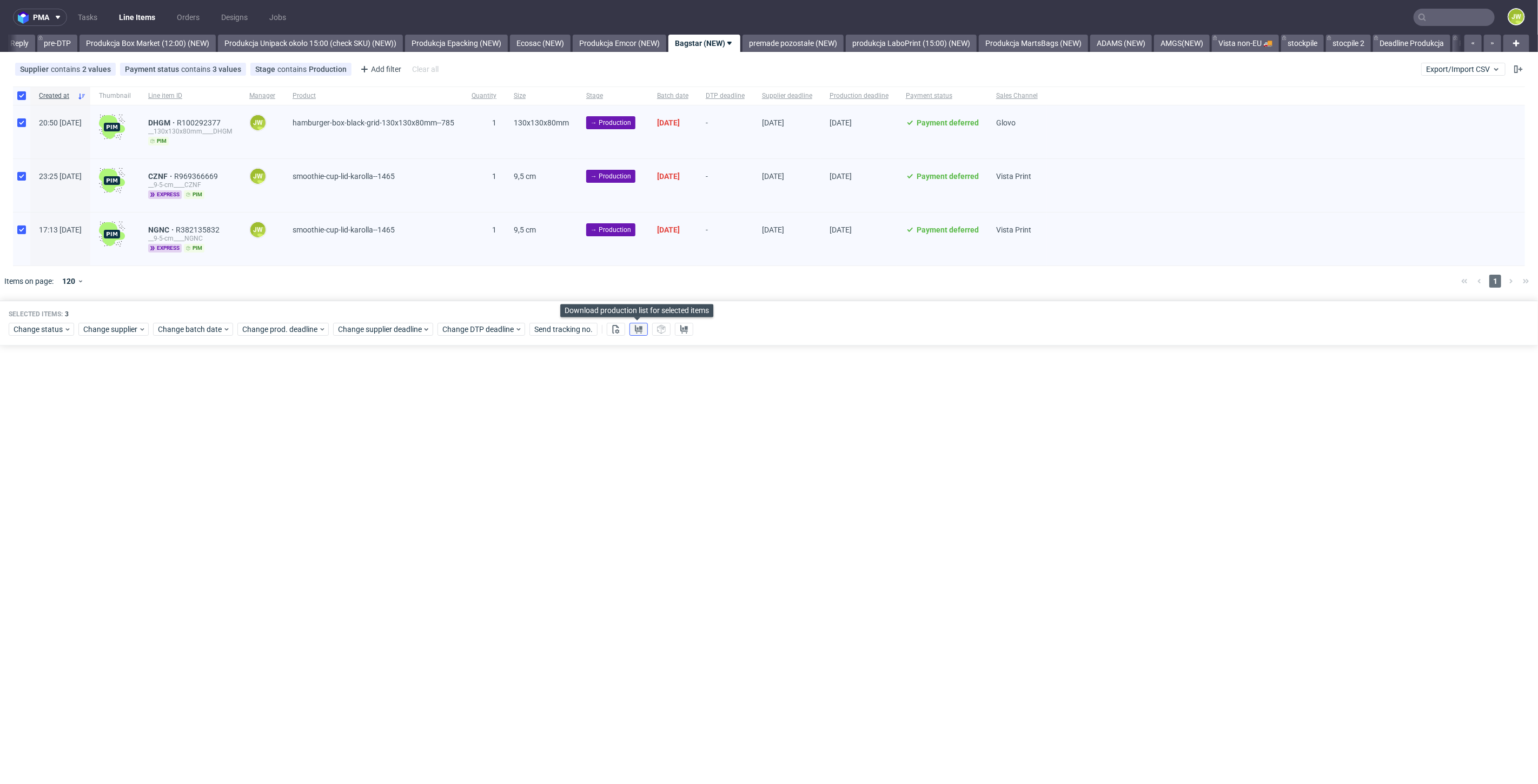
click at [635, 328] on icon at bounding box center [638, 329] width 9 height 9
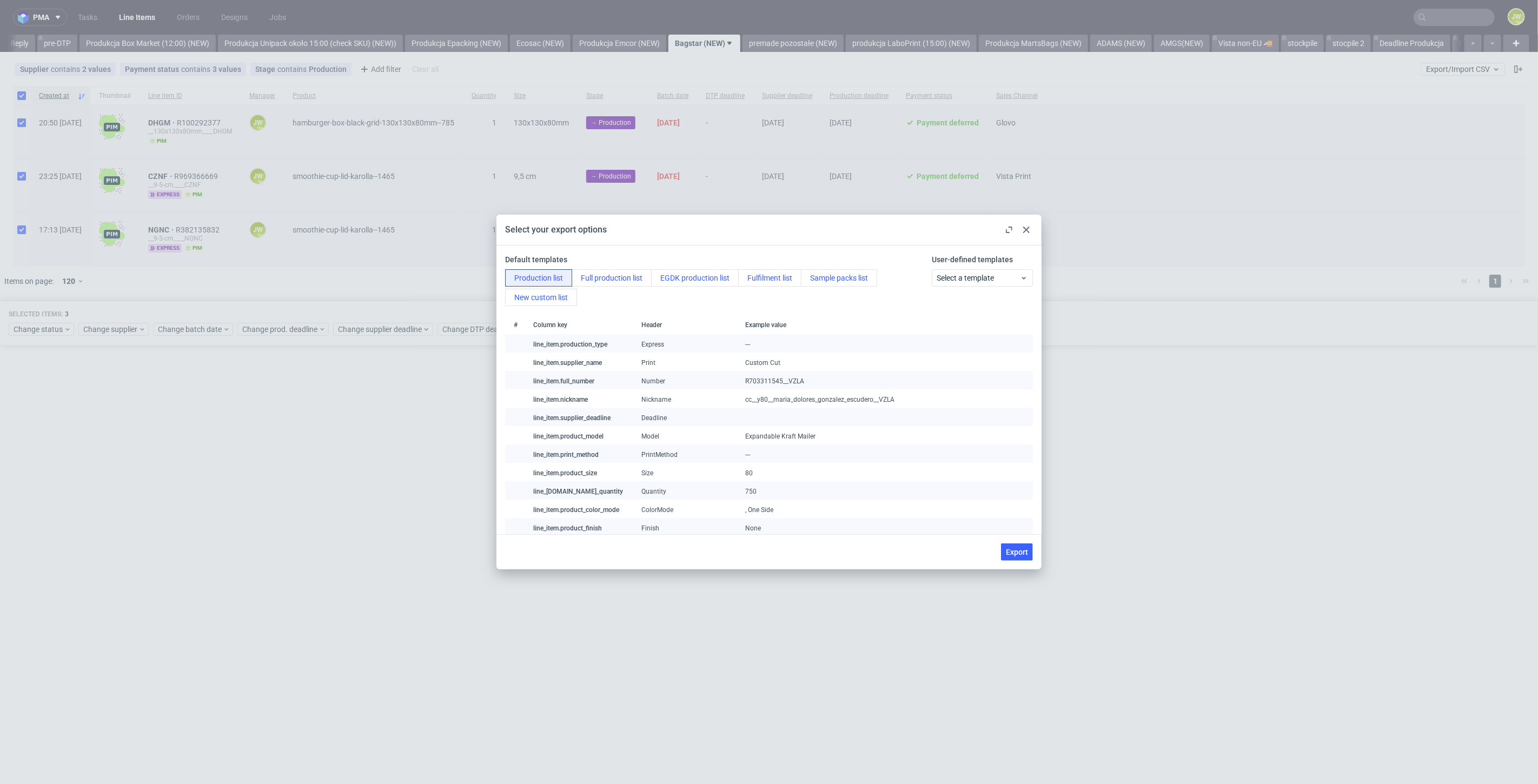
click at [1017, 550] on span "Export" at bounding box center [1017, 552] width 22 height 8
checkbox input "false"
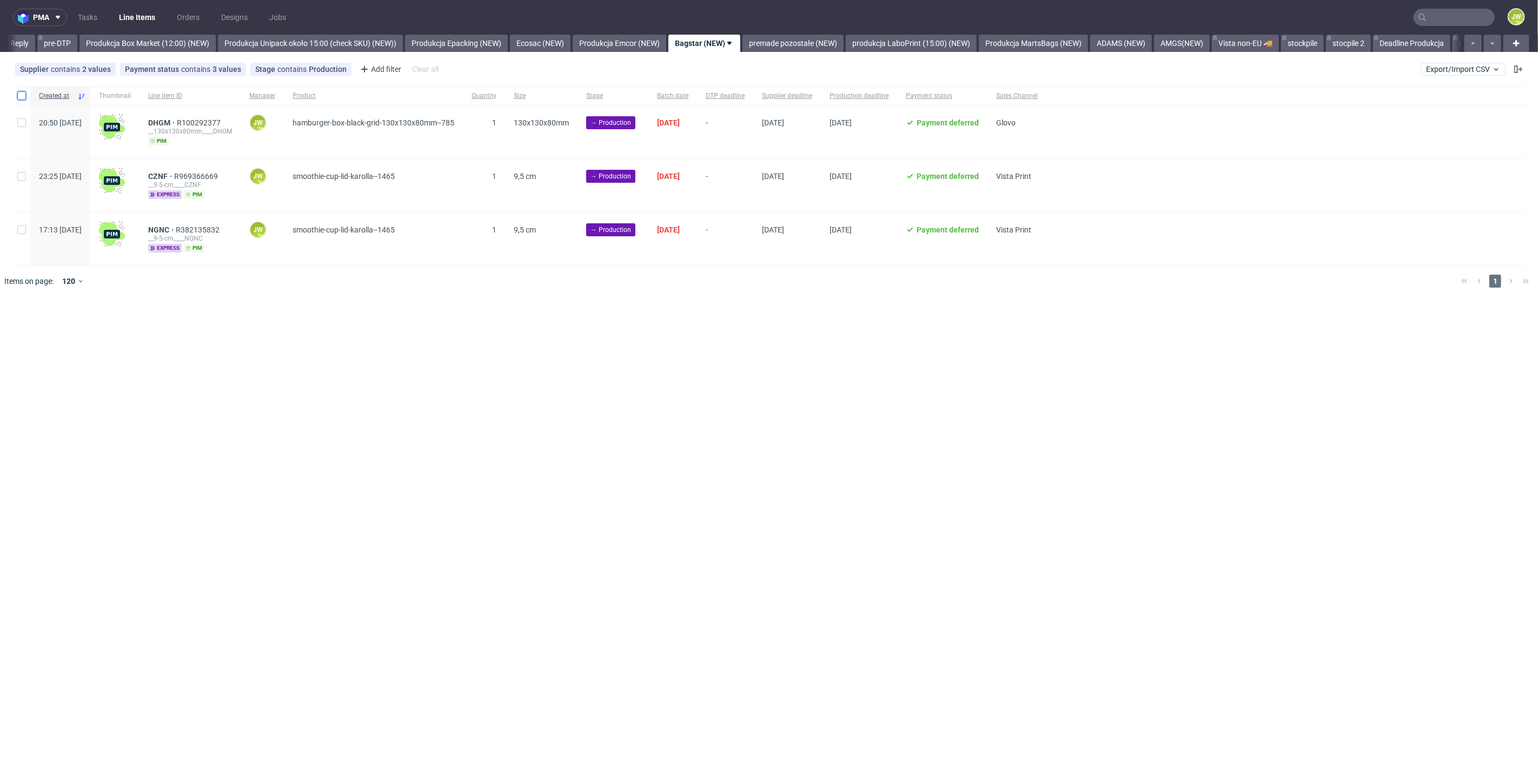
click at [18, 96] on input "checkbox" at bounding box center [21, 95] width 9 height 9
checkbox input "true"
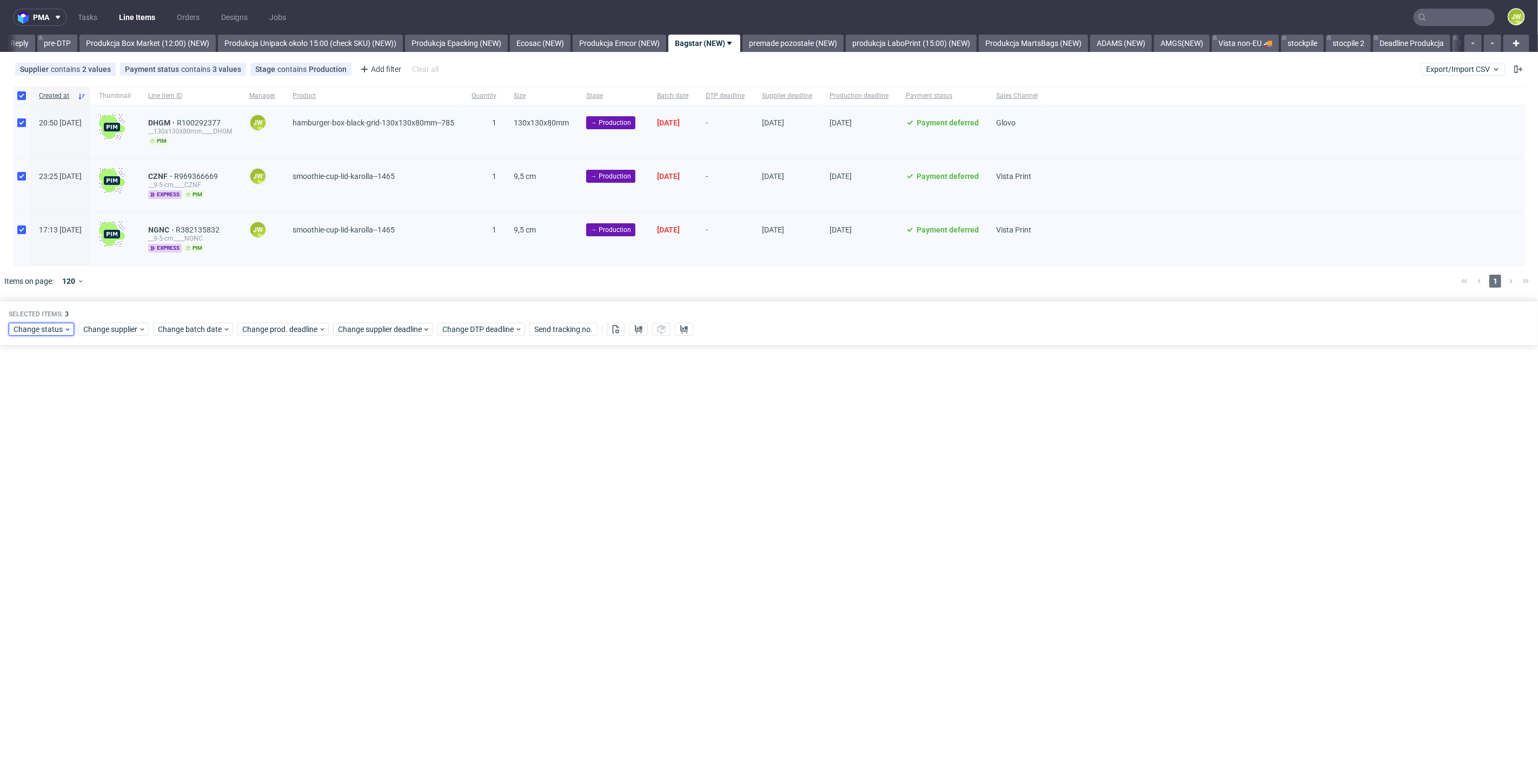
click at [40, 326] on span "Change status" at bounding box center [38, 329] width 50 height 10
click at [39, 463] on span "In Production" at bounding box center [41, 469] width 55 height 15
click at [117, 483] on button "Save" at bounding box center [124, 488] width 26 height 17
drag, startPoint x: 837, startPoint y: 38, endPoint x: 804, endPoint y: 50, distance: 35.1
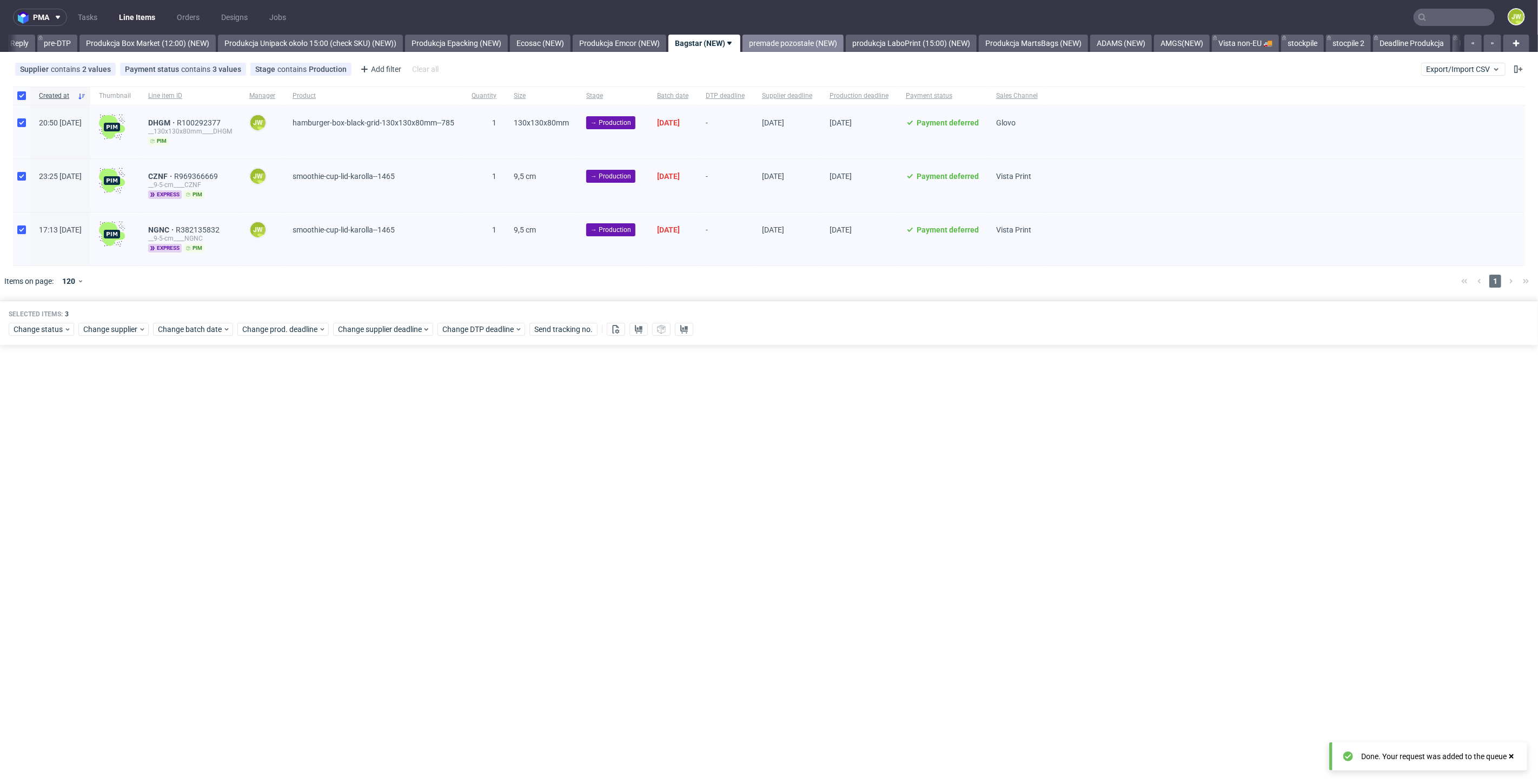
click at [837, 39] on link "premade pozostałe (NEW)" at bounding box center [793, 43] width 101 height 17
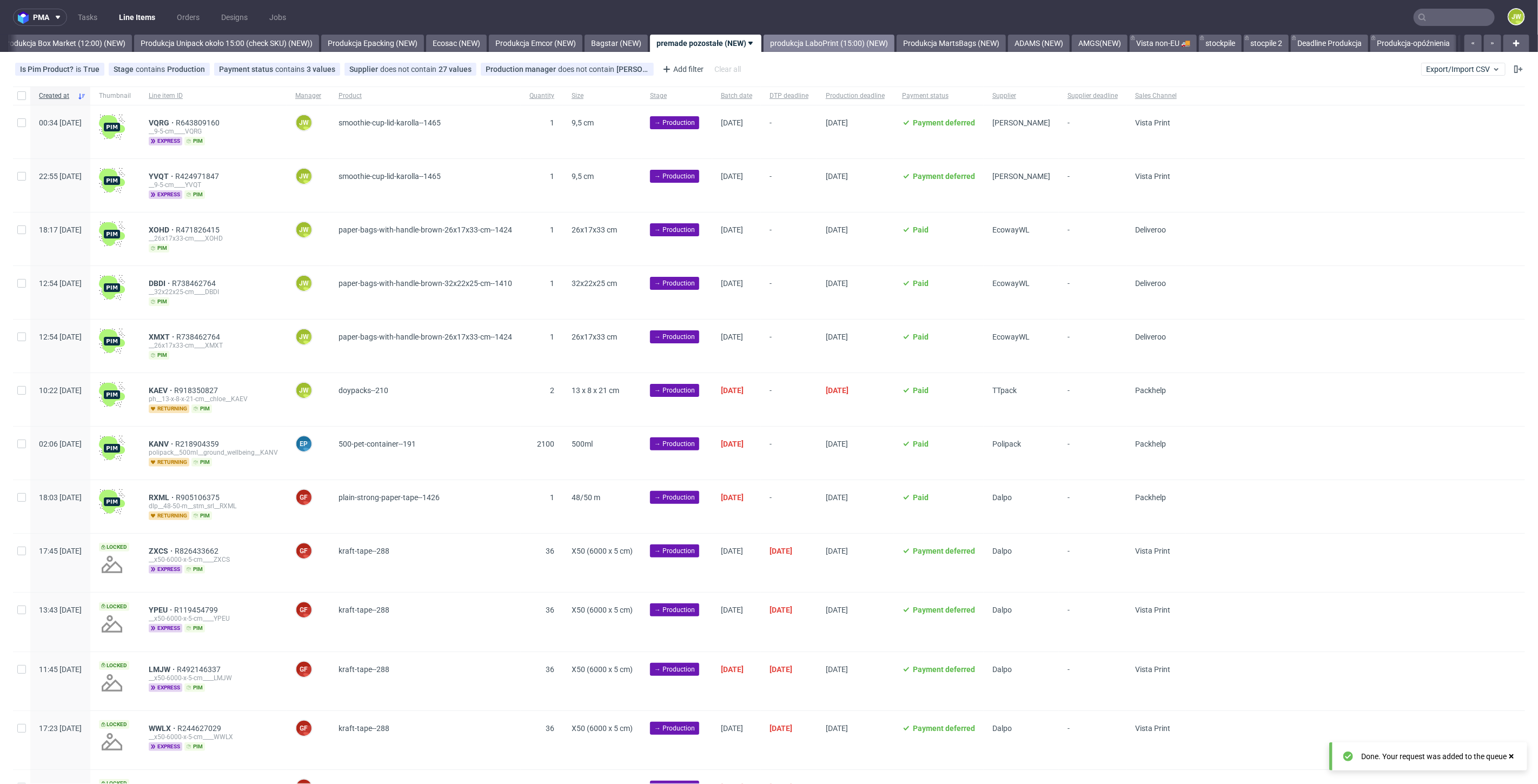
scroll to position [0, 1871]
click at [1059, 92] on div "Supplier" at bounding box center [1021, 95] width 76 height 18
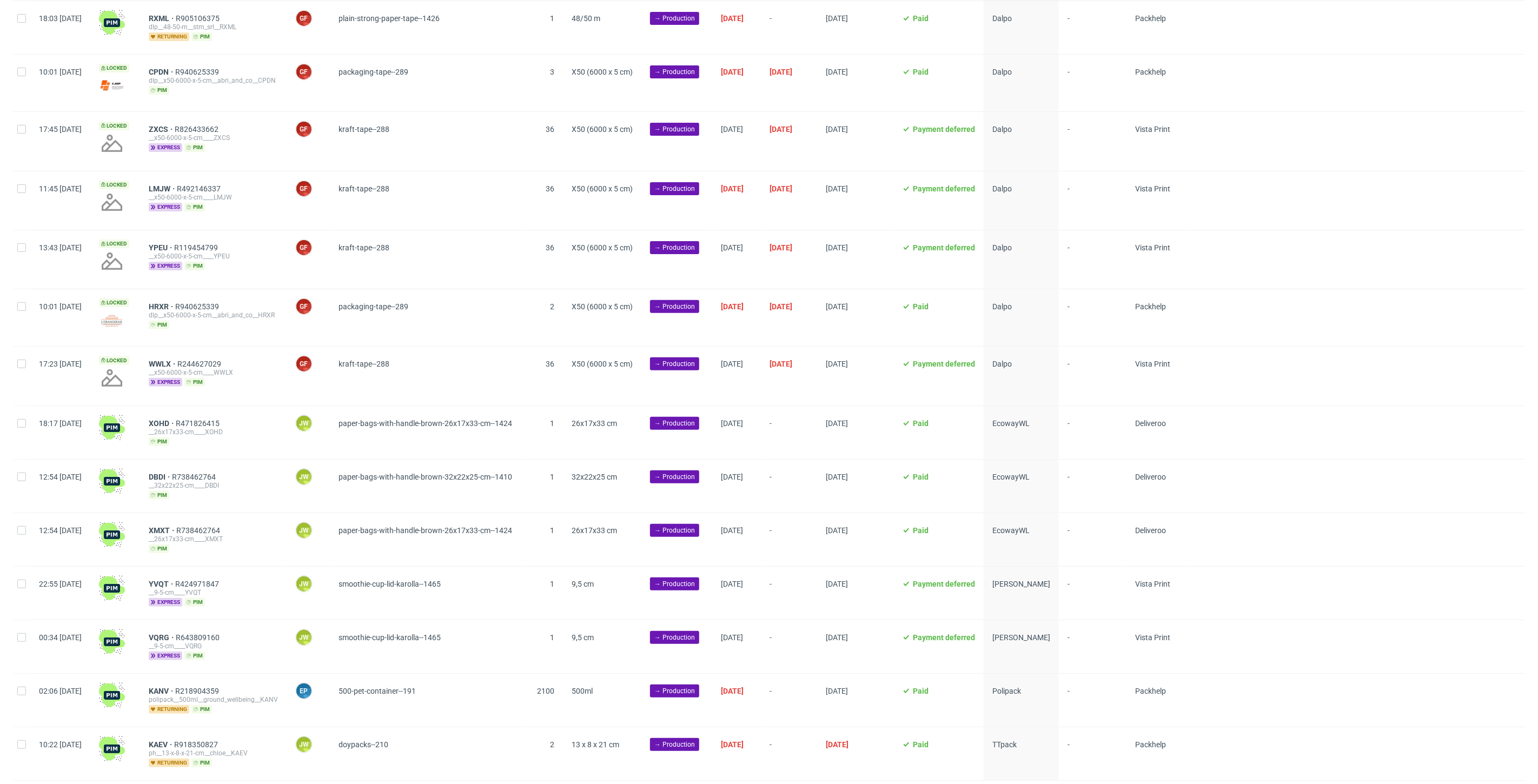
scroll to position [162, 0]
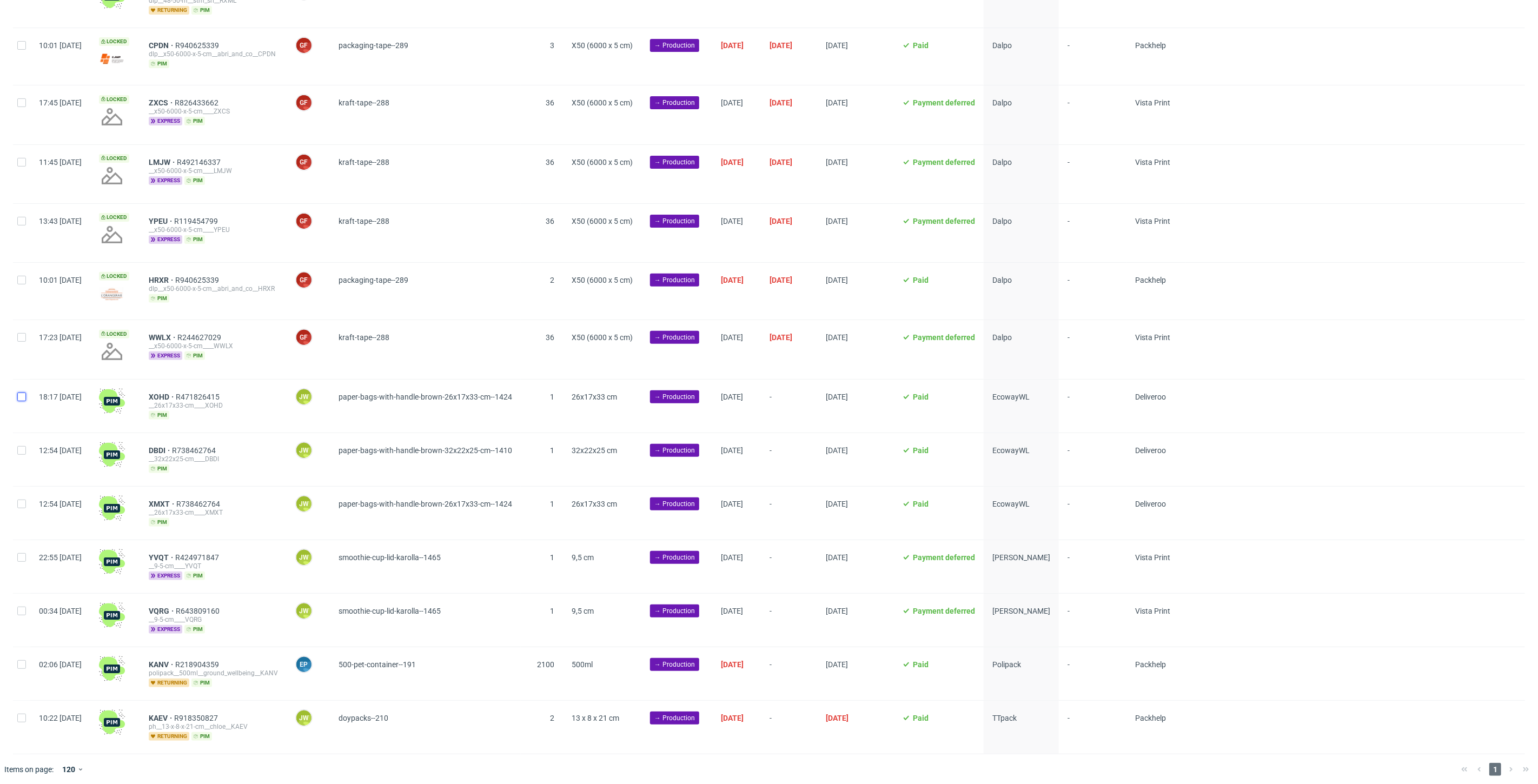
click at [20, 397] on input "checkbox" at bounding box center [21, 397] width 9 height 9
checkbox input "true"
click at [21, 452] on input "checkbox" at bounding box center [21, 450] width 9 height 9
checkbox input "true"
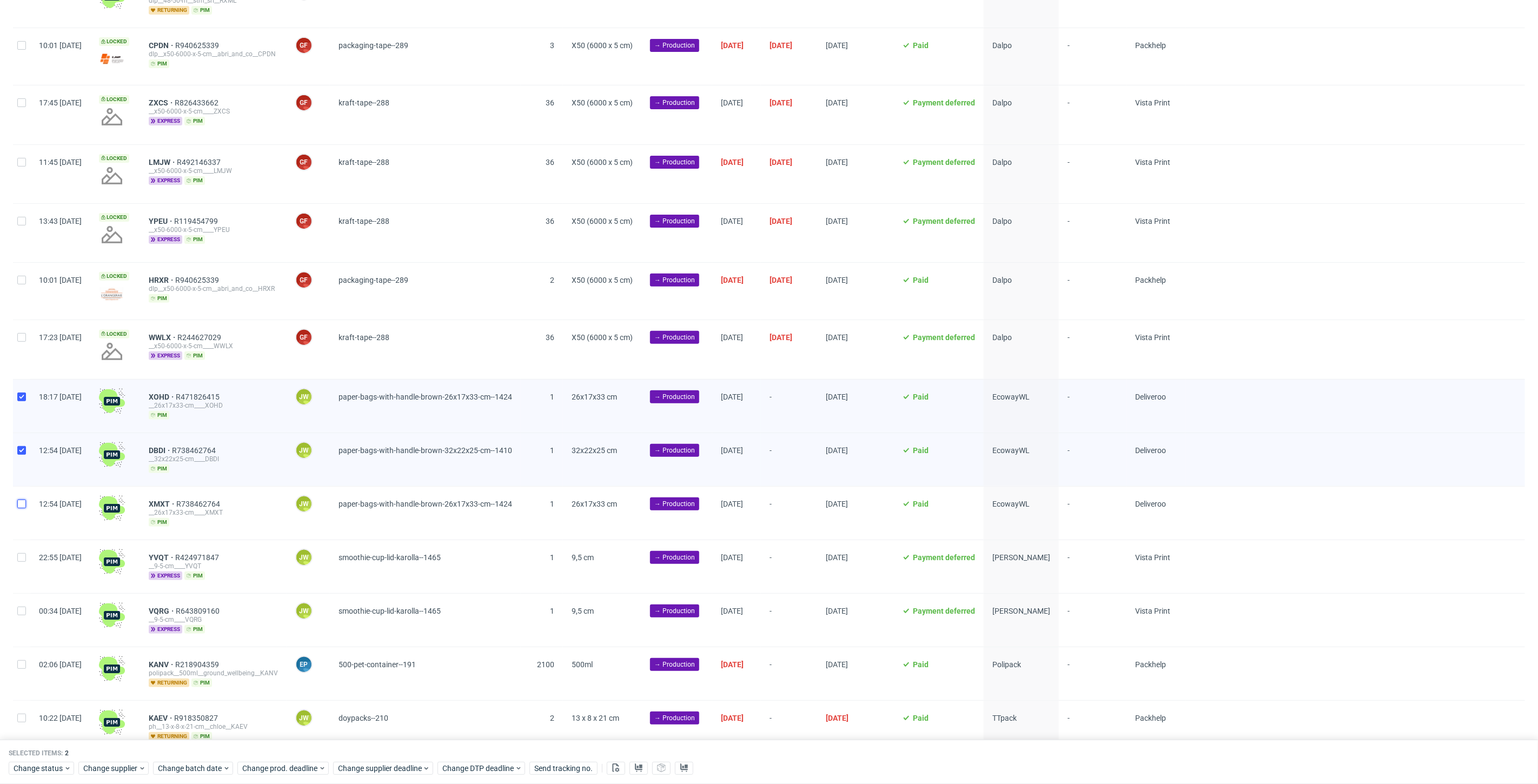
click at [20, 500] on input "checkbox" at bounding box center [21, 503] width 9 height 9
checkbox input "true"
click at [186, 766] on span "Change batch date" at bounding box center [190, 768] width 65 height 10
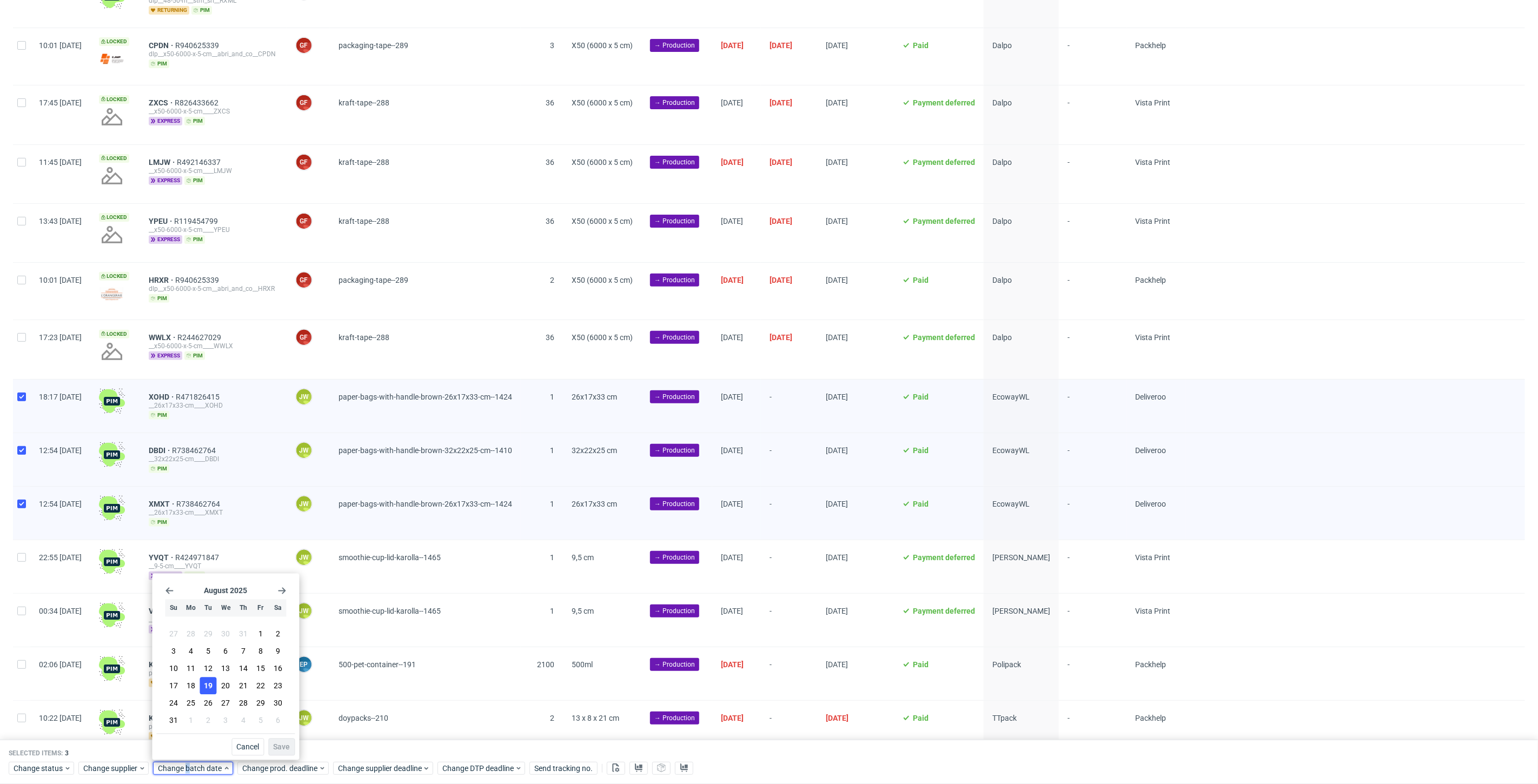
click at [210, 682] on span "19" at bounding box center [208, 686] width 9 height 10
click at [281, 749] on span "Save" at bounding box center [282, 747] width 17 height 8
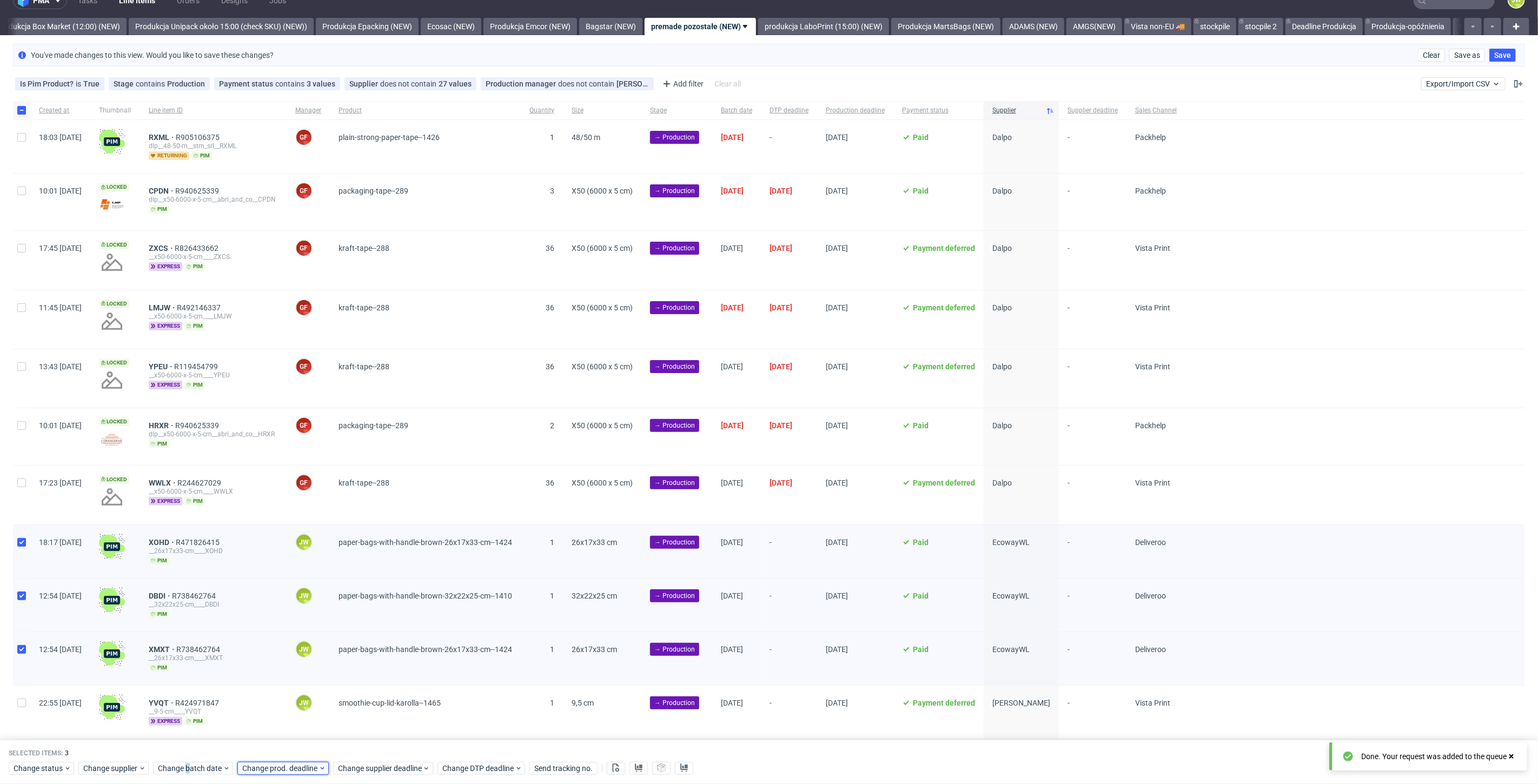
scroll to position [1, 0]
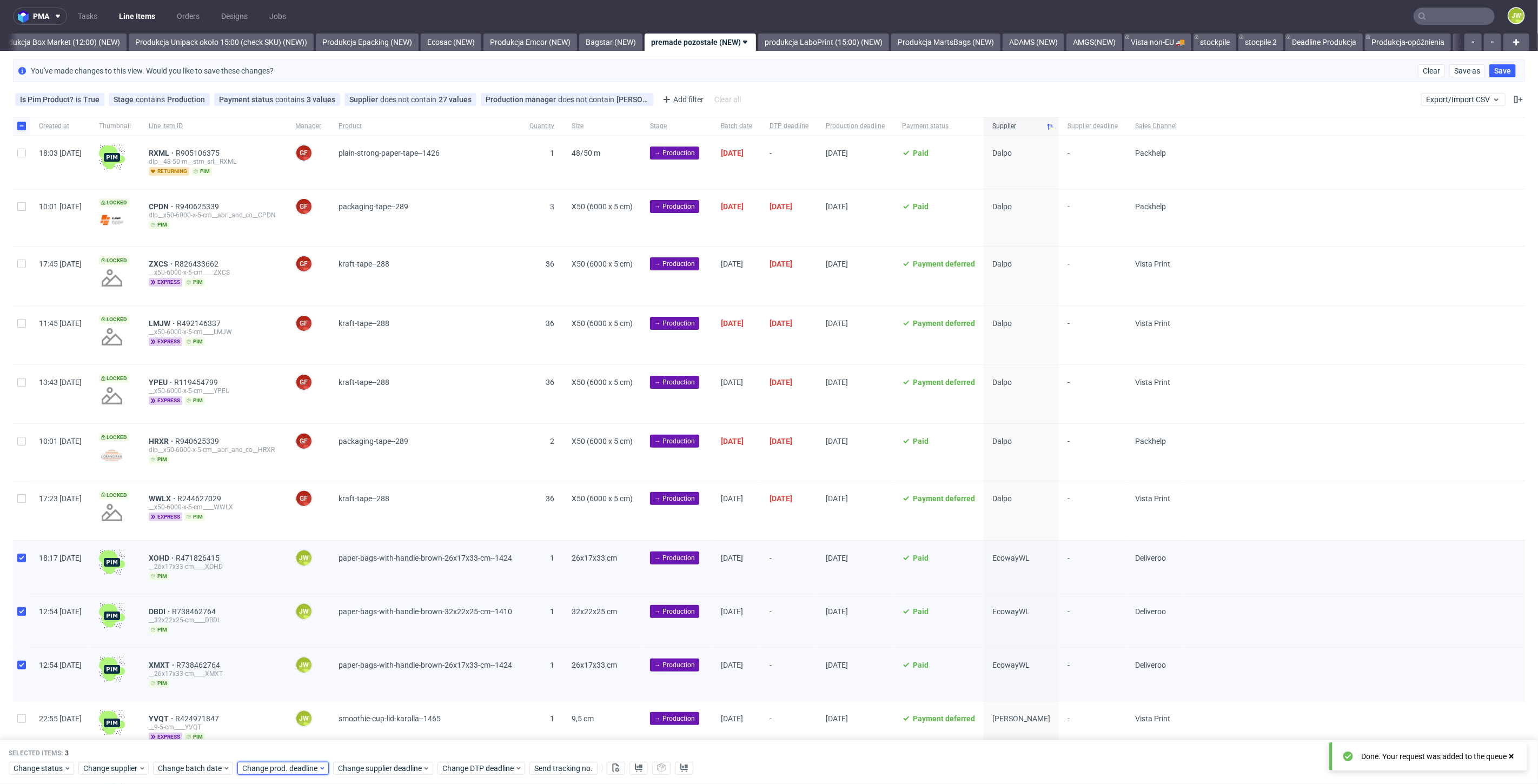
click at [277, 775] on div "Change prod. deadline" at bounding box center [282, 769] width 92 height 13
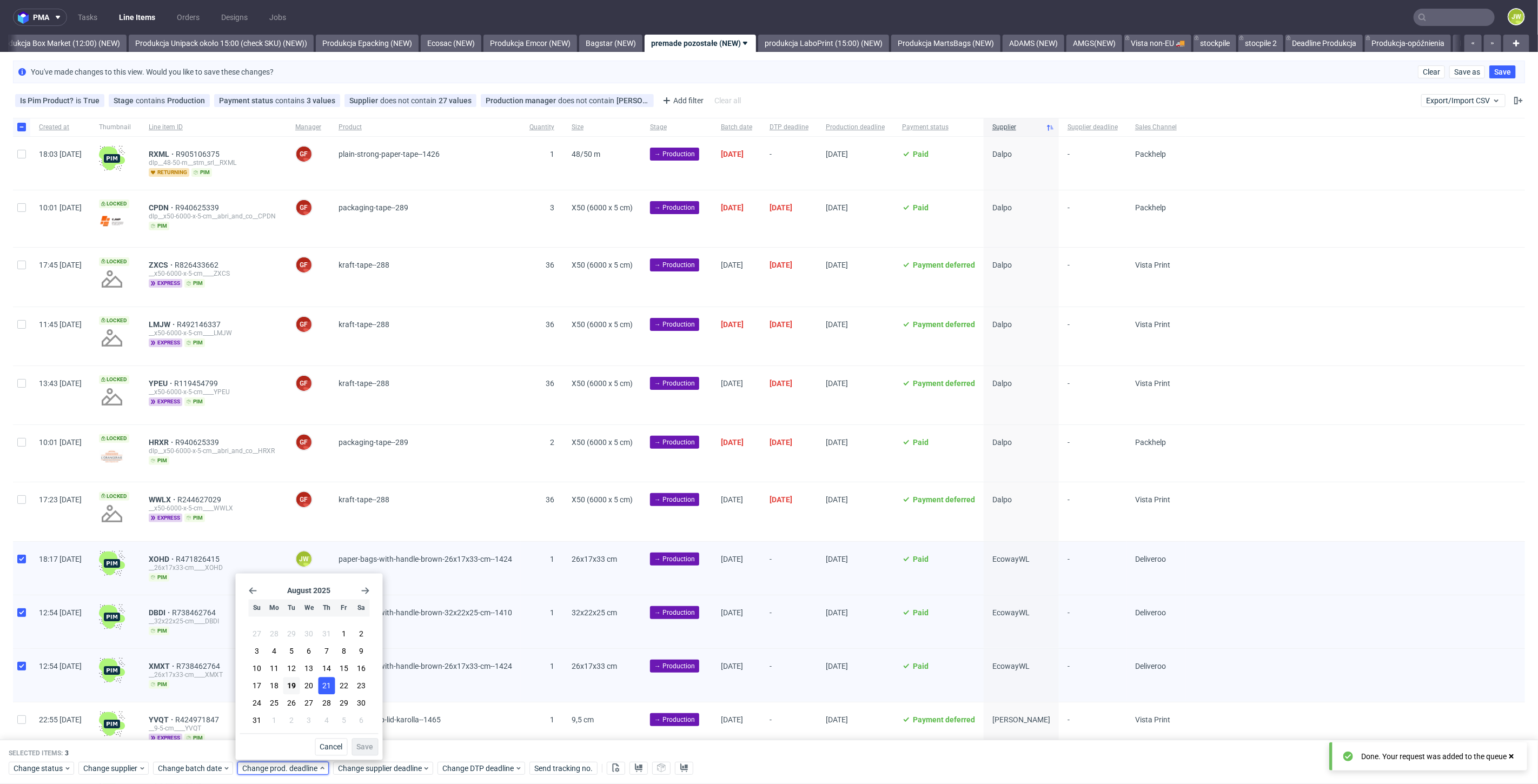
click at [323, 685] on span "21" at bounding box center [326, 686] width 9 height 10
click at [361, 749] on span "Save" at bounding box center [366, 747] width 17 height 8
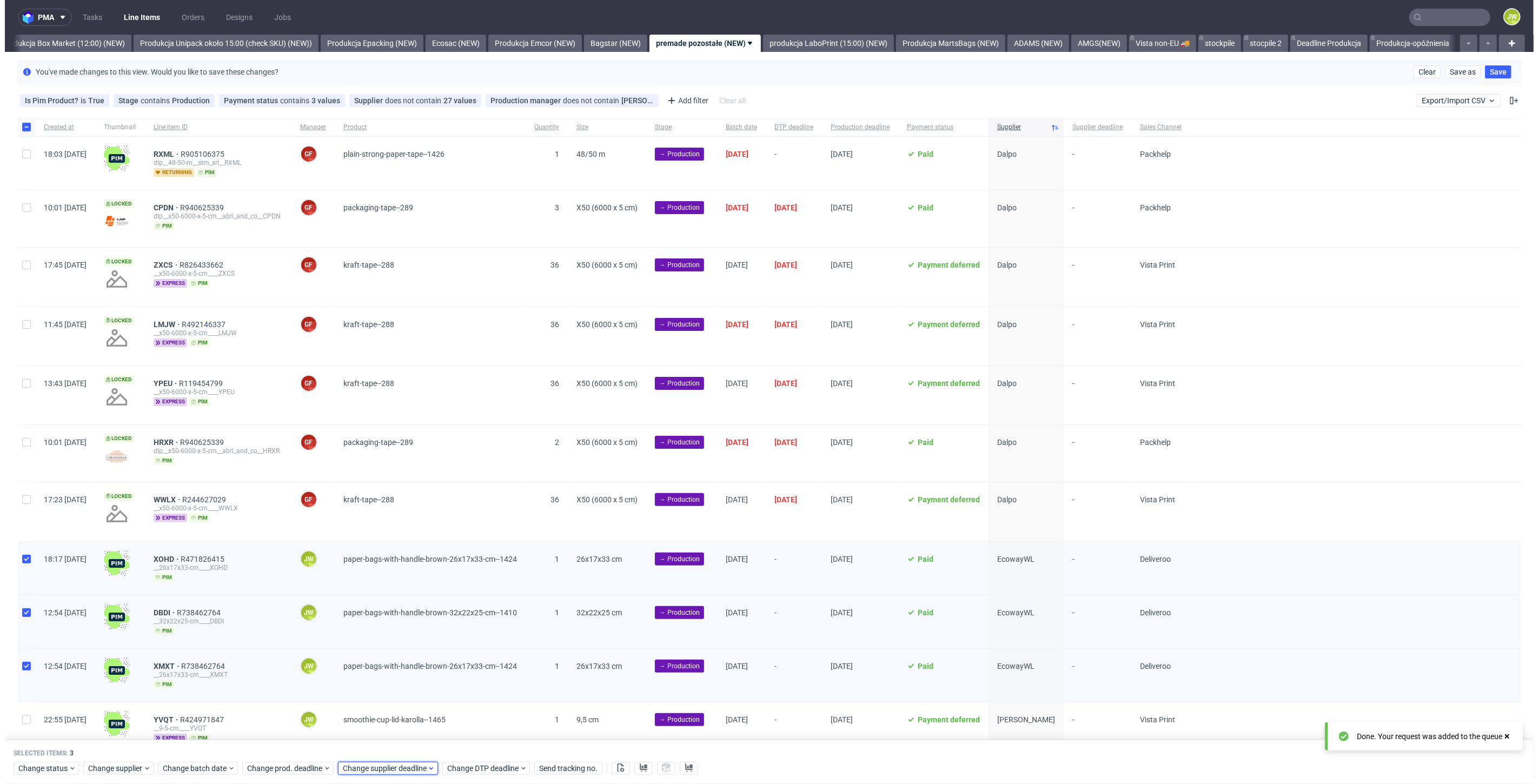
scroll to position [0, 1871]
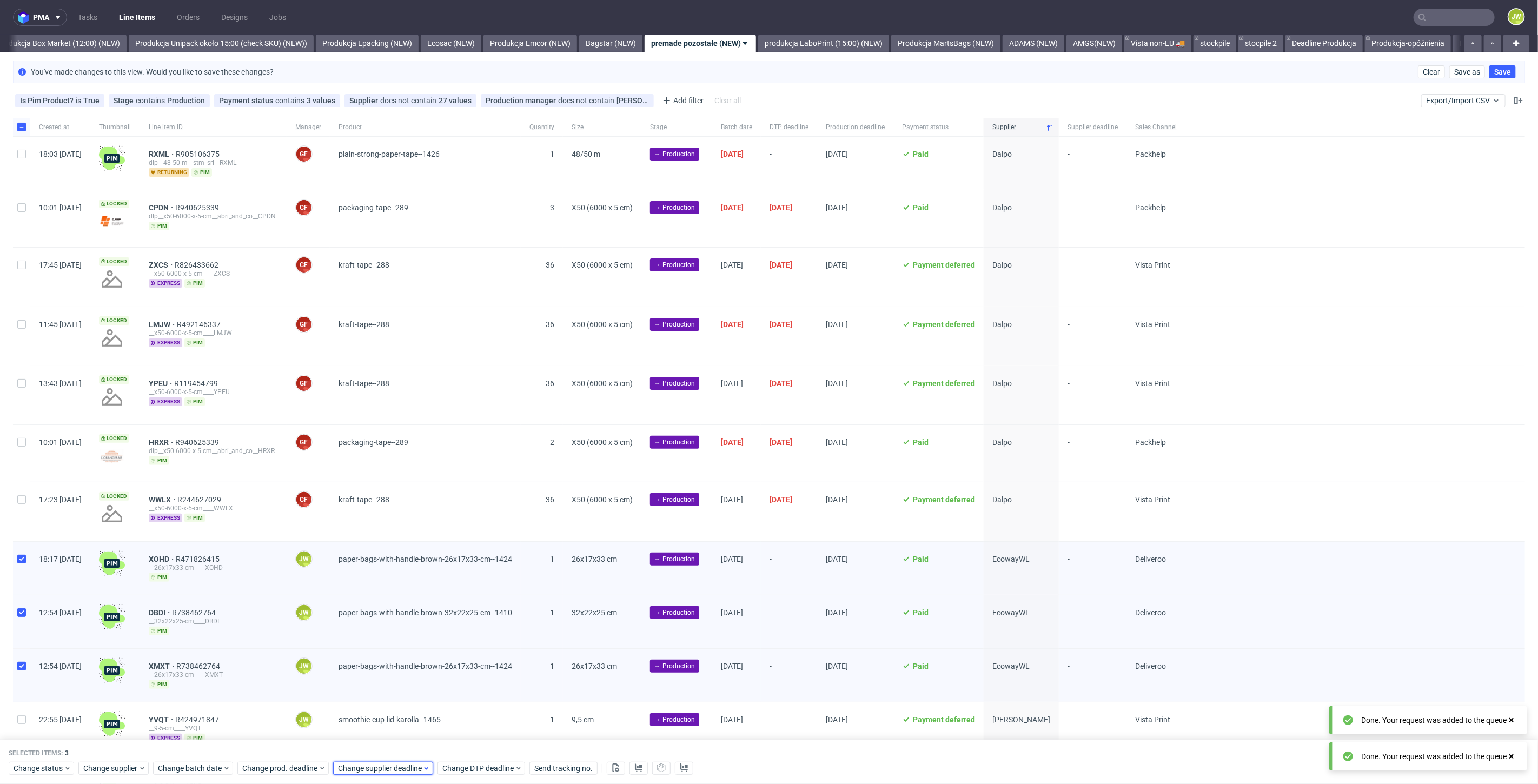
click at [360, 770] on span "Change supplier deadline" at bounding box center [380, 768] width 84 height 10
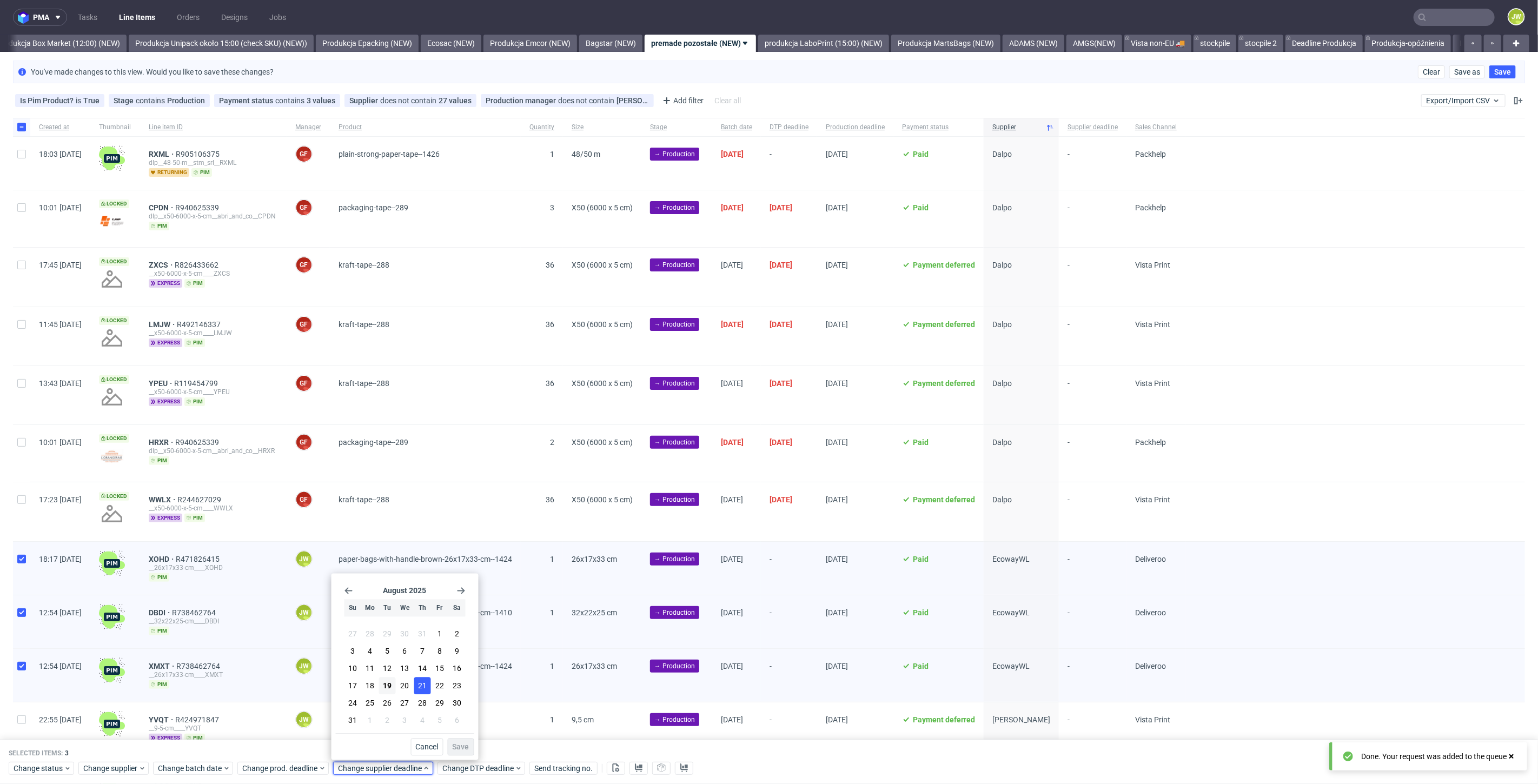
click at [417, 686] on button "21" at bounding box center [422, 686] width 17 height 17
click at [457, 746] on span "Save" at bounding box center [461, 747] width 17 height 8
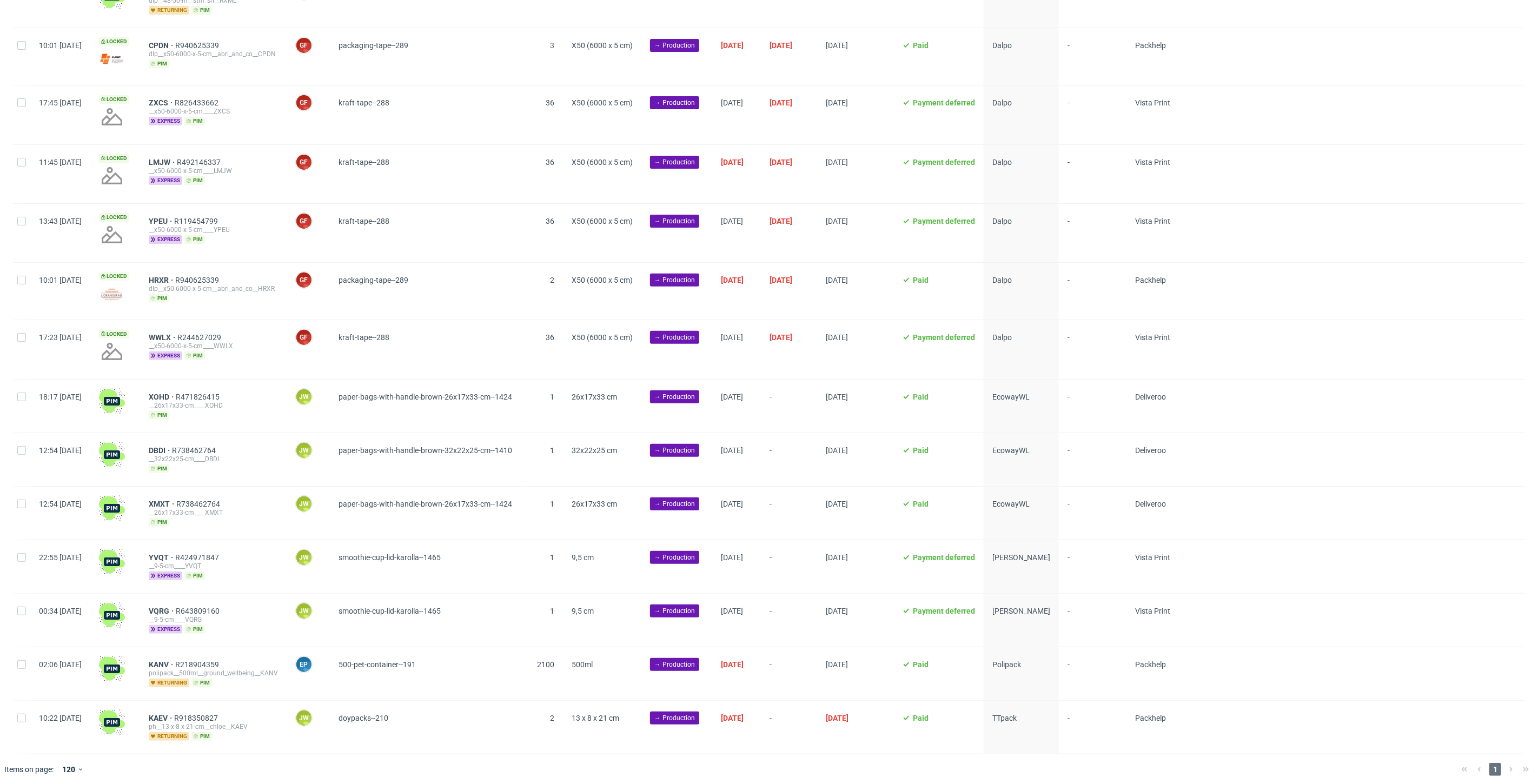
scroll to position [0, 1871]
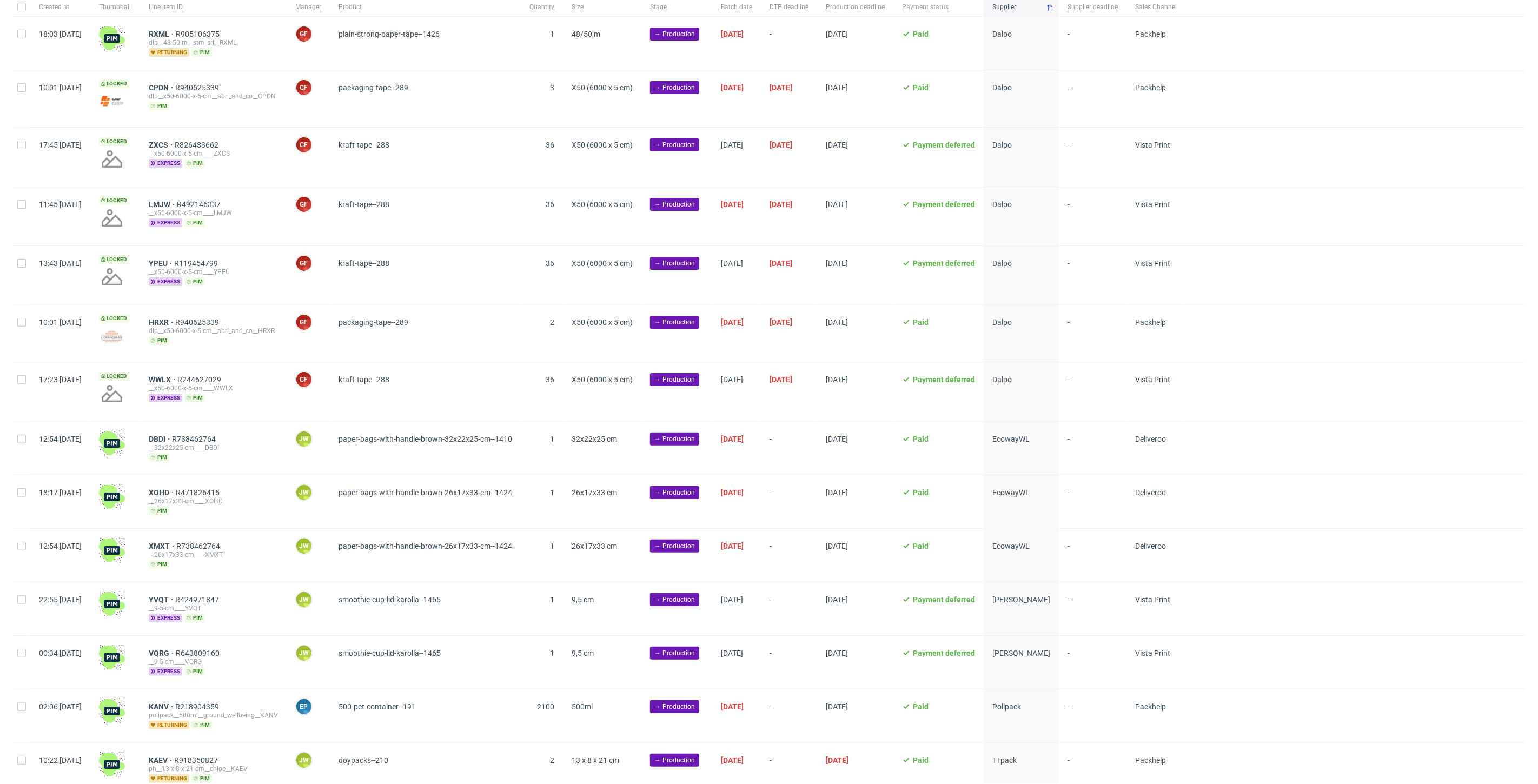
scroll to position [0, 1871]
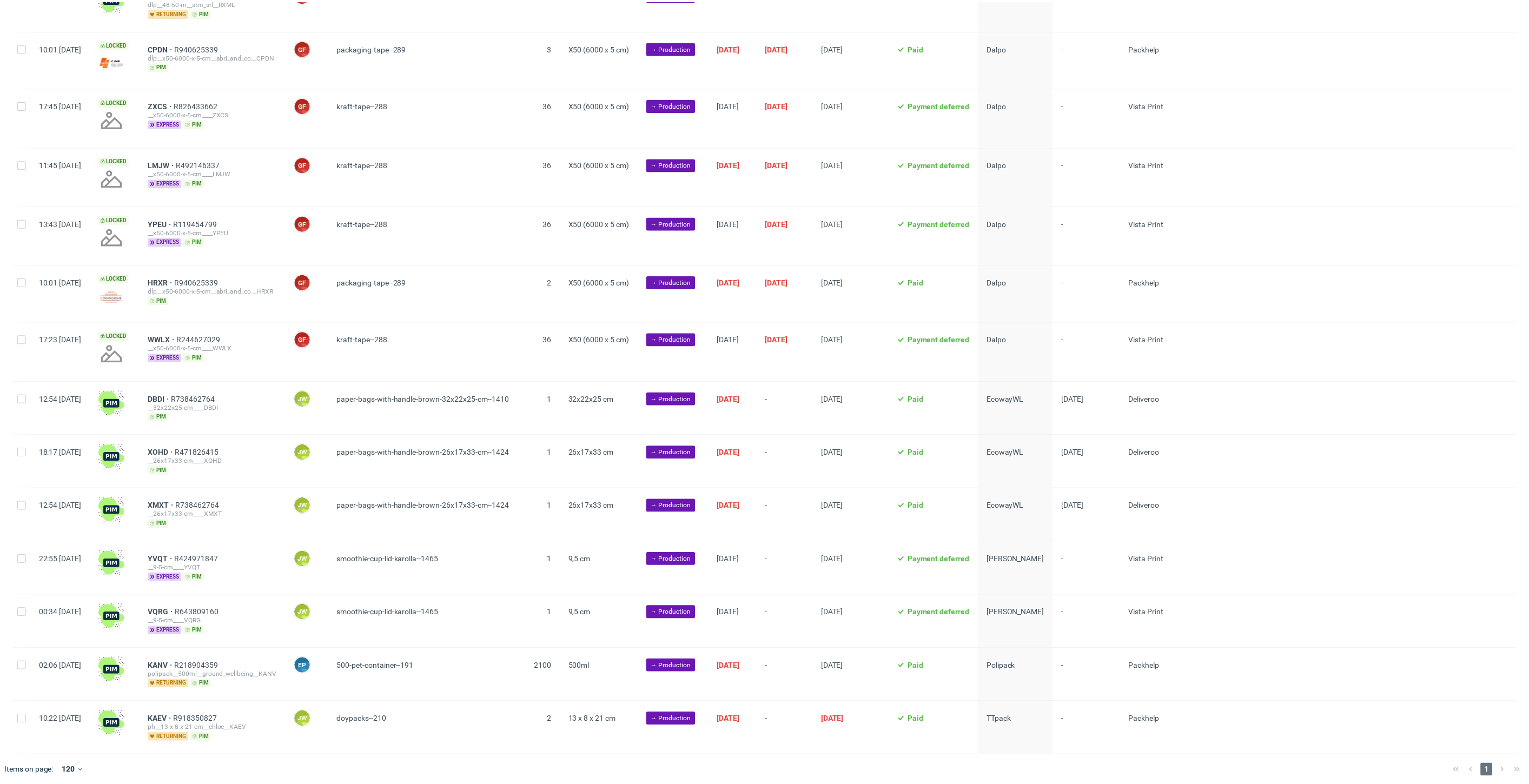
scroll to position [162, 0]
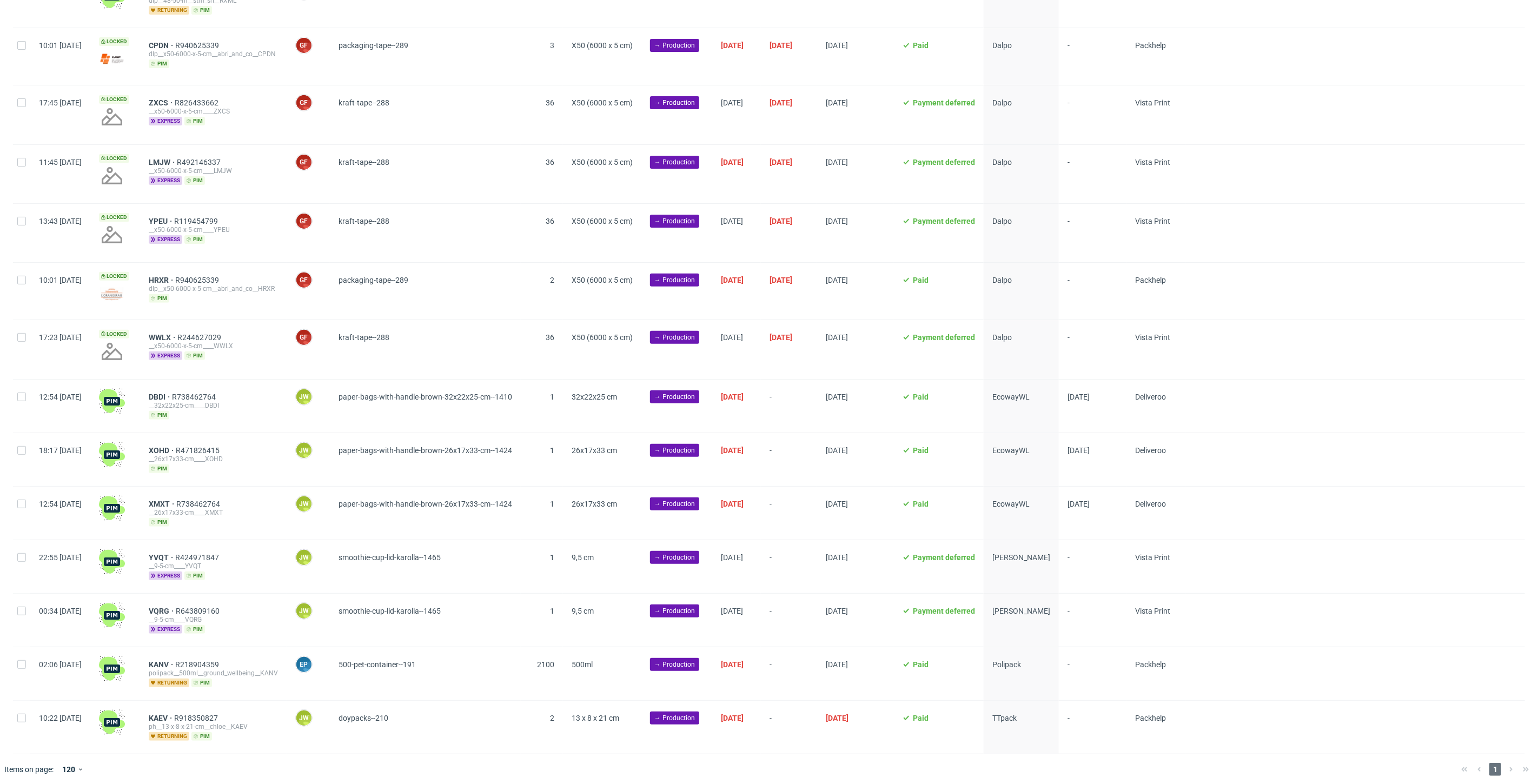
click at [22, 403] on div at bounding box center [22, 406] width 17 height 53
checkbox input "true"
click at [23, 447] on input "checkbox" at bounding box center [21, 450] width 9 height 9
checkbox input "true"
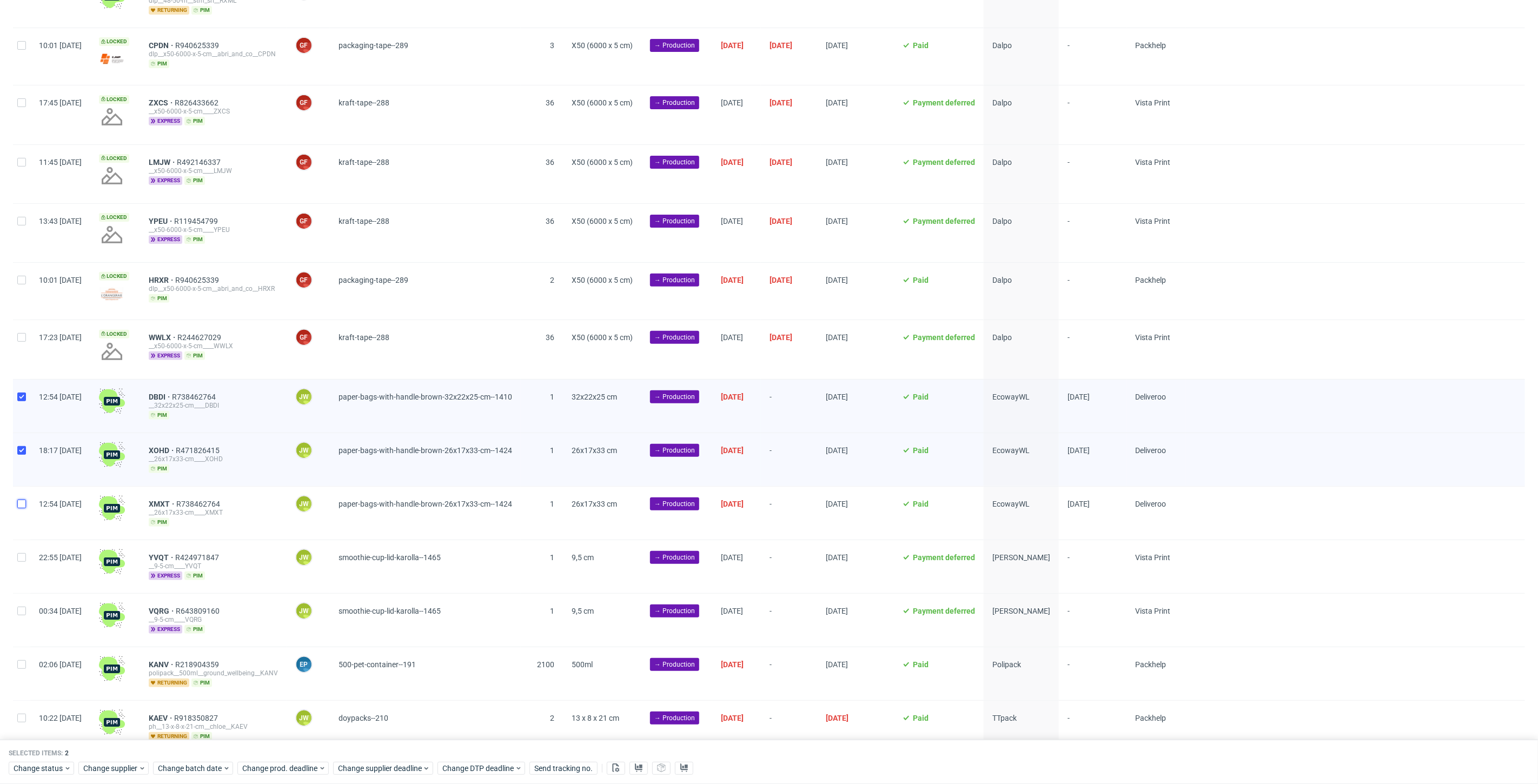
click at [23, 500] on input "checkbox" at bounding box center [21, 503] width 9 height 9
checkbox input "true"
click at [638, 770] on use at bounding box center [639, 767] width 8 height 9
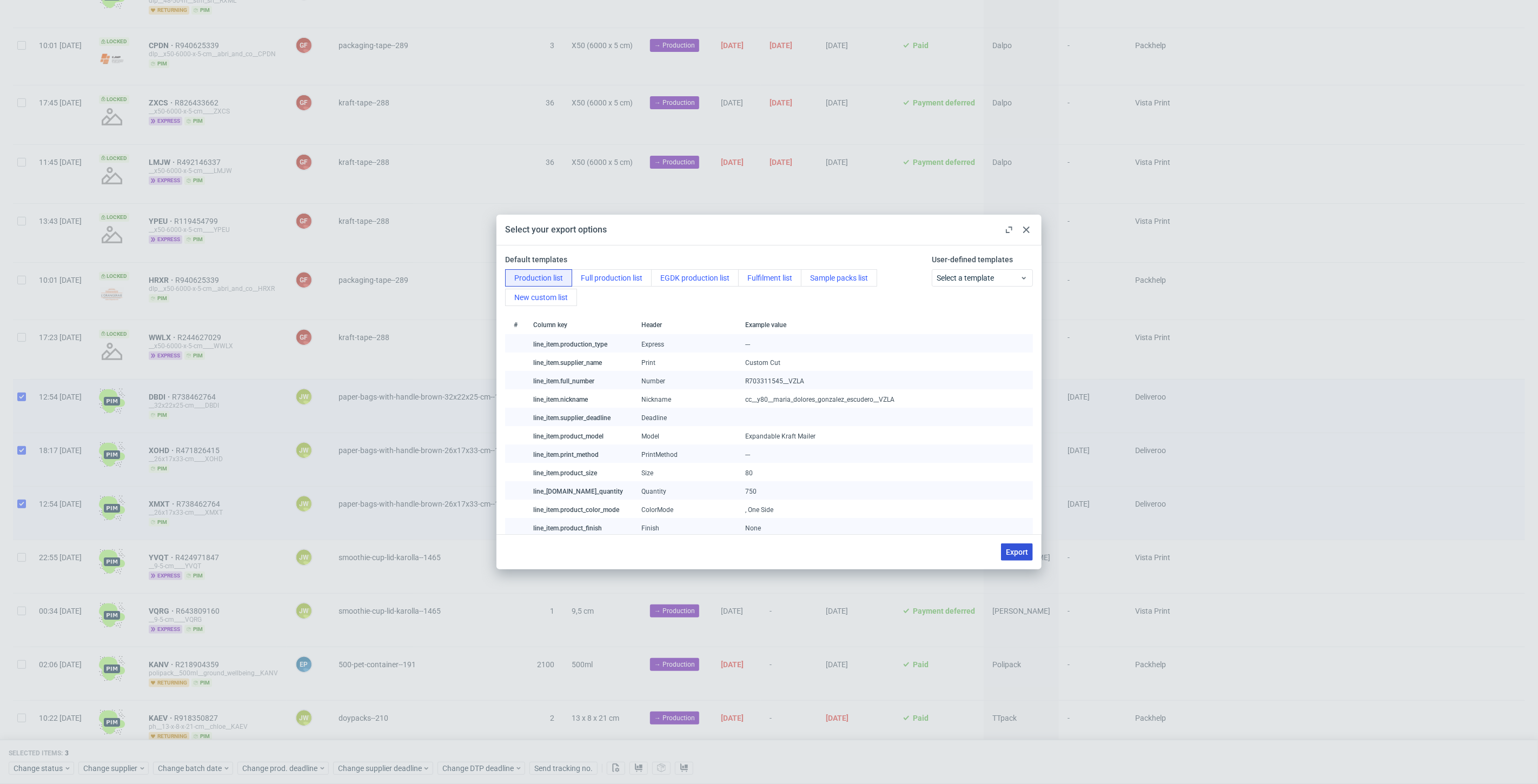
click at [1018, 548] on span "Export" at bounding box center [1017, 552] width 22 height 8
checkbox input "false"
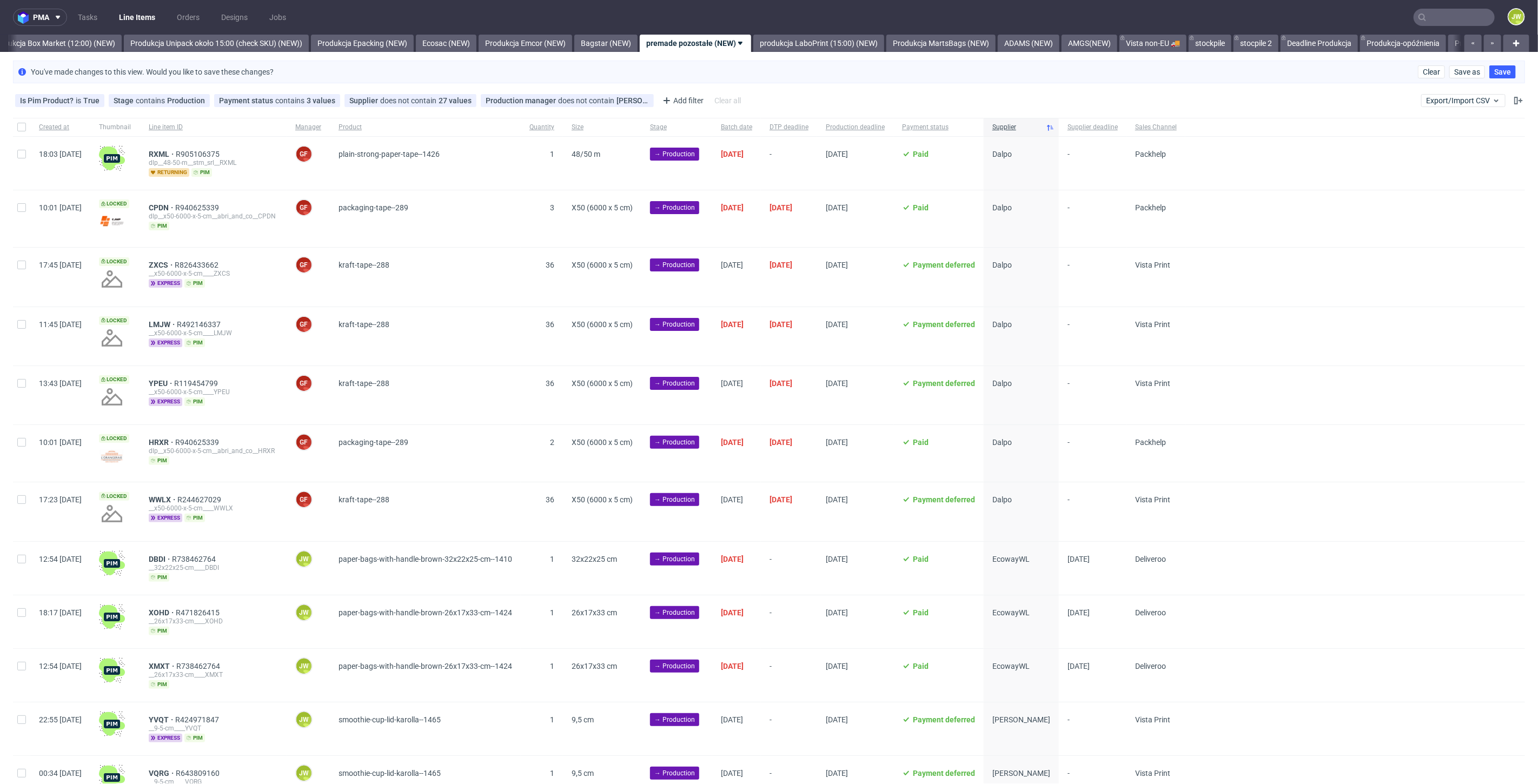
scroll to position [0, 1871]
drag, startPoint x: 22, startPoint y: 379, endPoint x: 22, endPoint y: 386, distance: 7.0
click at [22, 379] on input "checkbox" at bounding box center [21, 383] width 9 height 9
checkbox input "true"
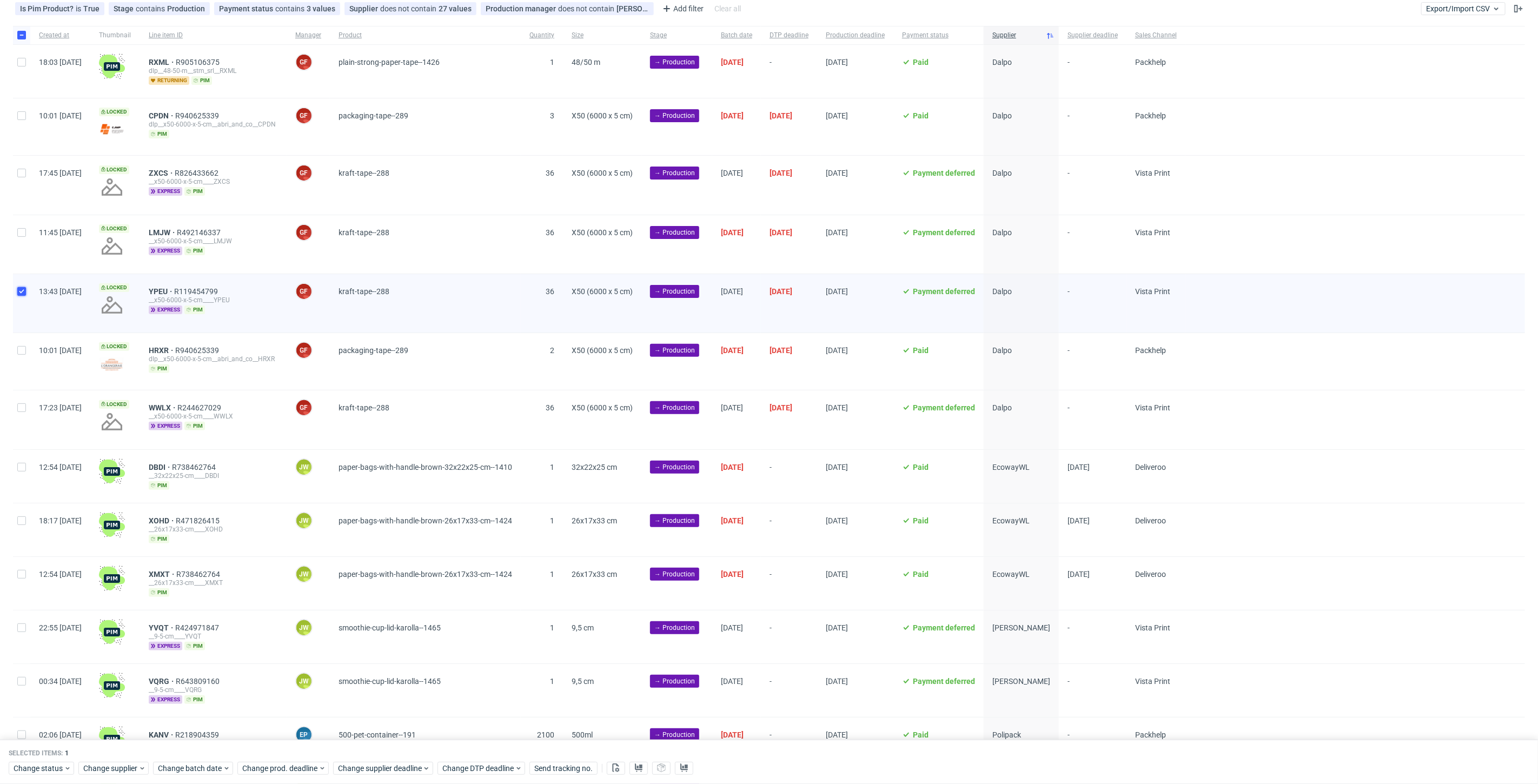
scroll to position [120, 0]
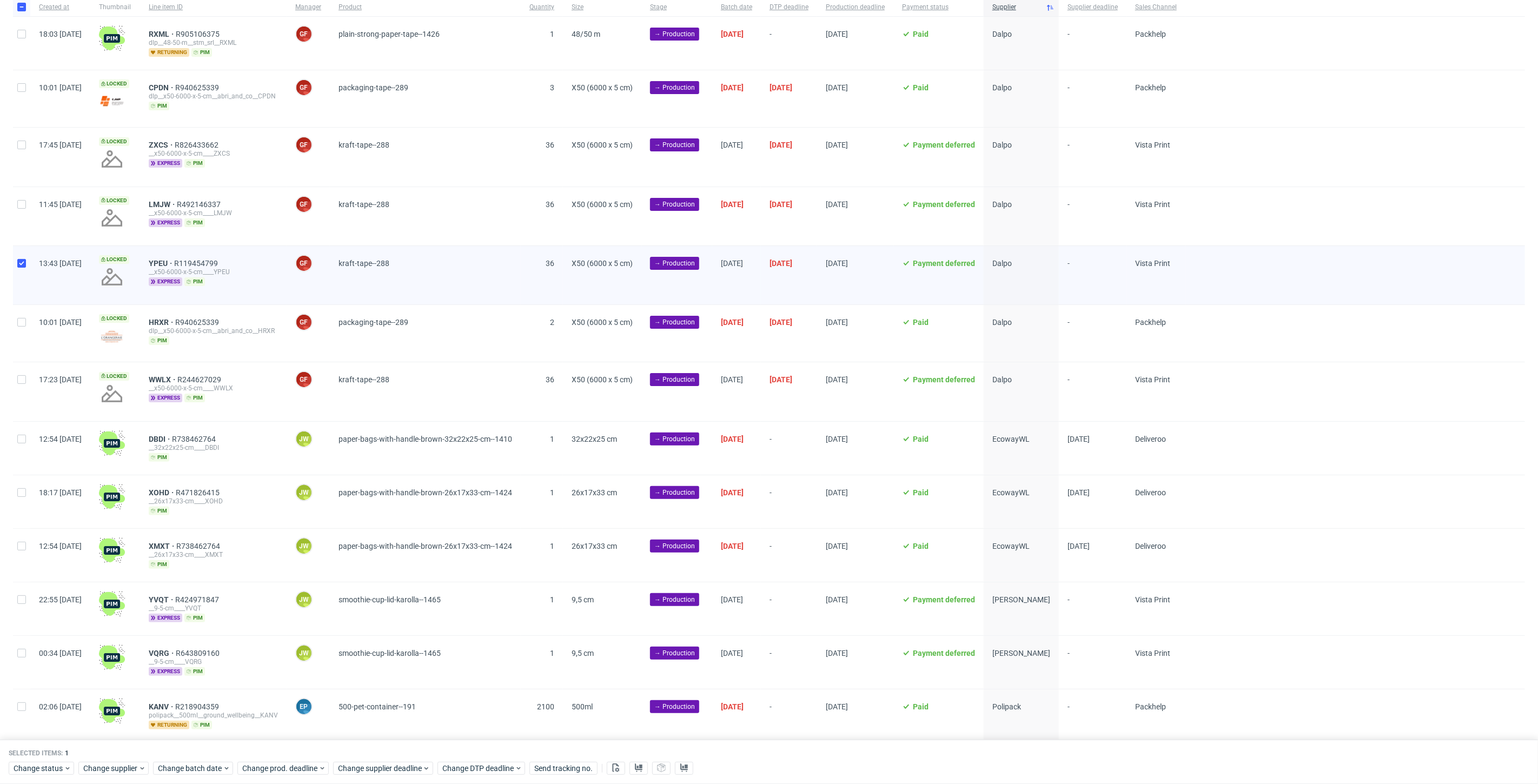
click at [23, 267] on div at bounding box center [22, 275] width 17 height 59
checkbox input "false"
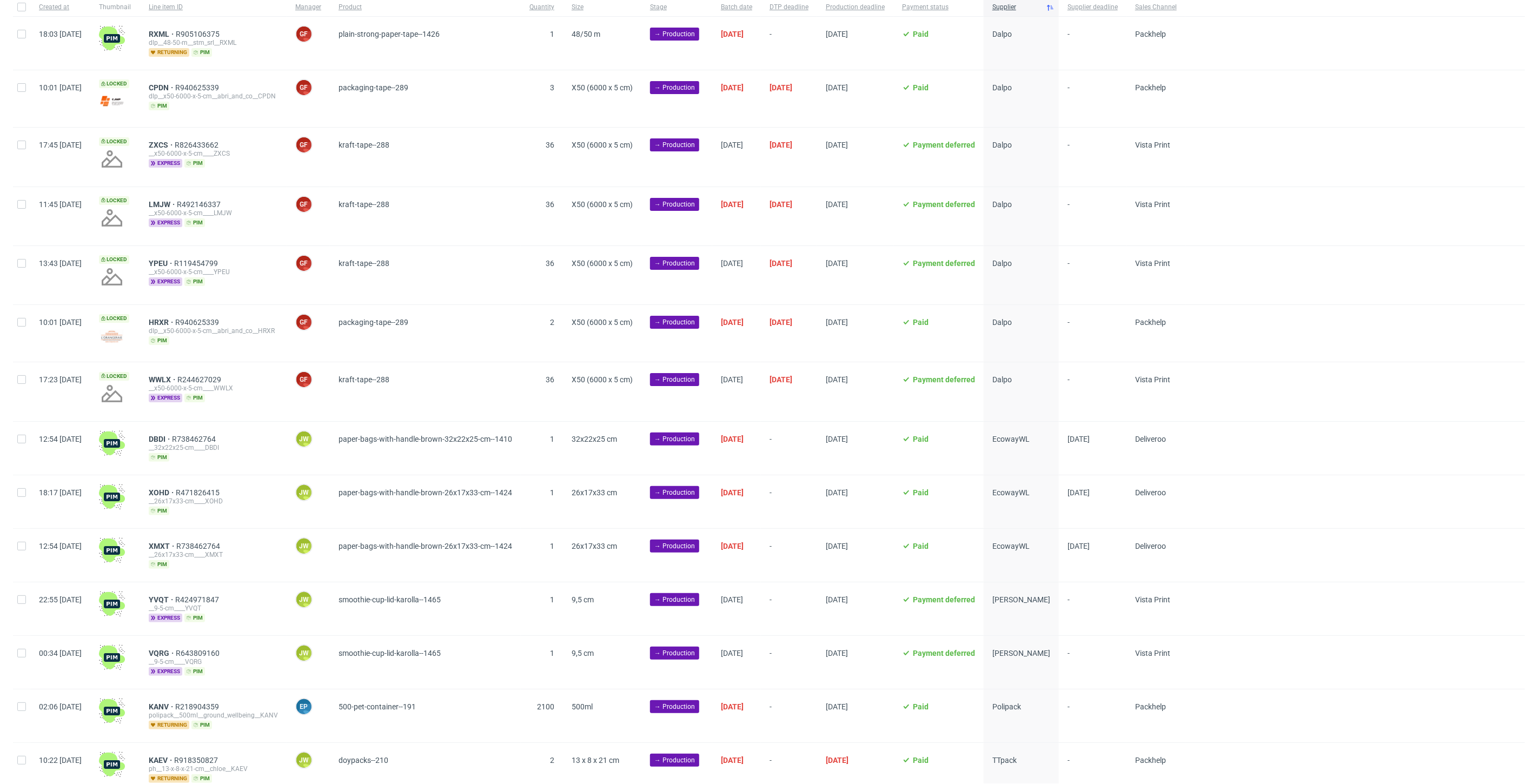
click at [18, 446] on div at bounding box center [22, 449] width 17 height 53
checkbox input "true"
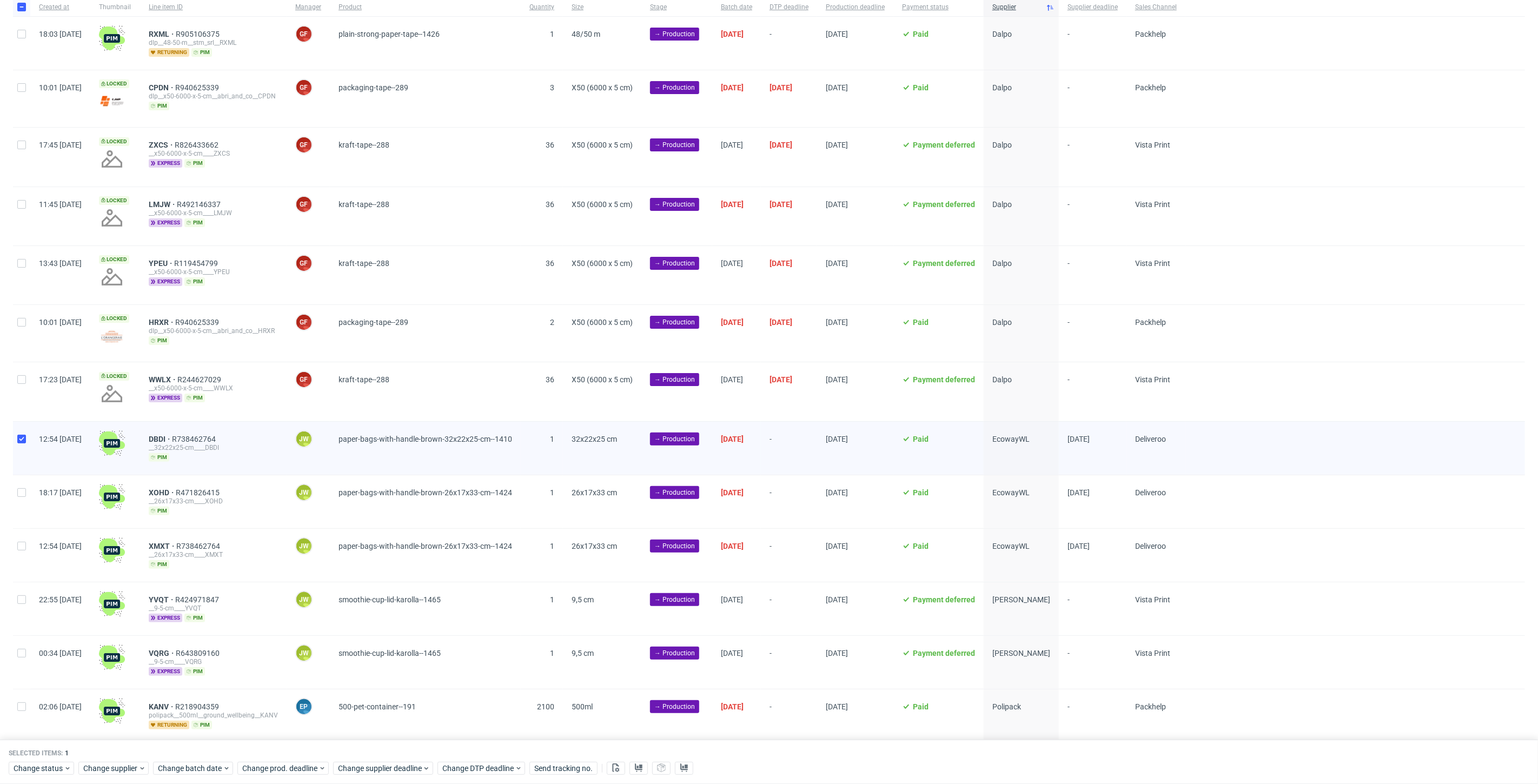
click at [27, 488] on div at bounding box center [22, 502] width 17 height 53
checkbox input "true"
click at [26, 563] on div at bounding box center [22, 555] width 17 height 53
checkbox input "true"
click at [35, 766] on span "Change status" at bounding box center [38, 768] width 50 height 10
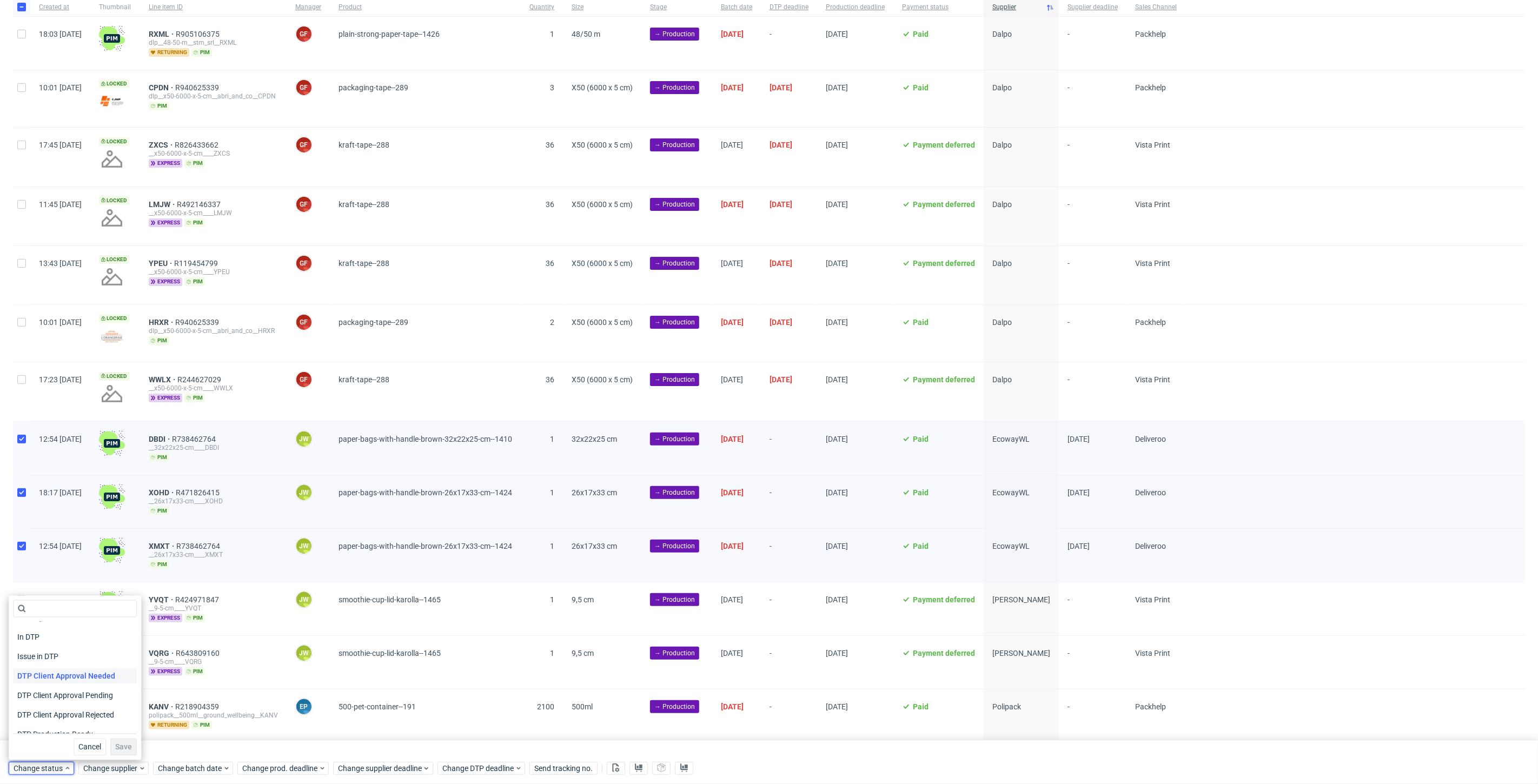
scroll to position [60, 0]
click at [41, 721] on span "In Production" at bounding box center [41, 727] width 55 height 15
drag, startPoint x: 116, startPoint y: 747, endPoint x: 120, endPoint y: 742, distance: 6.4
click at [116, 746] on span "Save" at bounding box center [124, 747] width 17 height 8
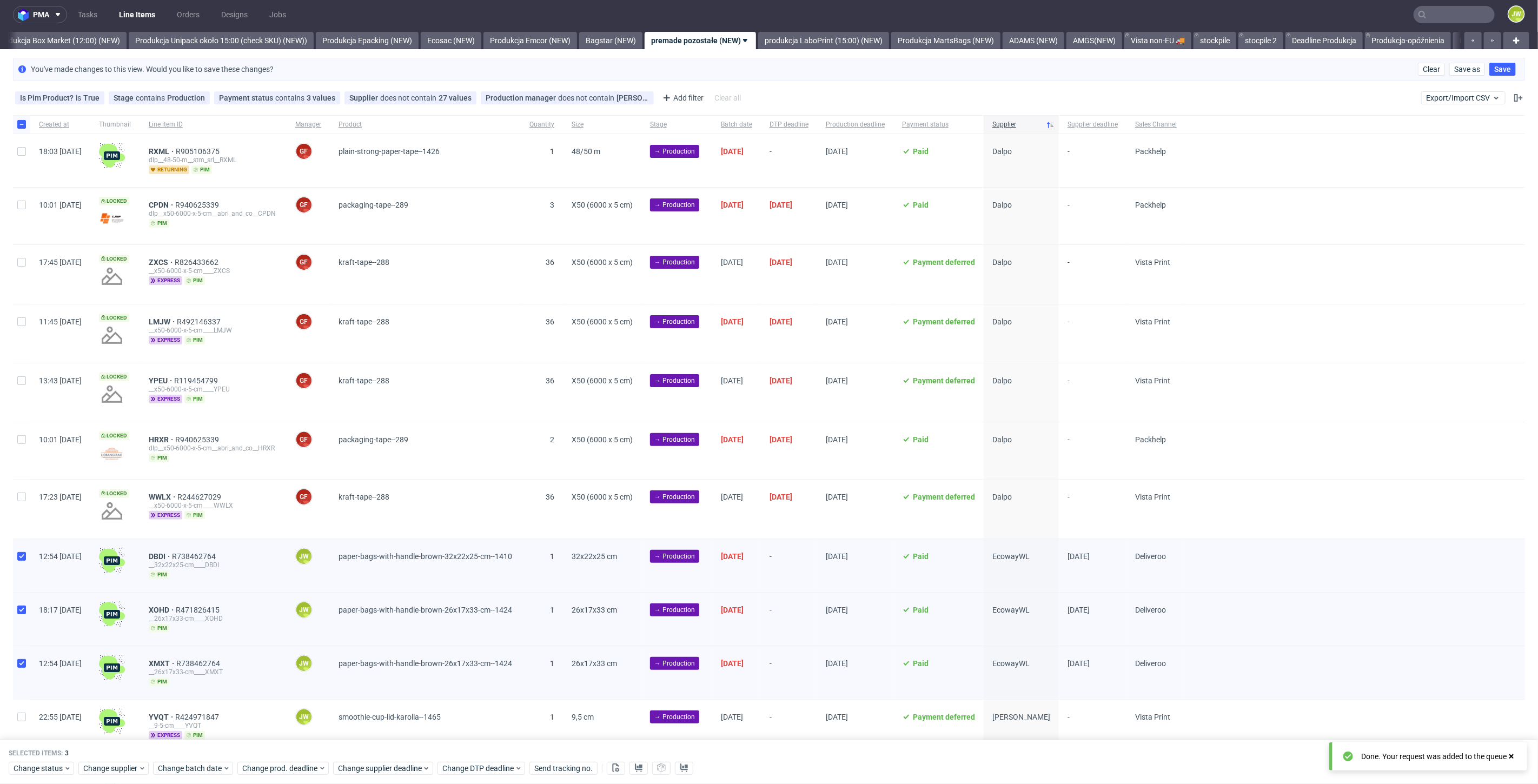
scroll to position [0, 0]
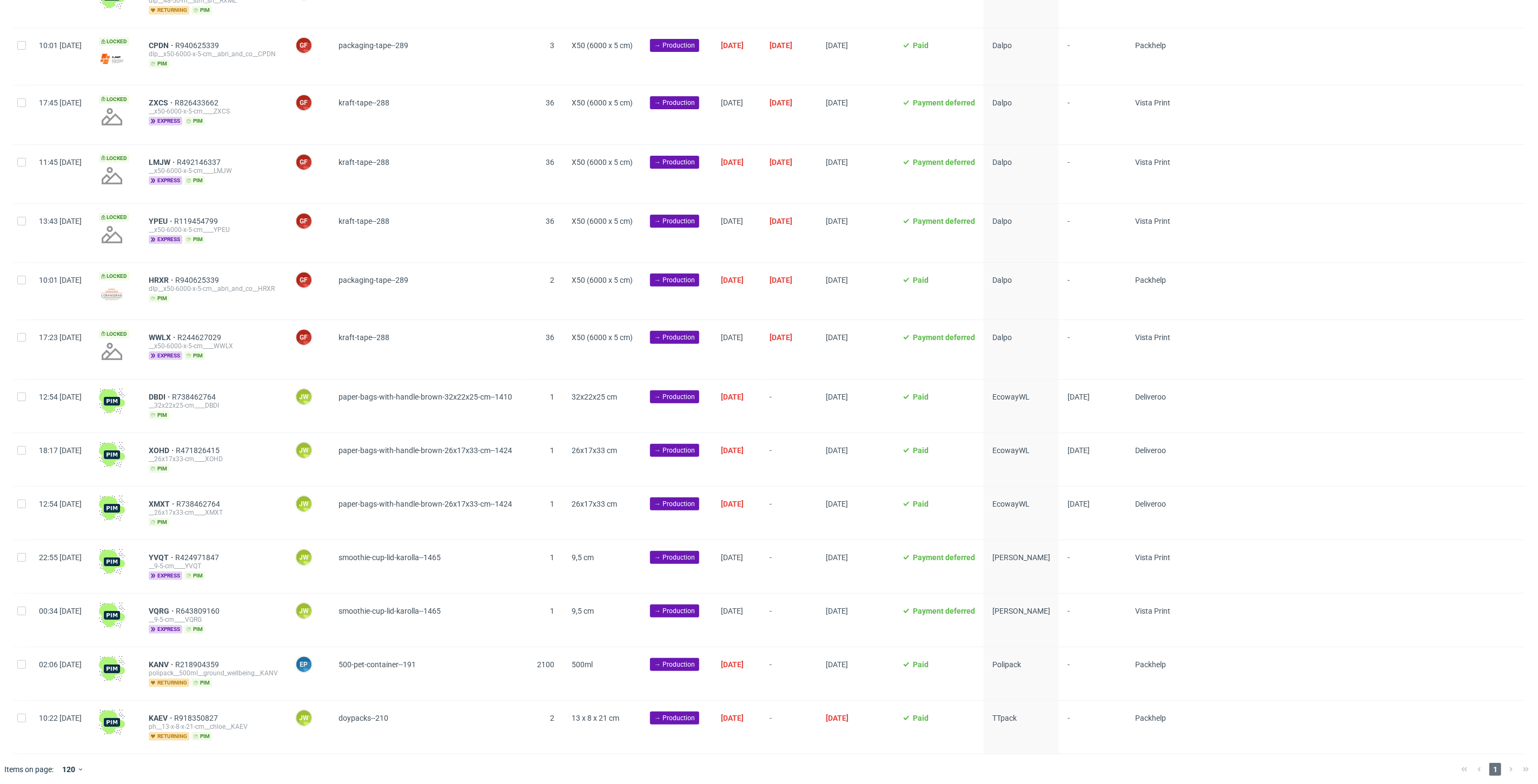
scroll to position [0, 1871]
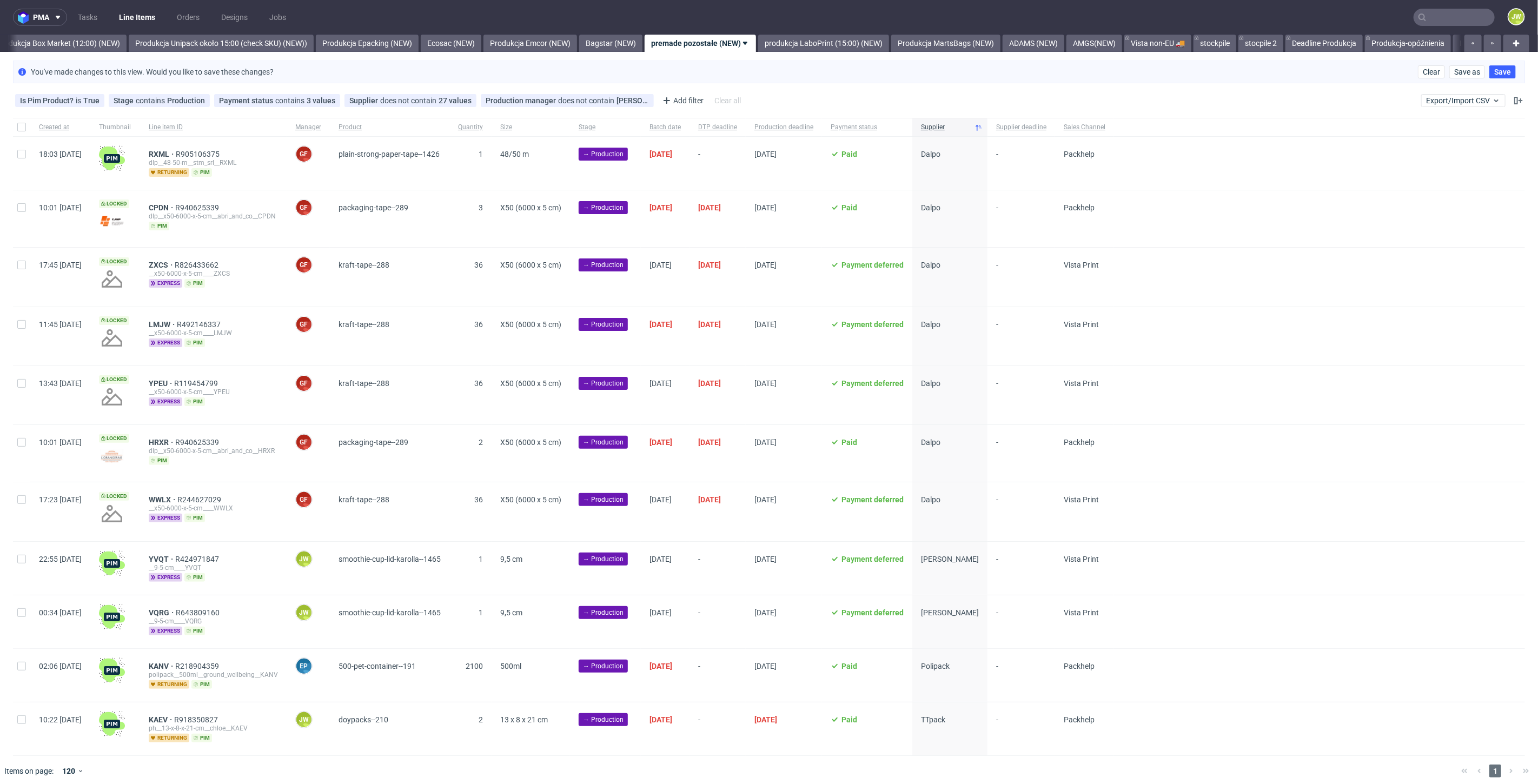
scroll to position [3, 0]
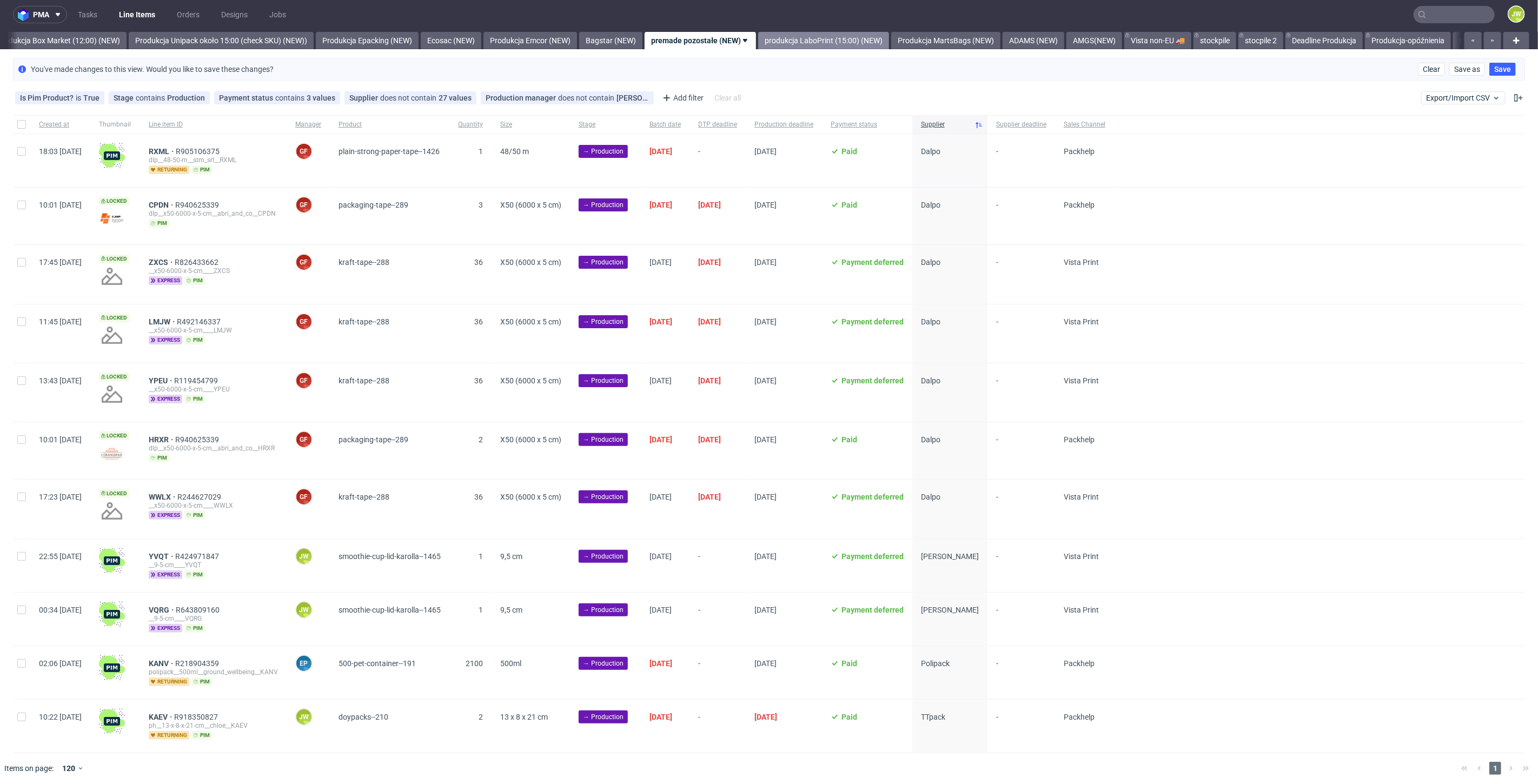
click at [812, 37] on link "produkcja LaboPrint (15:00) (NEW)" at bounding box center [824, 41] width 131 height 17
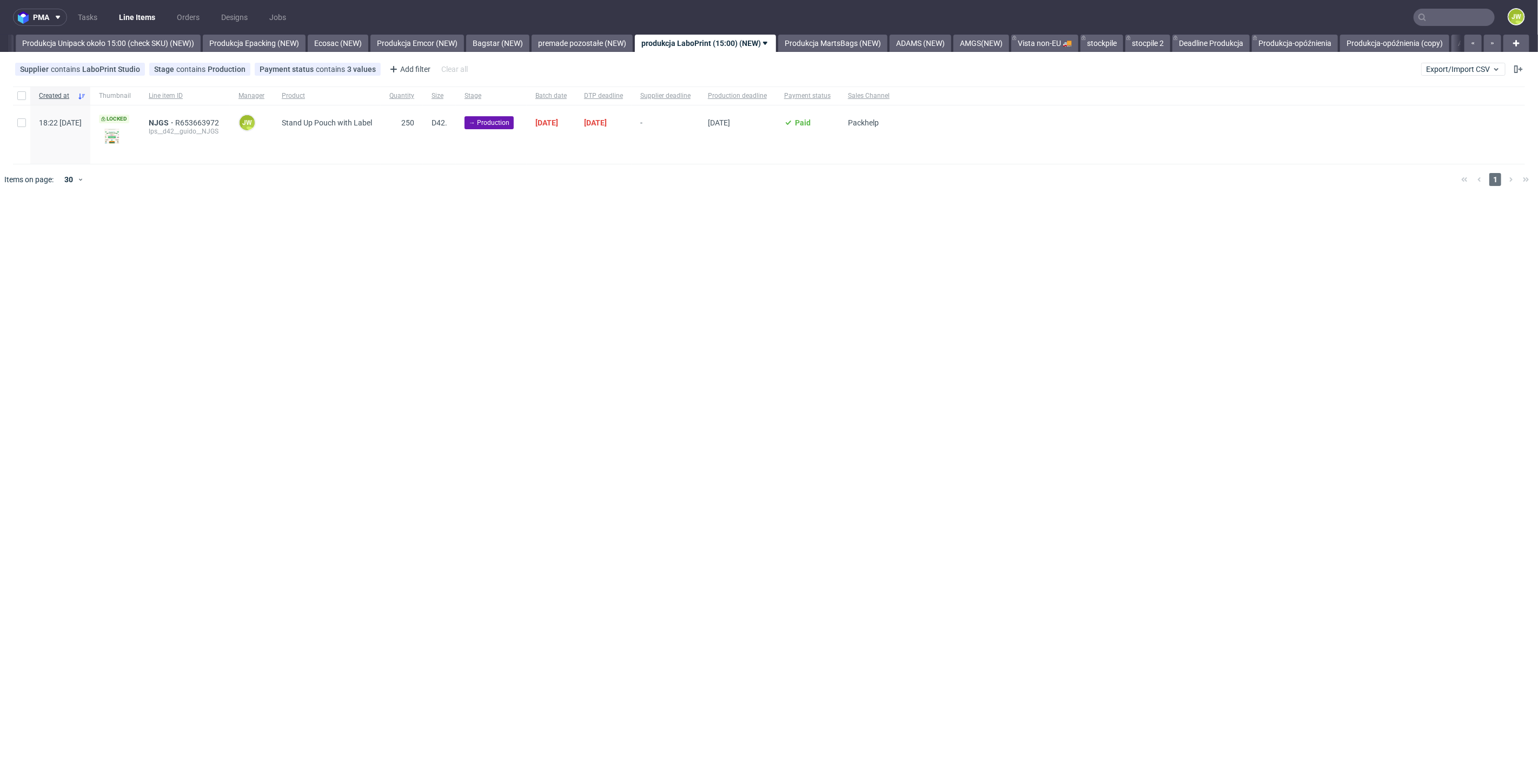
scroll to position [0, 1984]
click at [618, 43] on link "premade pozostałe (NEW)" at bounding box center [581, 43] width 101 height 17
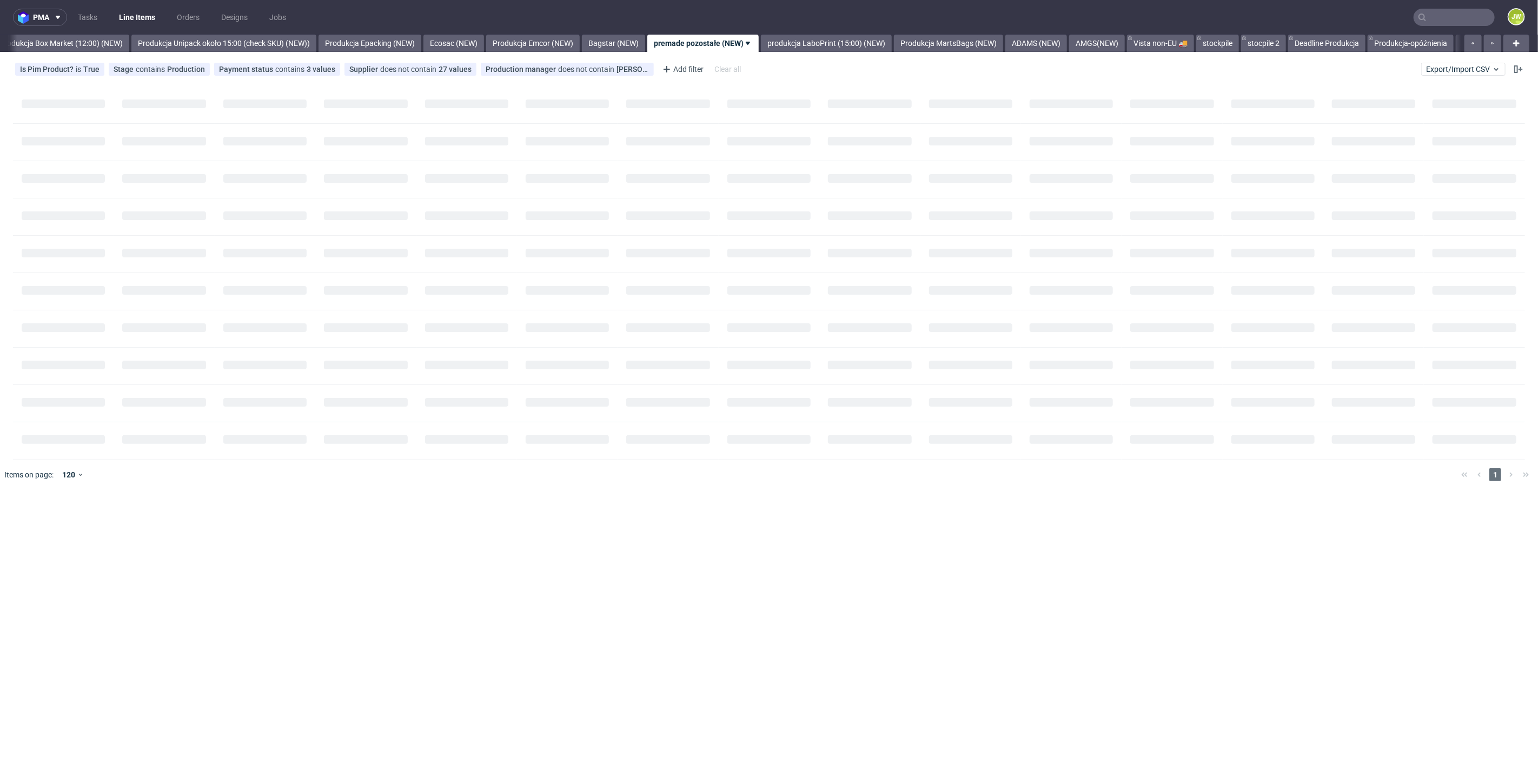
scroll to position [0, 1867]
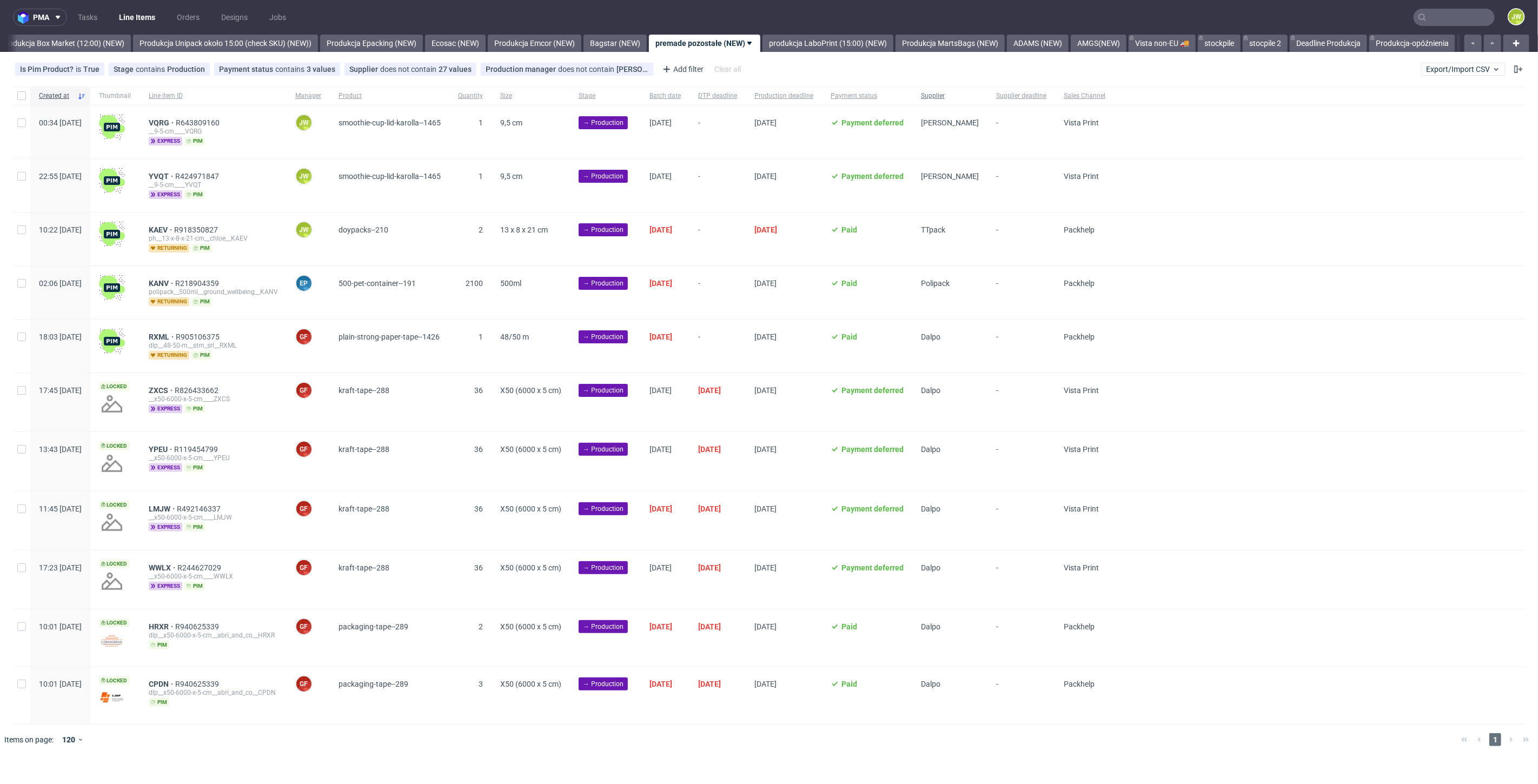
click at [979, 100] on span "Supplier" at bounding box center [949, 96] width 58 height 9
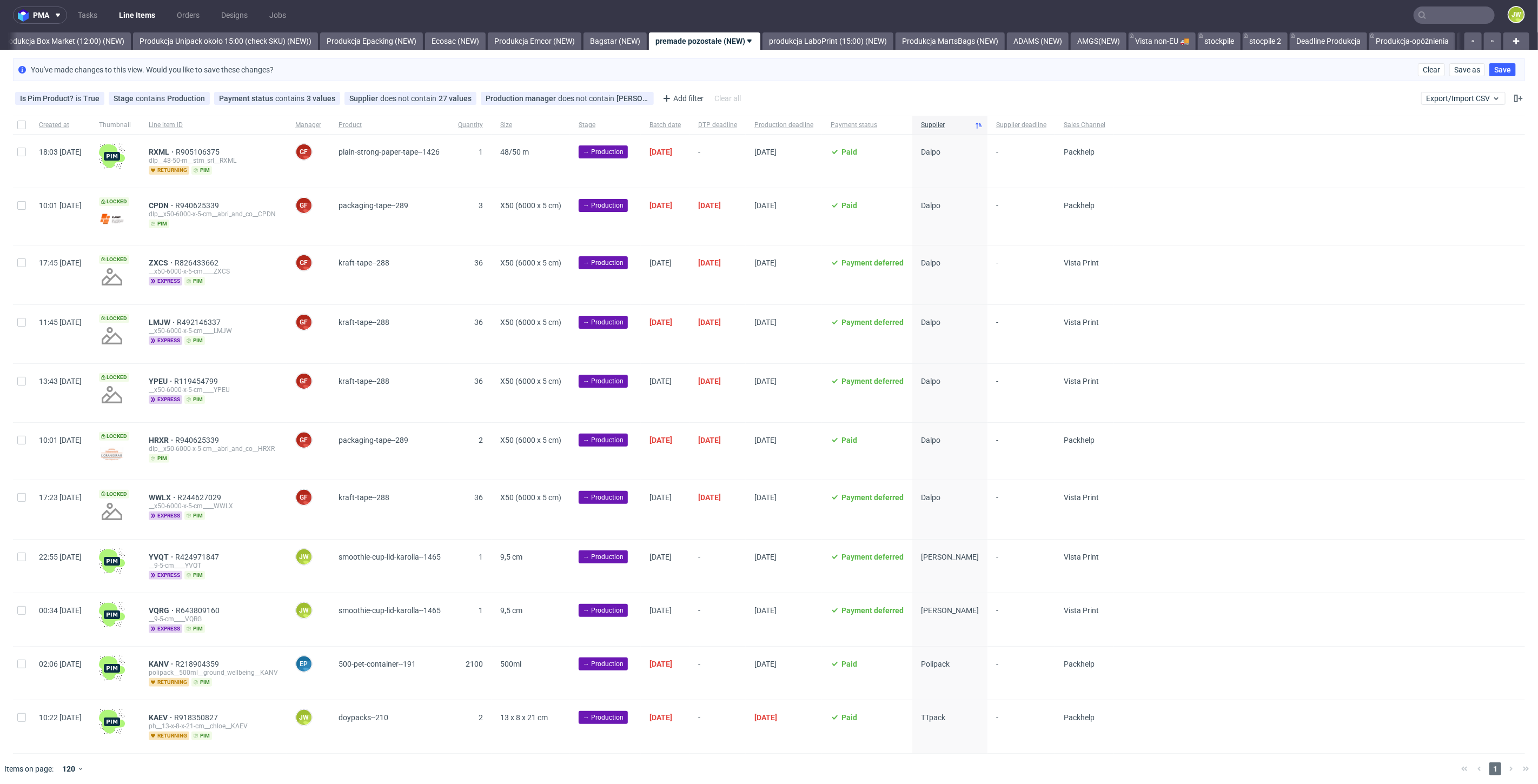
scroll to position [3, 0]
click at [22, 554] on input "checkbox" at bounding box center [21, 555] width 9 height 9
checkbox input "true"
click at [23, 614] on div at bounding box center [22, 619] width 17 height 53
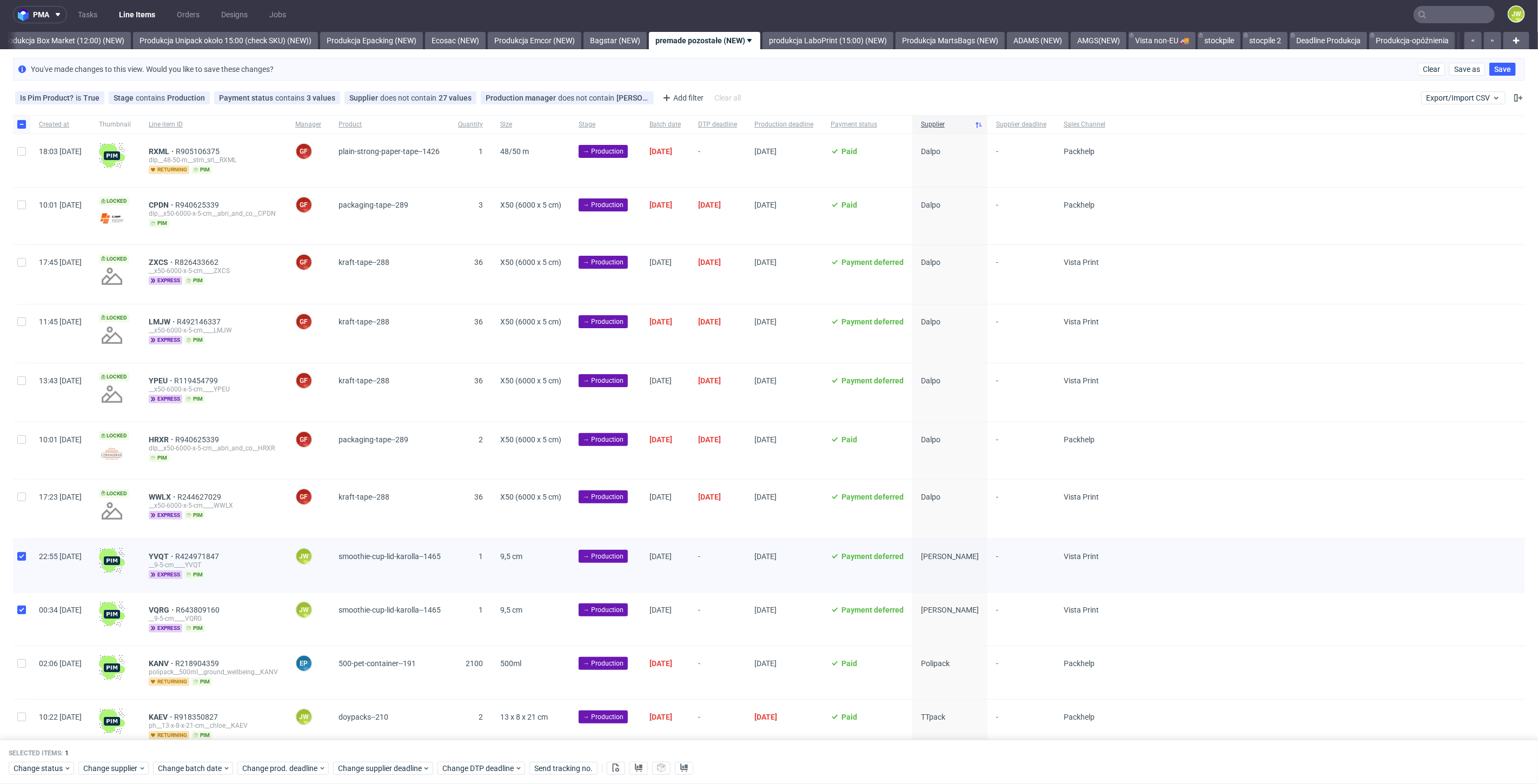
checkbox input "true"
click at [31, 771] on span "Change status" at bounding box center [38, 768] width 50 height 10
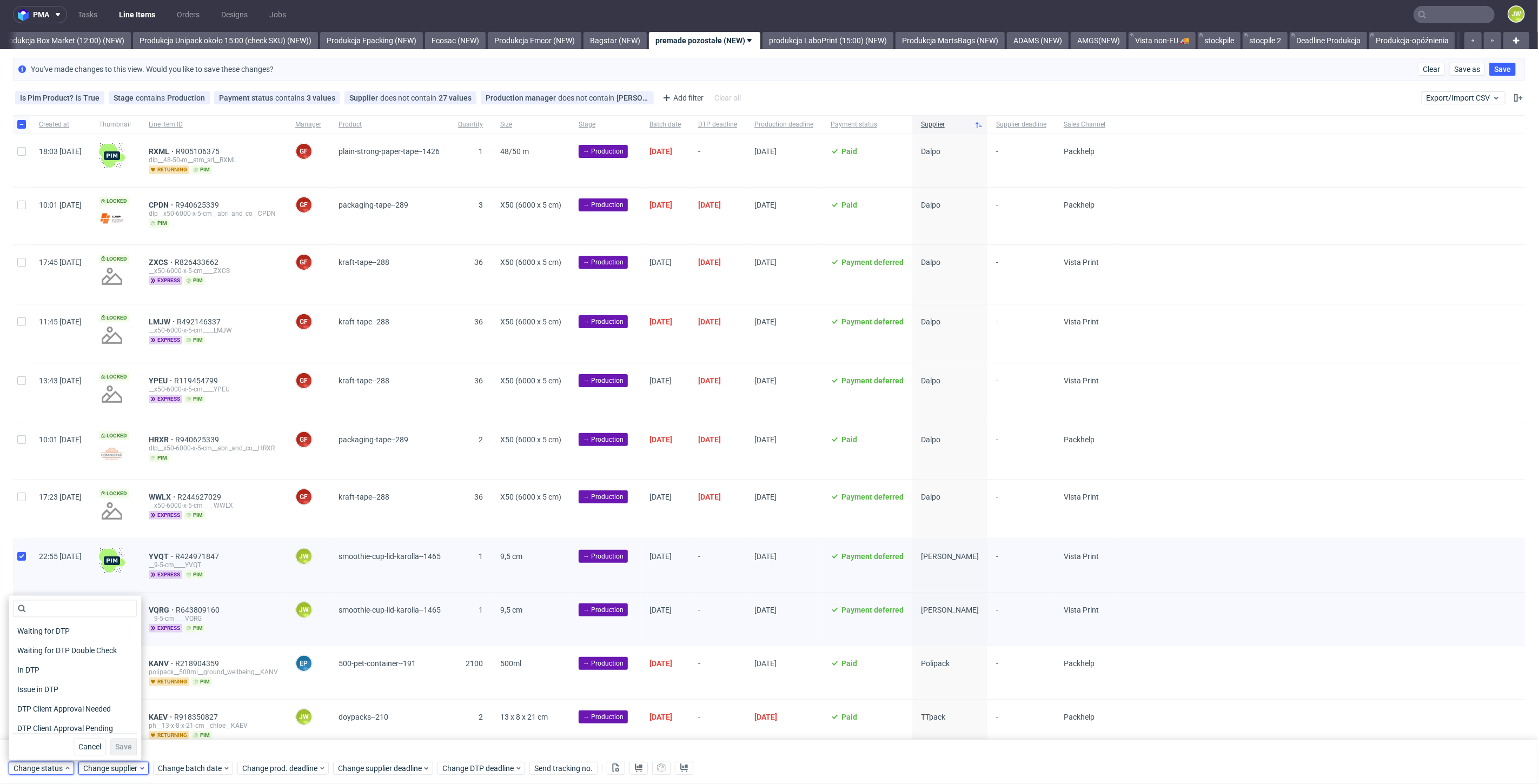
click at [94, 767] on span "Change supplier" at bounding box center [111, 768] width 55 height 10
click at [103, 666] on span "Bagstar" at bounding box center [99, 666] width 36 height 15
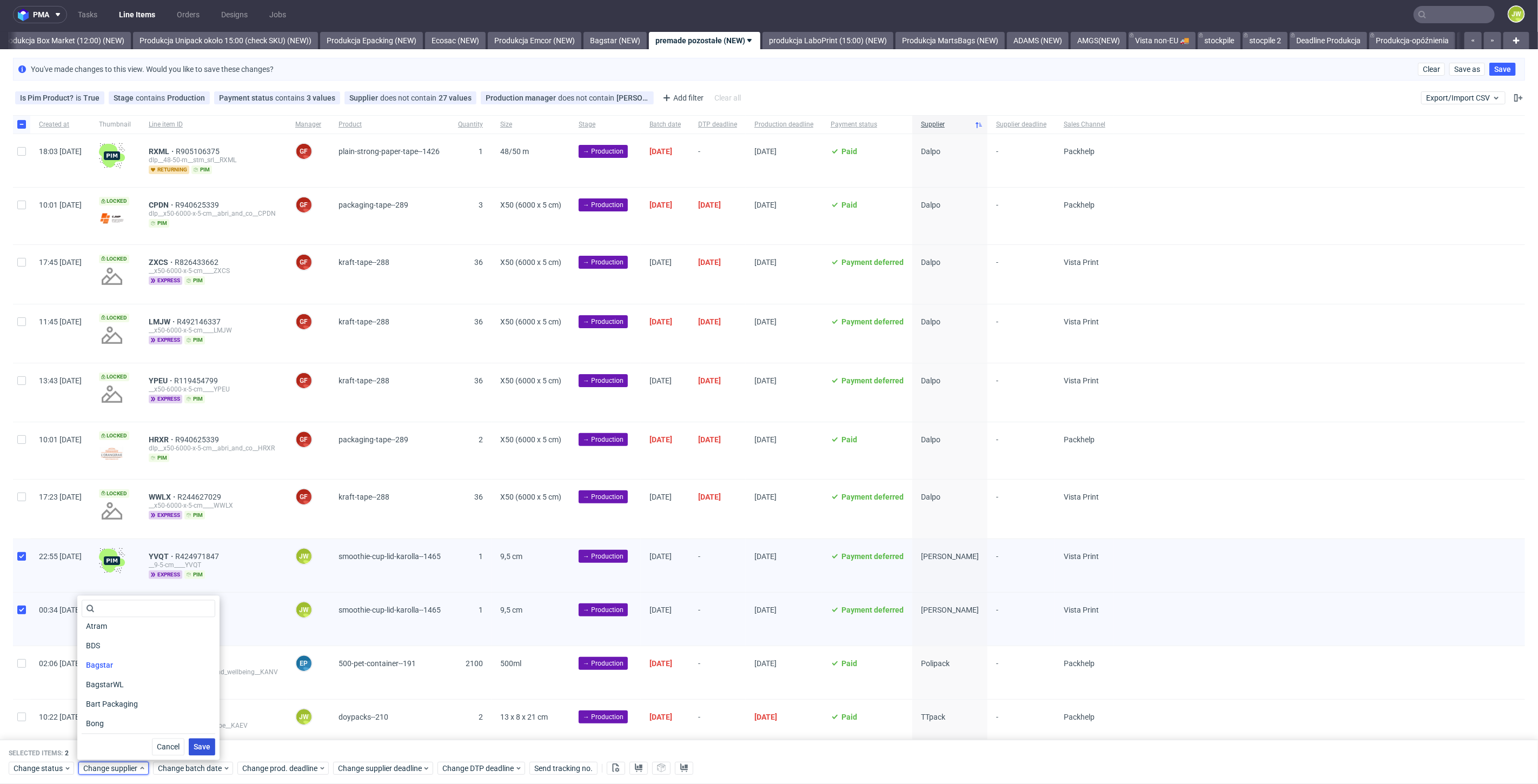
click at [204, 746] on span "Save" at bounding box center [202, 747] width 17 height 8
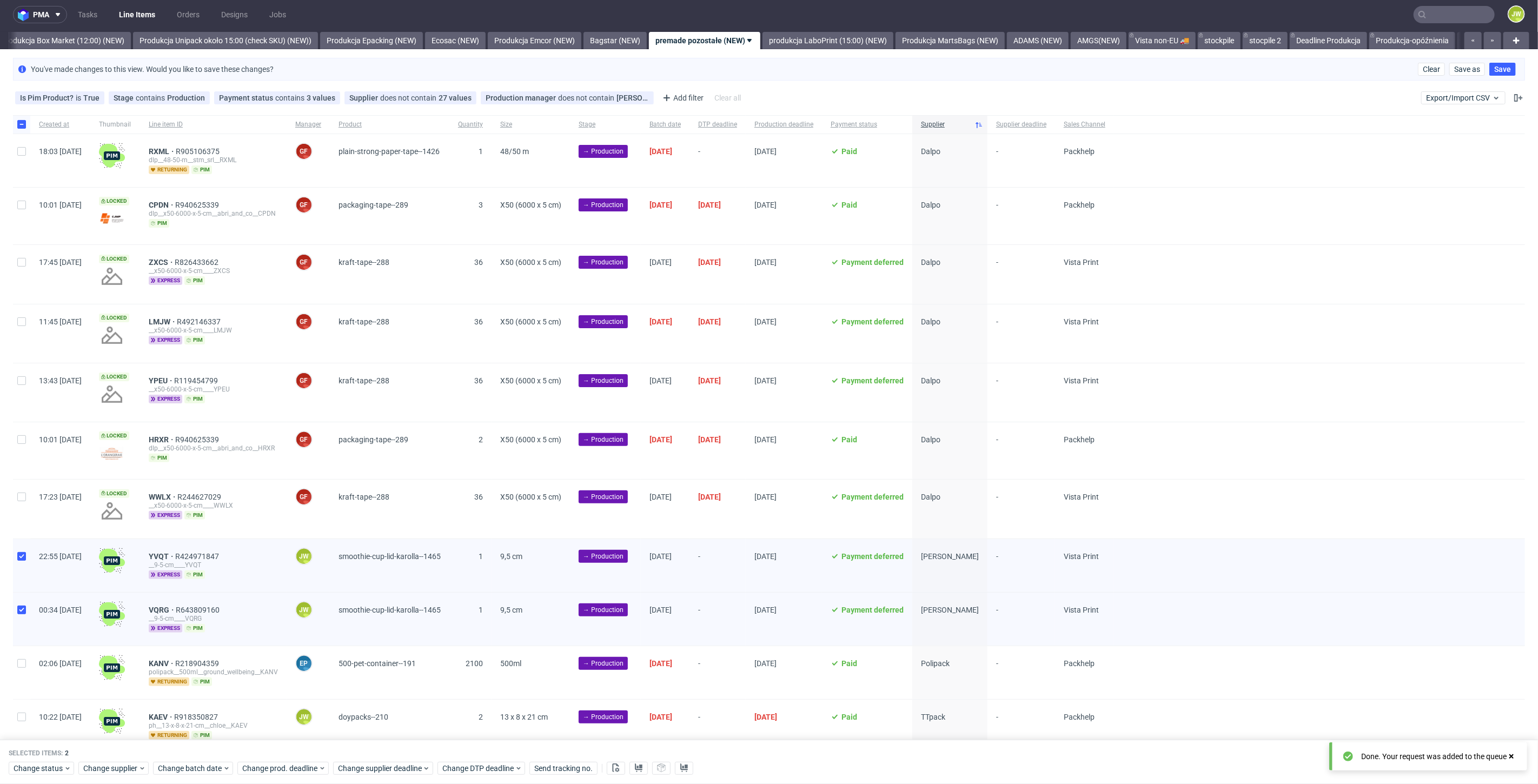
scroll to position [0, 1871]
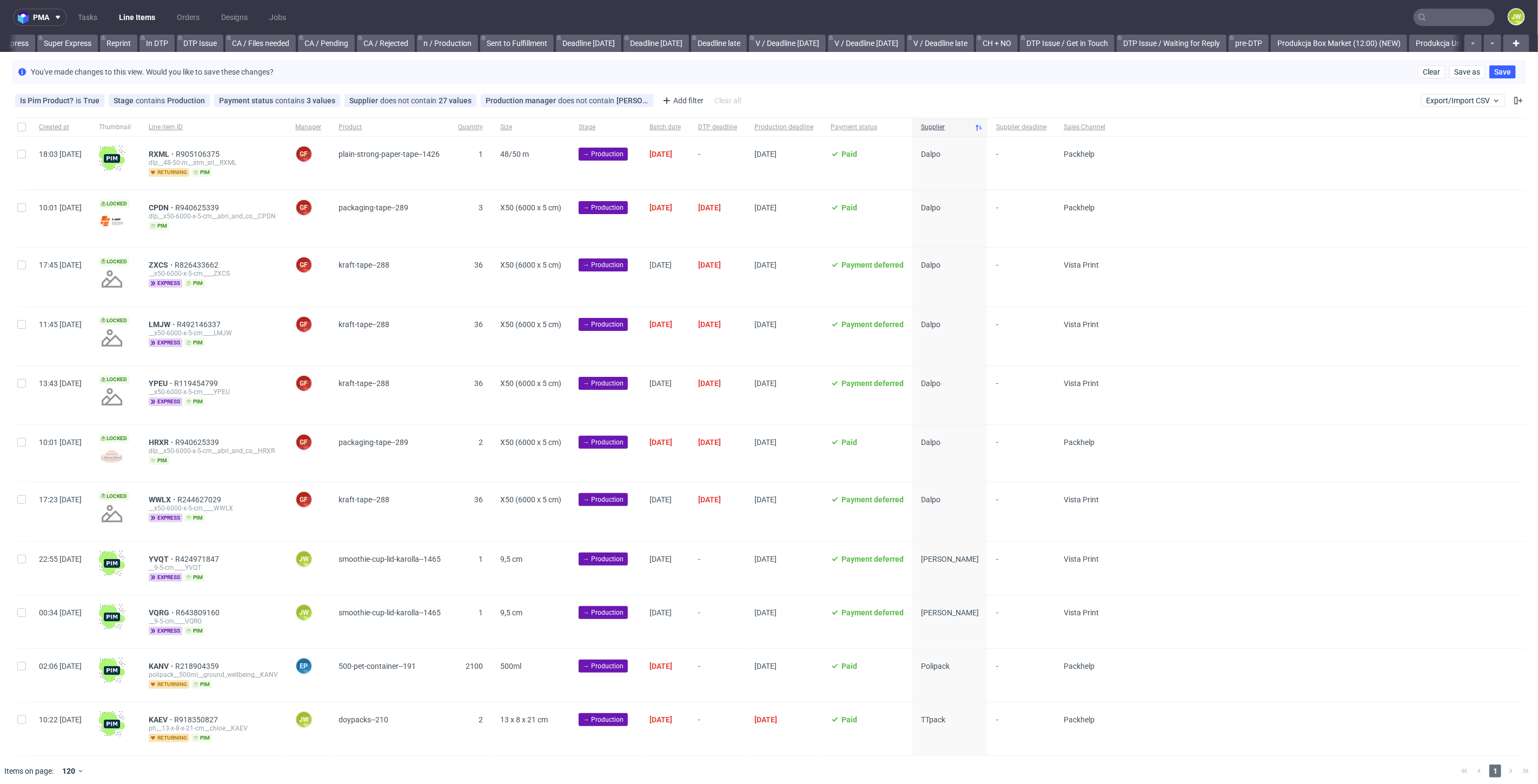
scroll to position [0, 1226]
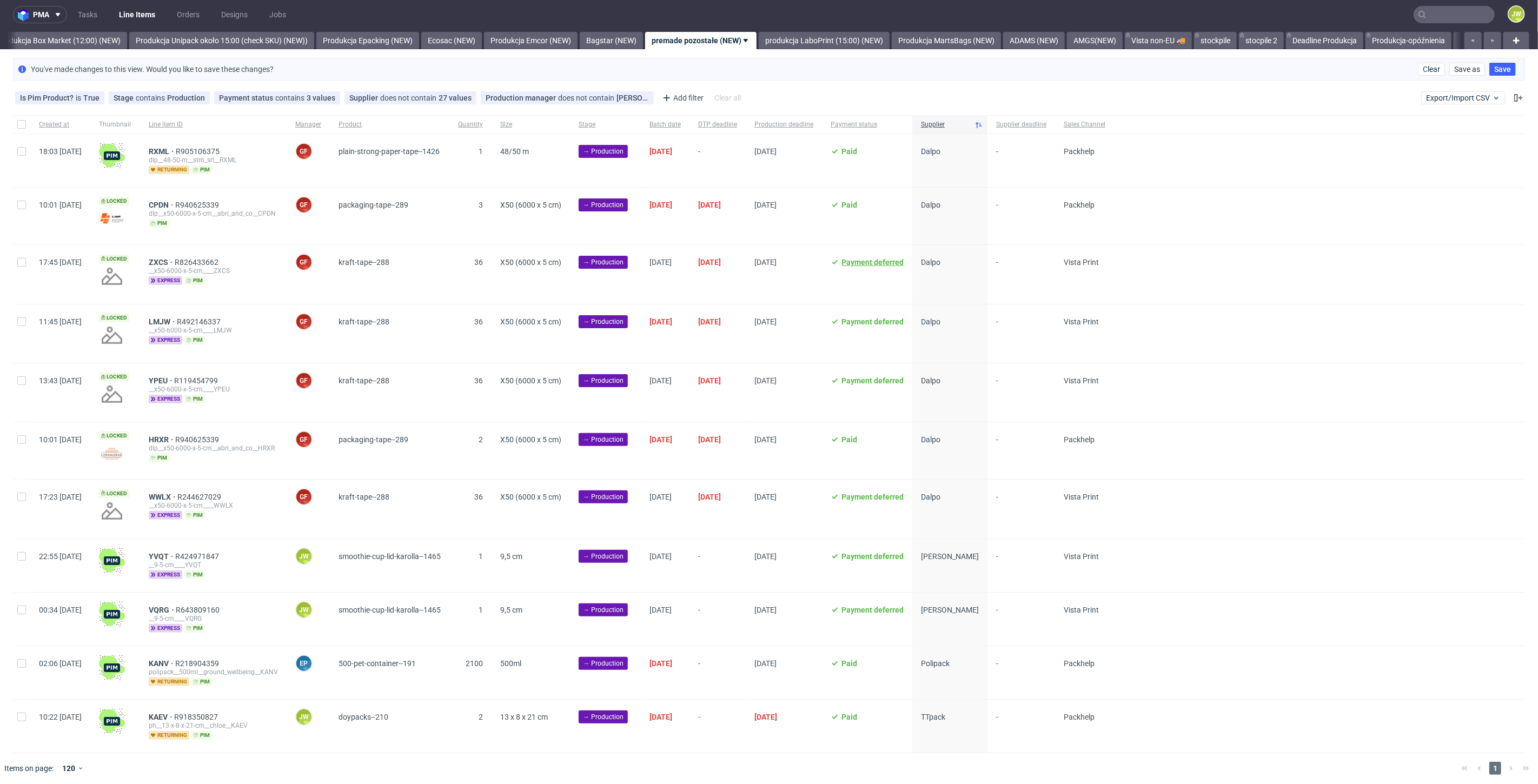
scroll to position [0, 1871]
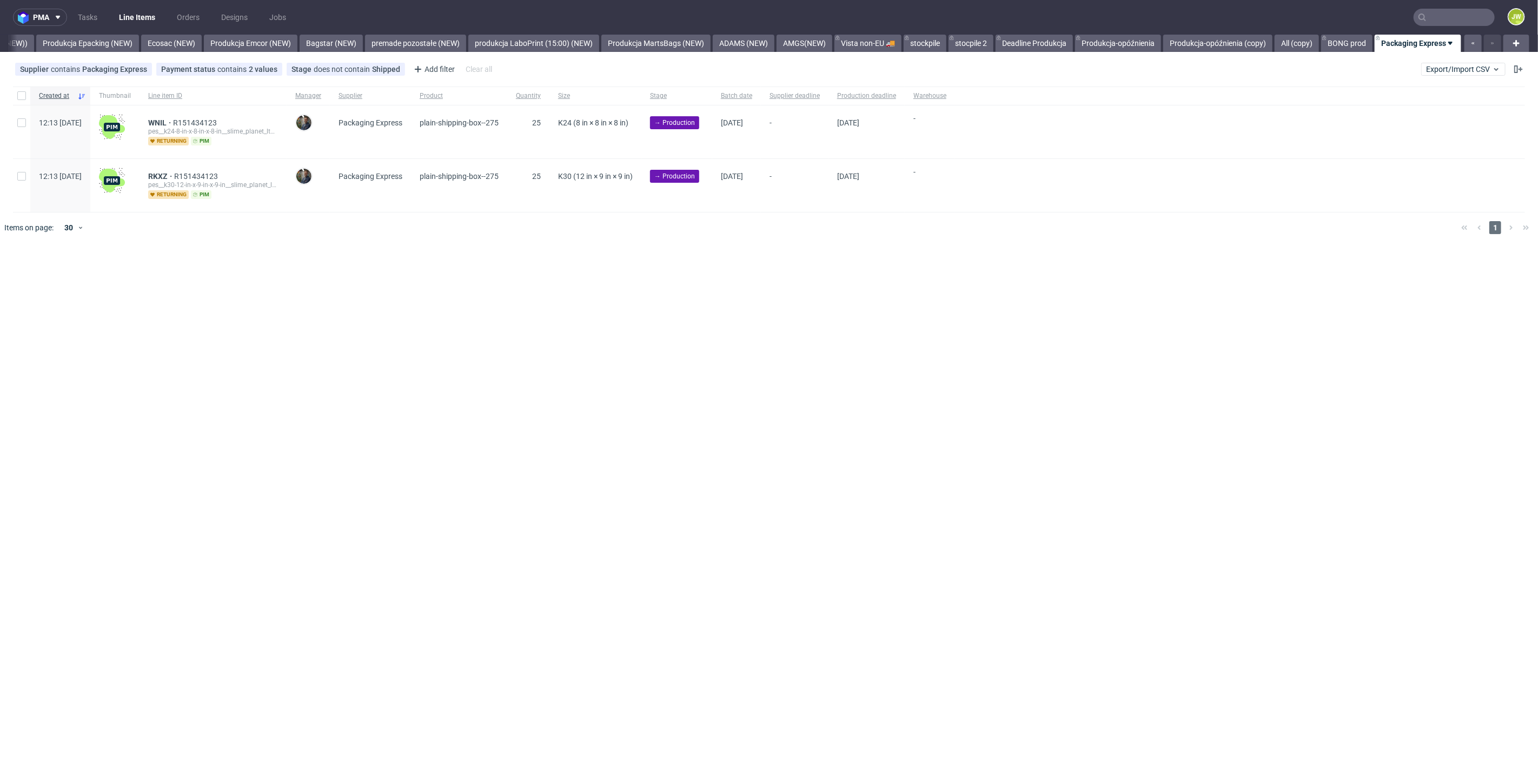
scroll to position [0, 2181]
click at [223, 73] on div "Payment status contains 2 values" at bounding box center [219, 69] width 116 height 9
drag, startPoint x: 427, startPoint y: 279, endPoint x: 419, endPoint y: 252, distance: 28.2
click at [427, 279] on div "pma Tasks Line Items Orders Designs Jobs JW All DTP Late Shipped Shipments DTP …" at bounding box center [769, 392] width 1538 height 784
click at [507, 383] on div "pma Tasks Line Items Orders Designs Jobs JW All DTP Late Shipped Shipments DTP …" at bounding box center [769, 392] width 1538 height 784
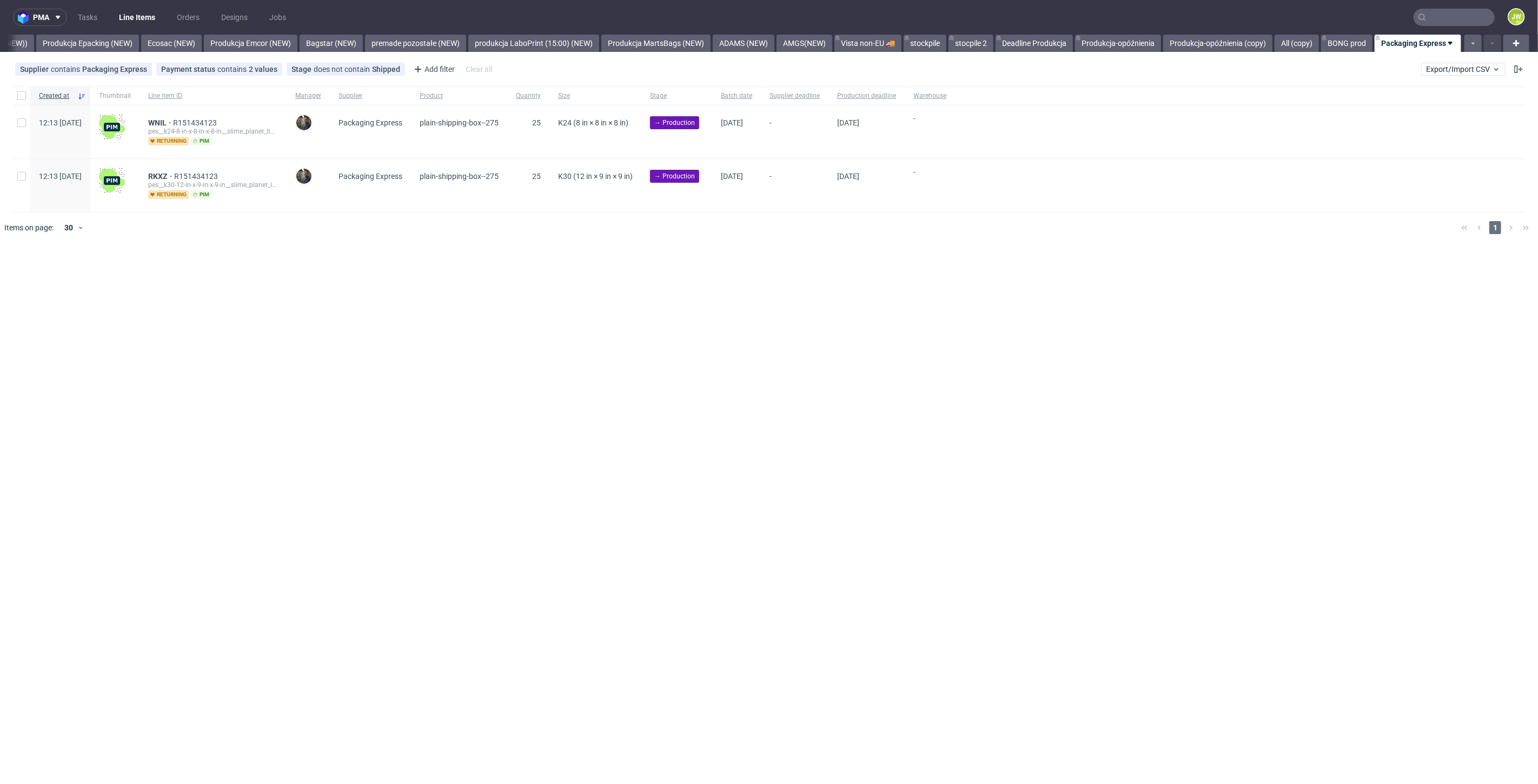
click at [785, 360] on div "pma Tasks Line Items Orders Designs Jobs JW All DTP Late Shipped Shipments DTP …" at bounding box center [769, 392] width 1538 height 784
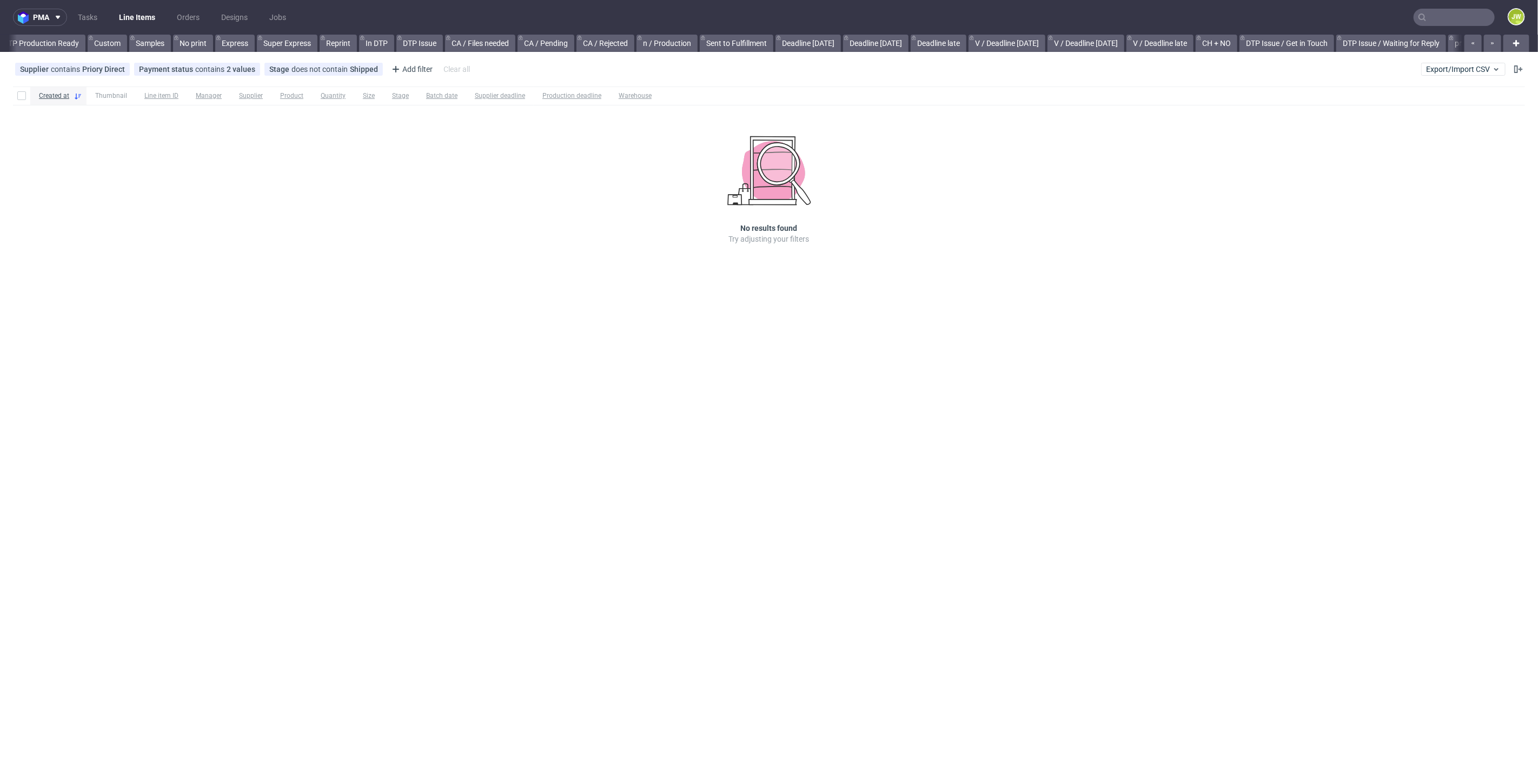
scroll to position [0, 1625]
click at [1246, 45] on link "PacList" at bounding box center [1250, 43] width 39 height 17
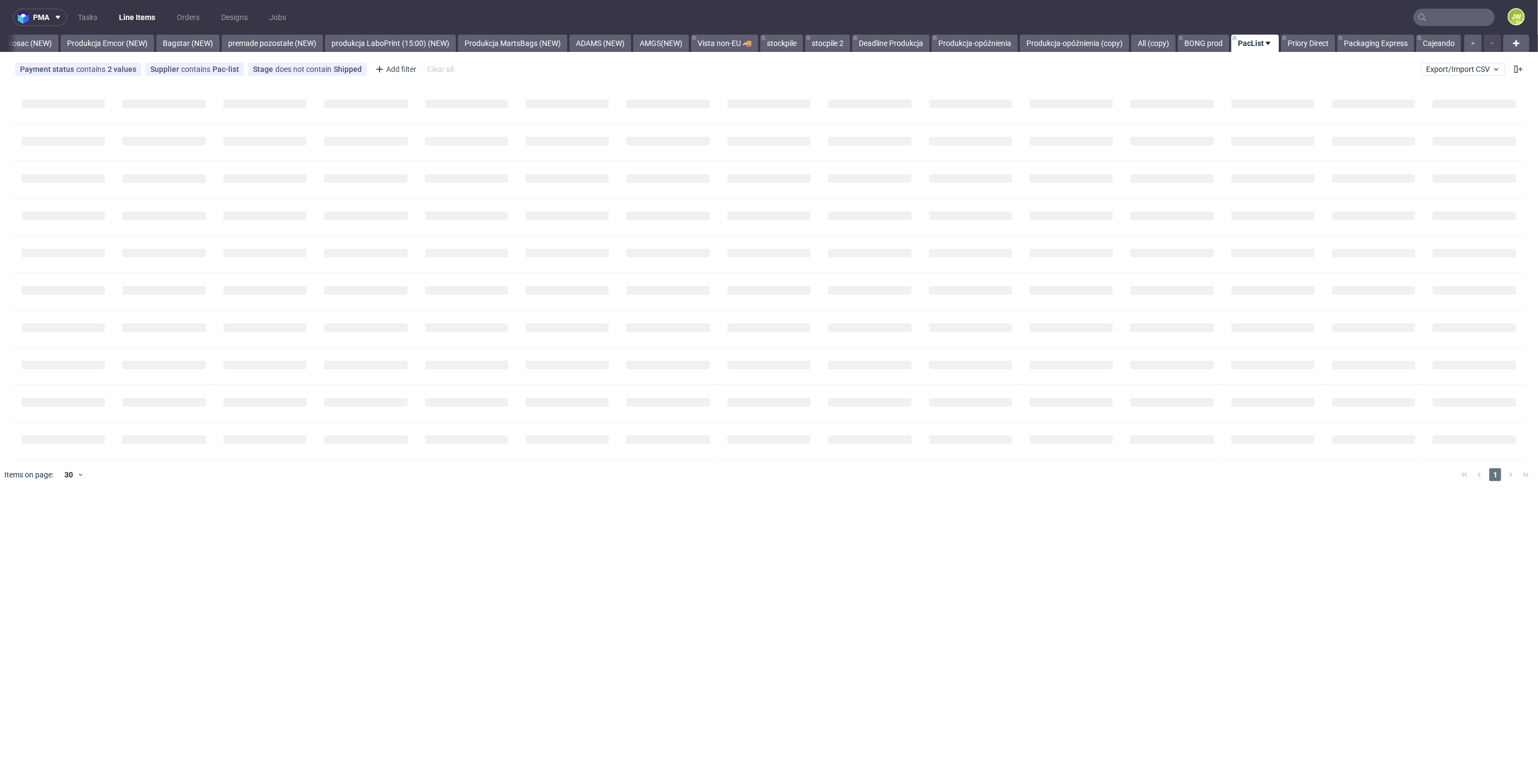
scroll to position [0, 2325]
click at [353, 71] on icon at bounding box center [357, 69] width 9 height 9
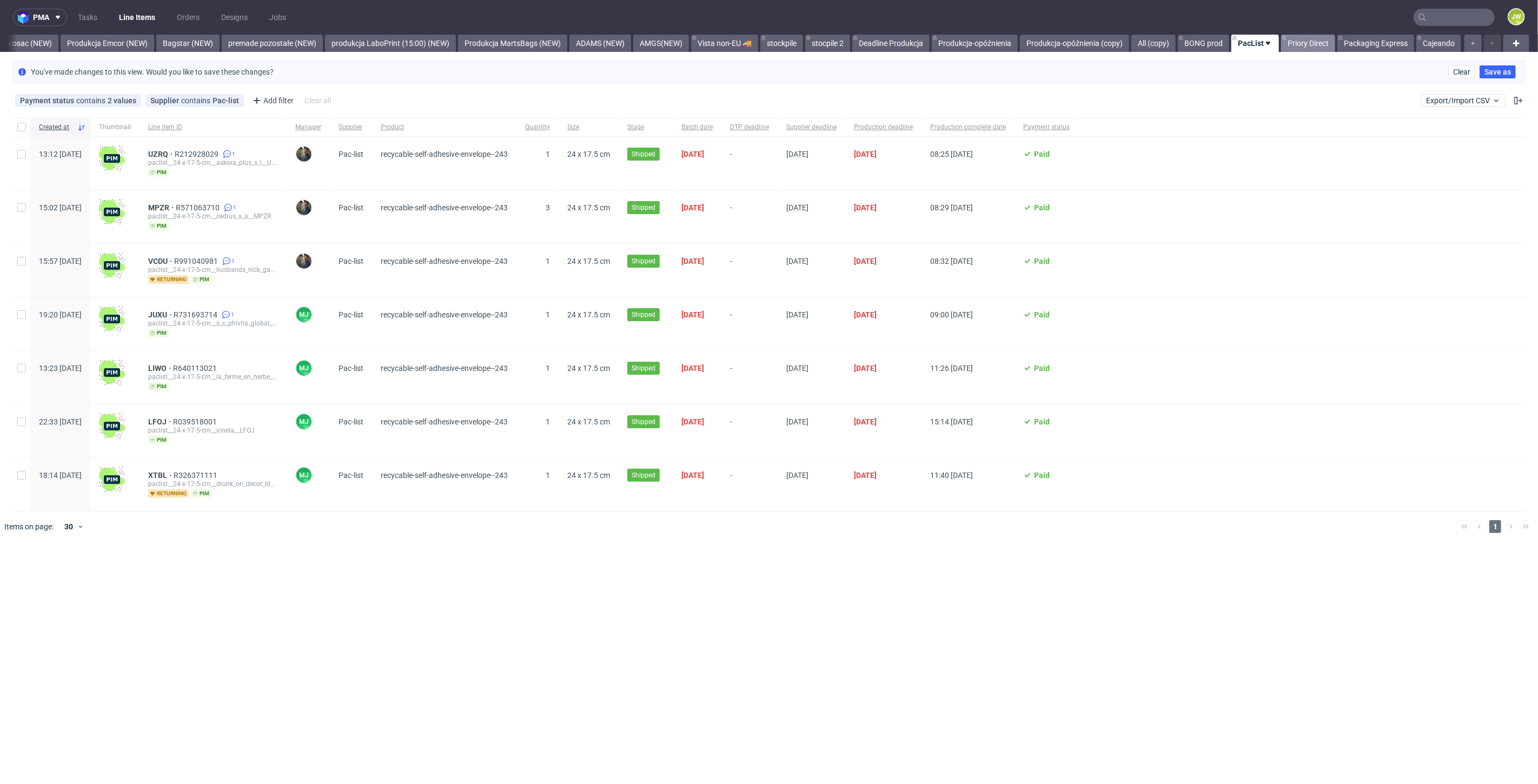
click at [1296, 47] on link "Priory Direct" at bounding box center [1307, 43] width 54 height 17
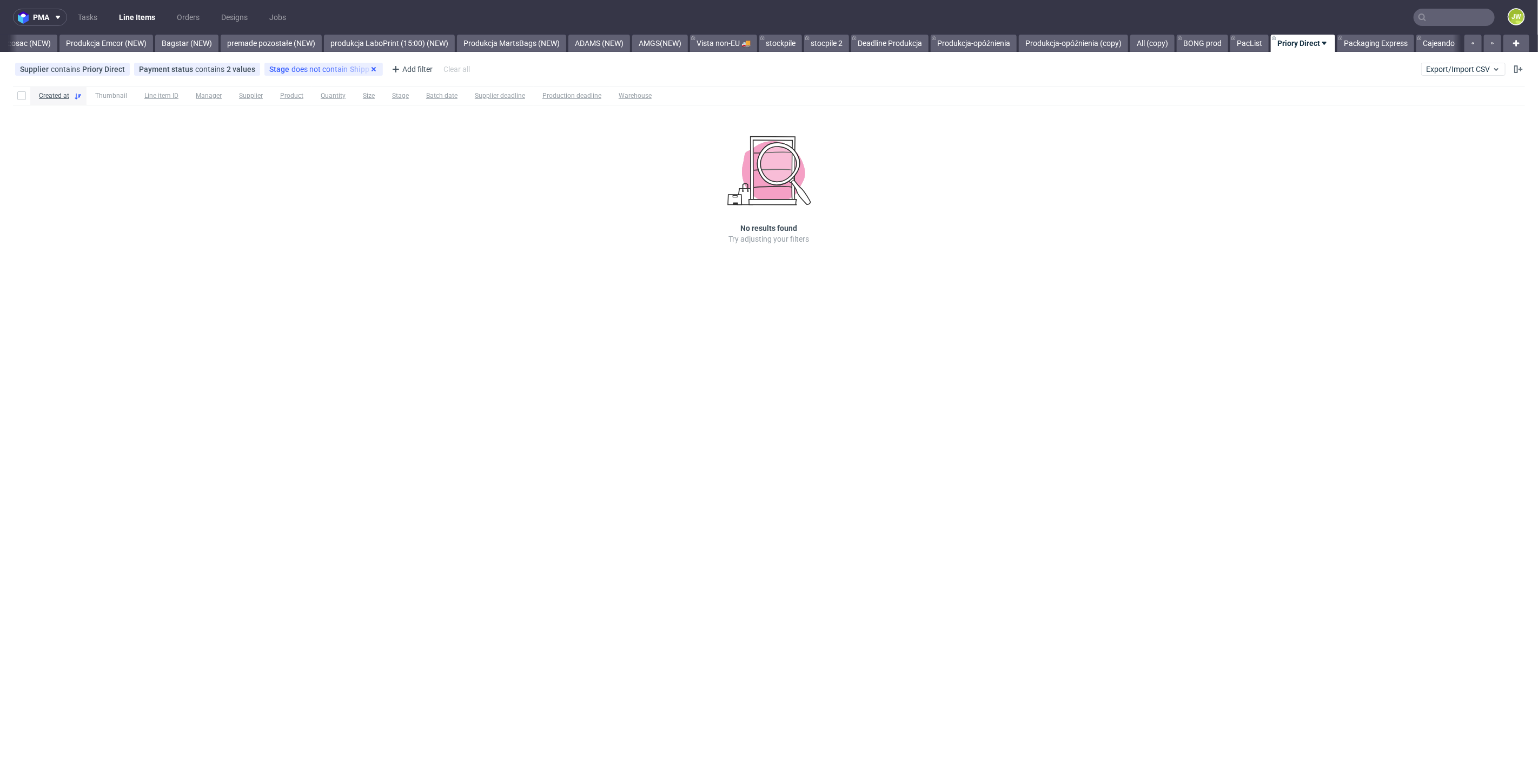
click at [369, 73] on icon at bounding box center [373, 69] width 9 height 9
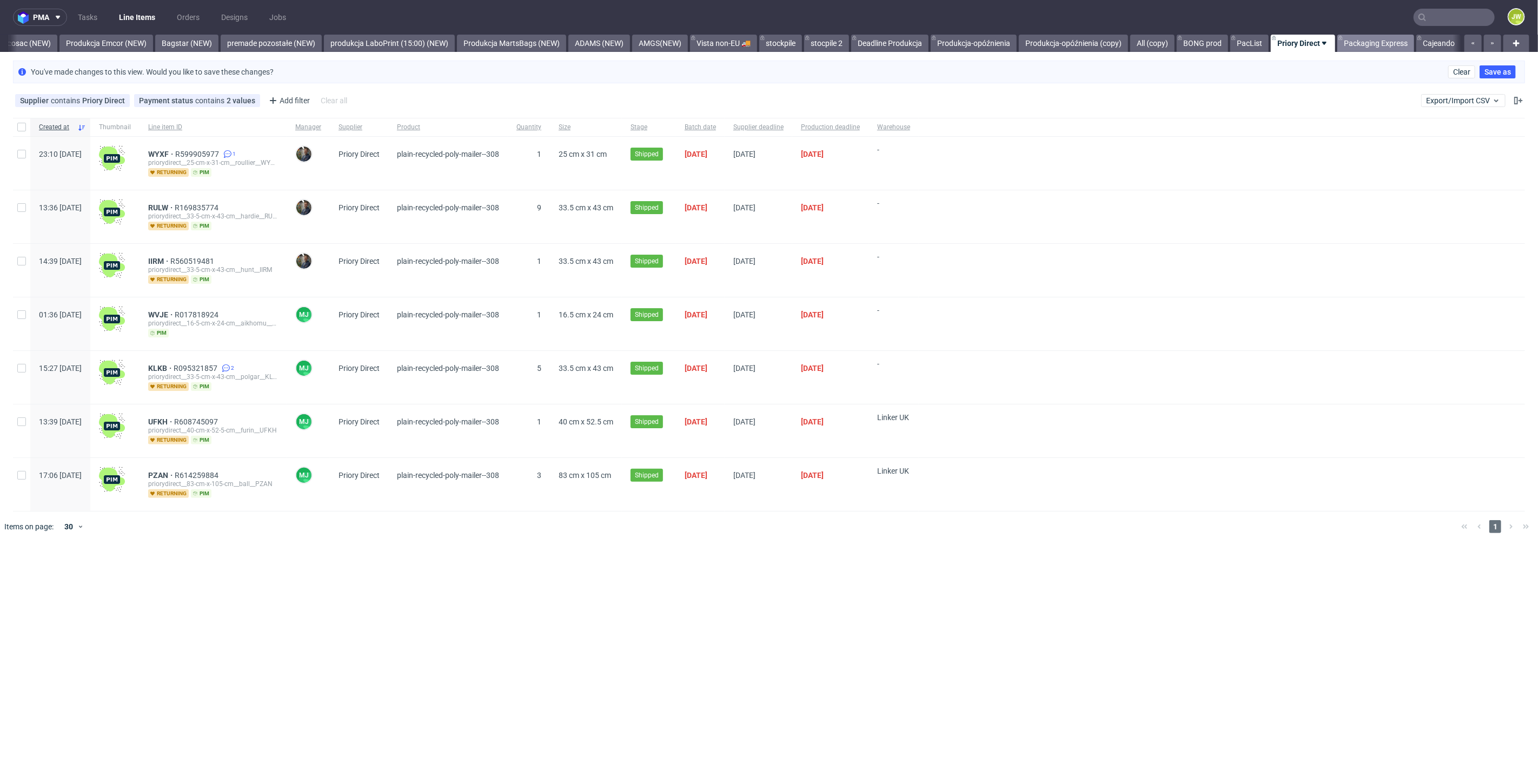
click at [1372, 50] on link "Packaging Express" at bounding box center [1376, 43] width 77 height 17
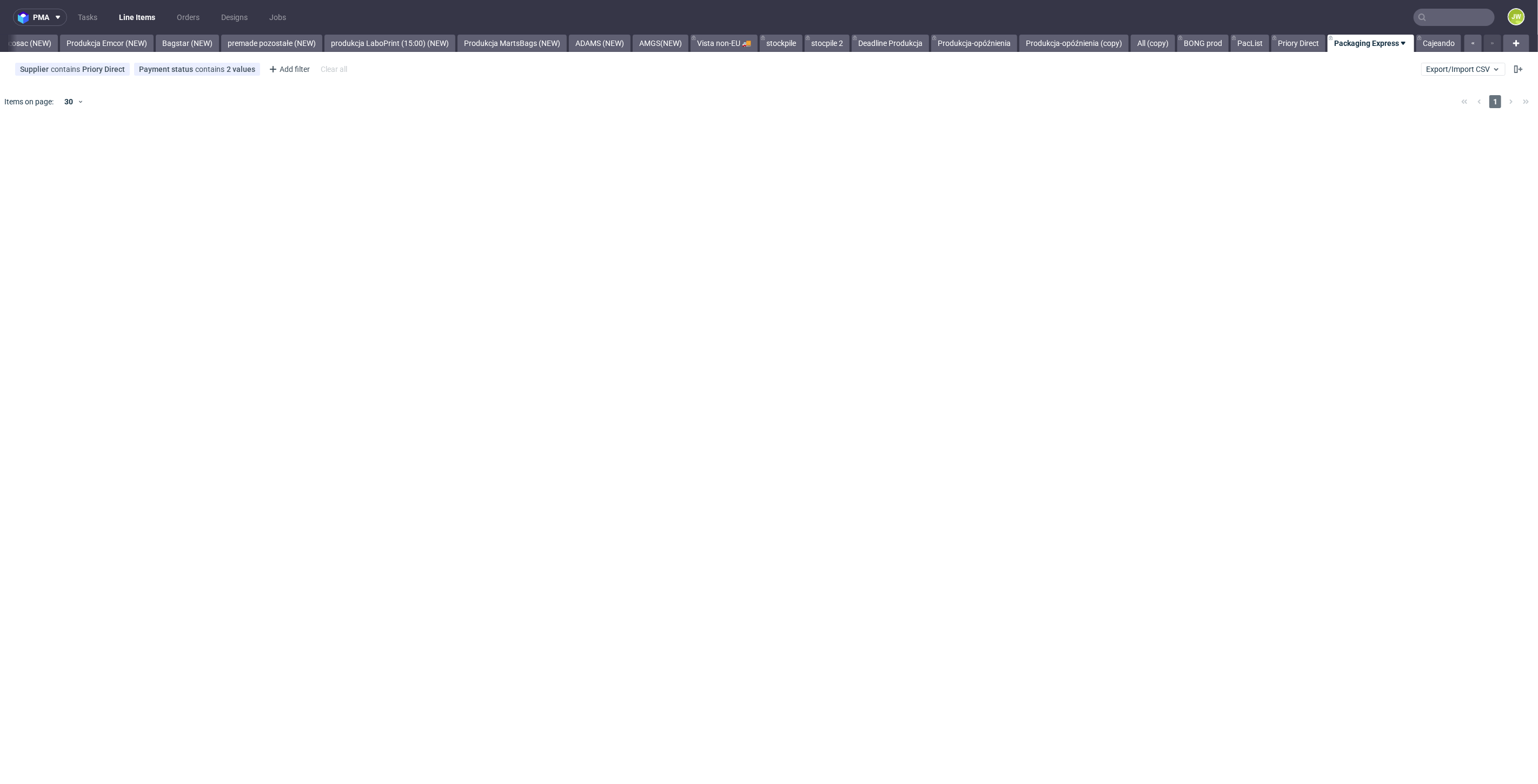
scroll to position [0, 2326]
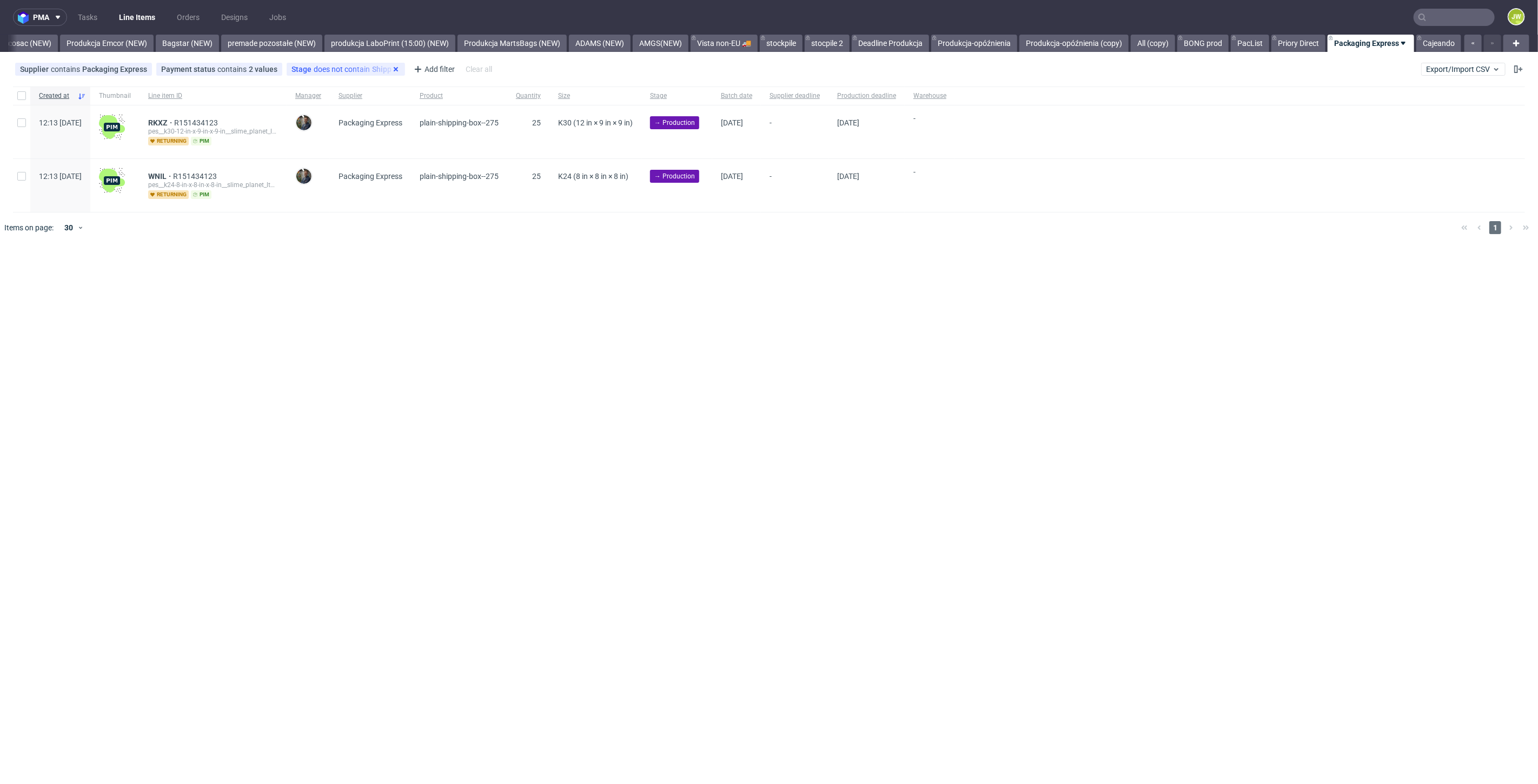
click at [392, 72] on icon at bounding box center [395, 69] width 9 height 9
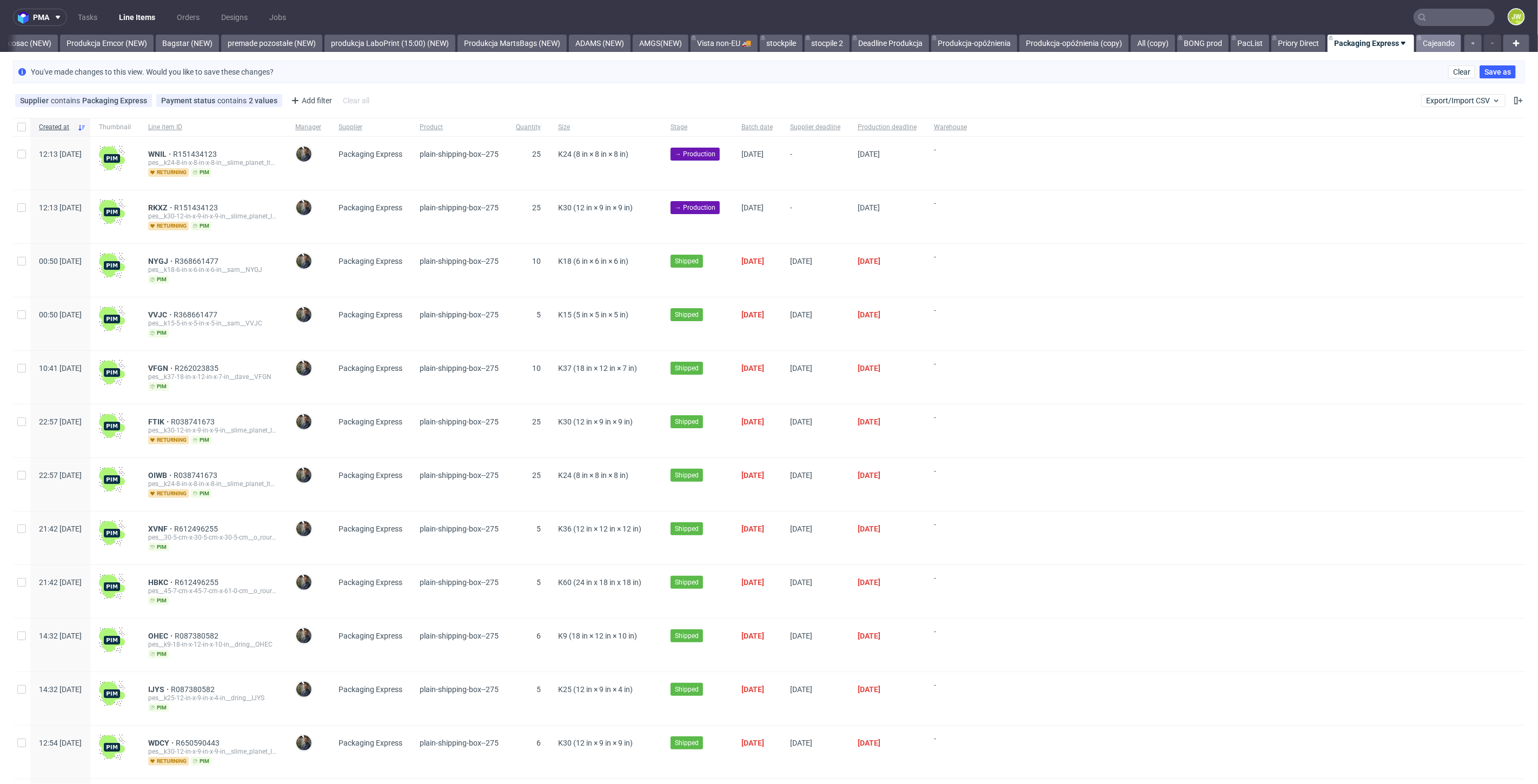
click at [1419, 41] on icon at bounding box center [1419, 37] width 5 height 9
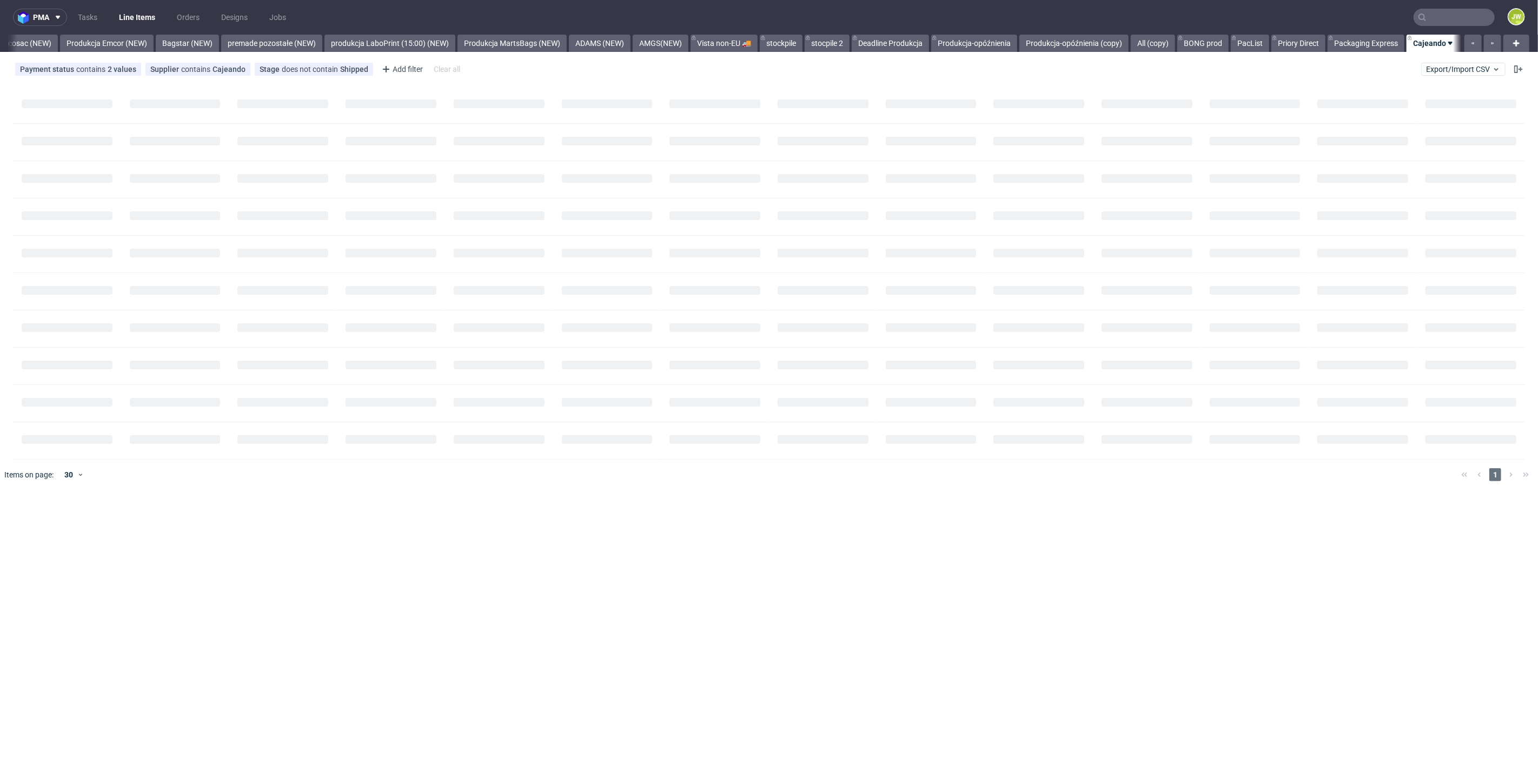
scroll to position [0, 2324]
click at [360, 72] on icon at bounding box center [364, 69] width 9 height 9
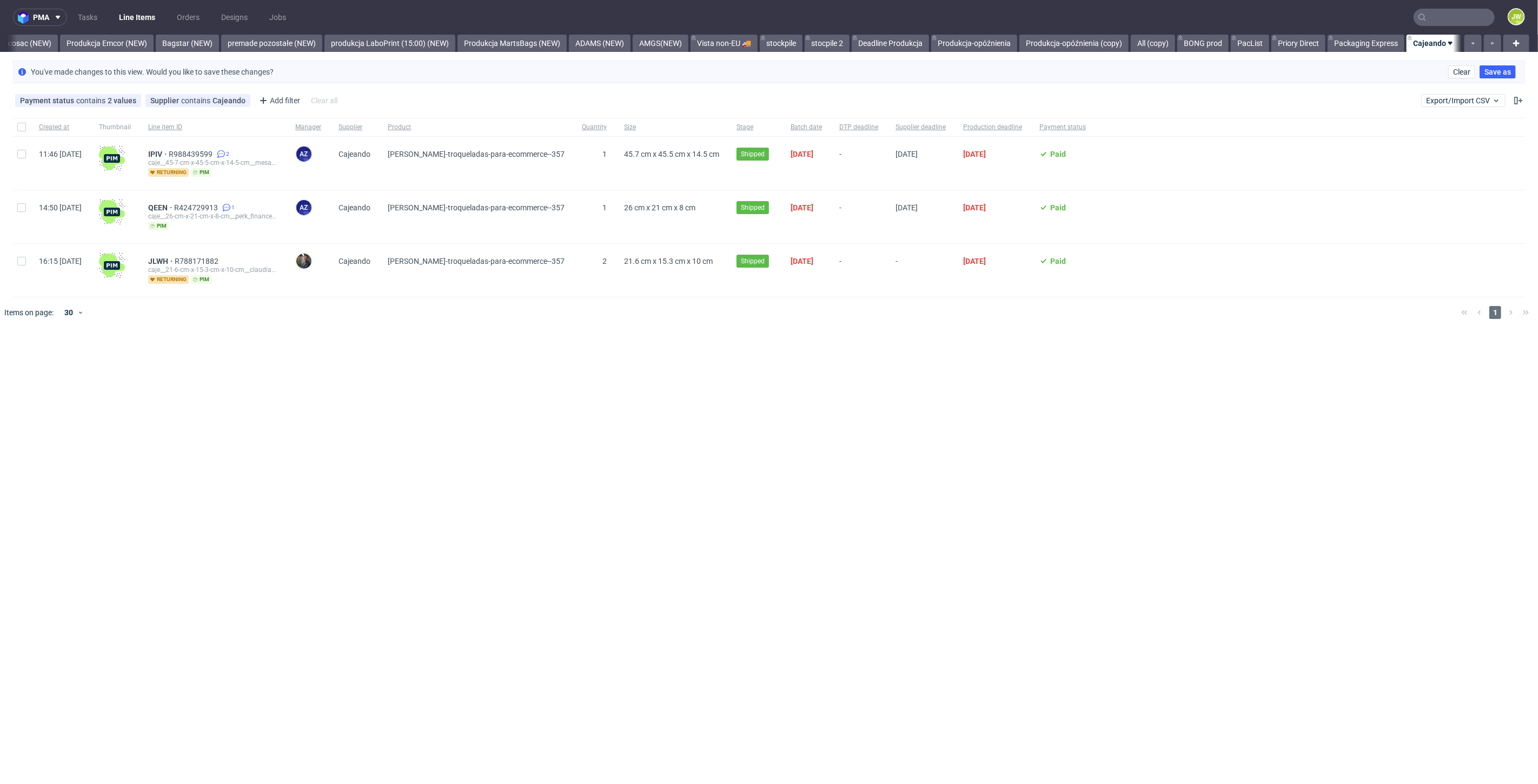
click at [839, 315] on div at bounding box center [785, 313] width 1336 height 30
click at [607, 371] on div "pma Tasks Line Items Orders Designs Jobs JW All DTP Late Shipped Shipments DTP …" at bounding box center [769, 392] width 1538 height 784
click at [806, 413] on div "pma Tasks Line Items Orders Designs Jobs JW All DTP Late Shipped Shipments DTP …" at bounding box center [769, 392] width 1538 height 784
click at [1208, 45] on link "BONG prod" at bounding box center [1203, 43] width 51 height 17
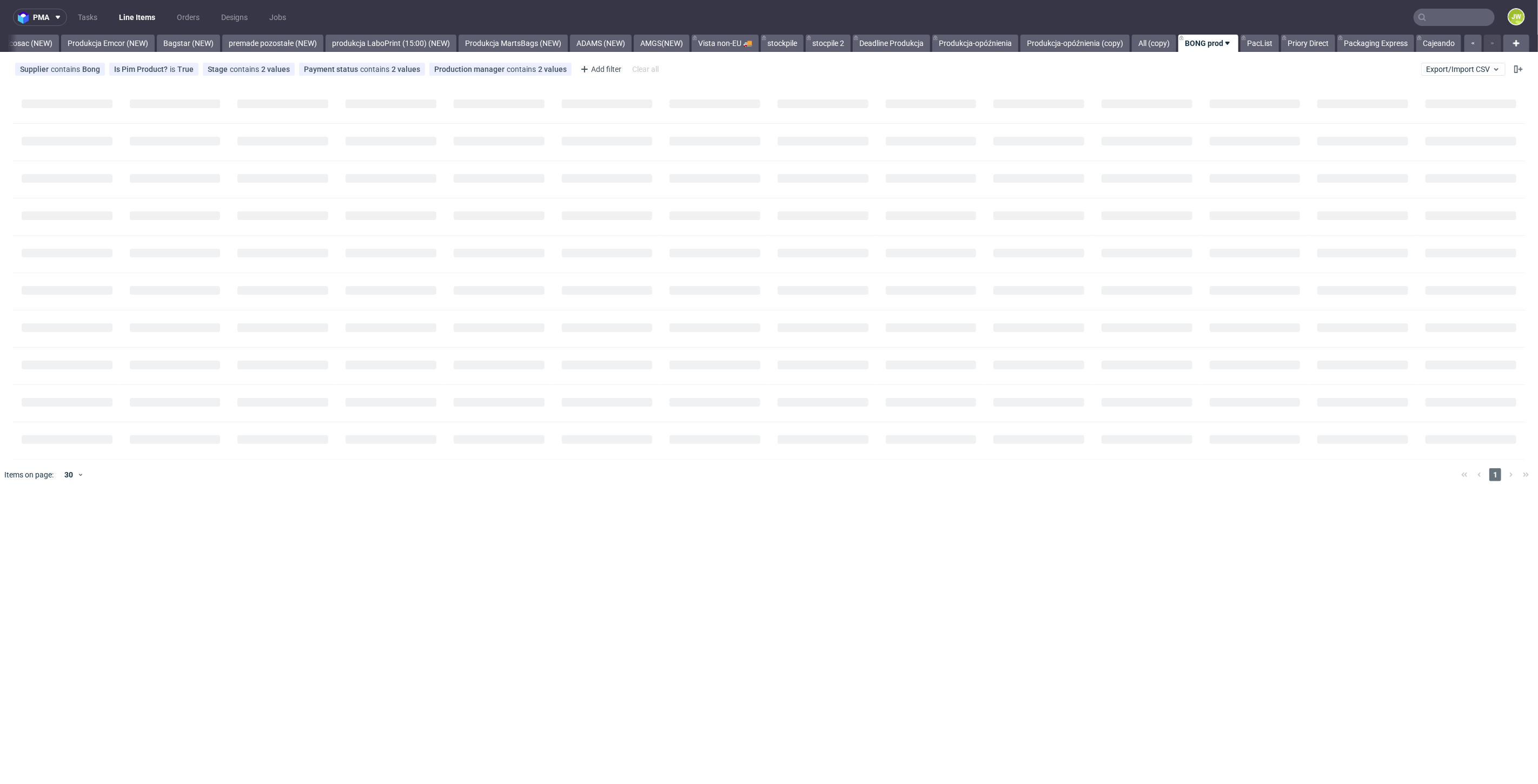
scroll to position [0, 2325]
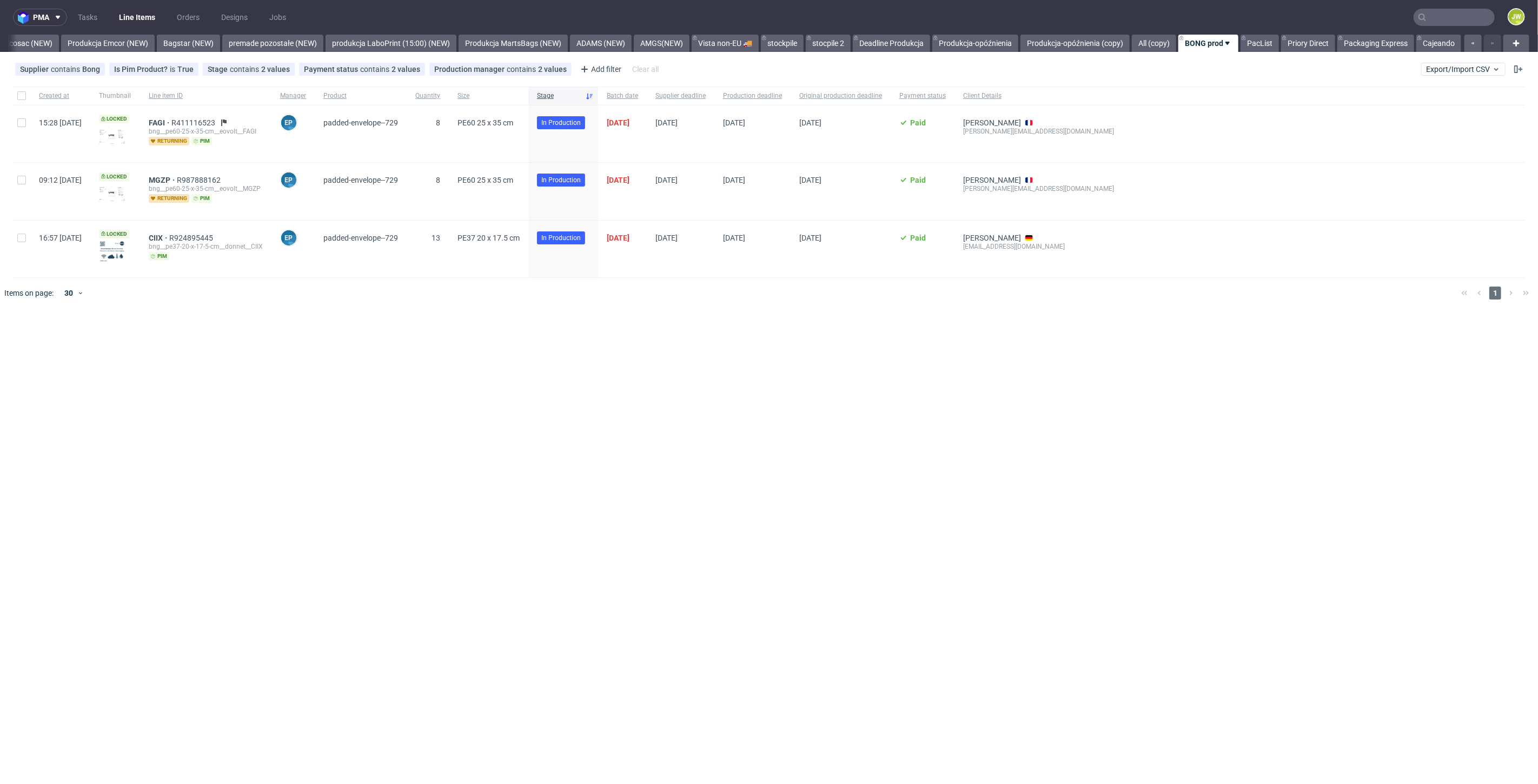
click at [1208, 43] on link "BONG prod" at bounding box center [1208, 43] width 60 height 17
click at [1212, 109] on span "Hide view" at bounding box center [1242, 108] width 91 height 10
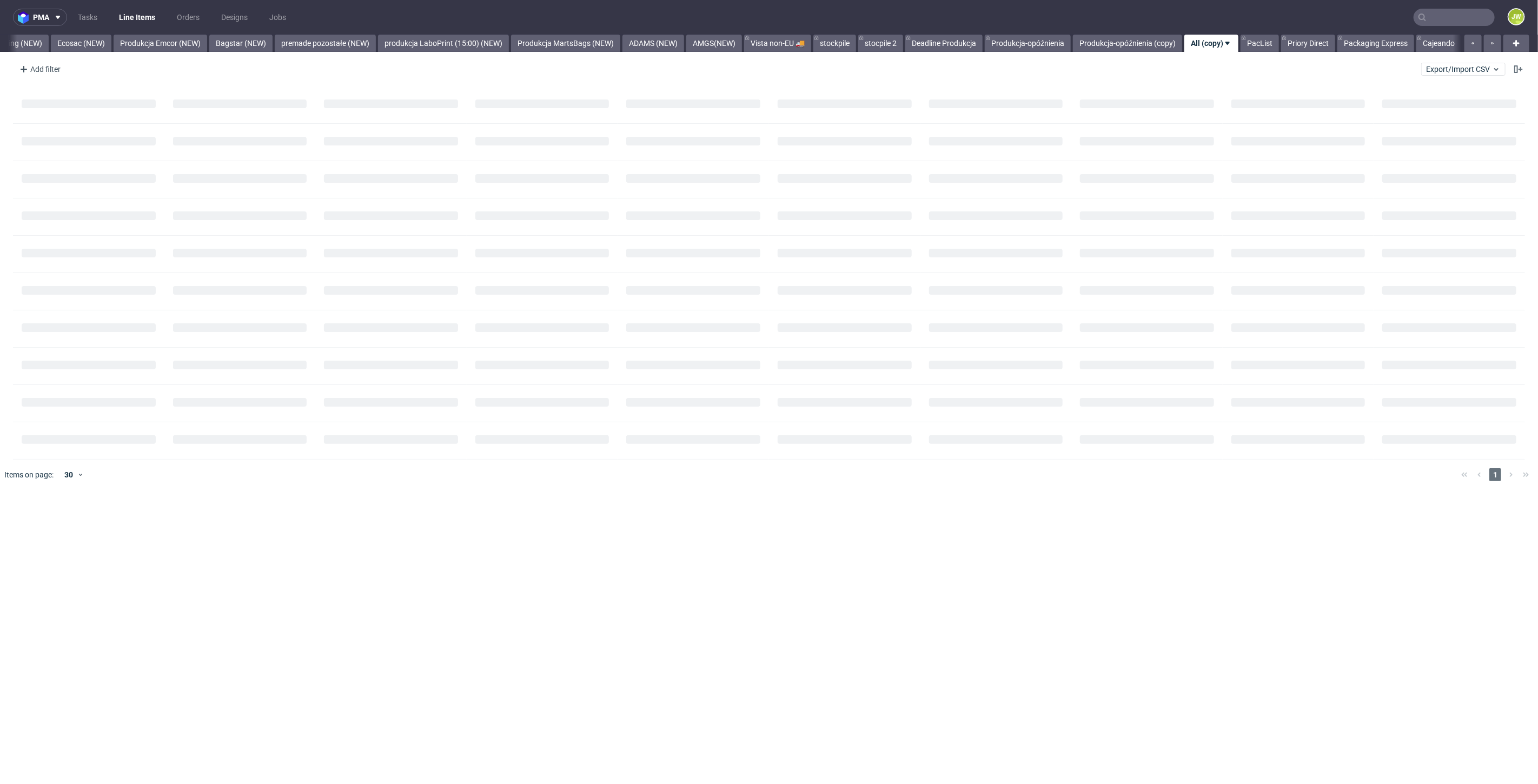
scroll to position [0, 2272]
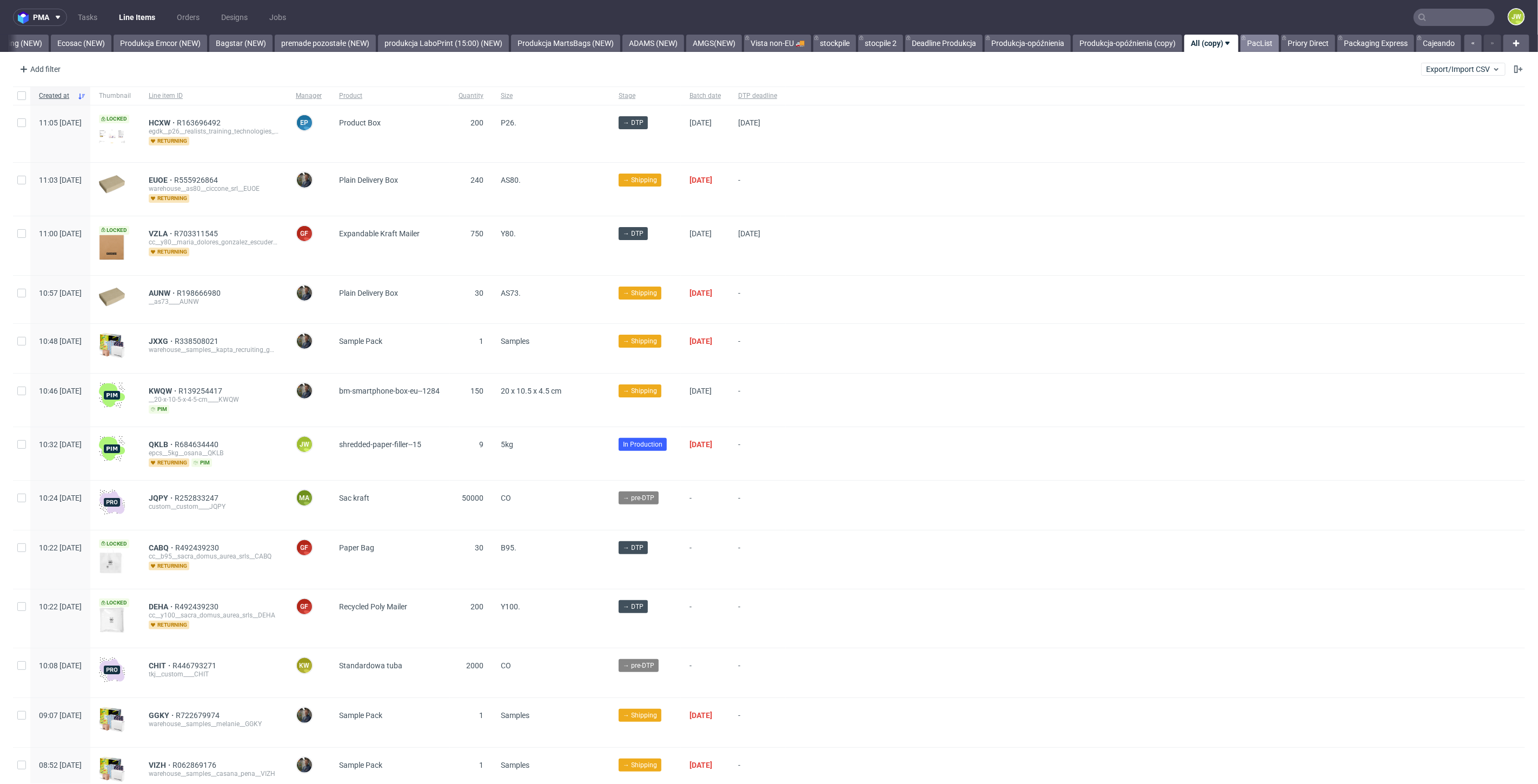
click at [1253, 43] on link "PacList" at bounding box center [1259, 43] width 39 height 17
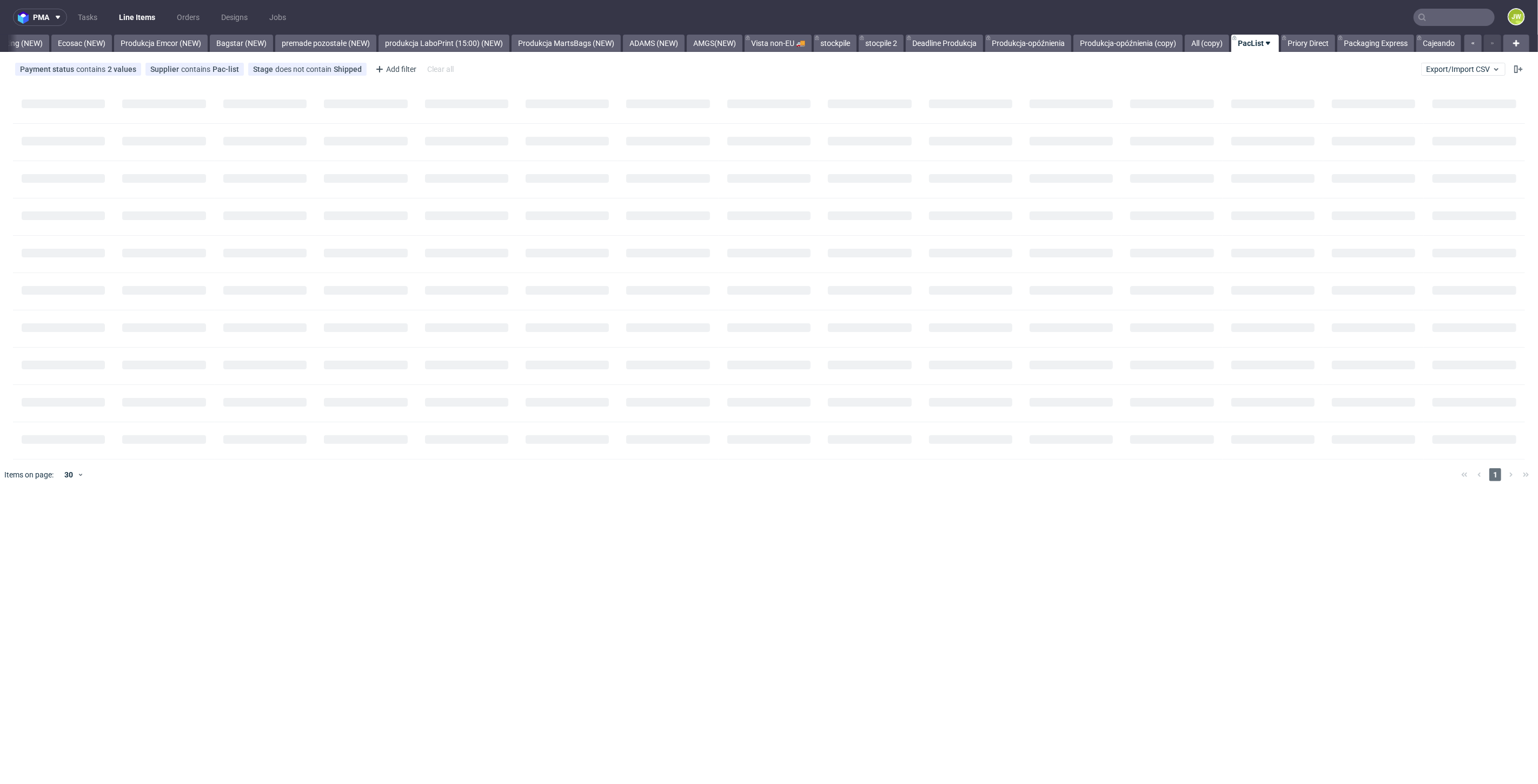
scroll to position [0, 2272]
click at [1296, 47] on link "Priory Direct" at bounding box center [1307, 43] width 54 height 17
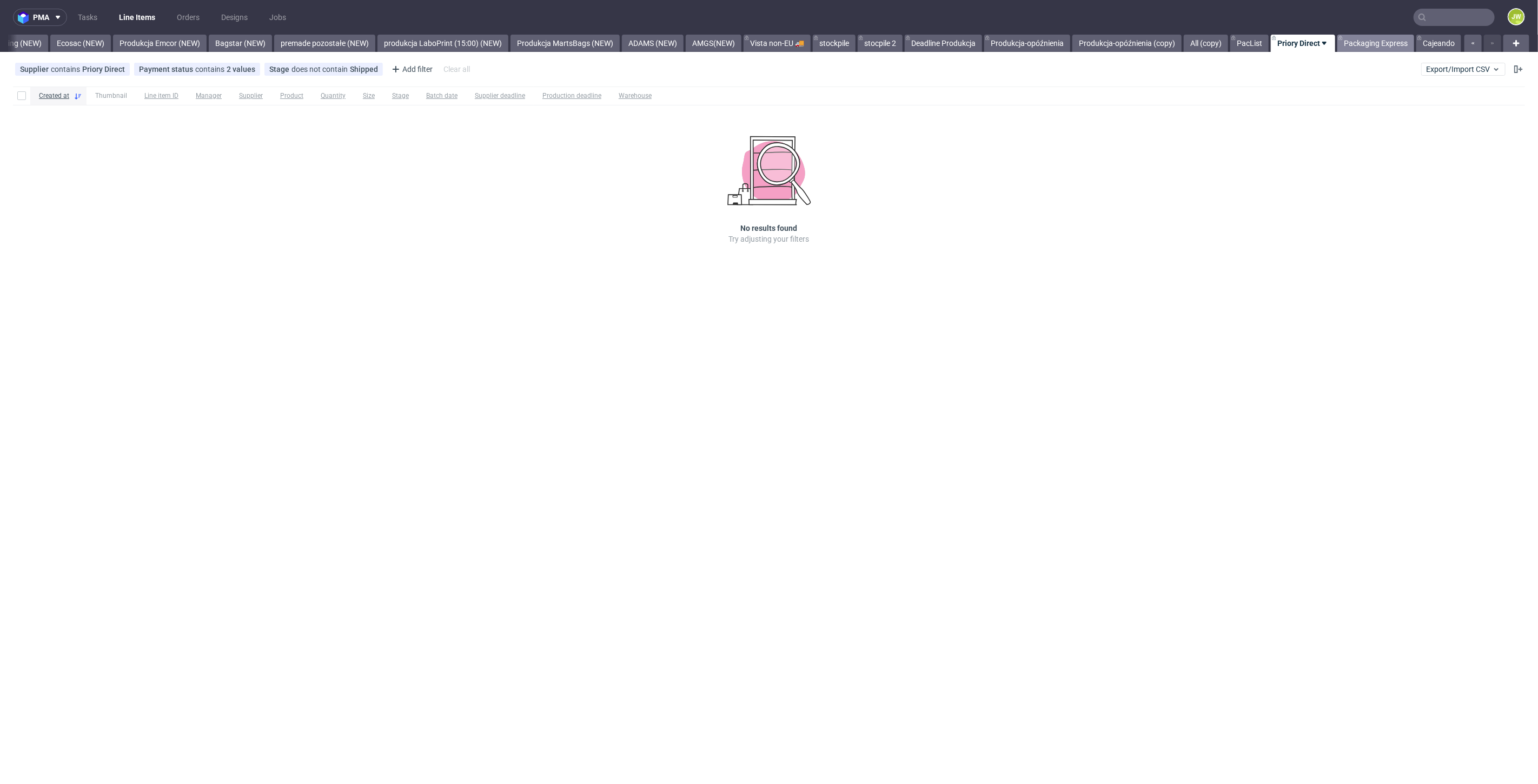
click at [1357, 45] on link "Packaging Express" at bounding box center [1376, 43] width 77 height 17
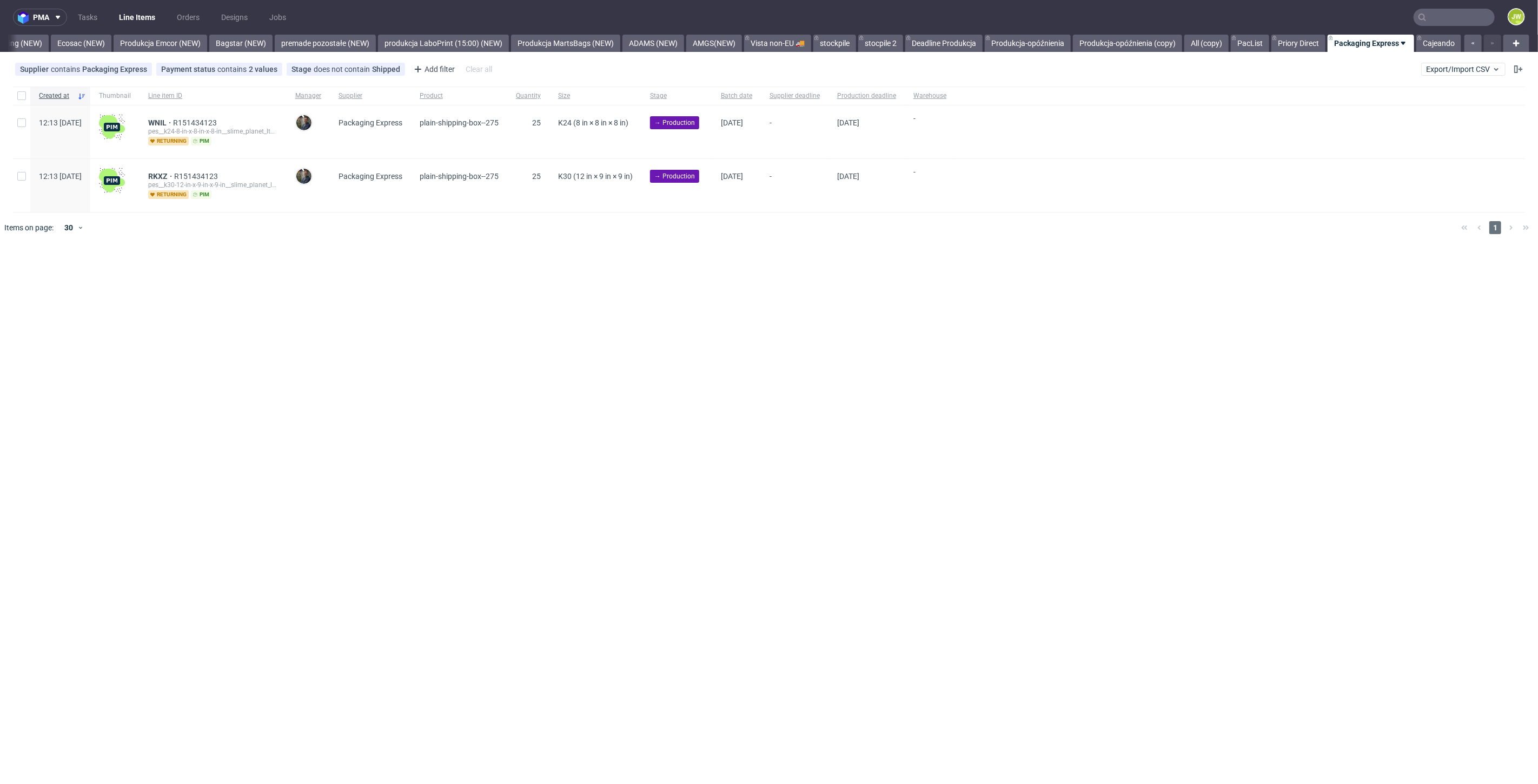
click at [779, 404] on div "pma Tasks Line Items Orders Designs Jobs JW All DTP Late Shipped Shipments DTP …" at bounding box center [769, 392] width 1538 height 784
click at [1442, 49] on link "Cajeando" at bounding box center [1439, 43] width 45 height 17
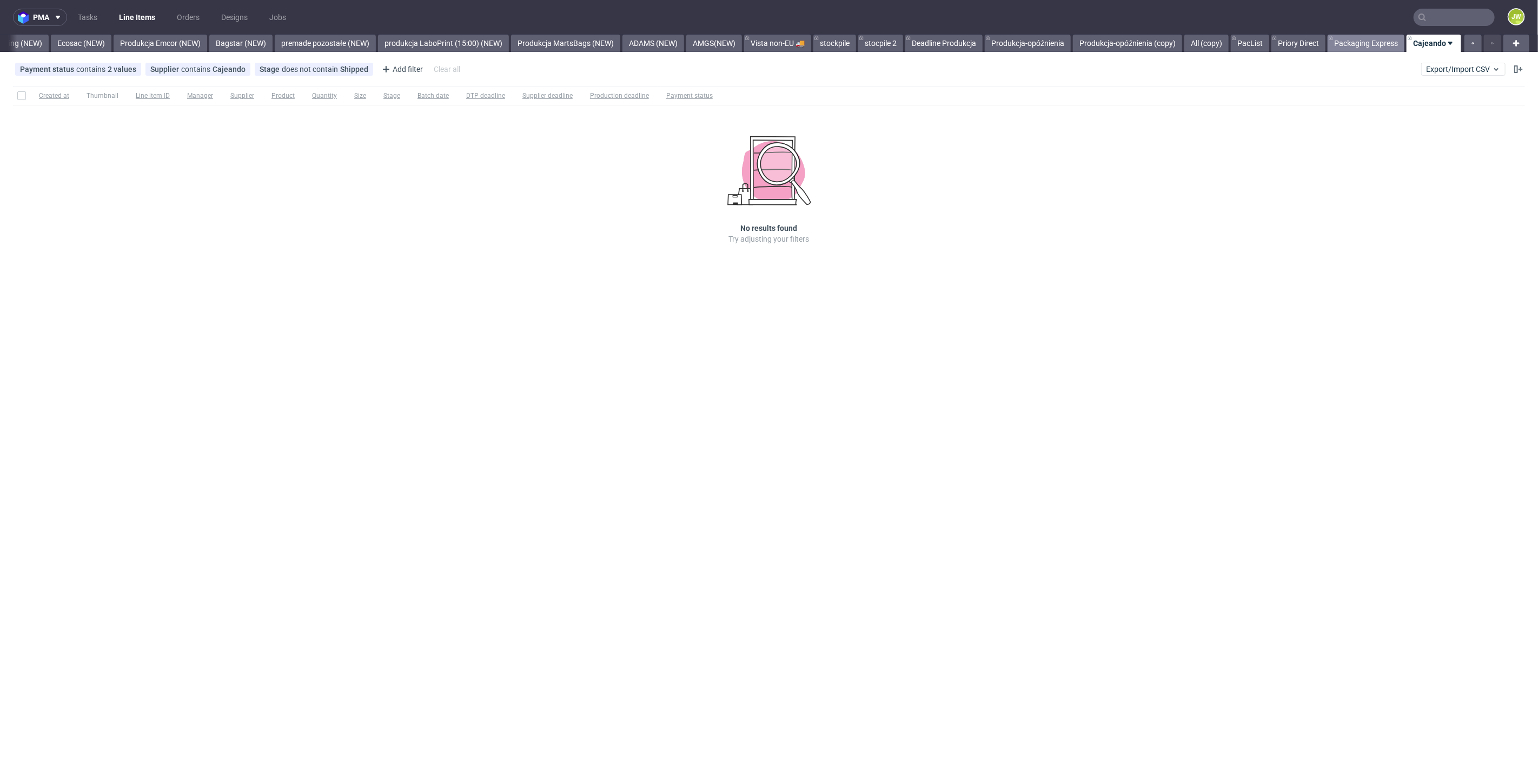
click at [1350, 47] on link "Packaging Express" at bounding box center [1365, 43] width 77 height 17
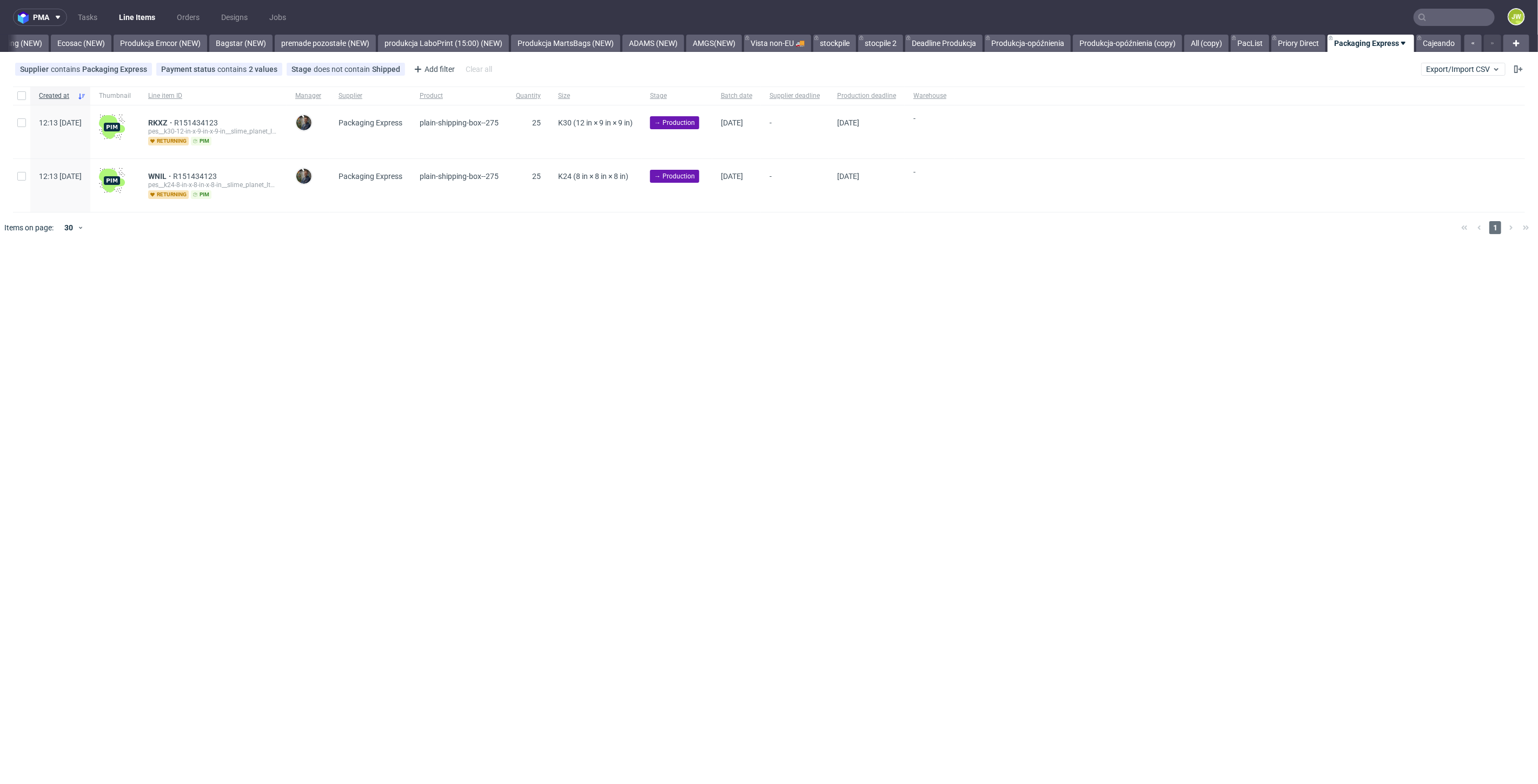
click at [693, 389] on div "pma Tasks Line Items Orders Designs Jobs JW All DTP Late Shipped Shipments DTP …" at bounding box center [769, 392] width 1538 height 784
click at [17, 98] on input "checkbox" at bounding box center [21, 95] width 9 height 9
checkbox input "true"
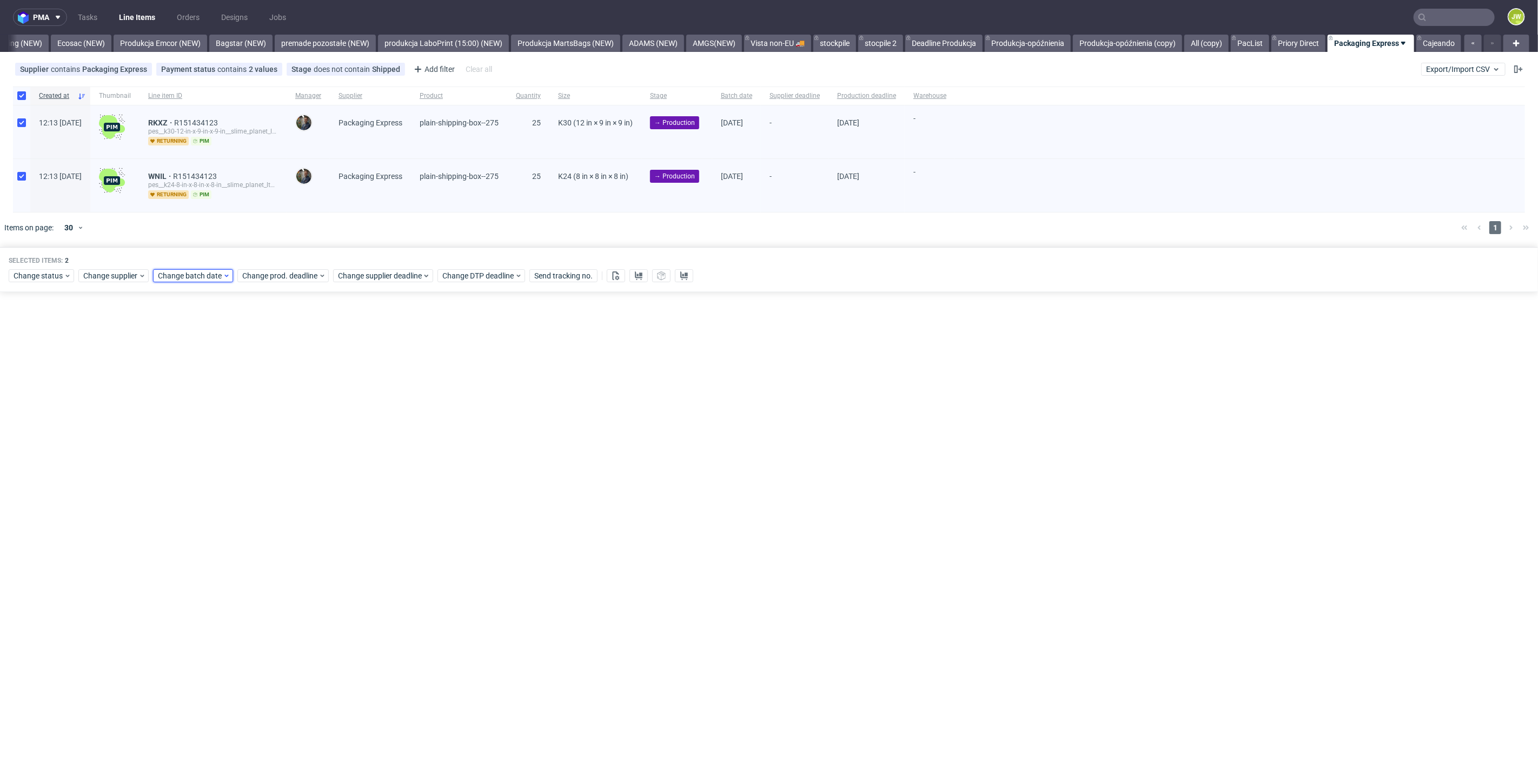
click at [181, 273] on span "Change batch date" at bounding box center [190, 275] width 65 height 10
click at [213, 398] on button "19" at bounding box center [209, 396] width 17 height 17
click at [279, 456] on span "Save" at bounding box center [282, 457] width 17 height 8
click at [280, 271] on span "Change prod. deadline" at bounding box center [280, 275] width 77 height 10
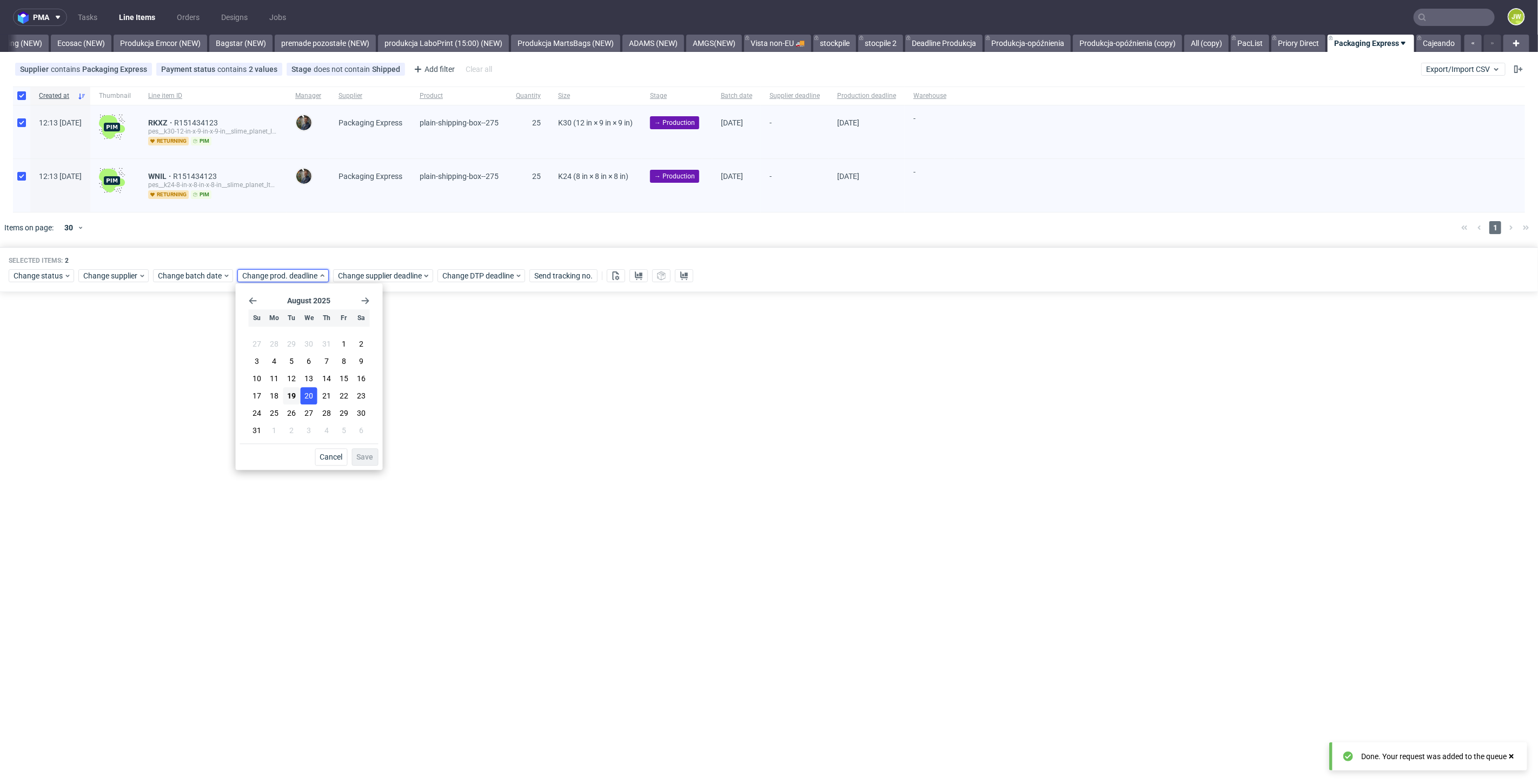
click at [305, 397] on span "20" at bounding box center [309, 395] width 9 height 10
click at [367, 464] on button "Save" at bounding box center [366, 457] width 26 height 17
click at [372, 279] on span "Change supplier deadline" at bounding box center [380, 275] width 84 height 10
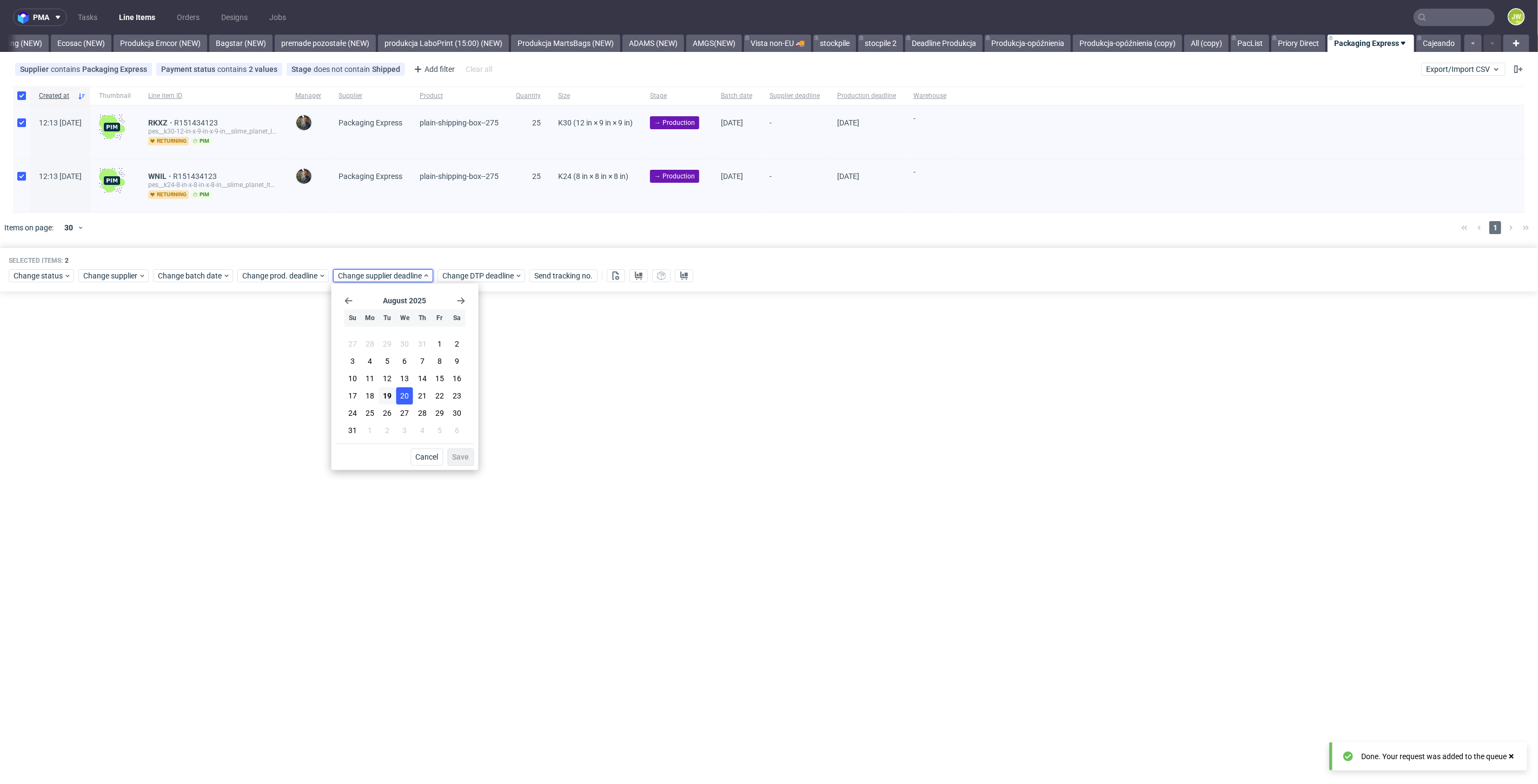
click at [406, 394] on span "20" at bounding box center [404, 395] width 9 height 10
click at [460, 458] on span "Save" at bounding box center [461, 457] width 17 height 8
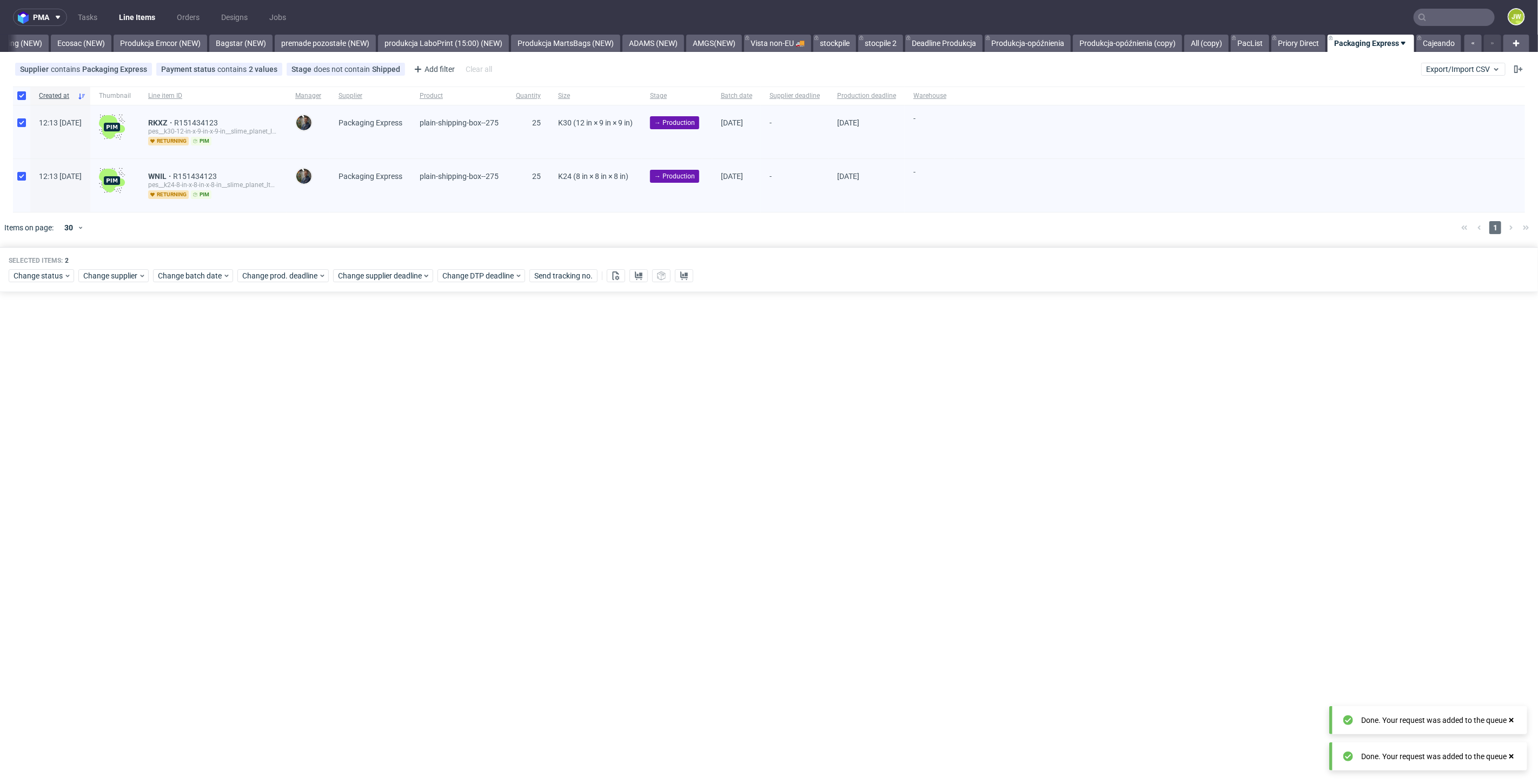
drag, startPoint x: 583, startPoint y: 474, endPoint x: 591, endPoint y: 460, distance: 16.1
click at [584, 475] on div "pma Tasks Line Items Orders Designs Jobs JW All DTP Late Shipped Shipments DTP …" at bounding box center [769, 392] width 1538 height 784
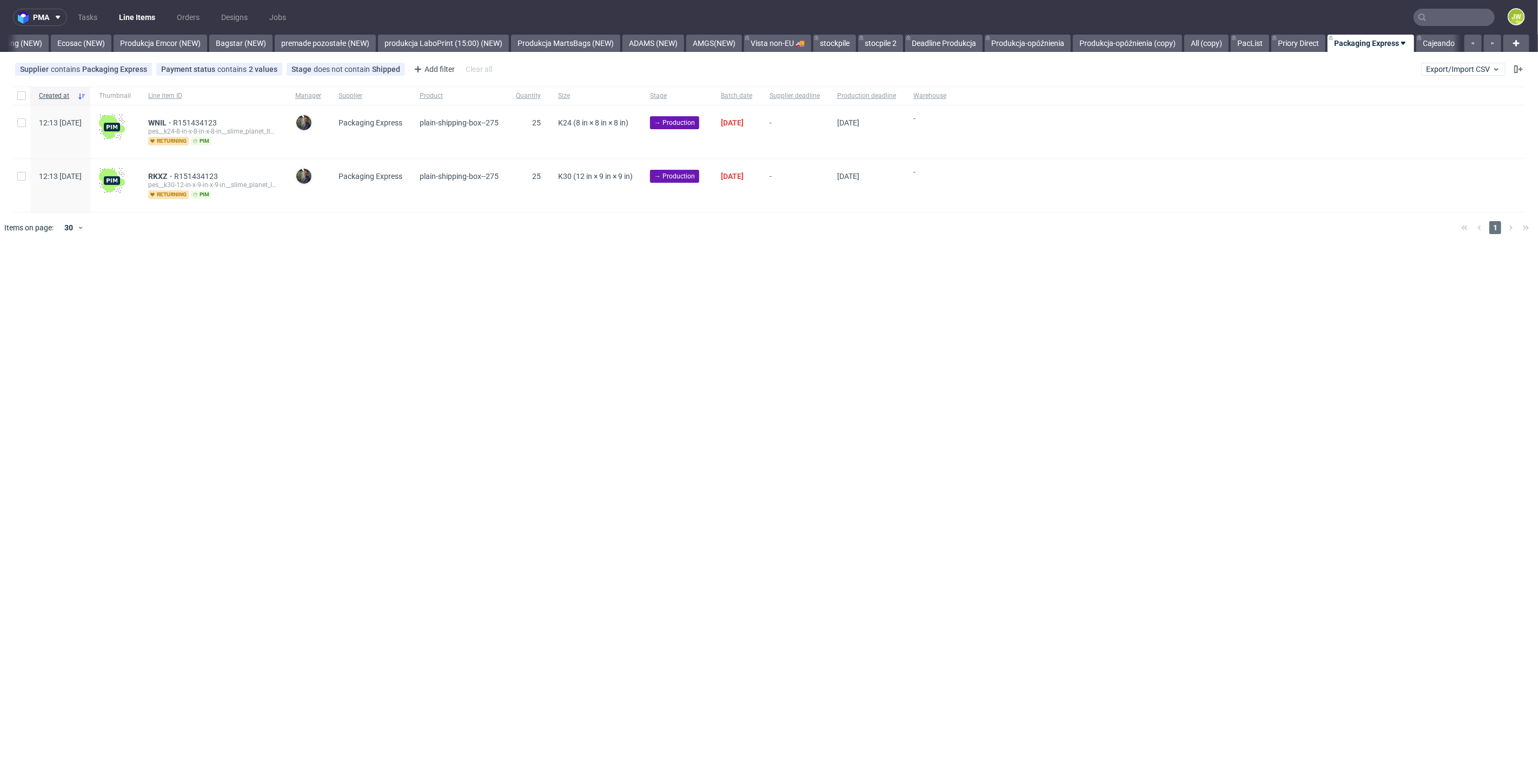
scroll to position [0, 2272]
click at [740, 291] on div "pma Tasks Line Items Orders Designs Jobs JW All DTP Late Shipped Shipments DTP …" at bounding box center [769, 392] width 1538 height 784
click at [740, 352] on div "pma Tasks Line Items Orders Designs Jobs JW All DTP Late Shipped Shipments DTP …" at bounding box center [769, 392] width 1538 height 784
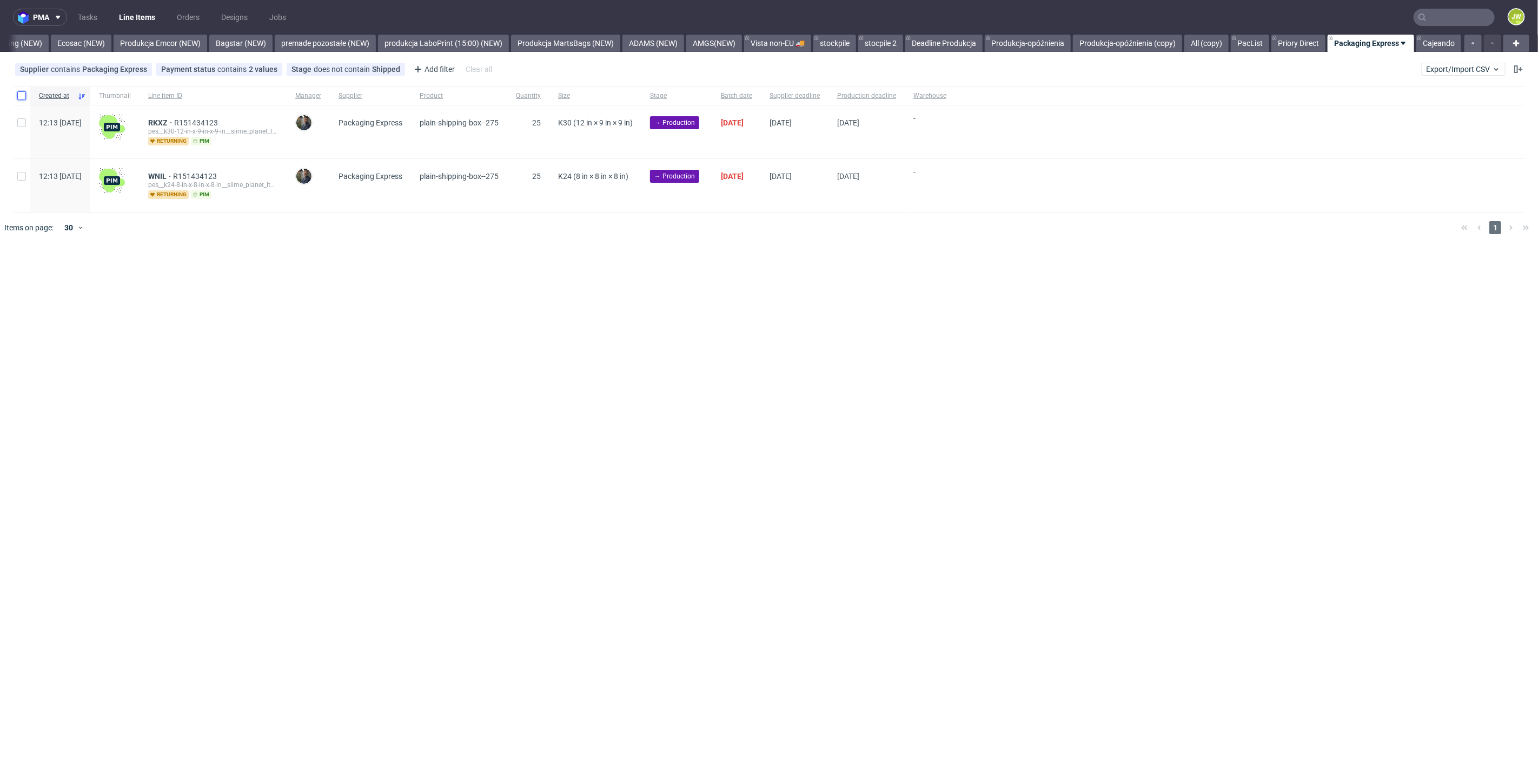
click at [21, 93] on input "checkbox" at bounding box center [21, 95] width 9 height 9
checkbox input "true"
click at [634, 277] on icon at bounding box center [638, 275] width 9 height 9
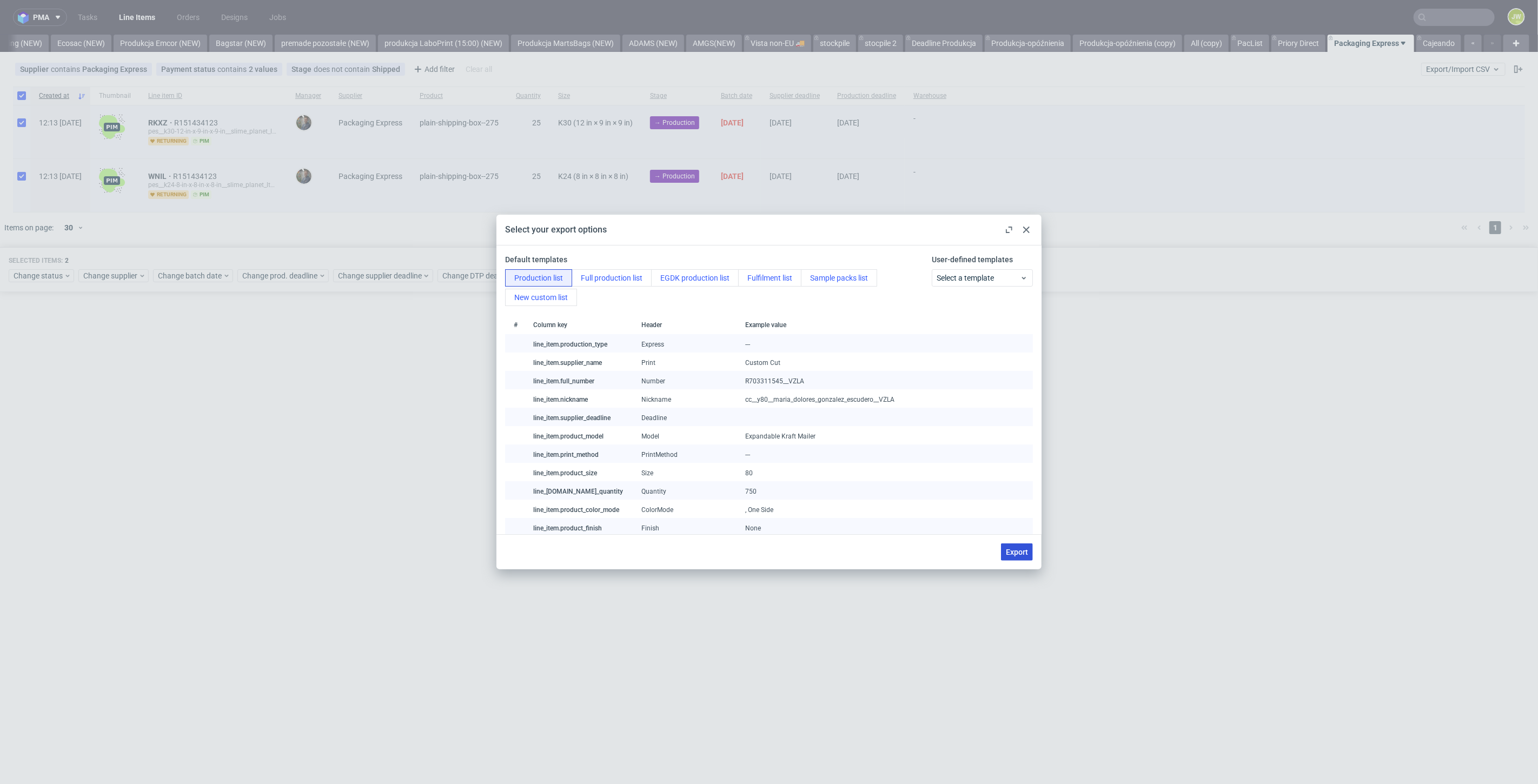
click at [1021, 550] on span "Export" at bounding box center [1017, 552] width 22 height 8
checkbox input "false"
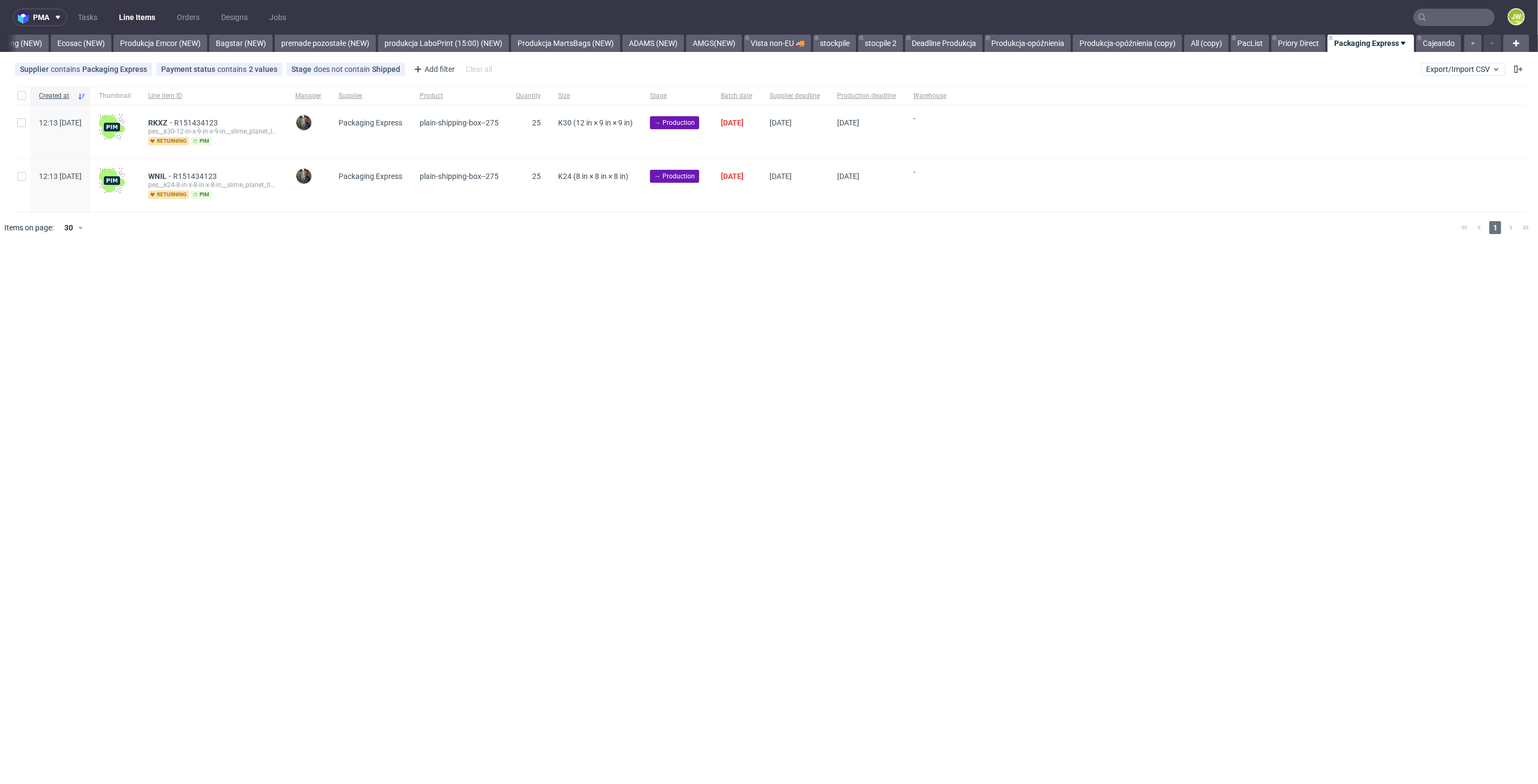
click at [684, 357] on div "pma Tasks Line Items Orders Designs Jobs JW All DTP Late Shipped Shipments DTP …" at bounding box center [769, 392] width 1538 height 784
click at [20, 96] on input "checkbox" at bounding box center [21, 95] width 9 height 9
checkbox input "true"
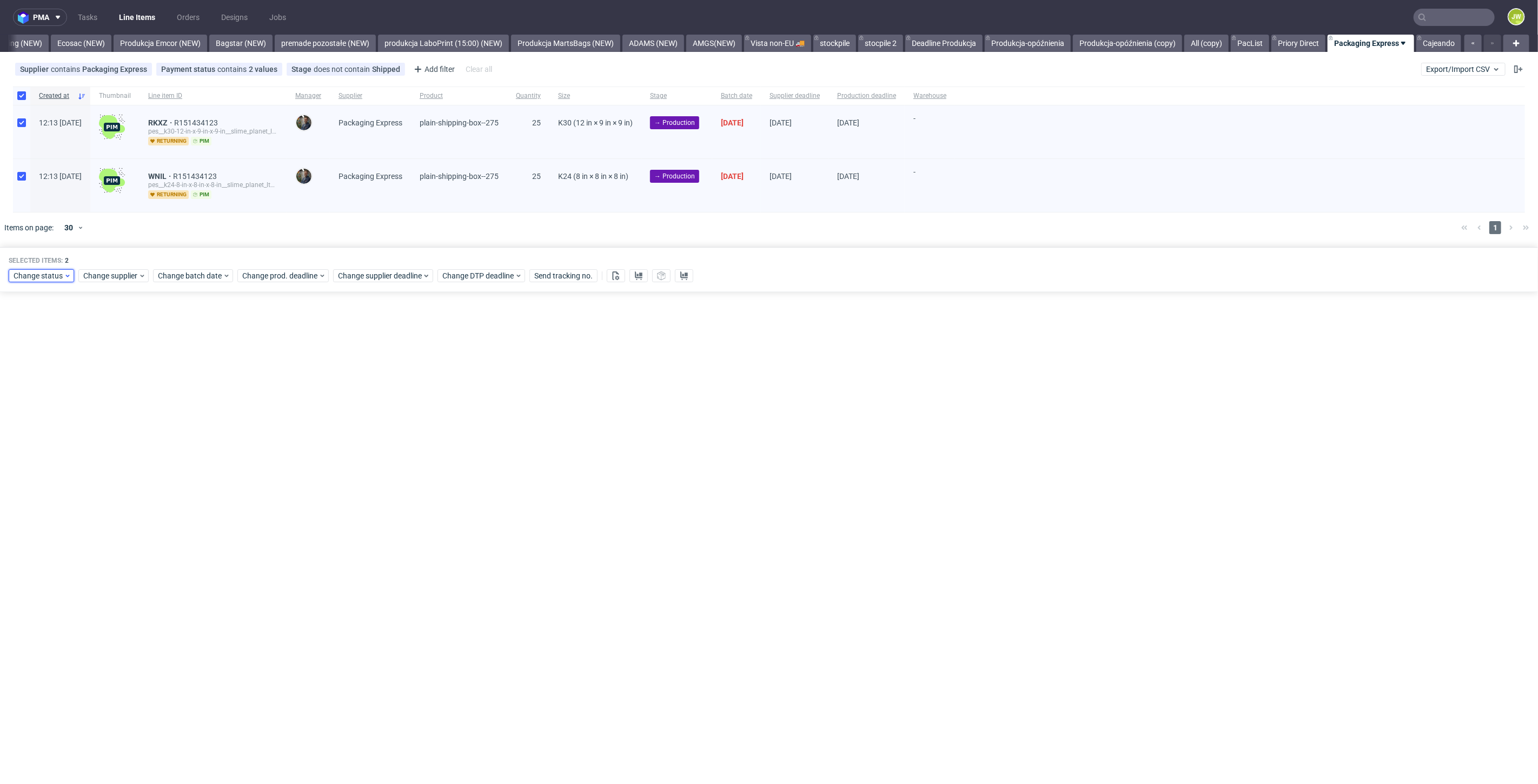
click at [29, 273] on span "Change status" at bounding box center [38, 275] width 50 height 10
click at [38, 409] on span "In Production" at bounding box center [41, 415] width 55 height 15
click at [126, 436] on span "Save" at bounding box center [124, 435] width 17 height 8
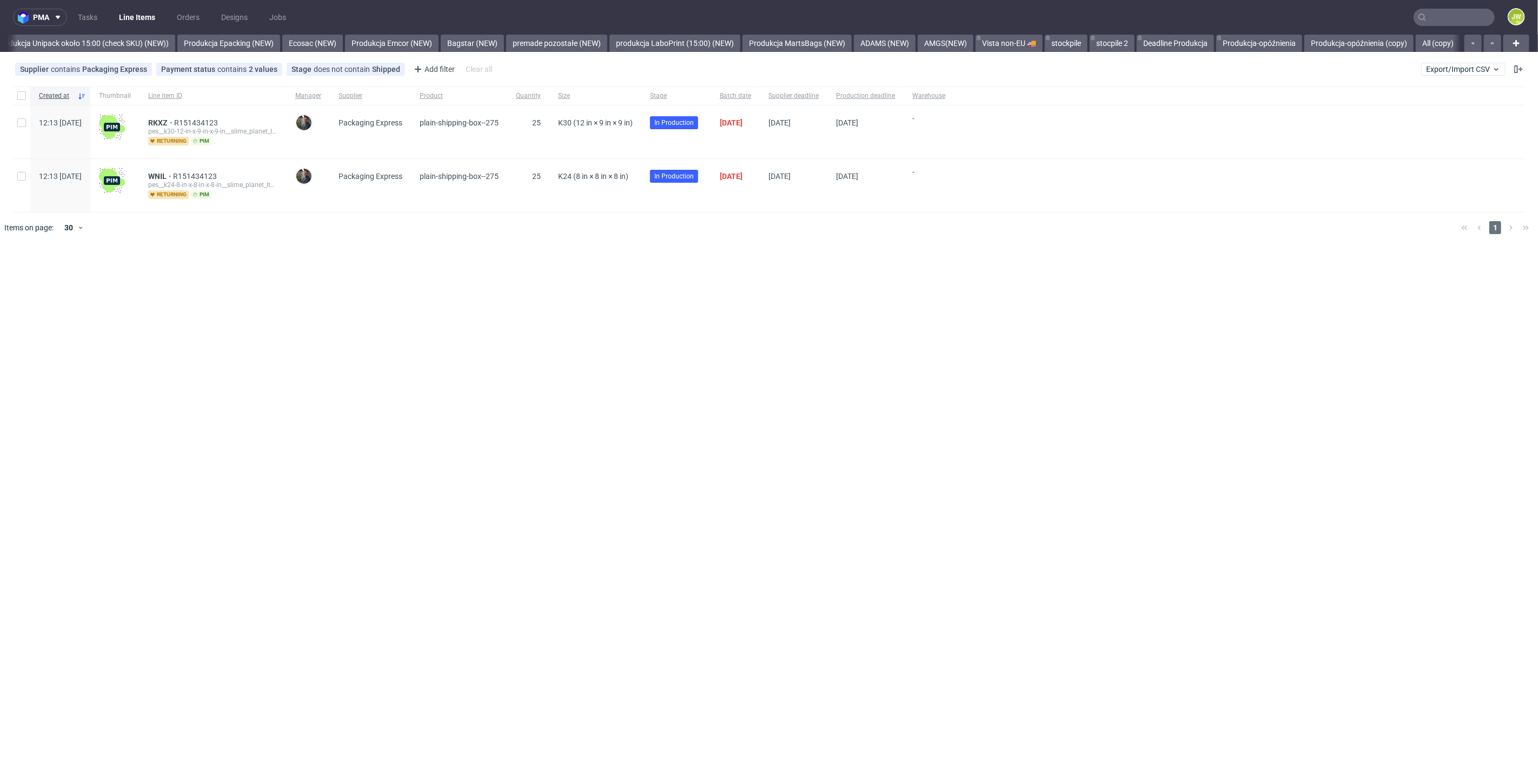
scroll to position [0, 2123]
click at [640, 329] on div "pma Tasks Line Items Orders Designs Jobs JW All DTP Late Shipped Shipments DTP …" at bounding box center [769, 392] width 1538 height 784
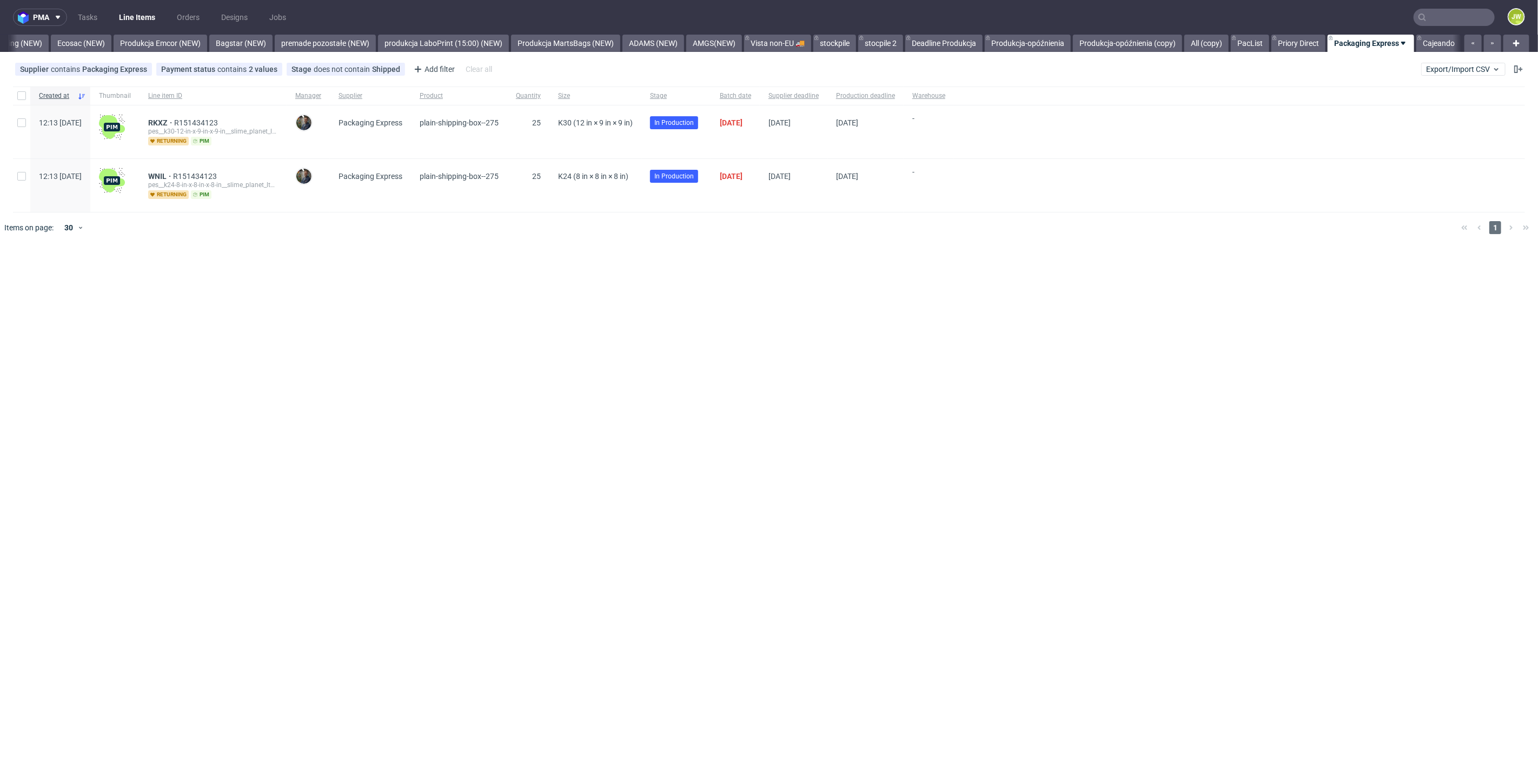
scroll to position [0, 2272]
drag, startPoint x: 737, startPoint y: 356, endPoint x: 606, endPoint y: 405, distance: 139.9
click at [737, 356] on div "pma Tasks Line Items Orders Designs Jobs JW All DTP Late Shipped Shipments DTP …" at bounding box center [769, 392] width 1538 height 784
click at [763, 365] on div "pma Tasks Line Items Orders Designs Jobs JW All DTP Late Shipped Shipments DTP …" at bounding box center [769, 392] width 1538 height 784
click at [553, 51] on link "Produkcja MartsBags (NEW)" at bounding box center [566, 43] width 110 height 17
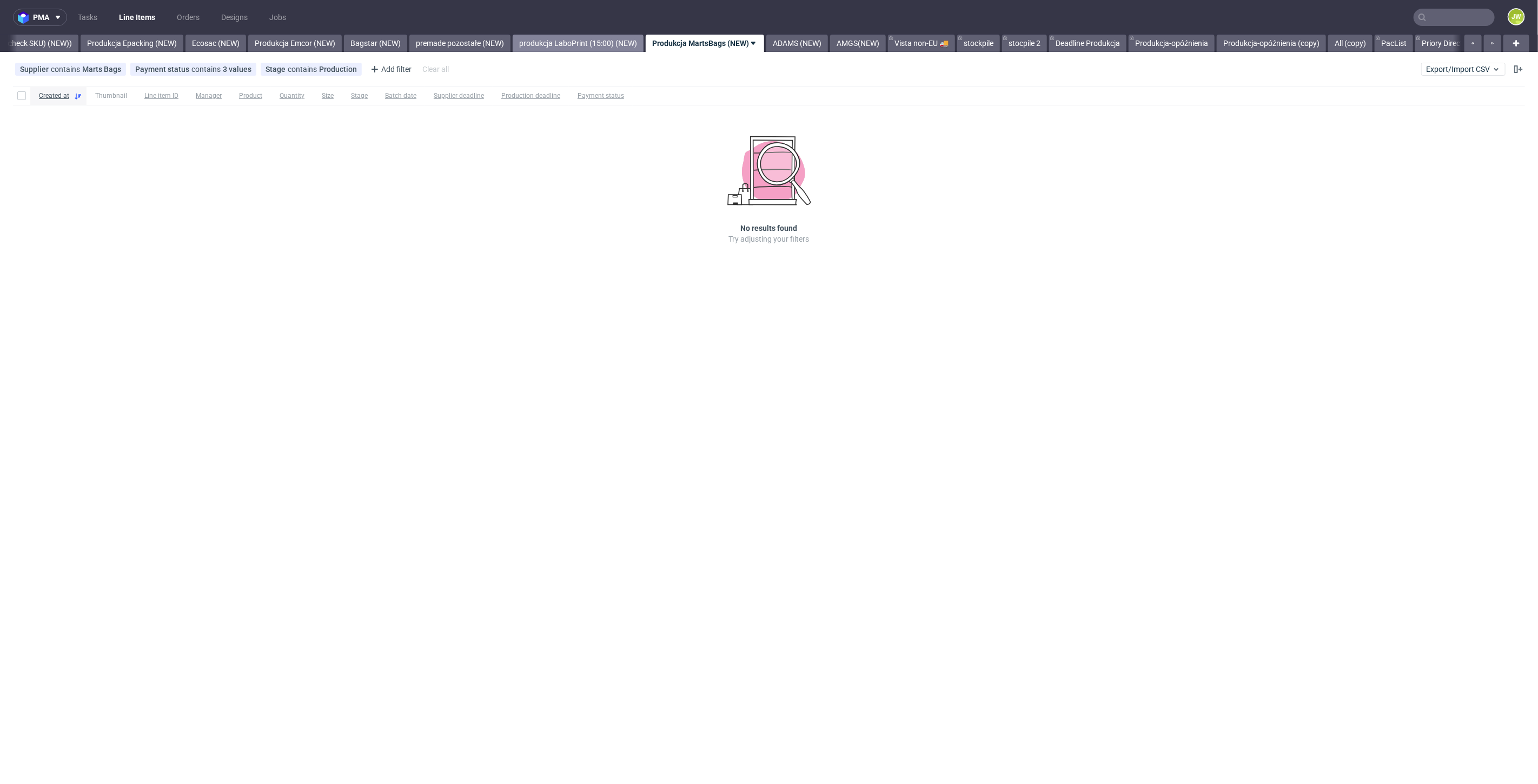
click at [583, 47] on link "produkcja LaboPrint (15:00) (NEW)" at bounding box center [578, 43] width 131 height 17
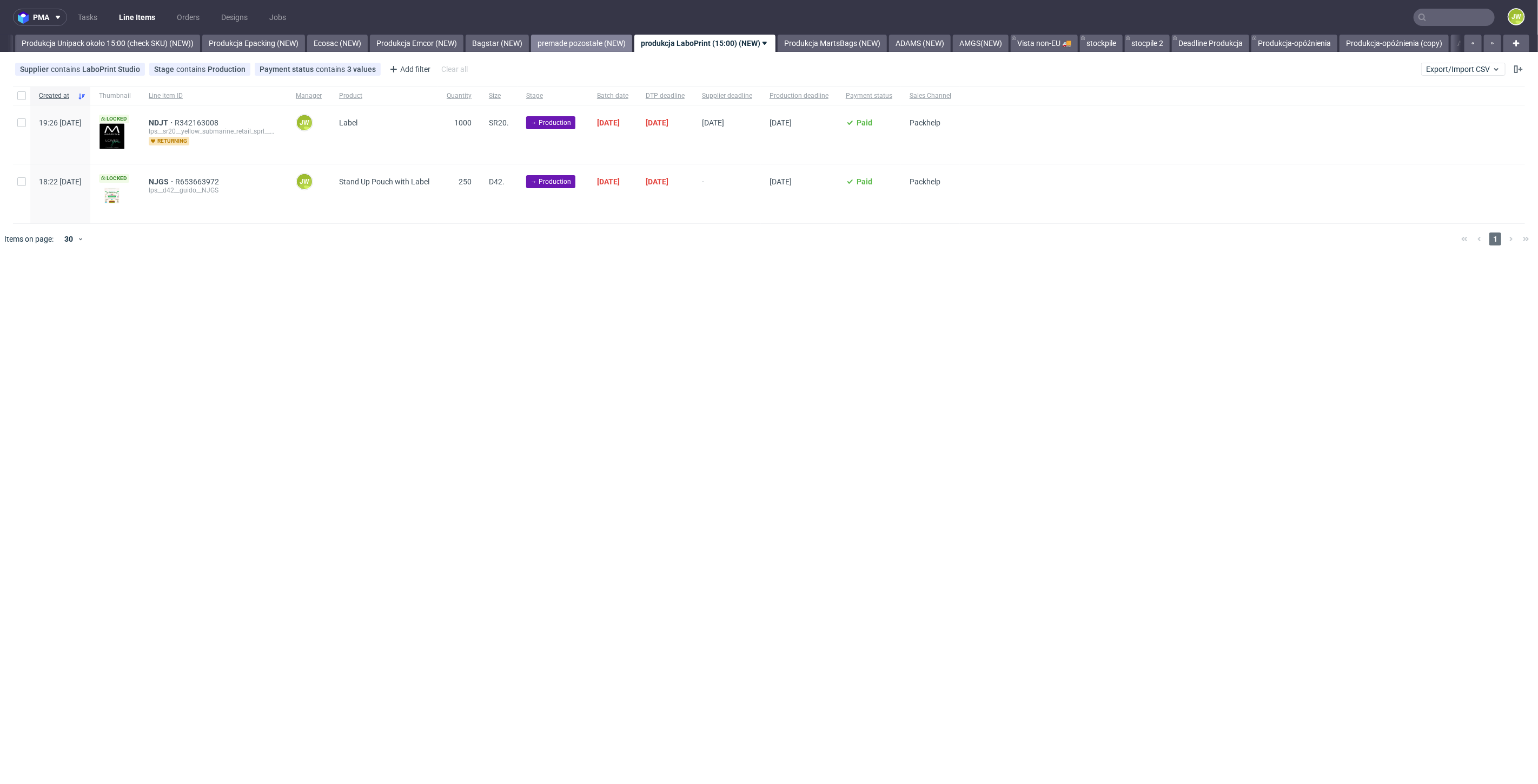
click at [607, 37] on link "premade pozostałe (NEW)" at bounding box center [581, 43] width 101 height 17
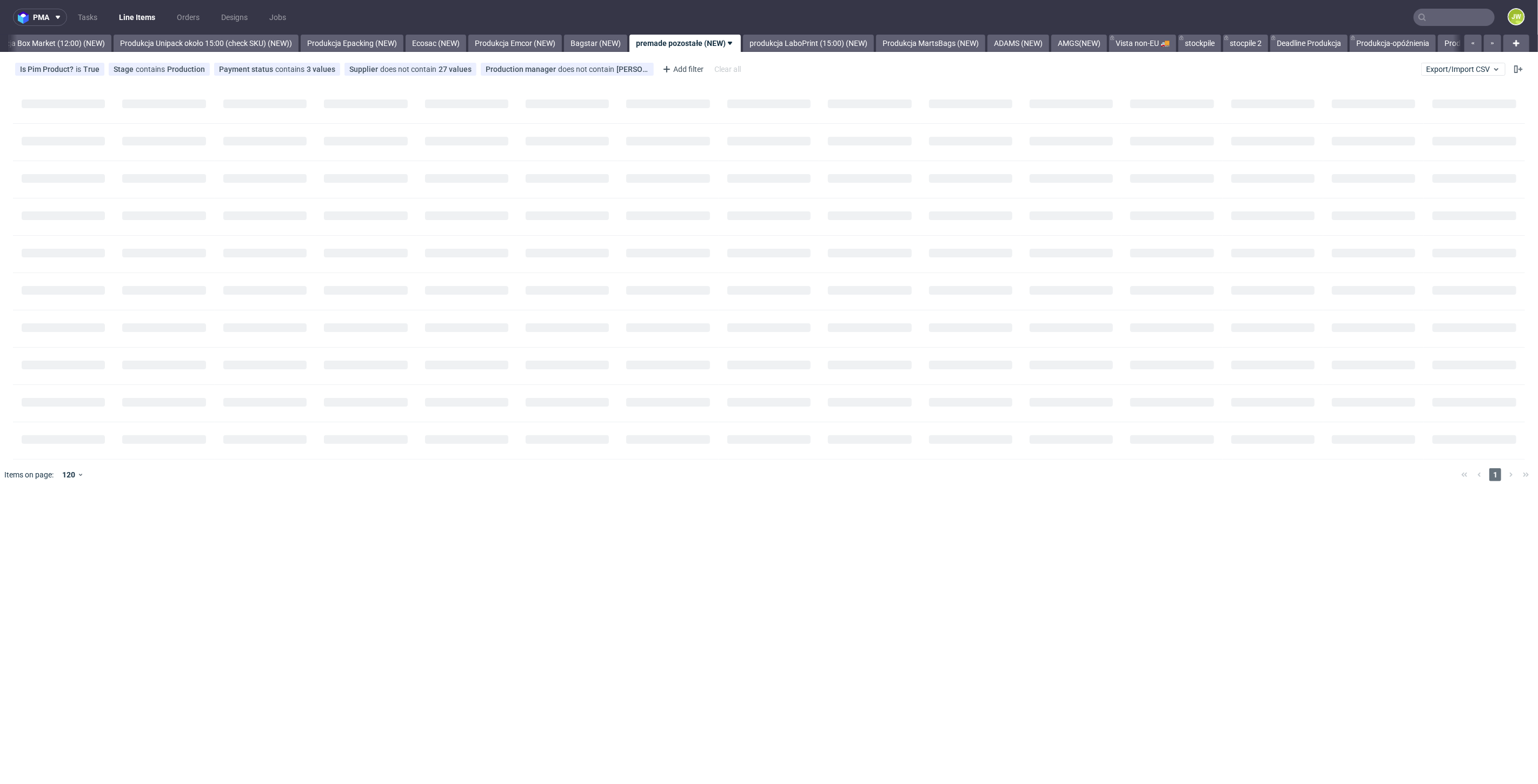
scroll to position [0, 1867]
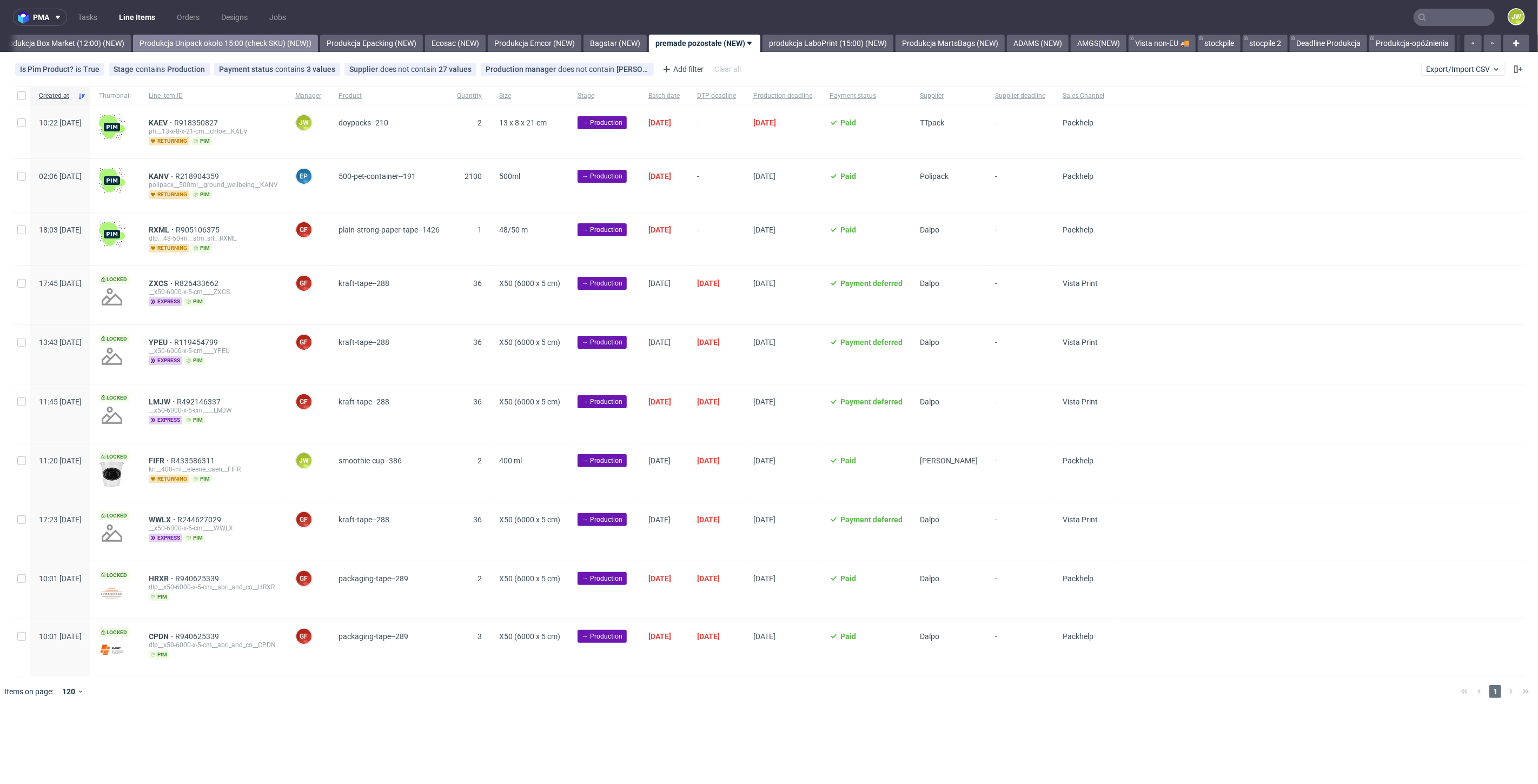
click at [270, 45] on link "Produkcja Unipack około 15:00 (check SKU) (NEW))" at bounding box center [226, 43] width 185 height 17
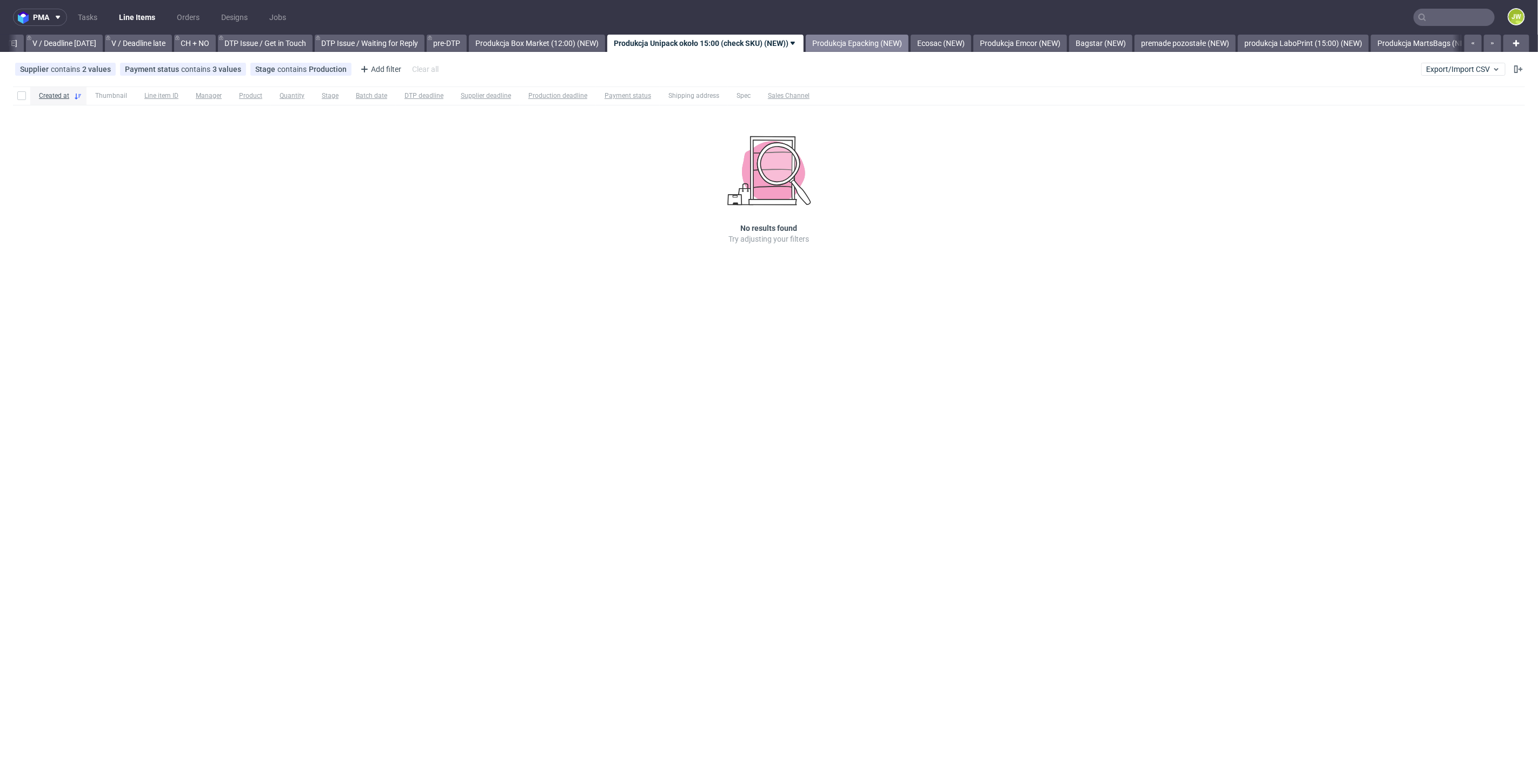
click at [874, 45] on link "Produkcja Epacking (NEW)" at bounding box center [857, 43] width 103 height 17
click at [907, 41] on link "Produkcja Emcor (NEW)" at bounding box center [872, 43] width 94 height 17
click at [904, 42] on link "premade pozostałe (NEW)" at bounding box center [873, 43] width 101 height 17
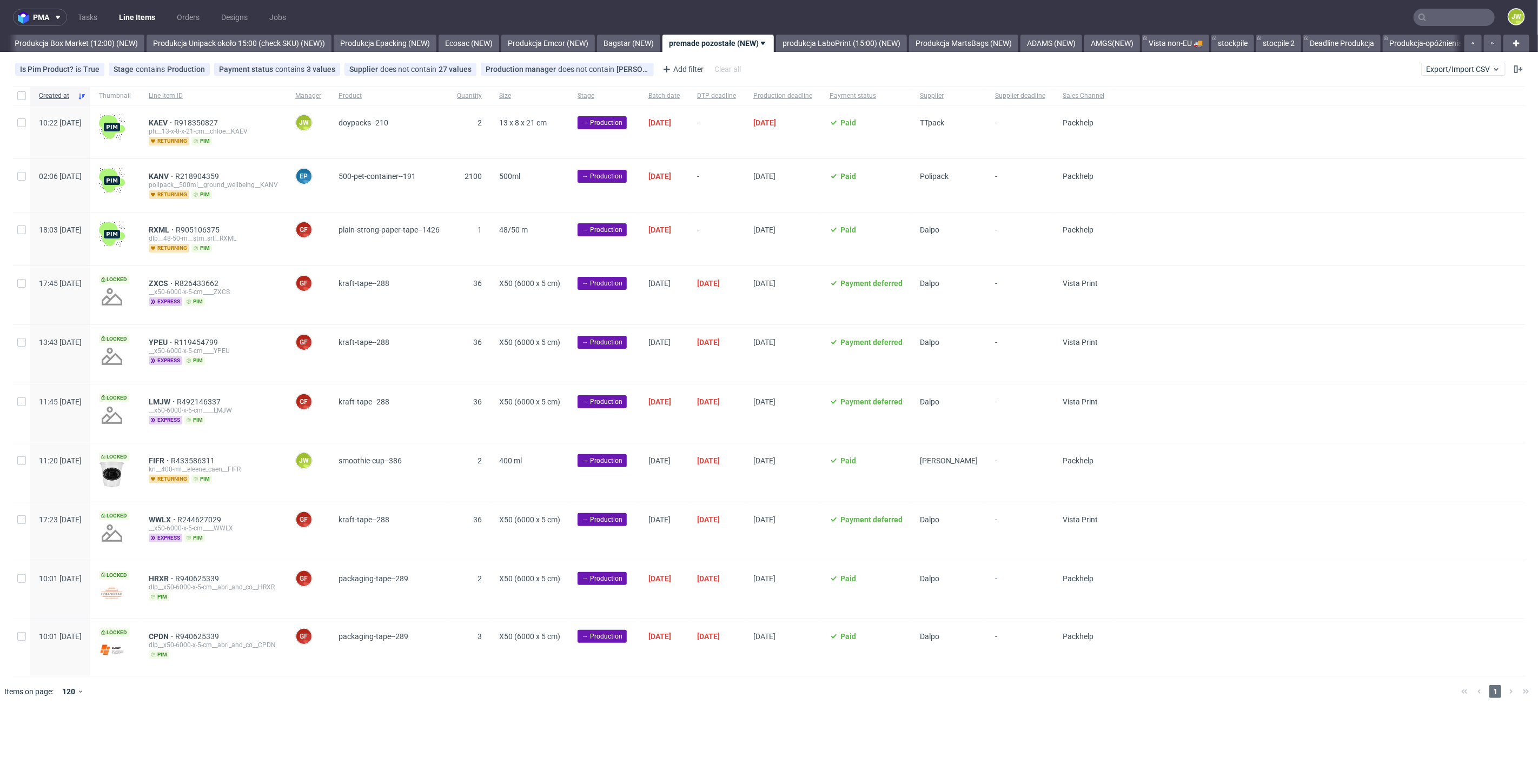
scroll to position [0, 1867]
